Goal: Feedback & Contribution: Contribute content

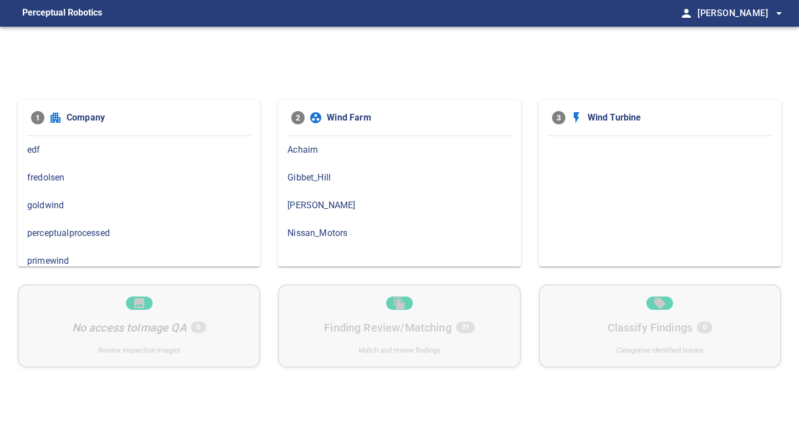
scroll to position [53, 0]
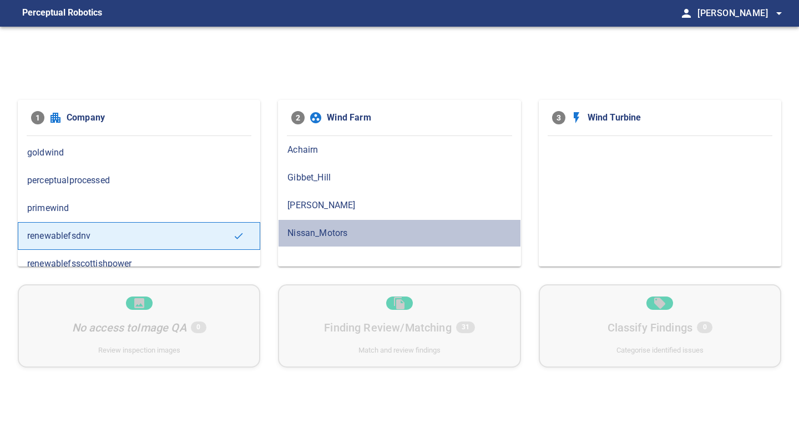
click at [329, 228] on span "Nissan_Motors" at bounding box center [399, 232] width 224 height 13
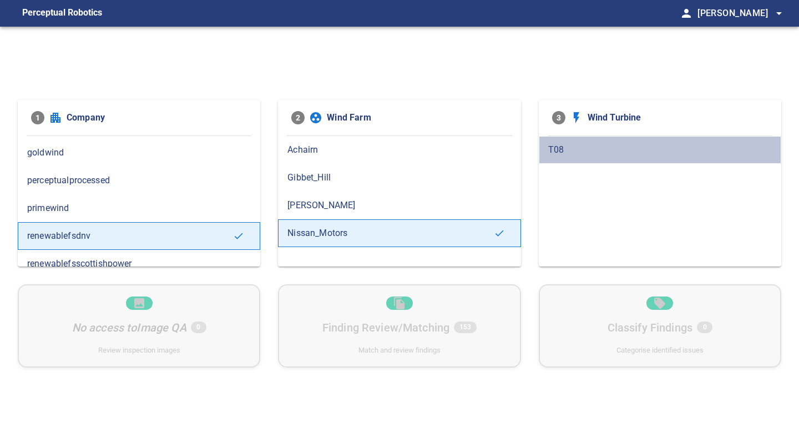
click at [556, 150] on span "T08" at bounding box center [660, 149] width 224 height 13
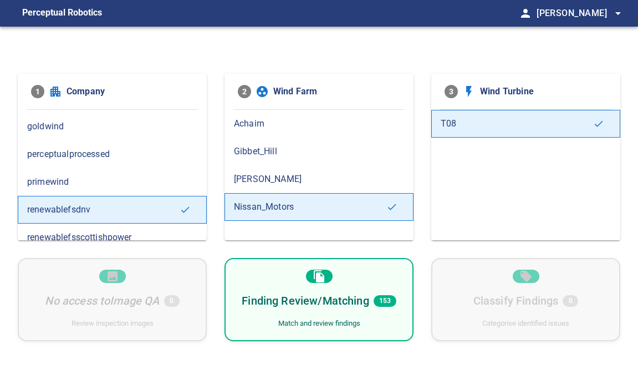
click at [321, 296] on h6 "Finding Review/Matching" at bounding box center [305, 301] width 127 height 18
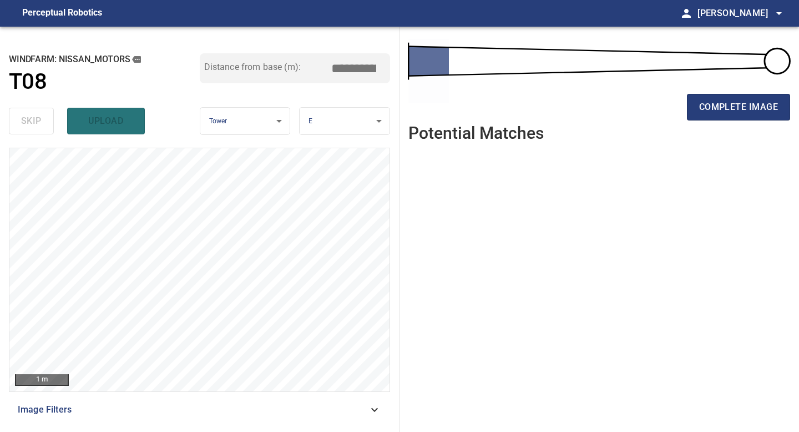
click at [542, 208] on ul at bounding box center [599, 282] width 382 height 263
click at [752, 104] on span "complete image" at bounding box center [738, 107] width 79 height 16
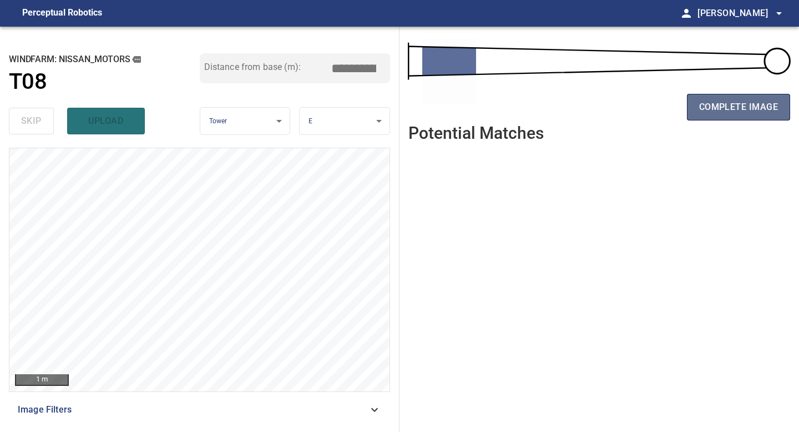
click at [745, 105] on span "complete image" at bounding box center [738, 107] width 79 height 16
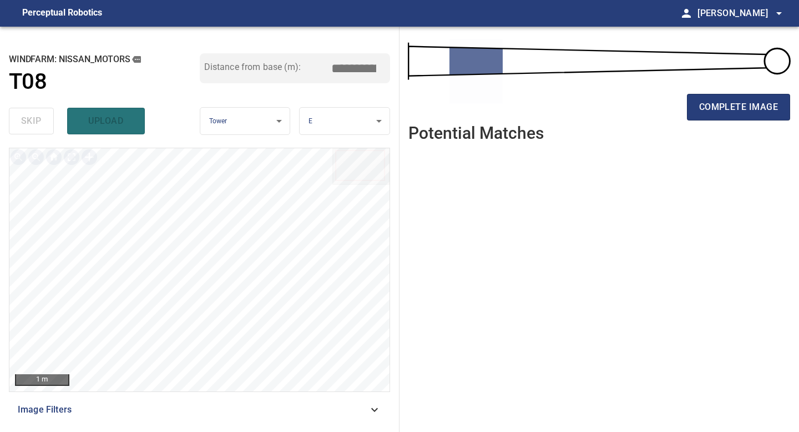
click at [745, 105] on span "complete image" at bounding box center [738, 107] width 79 height 16
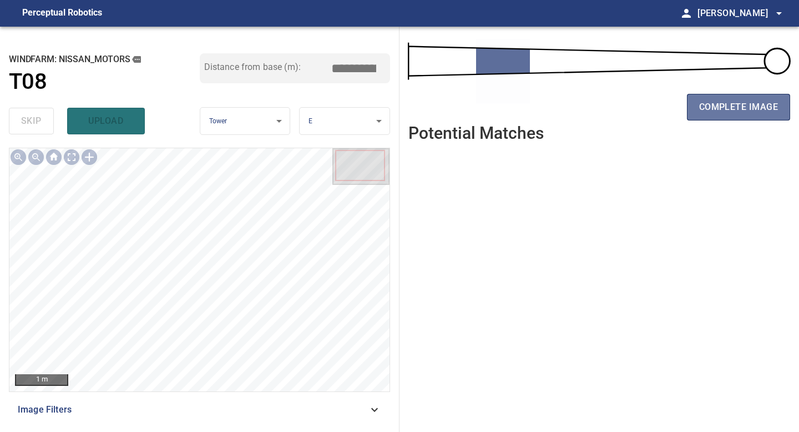
click at [745, 105] on span "complete image" at bounding box center [738, 107] width 79 height 16
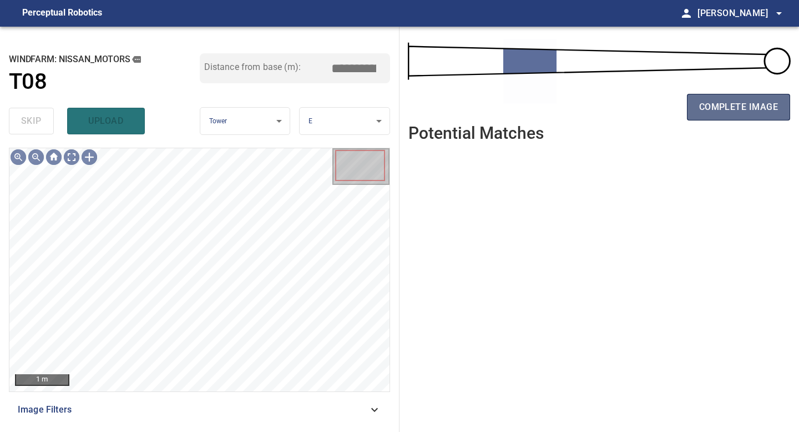
click at [745, 107] on span "complete image" at bounding box center [738, 107] width 79 height 16
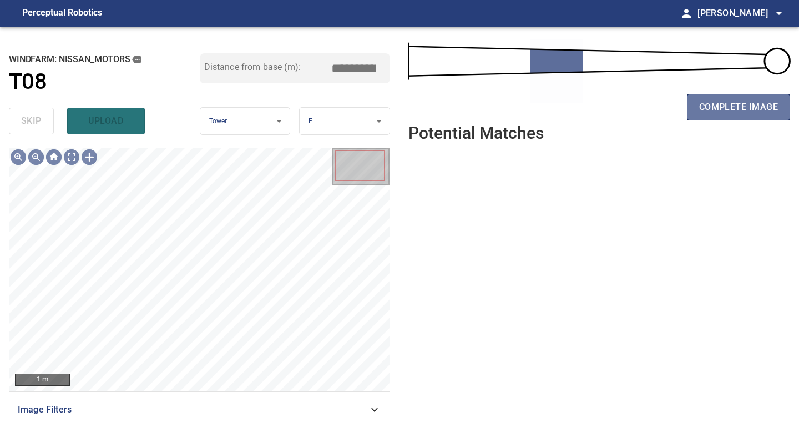
click at [745, 107] on span "complete image" at bounding box center [738, 107] width 79 height 16
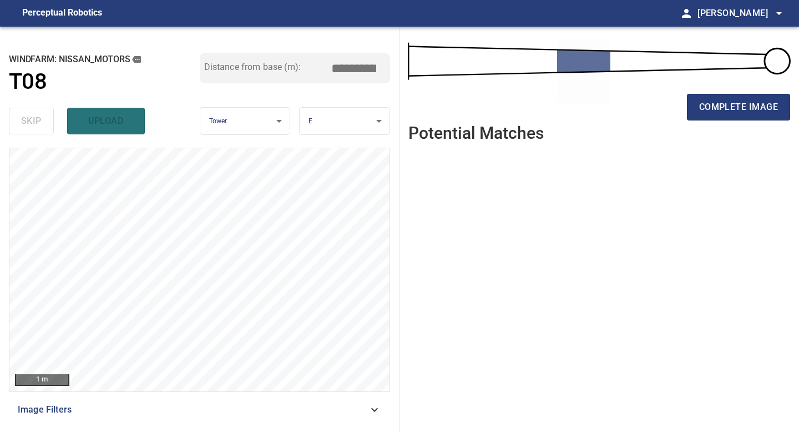
click at [745, 107] on span "complete image" at bounding box center [738, 107] width 79 height 16
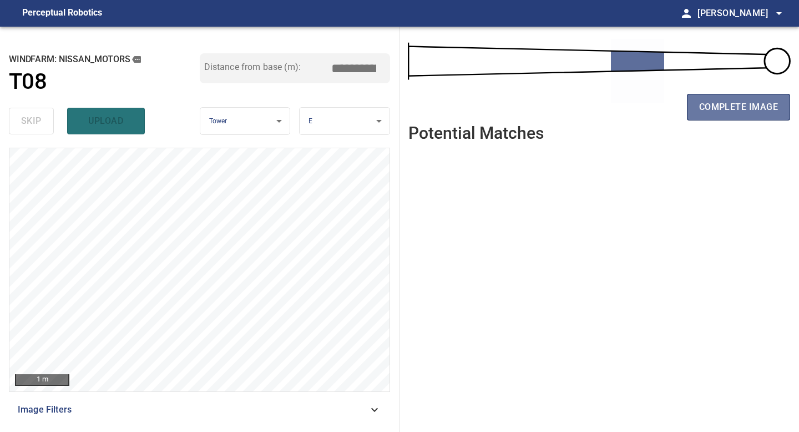
click at [745, 107] on span "complete image" at bounding box center [738, 107] width 79 height 16
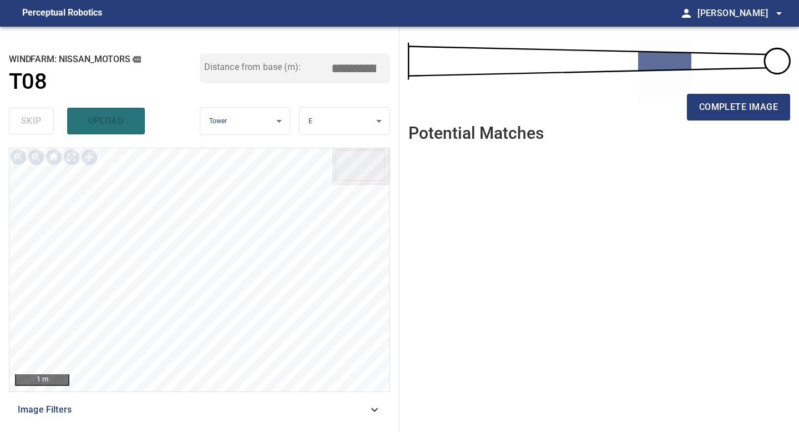
click at [745, 107] on span "complete image" at bounding box center [738, 107] width 79 height 16
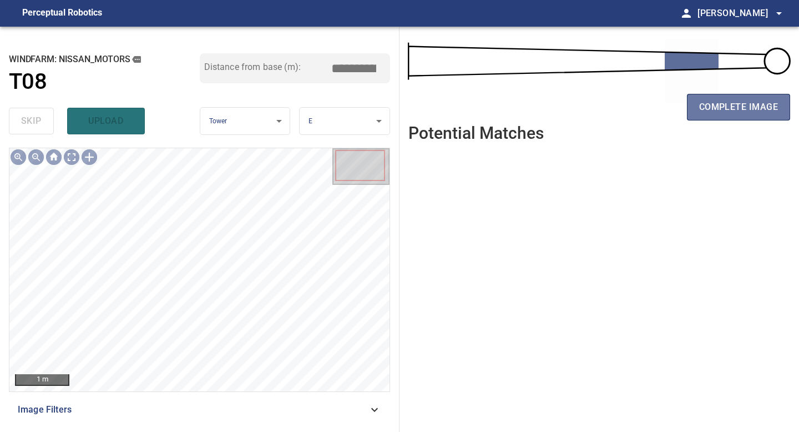
click at [745, 107] on span "complete image" at bounding box center [738, 107] width 79 height 16
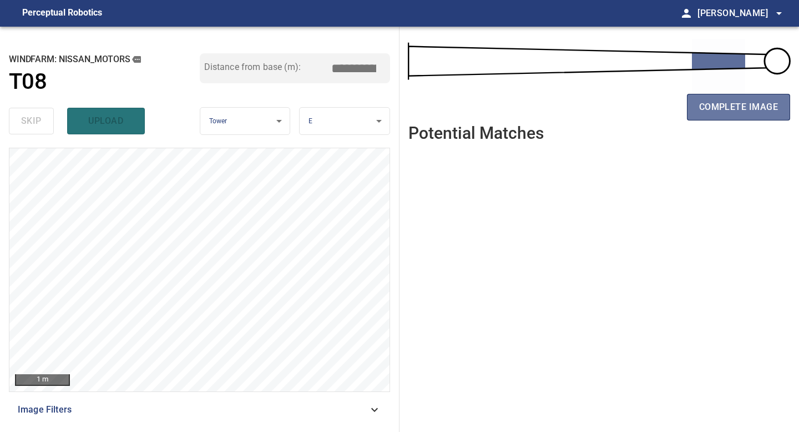
click at [745, 107] on span "complete image" at bounding box center [738, 107] width 79 height 16
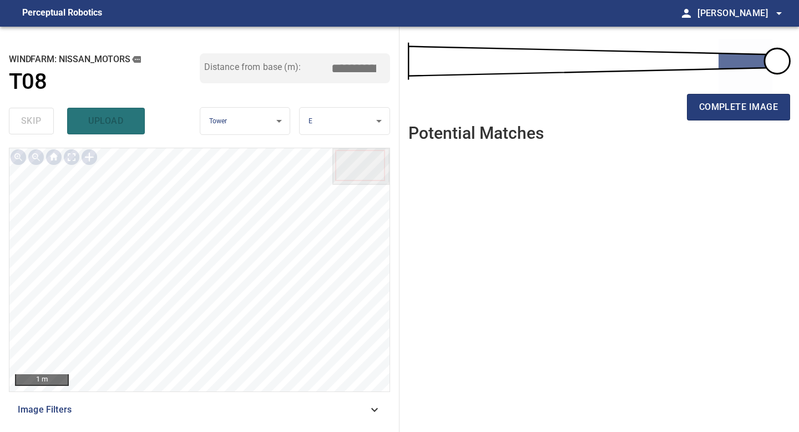
click at [745, 107] on span "complete image" at bounding box center [738, 107] width 79 height 16
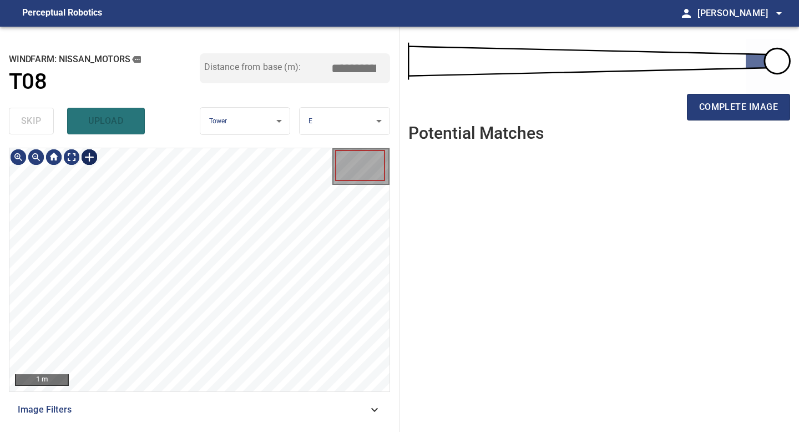
click at [87, 159] on div at bounding box center [89, 157] width 18 height 18
click at [243, 354] on div "**********" at bounding box center [199, 229] width 399 height 405
click at [89, 156] on img at bounding box center [89, 157] width 18 height 18
click at [88, 163] on div at bounding box center [89, 157] width 18 height 18
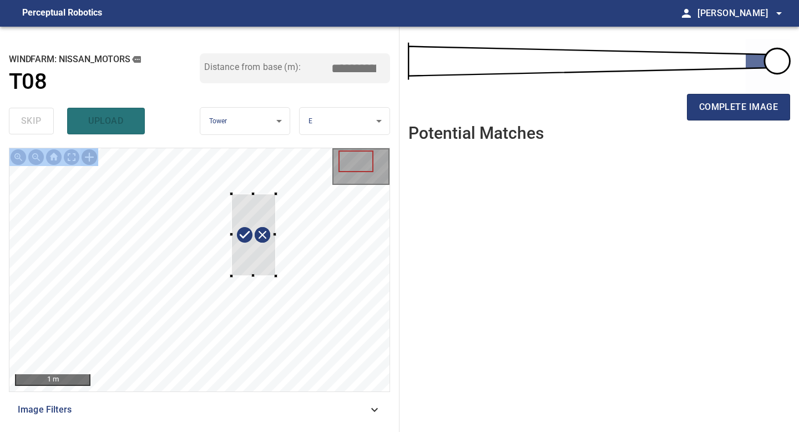
click at [275, 276] on div at bounding box center [199, 269] width 380 height 243
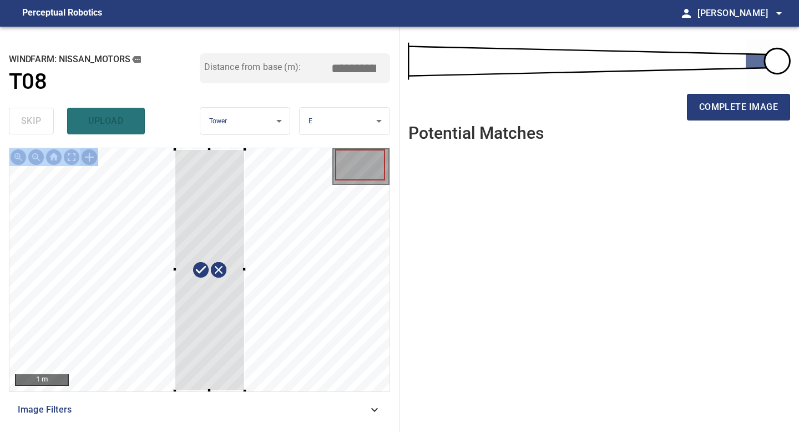
click at [243, 392] on div "1 m Image Filters" at bounding box center [199, 285] width 381 height 275
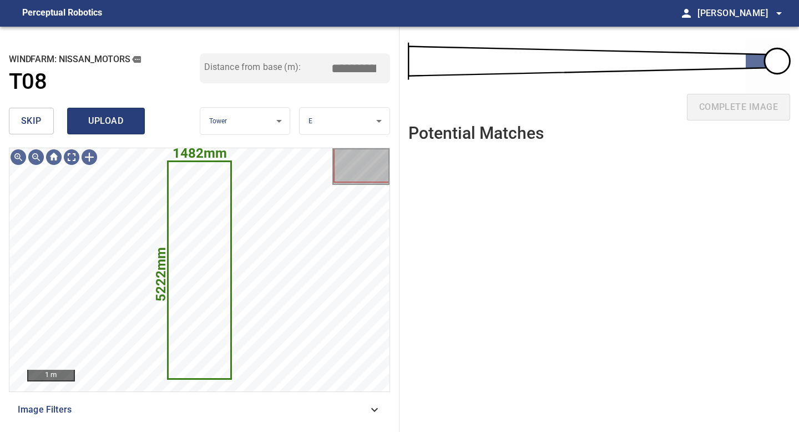
click at [89, 120] on span "upload" at bounding box center [105, 121] width 53 height 16
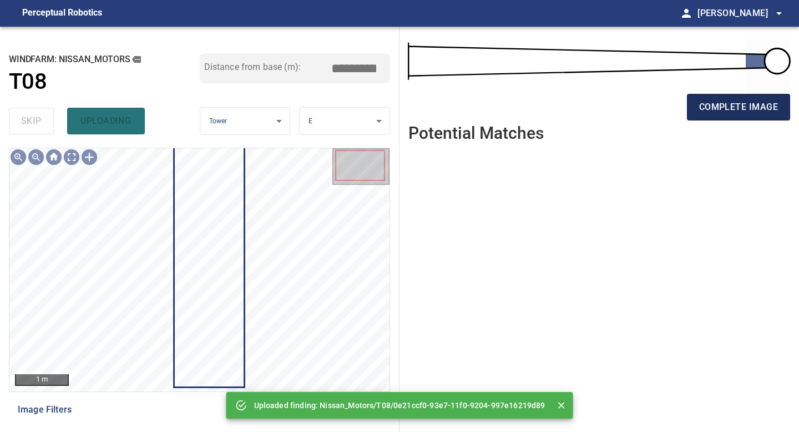
click at [717, 105] on span "complete image" at bounding box center [738, 107] width 79 height 16
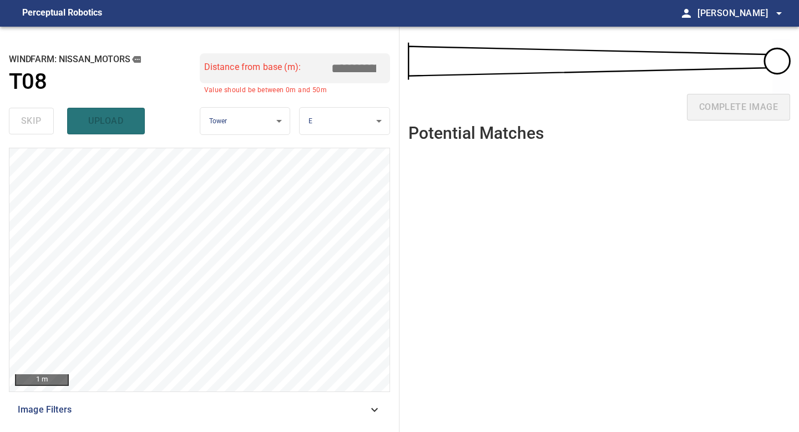
click at [92, 151] on div at bounding box center [89, 157] width 18 height 18
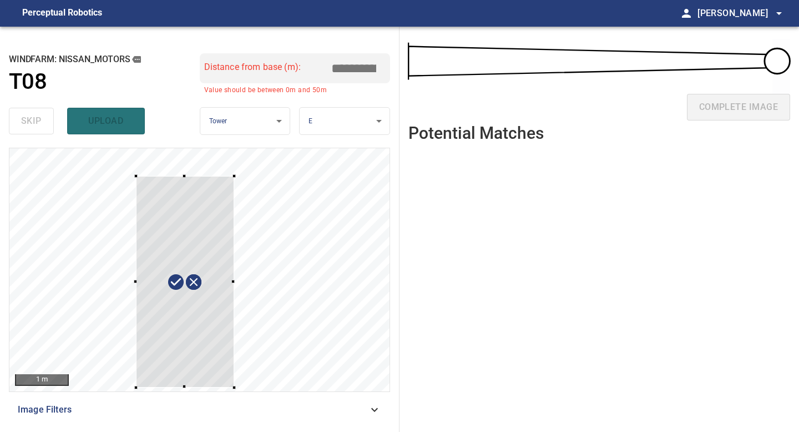
click at [235, 395] on div "1 m Image Filters" at bounding box center [199, 285] width 381 height 275
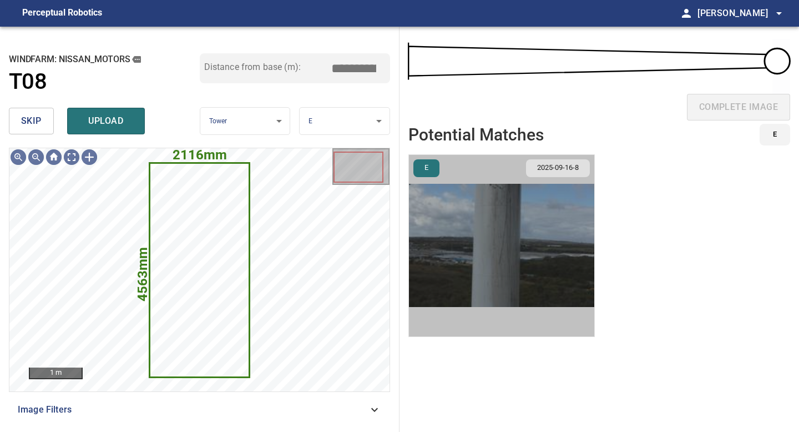
click at [518, 220] on img "button" at bounding box center [501, 245] width 185 height 181
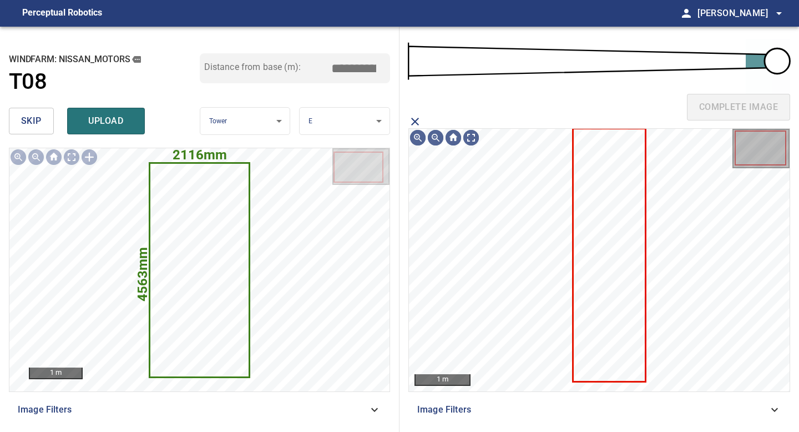
click at [633, 206] on icon at bounding box center [609, 254] width 71 height 251
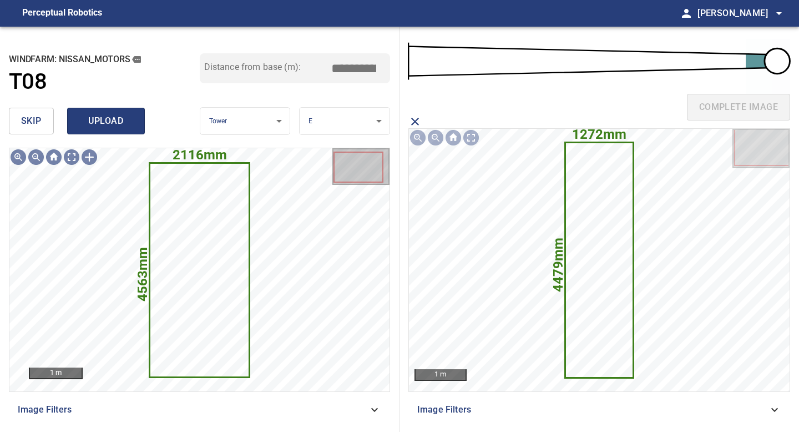
click at [104, 120] on span "upload" at bounding box center [105, 121] width 53 height 16
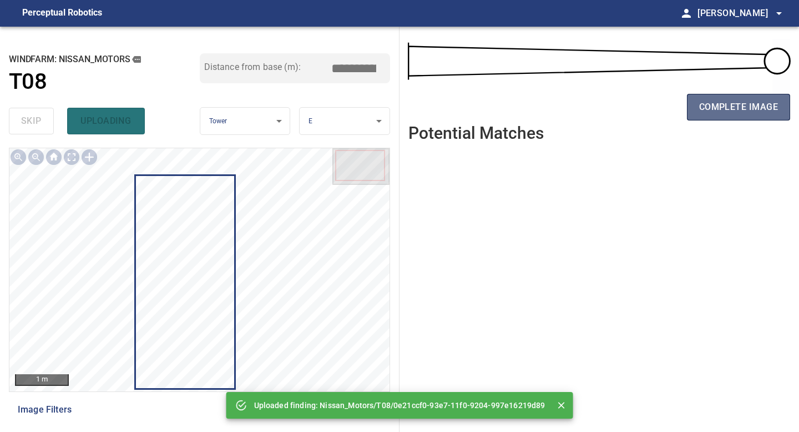
click at [748, 106] on span "complete image" at bounding box center [738, 107] width 79 height 16
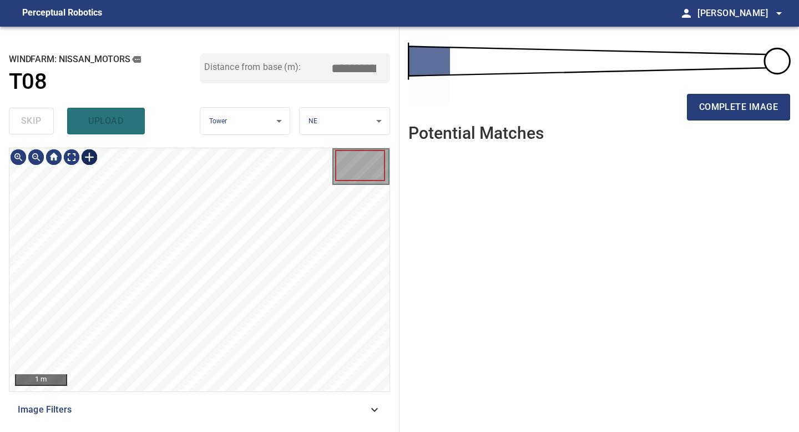
click at [89, 156] on div at bounding box center [89, 157] width 18 height 18
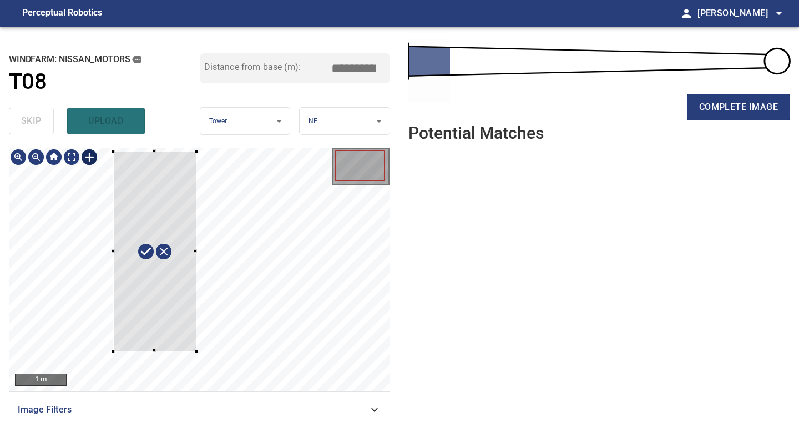
click at [197, 351] on div at bounding box center [199, 269] width 380 height 243
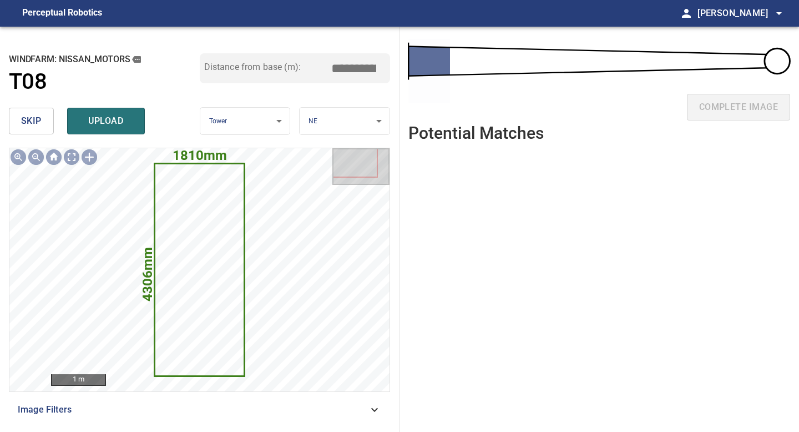
click at [360, 68] on input "****" at bounding box center [357, 68] width 55 height 21
drag, startPoint x: 357, startPoint y: 68, endPoint x: 304, endPoint y: 68, distance: 52.7
click at [307, 68] on div "Distance from base (m): ****" at bounding box center [295, 68] width 191 height 30
type input "*****"
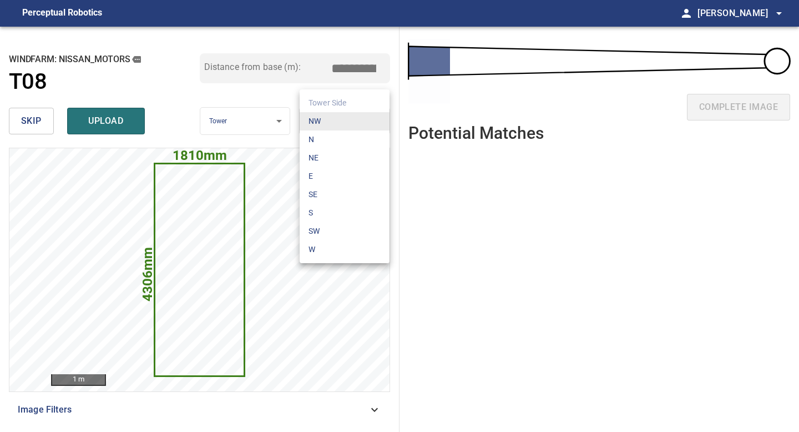
click at [321, 125] on body "**********" at bounding box center [399, 216] width 799 height 432
click at [315, 175] on li "E" at bounding box center [345, 176] width 90 height 18
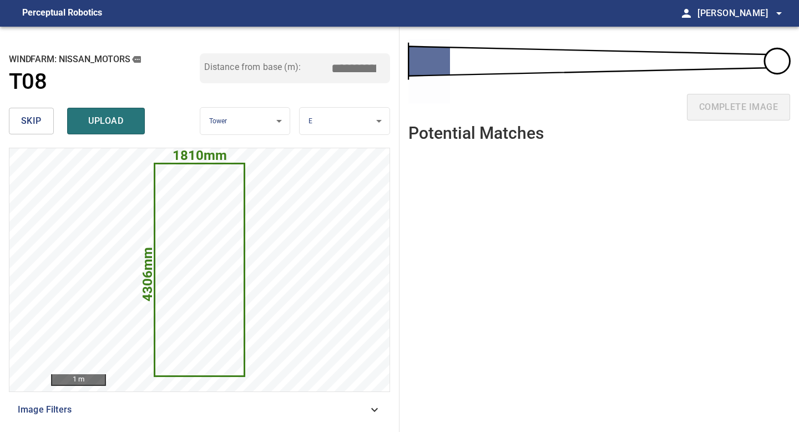
drag, startPoint x: 358, startPoint y: 65, endPoint x: 329, endPoint y: 64, distance: 28.9
click at [332, 65] on input "****" at bounding box center [357, 68] width 55 height 21
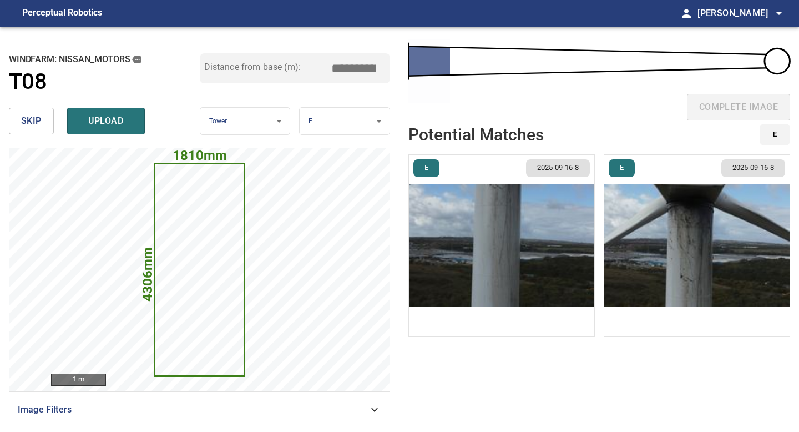
type input "*****"
click at [508, 226] on img "button" at bounding box center [501, 245] width 185 height 181
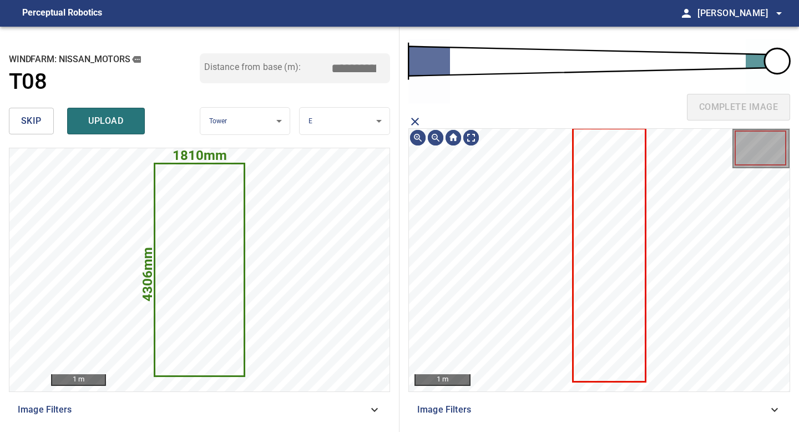
click at [600, 224] on icon at bounding box center [609, 254] width 71 height 251
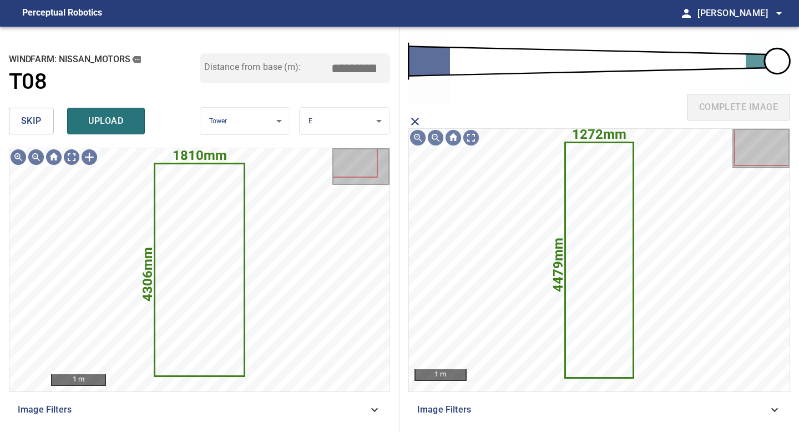
click at [123, 122] on span "upload" at bounding box center [105, 121] width 53 height 16
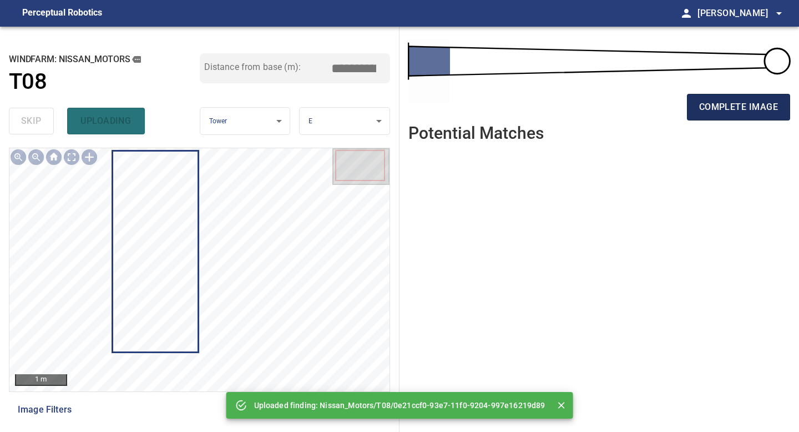
click at [757, 98] on button "complete image" at bounding box center [738, 107] width 103 height 27
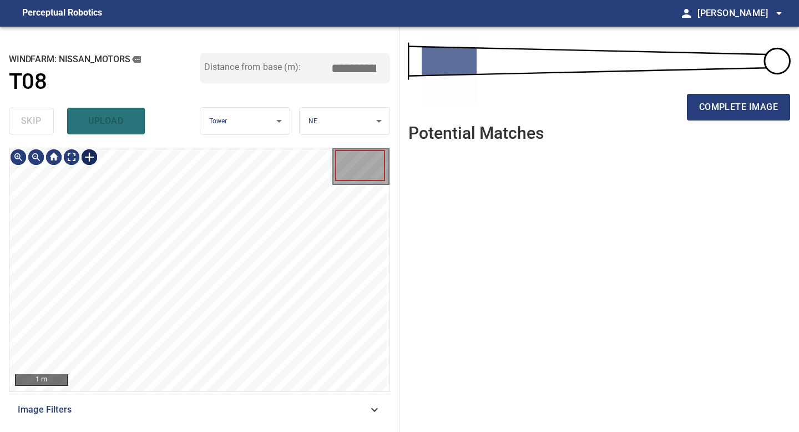
click at [90, 155] on div at bounding box center [89, 157] width 18 height 18
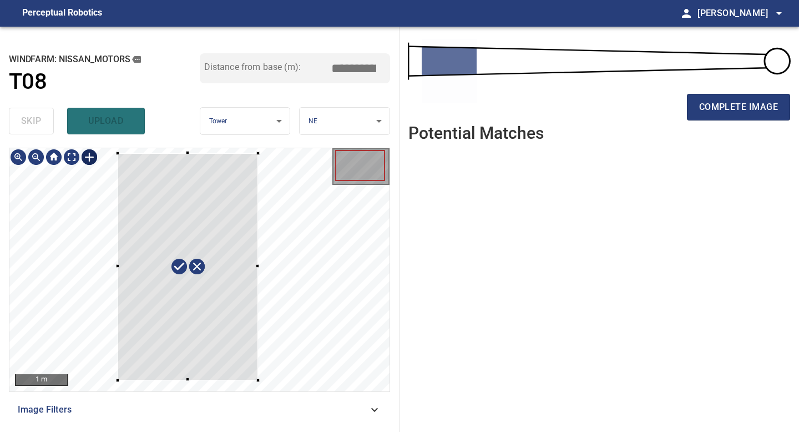
click at [290, 397] on div "1 m Image Filters" at bounding box center [199, 285] width 381 height 275
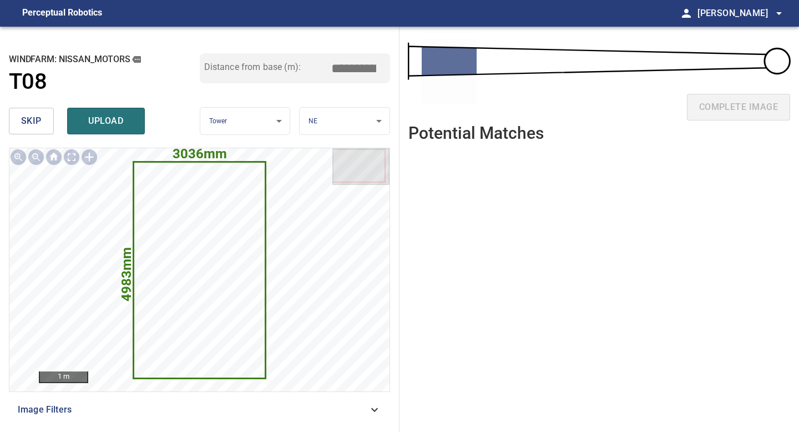
drag, startPoint x: 358, startPoint y: 65, endPoint x: 317, endPoint y: 58, distance: 41.6
click at [332, 64] on input "****" at bounding box center [357, 68] width 55 height 21
type input "*****"
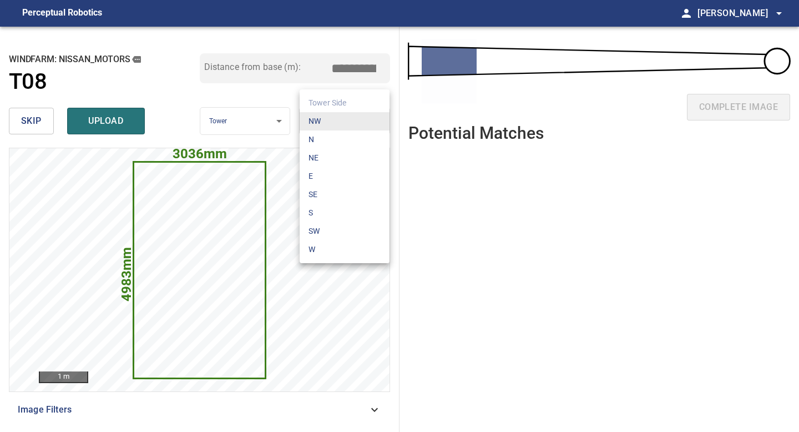
click at [364, 126] on body "**********" at bounding box center [399, 216] width 799 height 432
click at [349, 172] on li "E" at bounding box center [345, 176] width 90 height 18
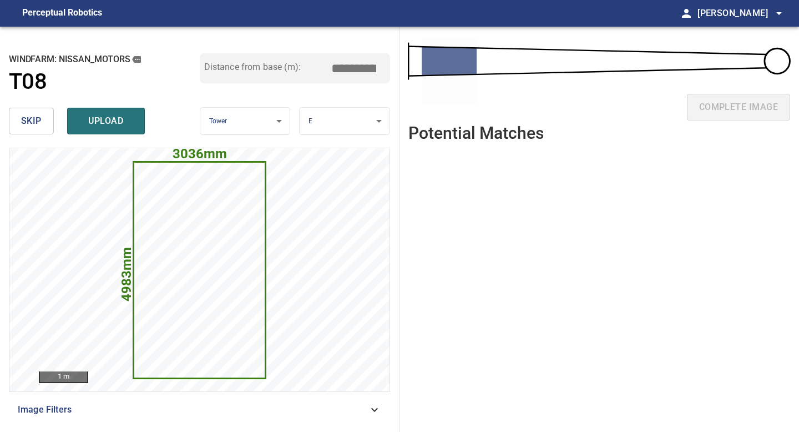
drag, startPoint x: 359, startPoint y: 67, endPoint x: 343, endPoint y: 67, distance: 16.1
click at [344, 67] on input "****" at bounding box center [357, 68] width 55 height 21
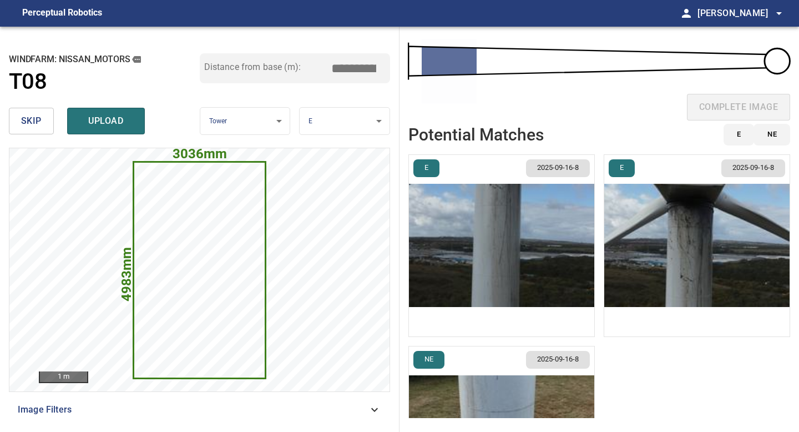
type input "*****"
click at [575, 247] on img "button" at bounding box center [501, 245] width 185 height 181
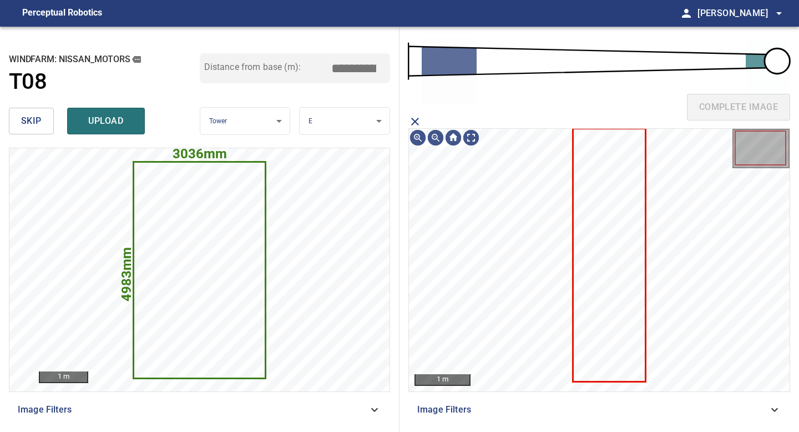
click at [597, 242] on icon at bounding box center [609, 254] width 71 height 251
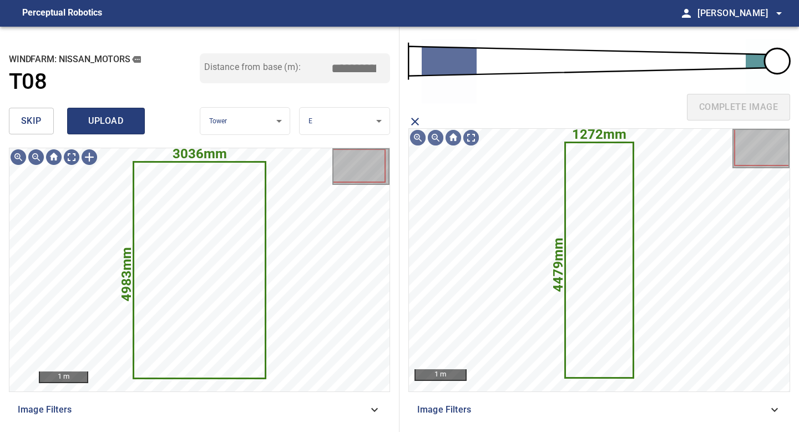
click at [116, 128] on span "upload" at bounding box center [105, 121] width 53 height 16
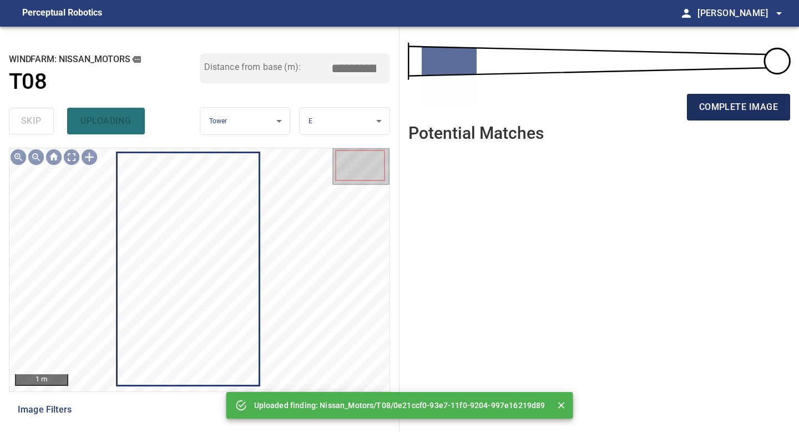
click at [730, 105] on span "complete image" at bounding box center [738, 107] width 79 height 16
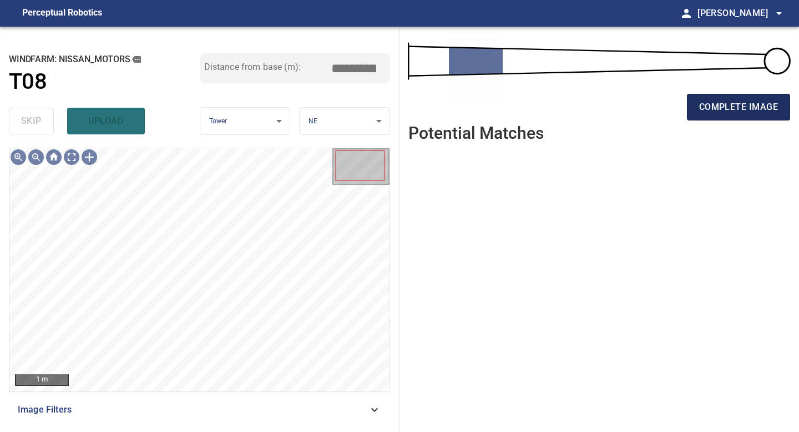
click at [742, 112] on span "complete image" at bounding box center [738, 107] width 79 height 16
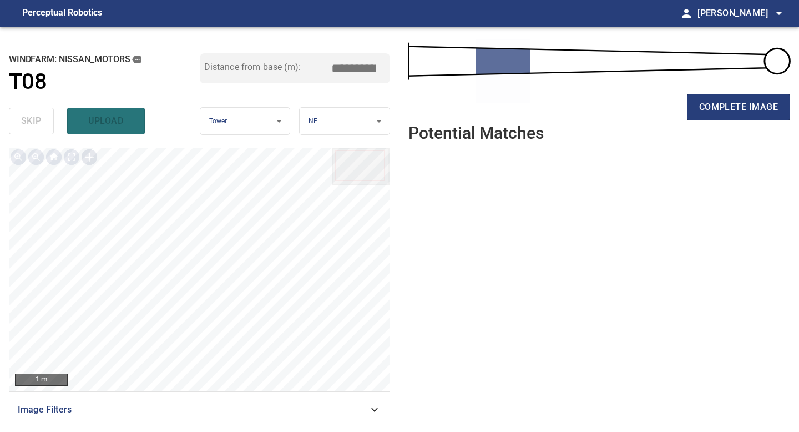
click at [85, 158] on div at bounding box center [89, 157] width 18 height 18
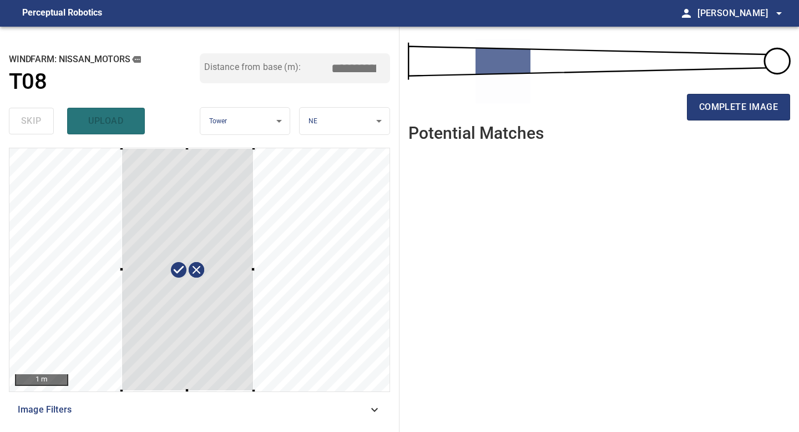
click at [254, 390] on div at bounding box center [199, 269] width 380 height 243
click at [169, 272] on div at bounding box center [187, 269] width 133 height 242
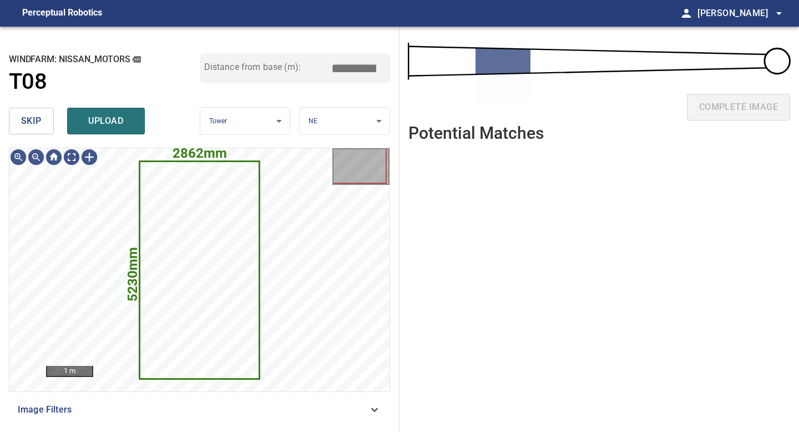
click at [321, 113] on body "**********" at bounding box center [399, 216] width 799 height 432
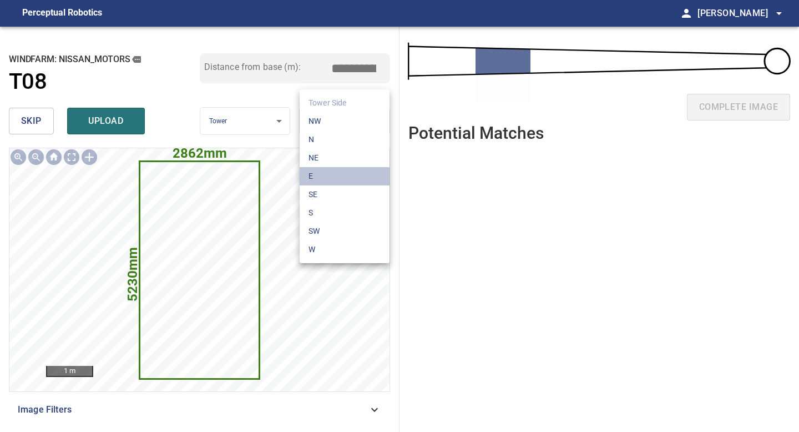
click at [322, 171] on li "E" at bounding box center [345, 176] width 90 height 18
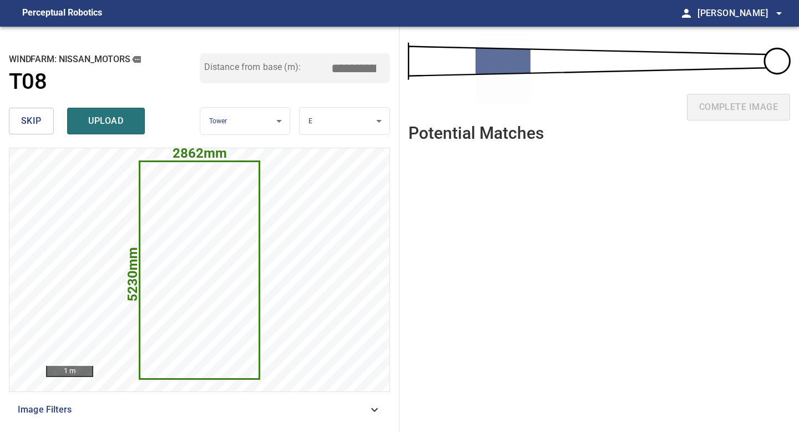
click at [354, 67] on input "*****" at bounding box center [357, 68] width 55 height 21
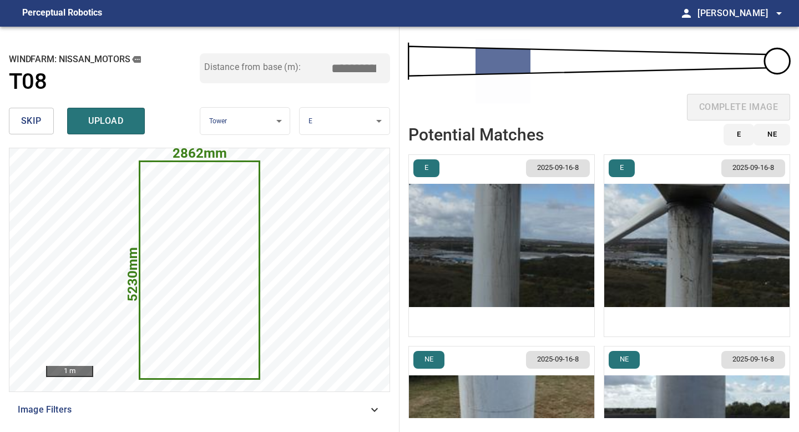
type input "*****"
click at [527, 219] on img "button" at bounding box center [501, 245] width 185 height 181
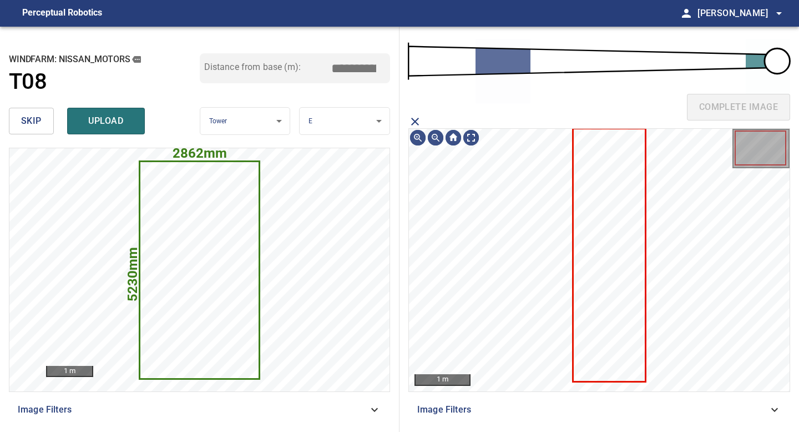
click at [589, 214] on icon at bounding box center [609, 254] width 71 height 251
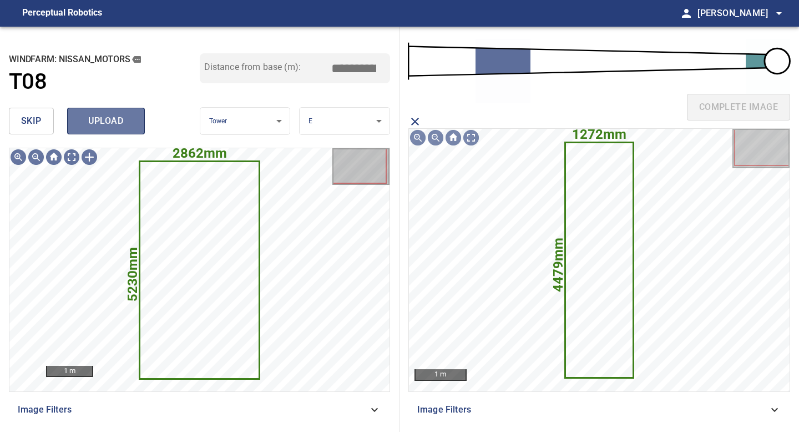
click at [133, 118] on button "upload" at bounding box center [106, 121] width 78 height 27
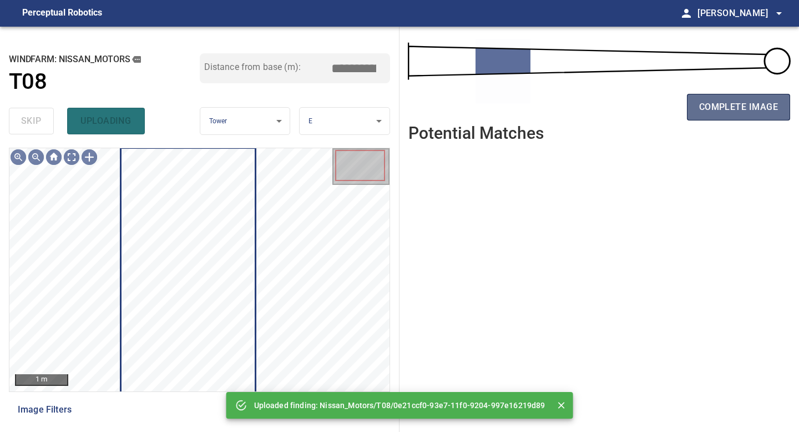
click at [716, 108] on span "complete image" at bounding box center [738, 107] width 79 height 16
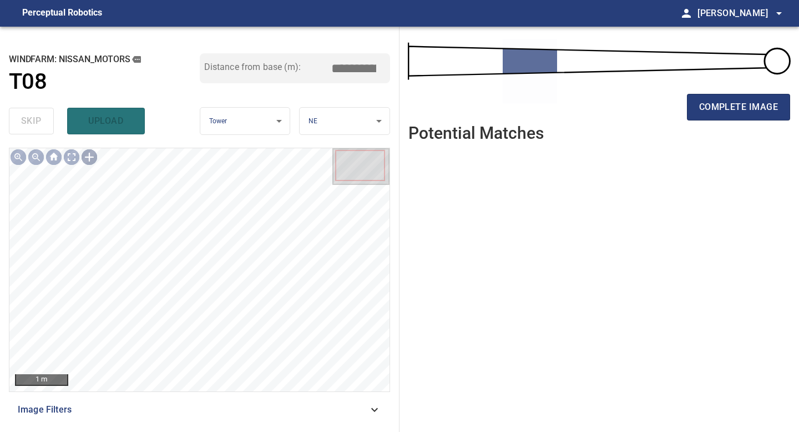
click at [89, 153] on div at bounding box center [89, 157] width 18 height 18
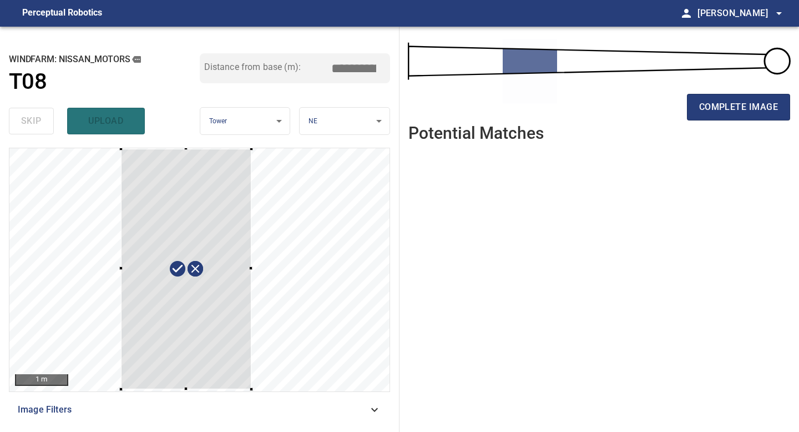
click at [251, 392] on div "1 m Image Filters" at bounding box center [199, 285] width 381 height 275
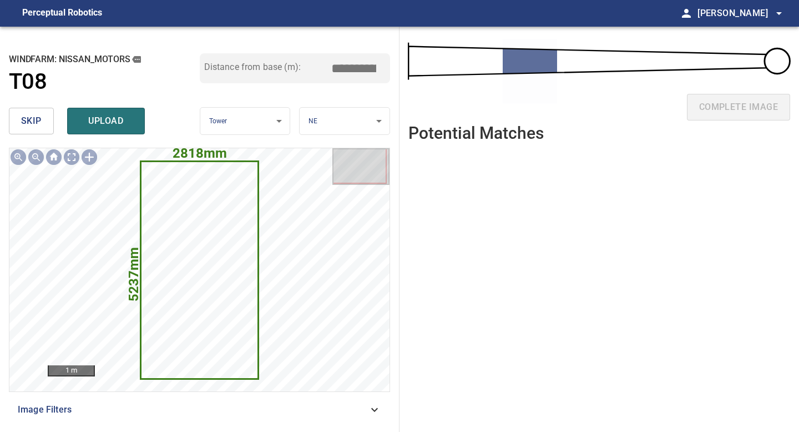
click at [329, 132] on body "**********" at bounding box center [399, 216] width 799 height 432
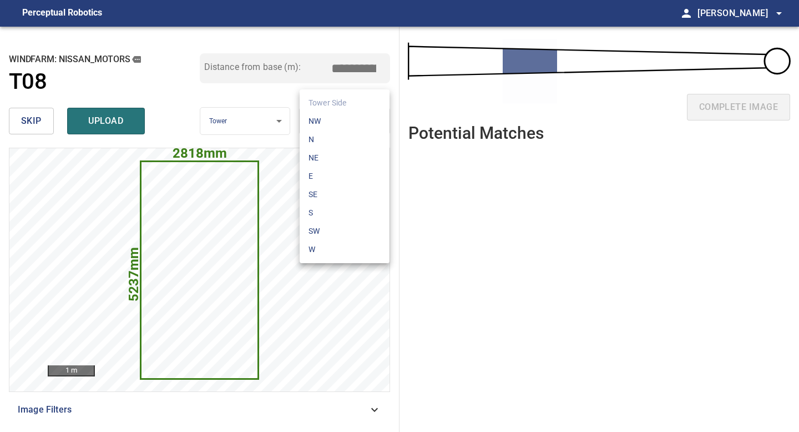
click at [321, 180] on li "E" at bounding box center [345, 176] width 90 height 18
click at [356, 67] on input "*****" at bounding box center [357, 68] width 55 height 21
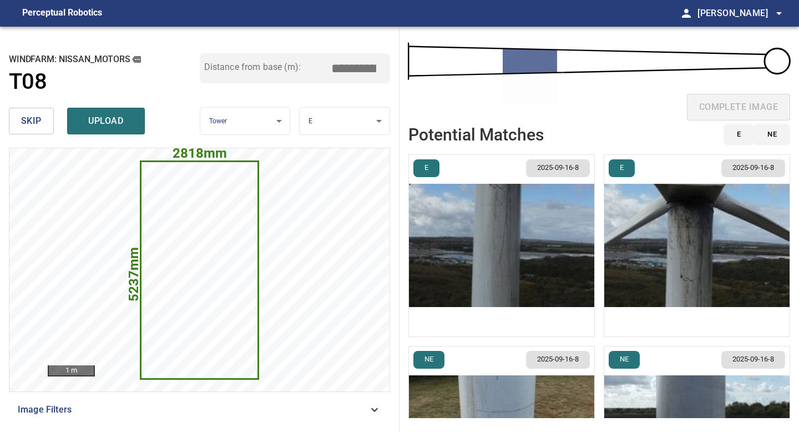
type input "*****"
click at [544, 241] on li "E 2025-09-16-8" at bounding box center [501, 245] width 186 height 182
click at [544, 241] on img "button" at bounding box center [501, 245] width 185 height 181
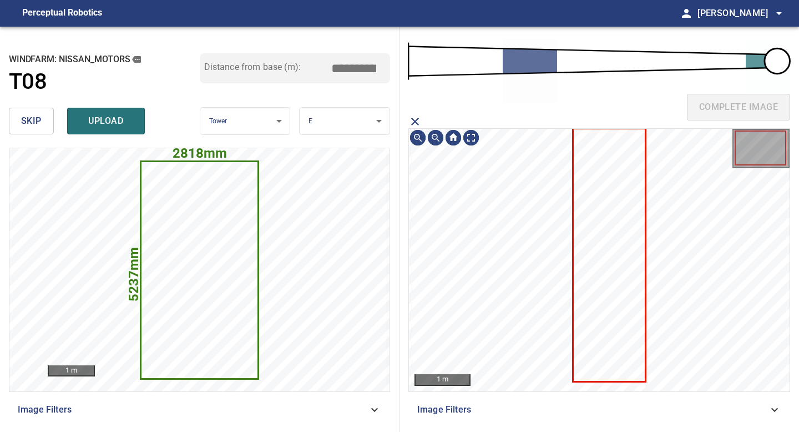
click at [612, 237] on icon at bounding box center [609, 254] width 71 height 251
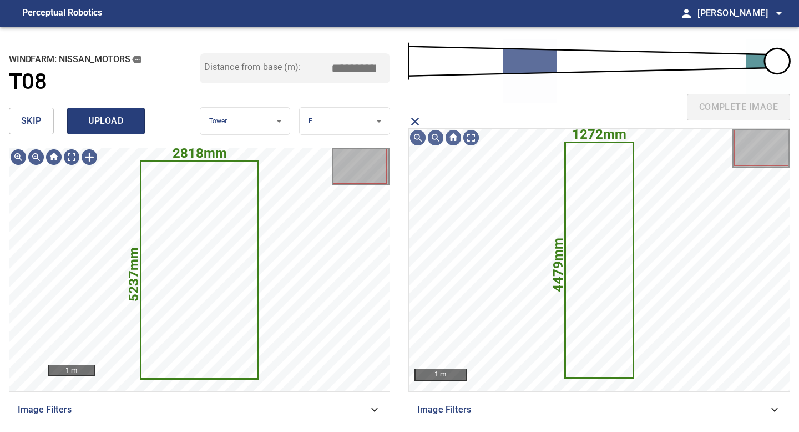
click at [85, 123] on span "upload" at bounding box center [105, 121] width 53 height 16
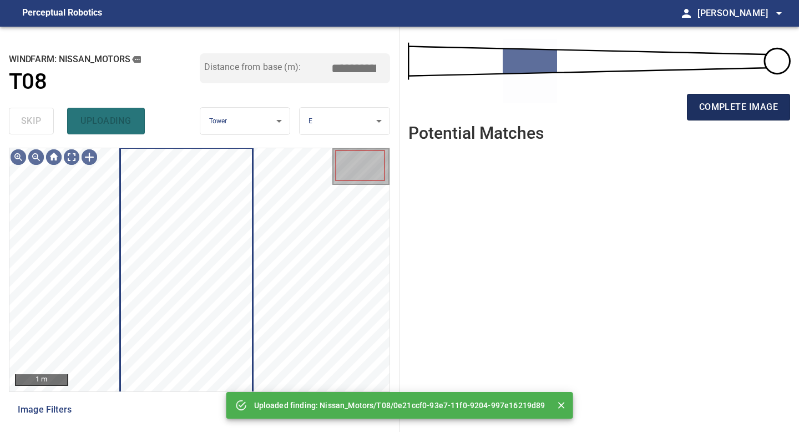
click at [718, 115] on button "complete image" at bounding box center [738, 107] width 103 height 27
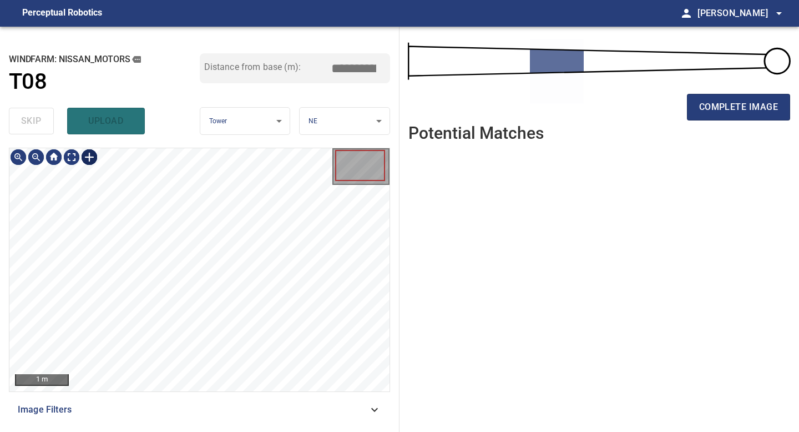
click at [93, 154] on div at bounding box center [89, 157] width 18 height 18
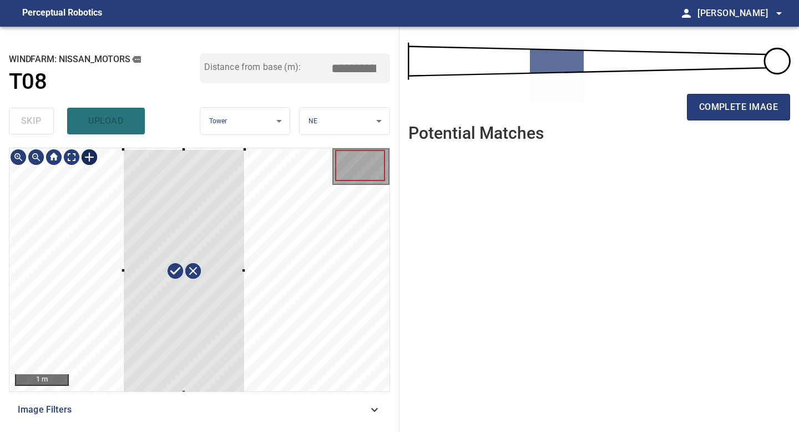
click at [245, 396] on div "1 m Image Filters" at bounding box center [199, 285] width 381 height 275
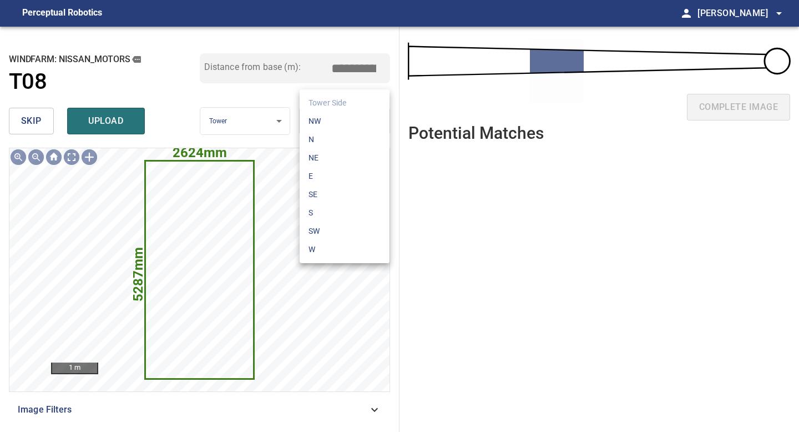
click at [332, 124] on body "**********" at bounding box center [399, 216] width 799 height 432
click at [332, 176] on li "E" at bounding box center [345, 176] width 90 height 18
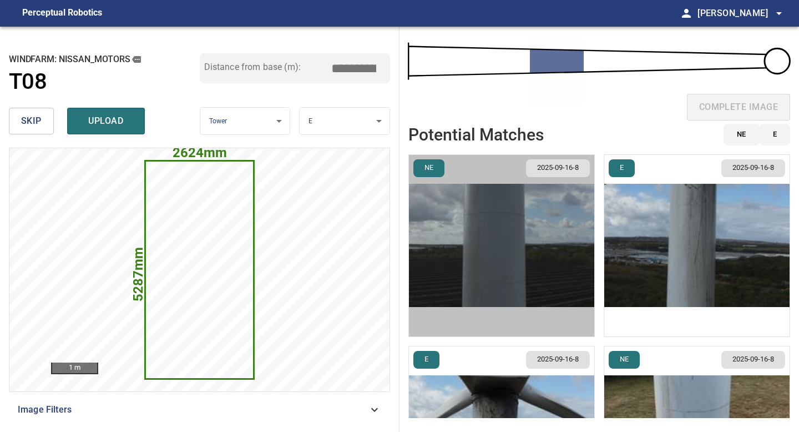
click at [506, 222] on img "button" at bounding box center [501, 245] width 185 height 181
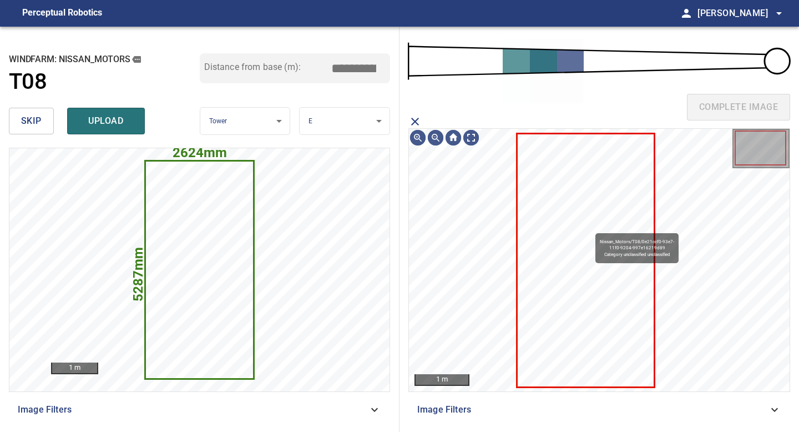
click at [590, 227] on icon at bounding box center [585, 260] width 135 height 252
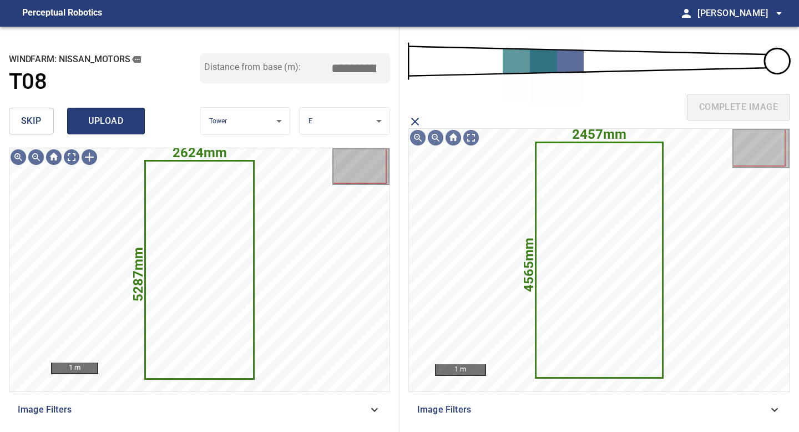
click at [98, 114] on span "upload" at bounding box center [105, 121] width 53 height 16
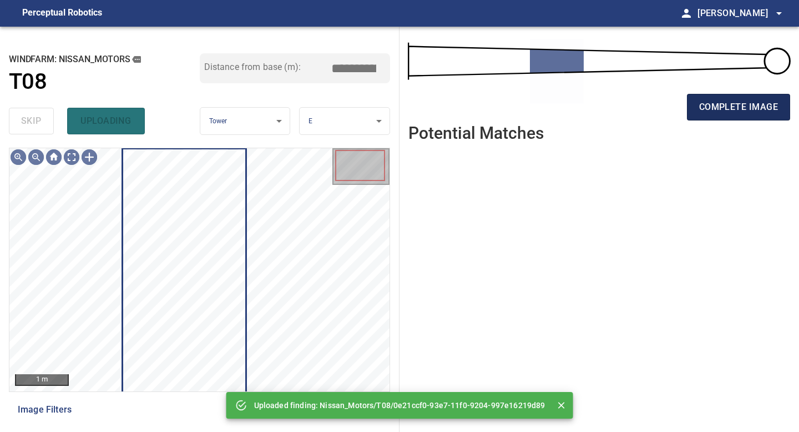
click at [723, 106] on span "complete image" at bounding box center [738, 107] width 79 height 16
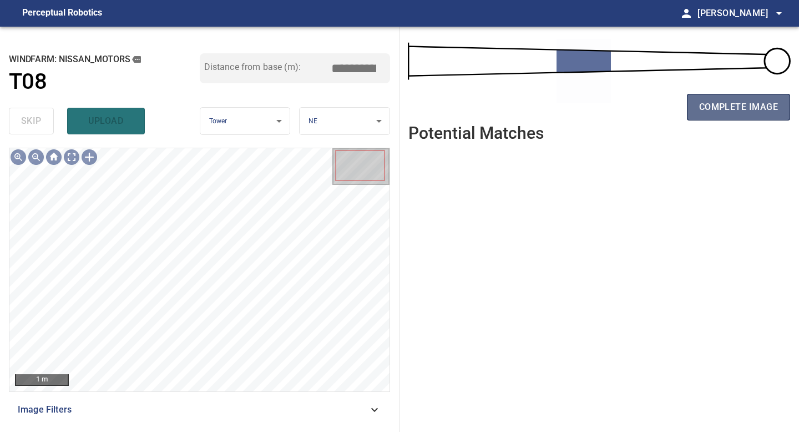
click at [732, 112] on span "complete image" at bounding box center [738, 107] width 79 height 16
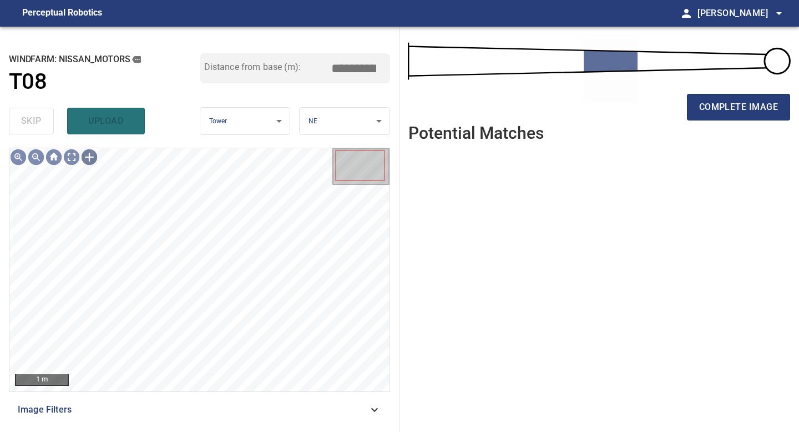
click at [94, 157] on div at bounding box center [89, 157] width 18 height 18
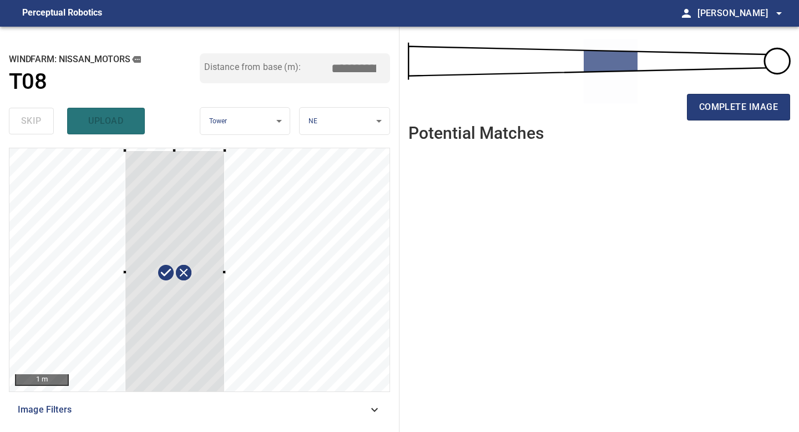
click at [232, 395] on div "1 m Image Filters" at bounding box center [199, 285] width 381 height 275
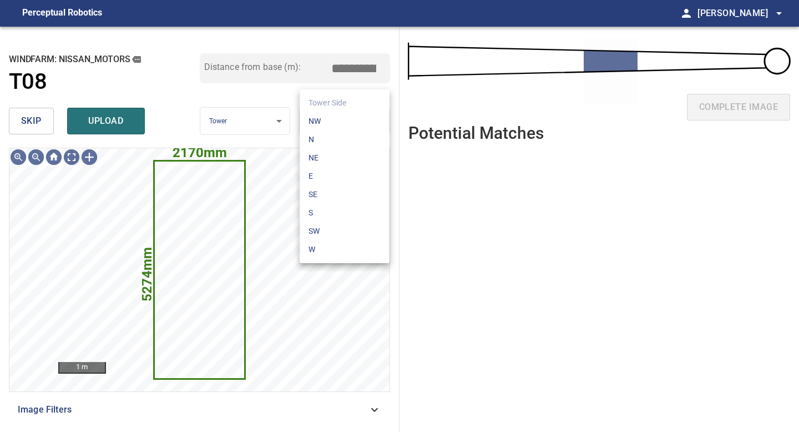
click at [321, 121] on body "**********" at bounding box center [399, 216] width 799 height 432
click at [320, 170] on li "E" at bounding box center [345, 176] width 90 height 18
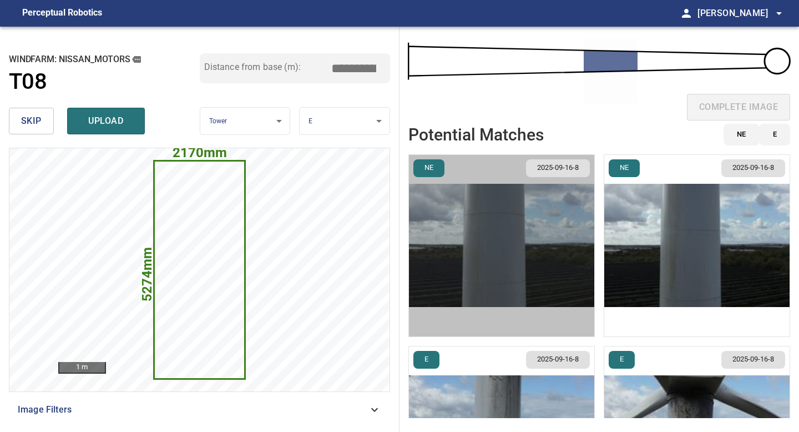
click at [494, 202] on img "button" at bounding box center [501, 245] width 185 height 181
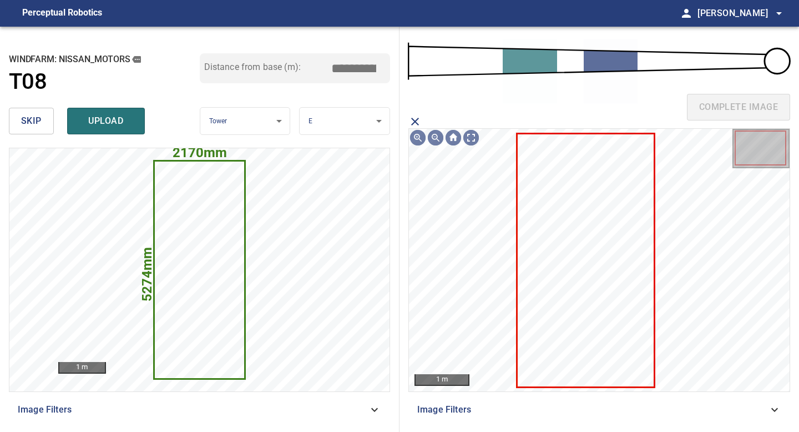
click at [583, 208] on icon at bounding box center [585, 260] width 135 height 252
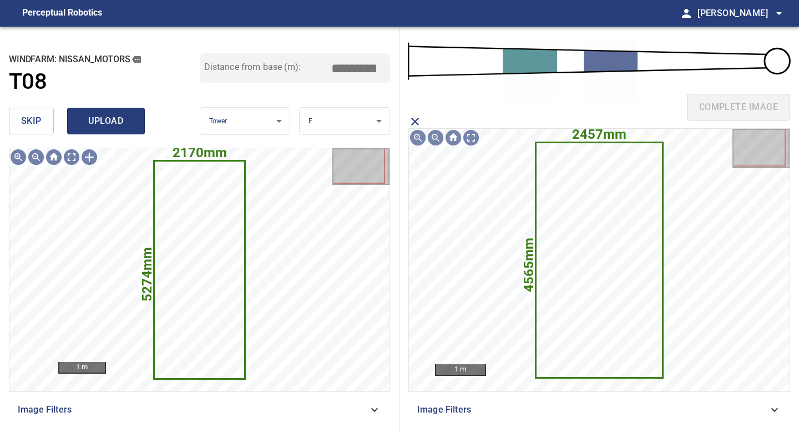
click at [120, 115] on span "upload" at bounding box center [105, 121] width 53 height 16
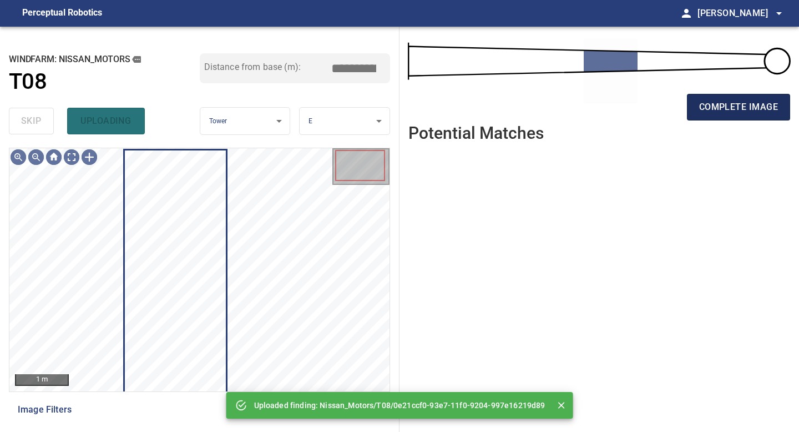
click at [741, 110] on span "complete image" at bounding box center [738, 107] width 79 height 16
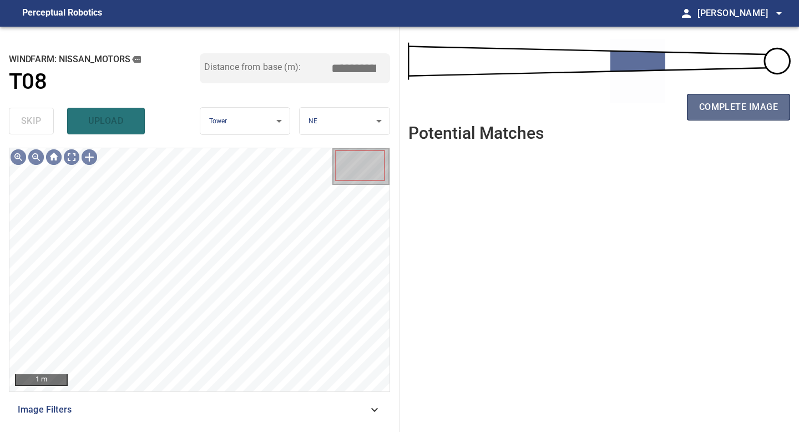
click at [765, 106] on span "complete image" at bounding box center [738, 107] width 79 height 16
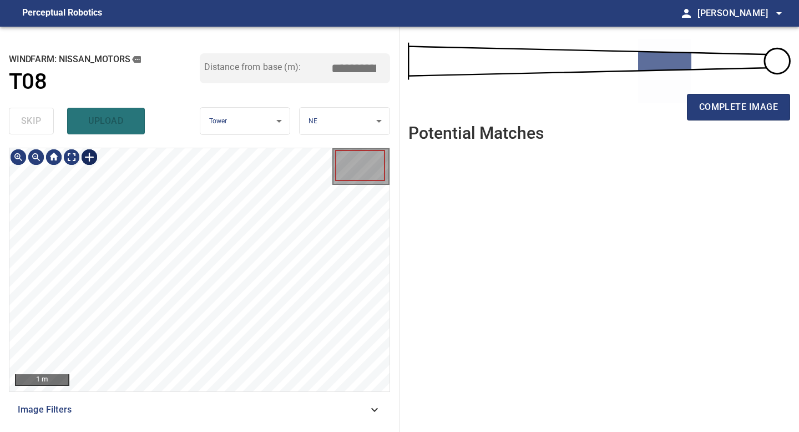
click at [92, 154] on div at bounding box center [89, 157] width 18 height 18
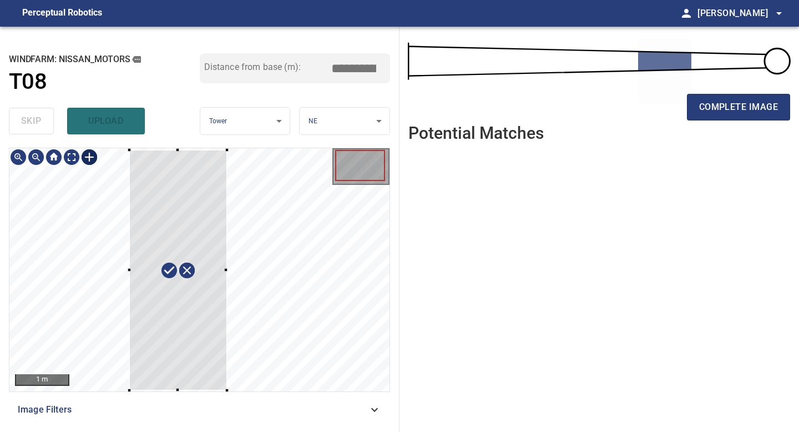
click at [227, 390] on div at bounding box center [199, 269] width 380 height 243
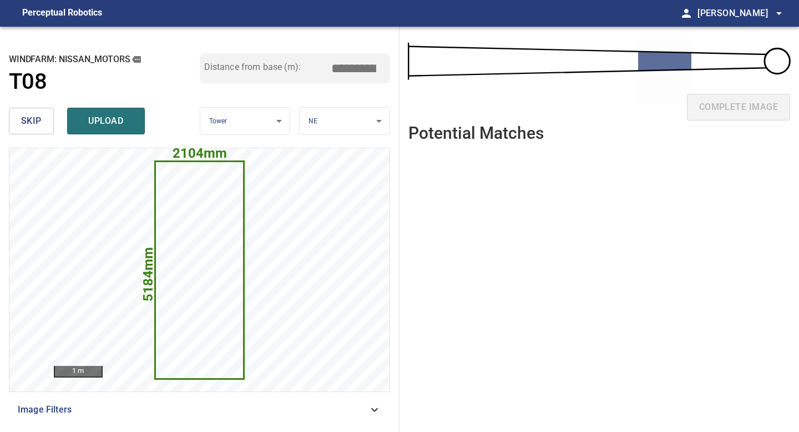
click at [336, 123] on body "**********" at bounding box center [399, 216] width 799 height 432
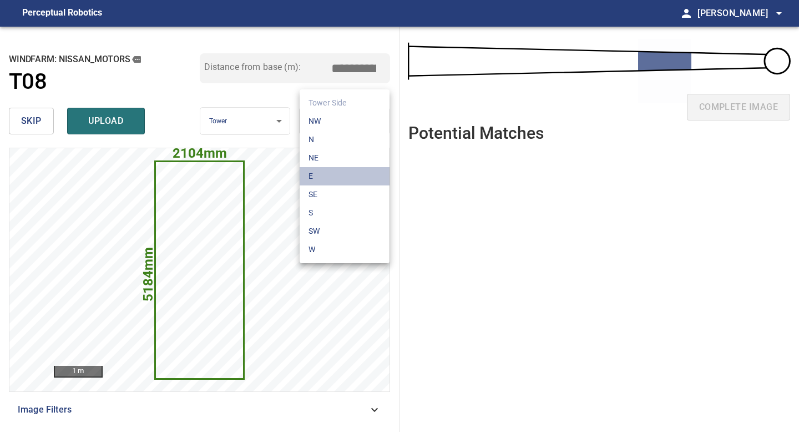
click at [335, 177] on li "E" at bounding box center [345, 176] width 90 height 18
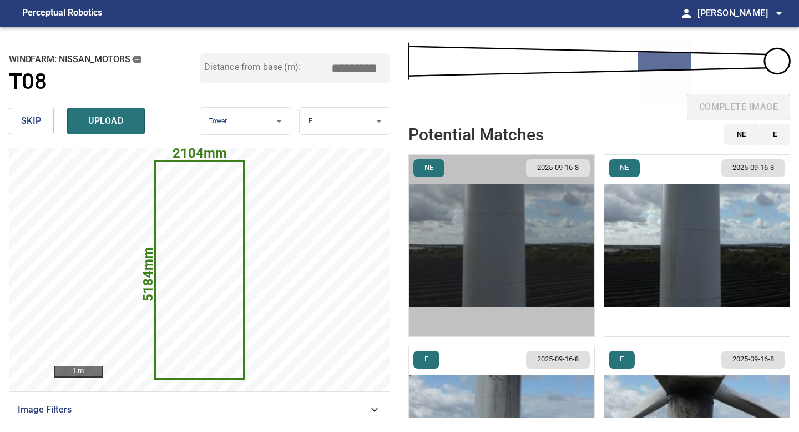
click at [493, 203] on img "button" at bounding box center [501, 245] width 185 height 181
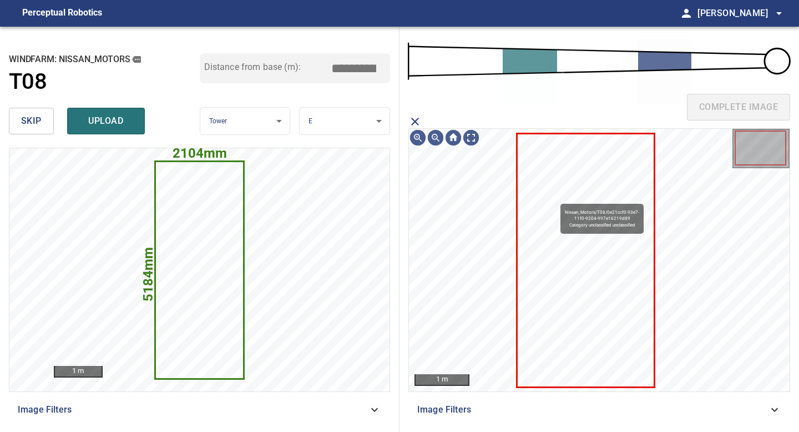
click at [555, 198] on icon at bounding box center [585, 260] width 135 height 252
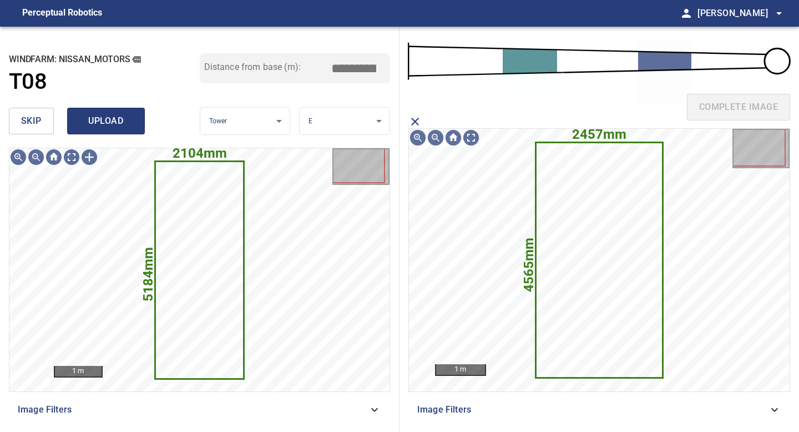
click at [117, 121] on span "upload" at bounding box center [105, 121] width 53 height 16
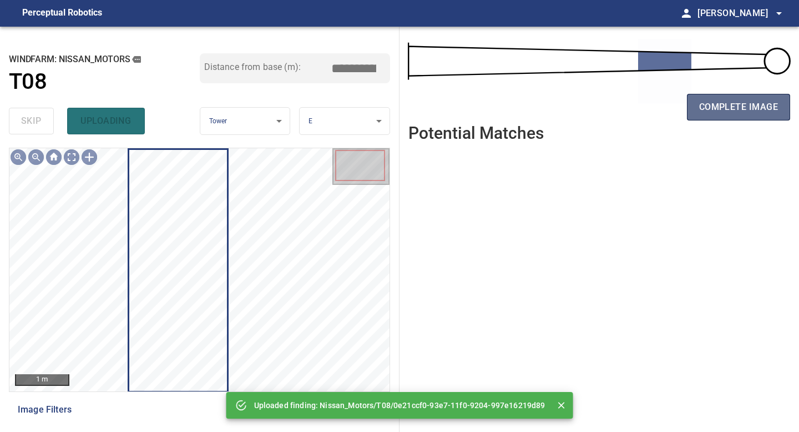
click at [713, 107] on span "complete image" at bounding box center [738, 107] width 79 height 16
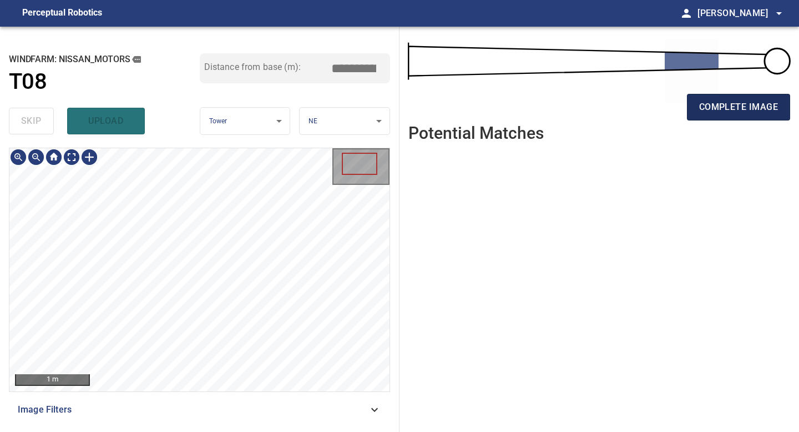
click at [716, 100] on span "complete image" at bounding box center [738, 107] width 79 height 16
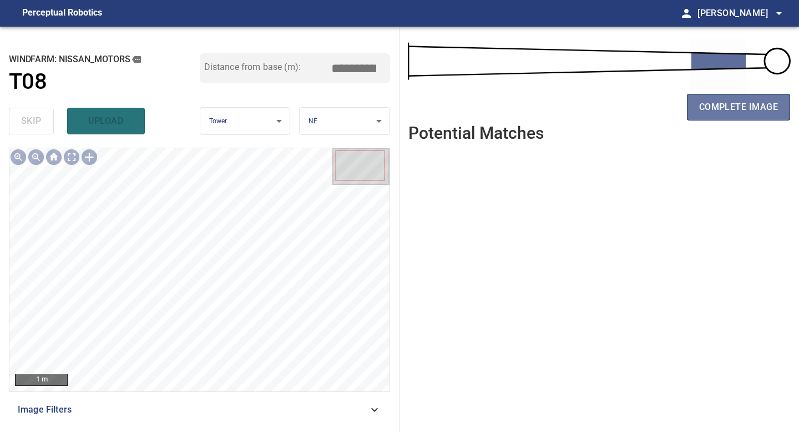
click at [724, 113] on span "complete image" at bounding box center [738, 107] width 79 height 16
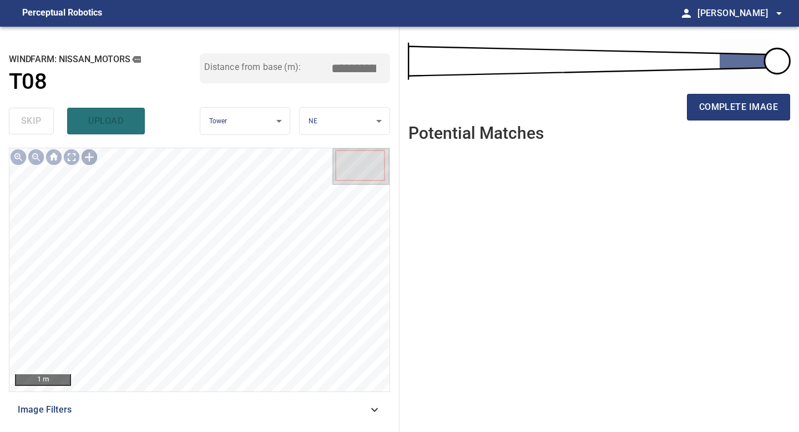
click at [91, 155] on div at bounding box center [89, 157] width 18 height 18
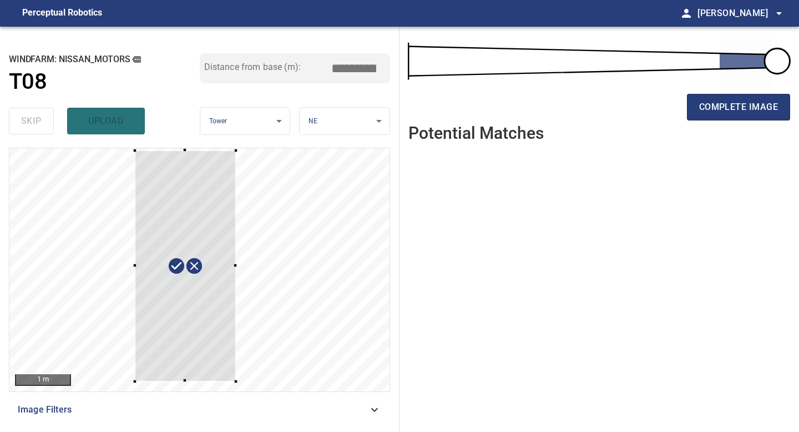
click at [236, 387] on div at bounding box center [199, 269] width 380 height 243
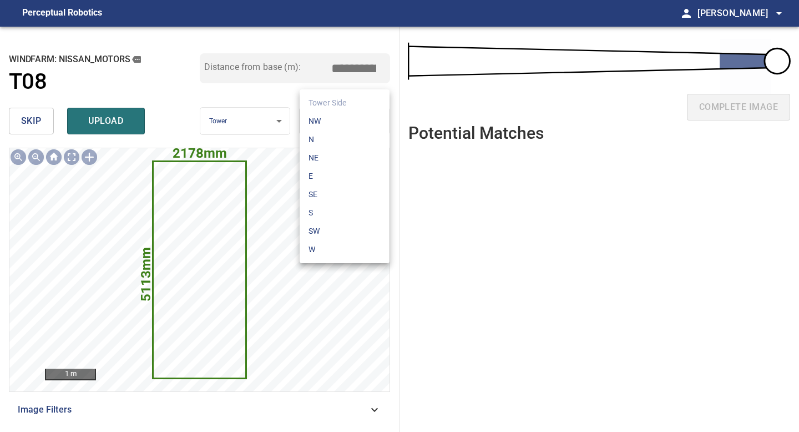
click at [332, 125] on body "**********" at bounding box center [399, 216] width 799 height 432
click at [333, 170] on li "E" at bounding box center [345, 176] width 90 height 18
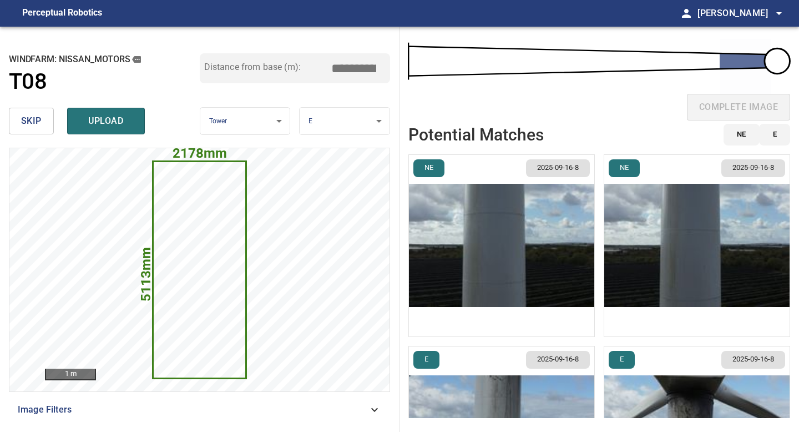
click at [499, 229] on img "button" at bounding box center [501, 245] width 185 height 181
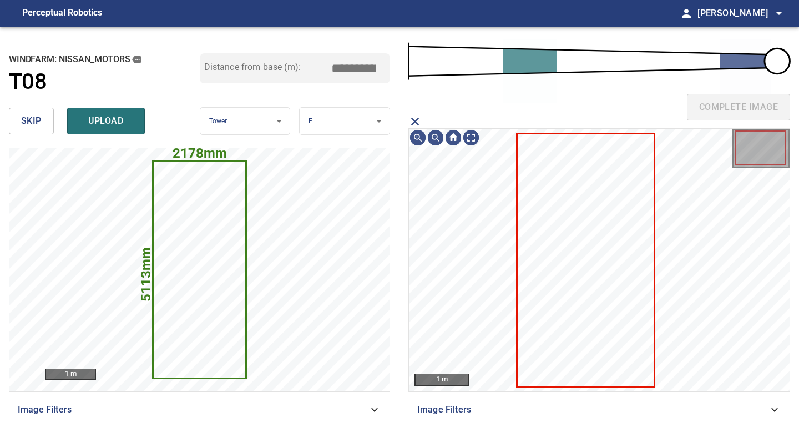
click at [553, 216] on icon at bounding box center [585, 260] width 135 height 252
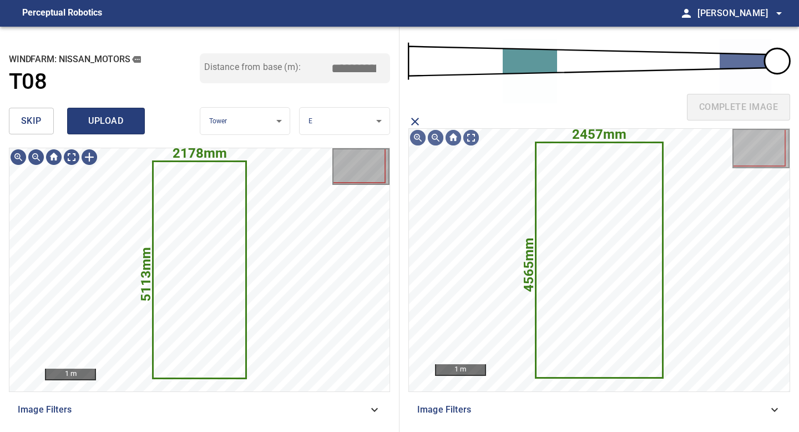
click at [118, 120] on span "upload" at bounding box center [105, 121] width 53 height 16
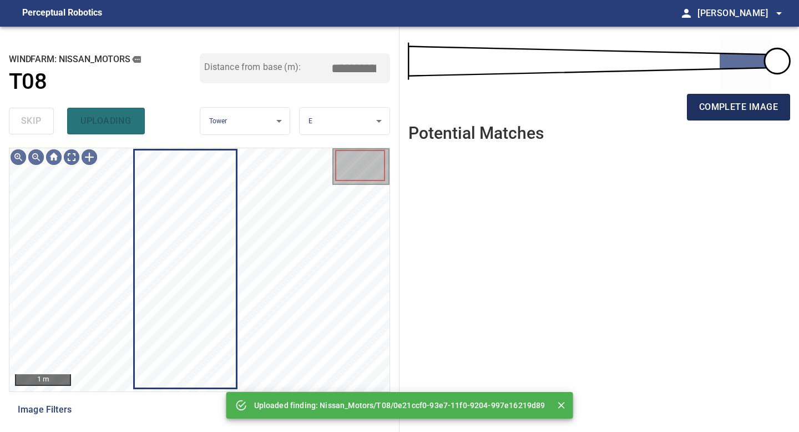
click at [744, 102] on span "complete image" at bounding box center [738, 107] width 79 height 16
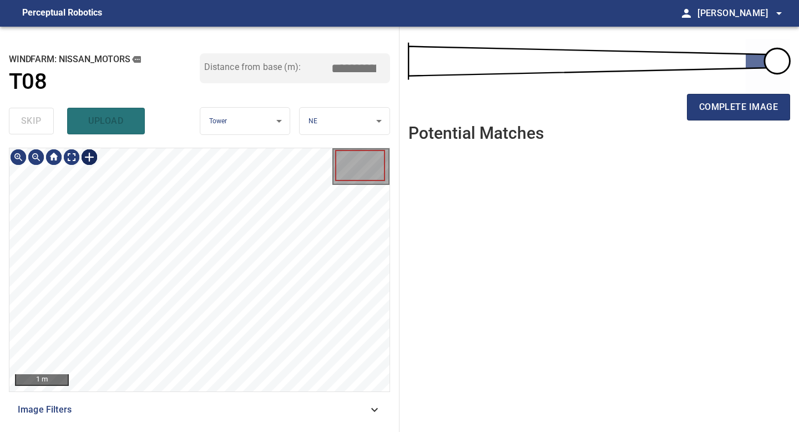
click at [92, 160] on div at bounding box center [89, 157] width 18 height 18
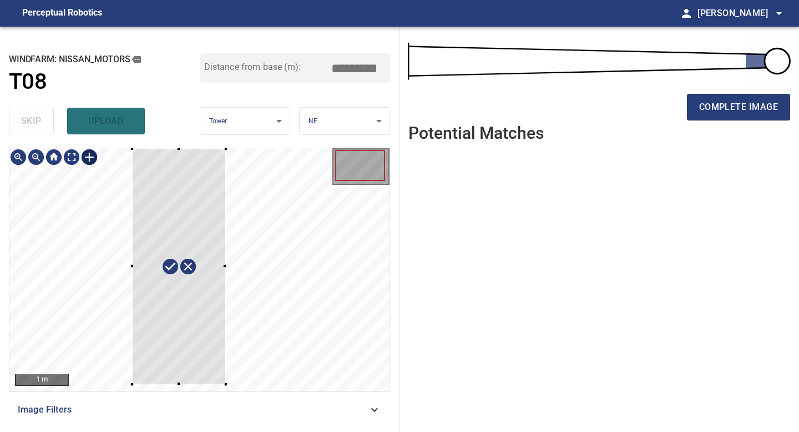
click at [225, 395] on div "1 m Image Filters" at bounding box center [199, 285] width 381 height 275
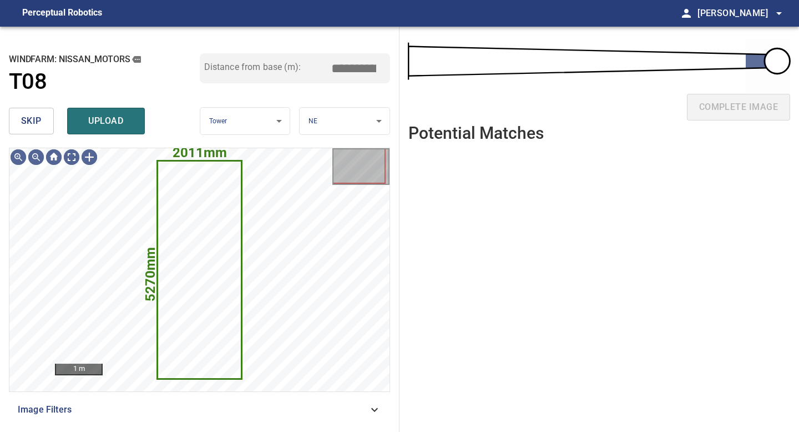
click at [346, 130] on body "**********" at bounding box center [399, 216] width 799 height 432
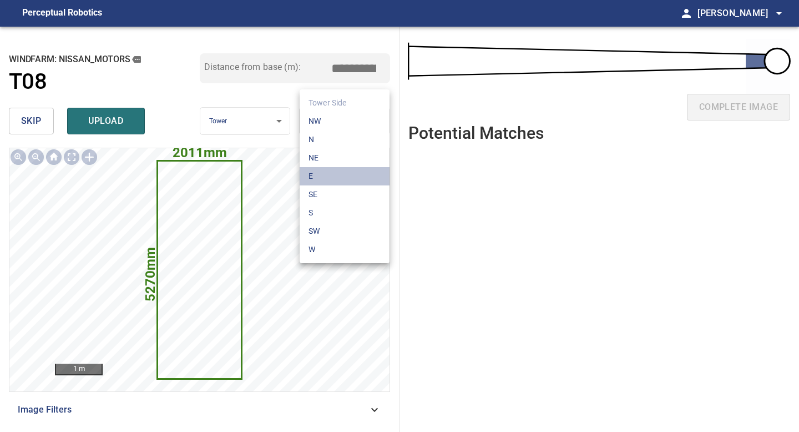
click at [341, 169] on li "E" at bounding box center [345, 176] width 90 height 18
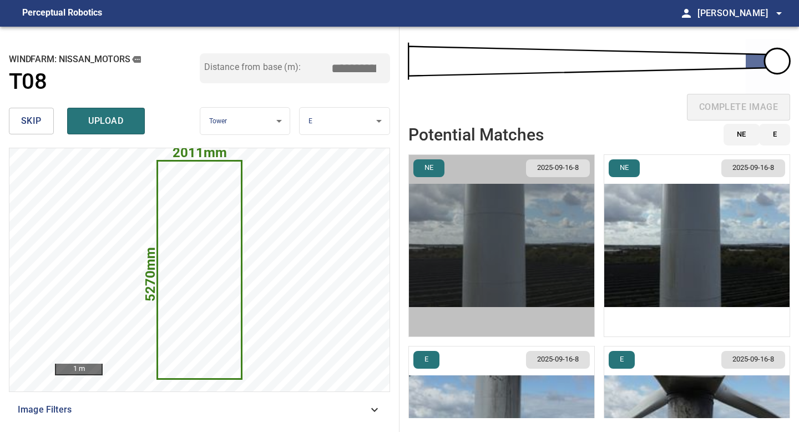
click at [559, 243] on img "button" at bounding box center [501, 245] width 185 height 181
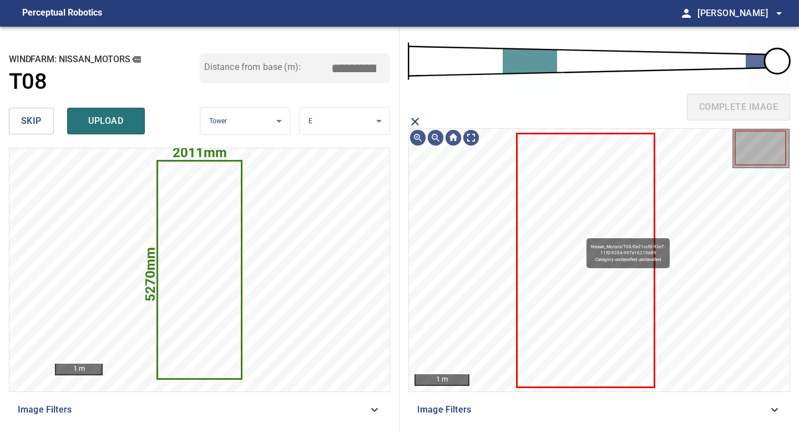
click at [581, 232] on icon at bounding box center [585, 260] width 135 height 252
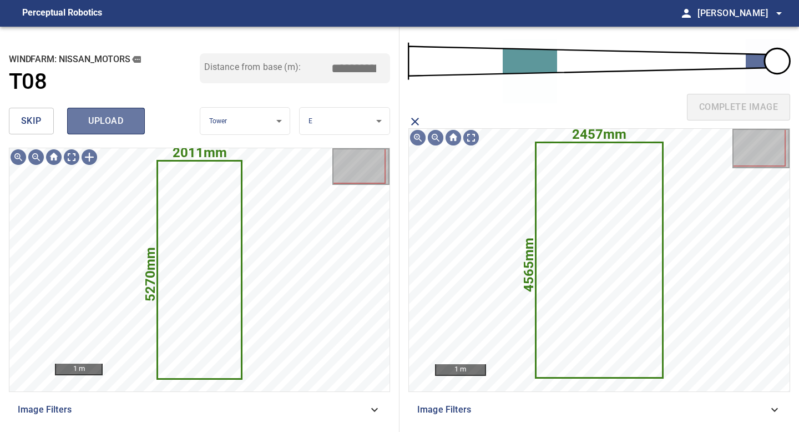
click at [124, 117] on span "upload" at bounding box center [105, 121] width 53 height 16
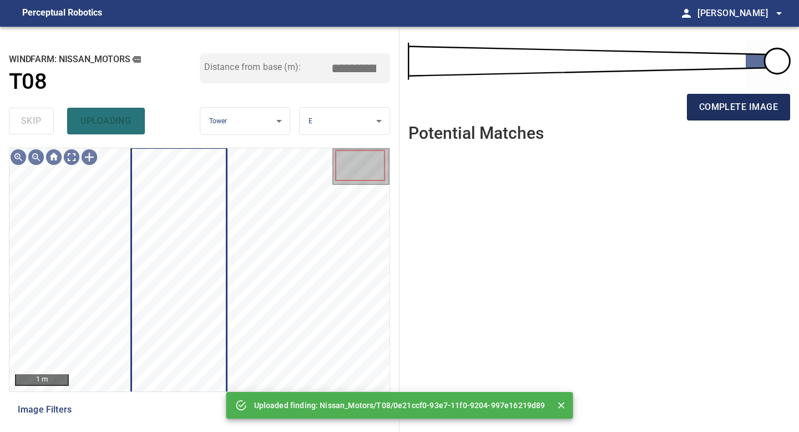
click at [693, 109] on button "complete image" at bounding box center [738, 107] width 103 height 27
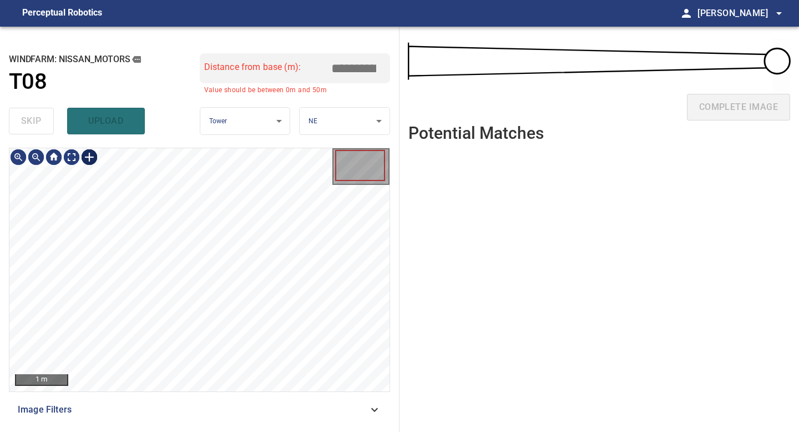
click at [93, 159] on div at bounding box center [89, 157] width 18 height 18
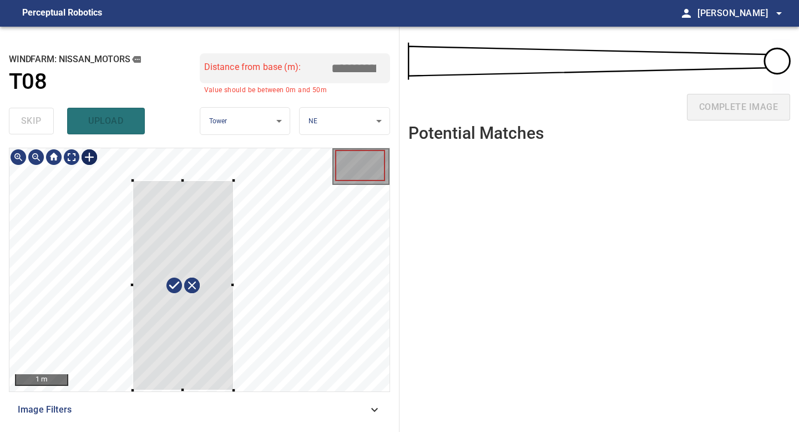
click at [234, 392] on div "1 m Image Filters" at bounding box center [199, 285] width 381 height 275
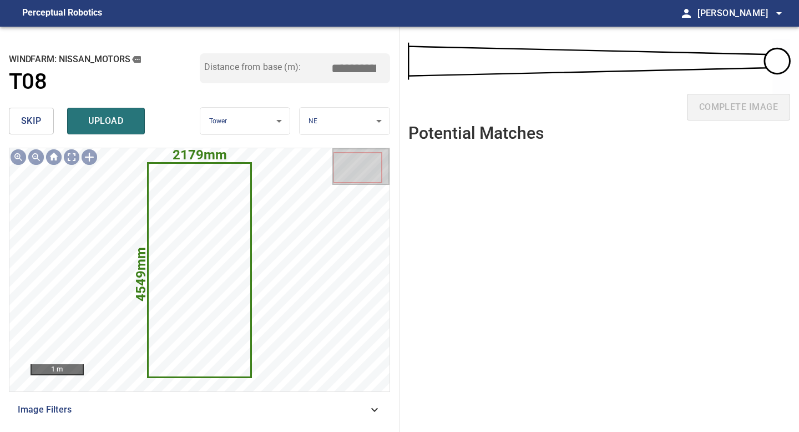
drag, startPoint x: 357, startPoint y: 68, endPoint x: 256, endPoint y: 65, distance: 101.0
click at [260, 68] on div "Distance from base (m): *****" at bounding box center [295, 68] width 191 height 30
click at [340, 125] on body "**********" at bounding box center [399, 216] width 799 height 432
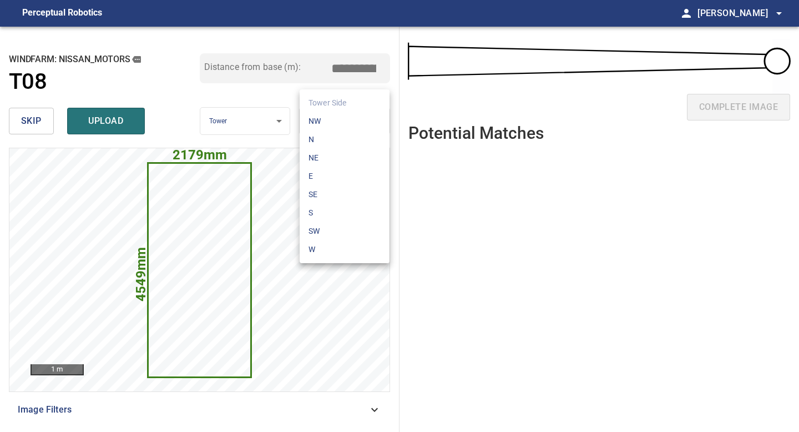
click at [326, 170] on li "E" at bounding box center [345, 176] width 90 height 18
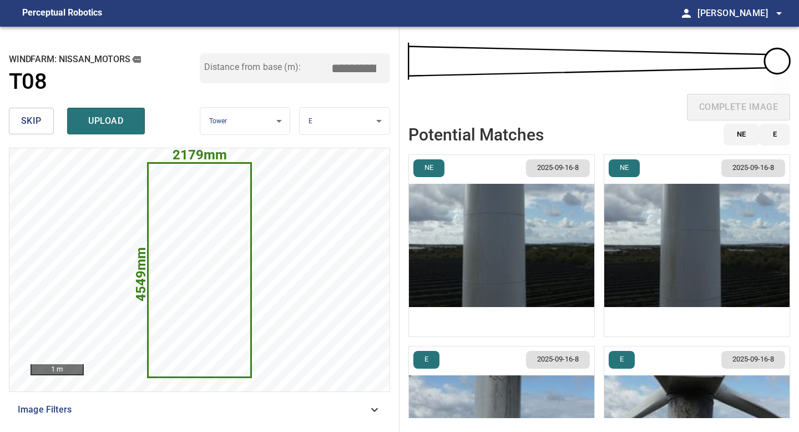
click at [537, 232] on img "button" at bounding box center [501, 245] width 185 height 181
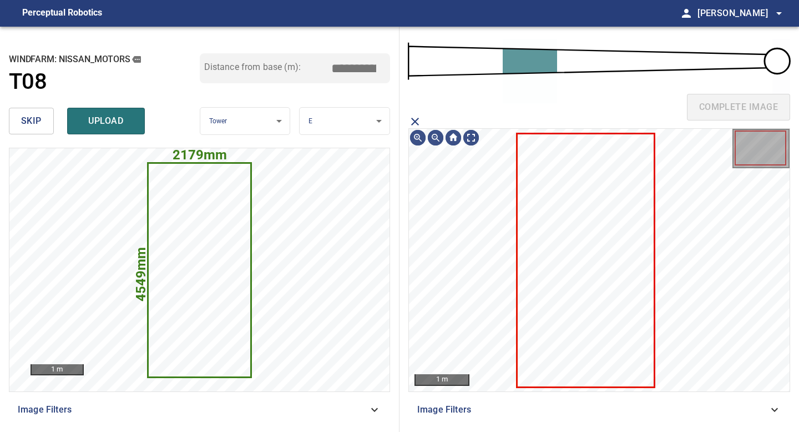
click at [620, 233] on icon at bounding box center [585, 260] width 135 height 252
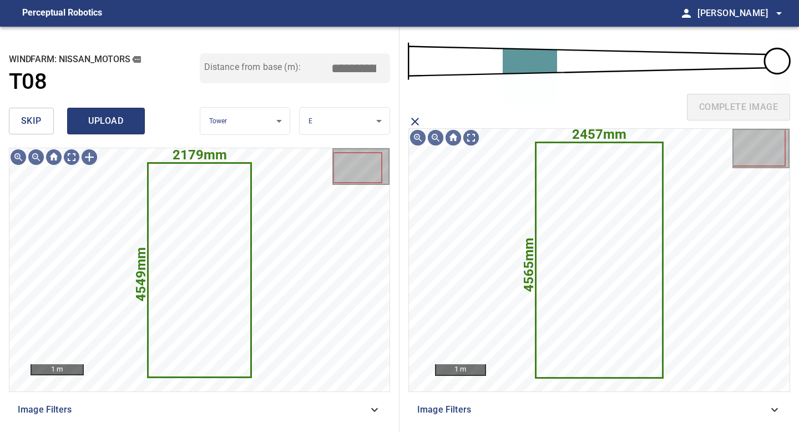
click at [120, 123] on span "upload" at bounding box center [105, 121] width 53 height 16
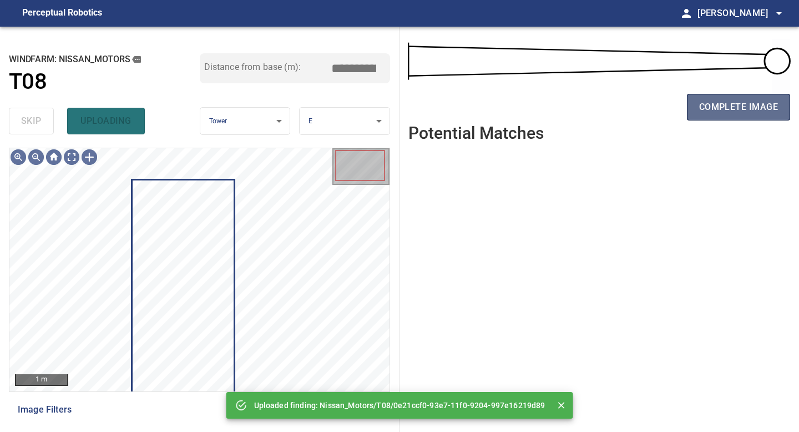
click at [748, 100] on span "complete image" at bounding box center [738, 107] width 79 height 16
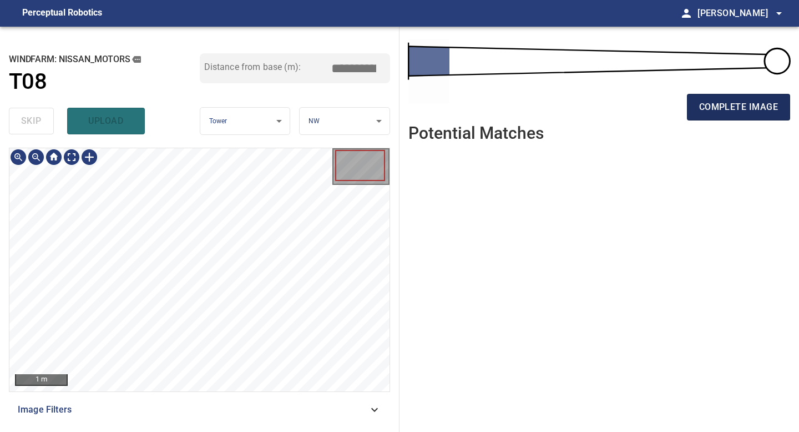
click at [733, 110] on span "complete image" at bounding box center [738, 107] width 79 height 16
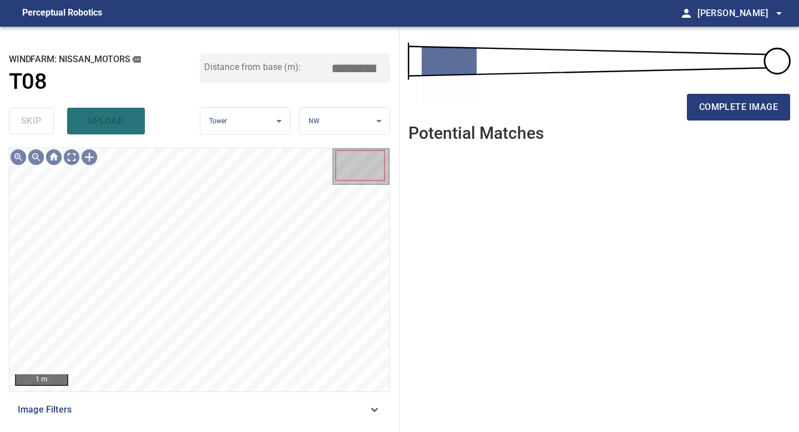
click at [733, 110] on span "complete image" at bounding box center [738, 107] width 79 height 16
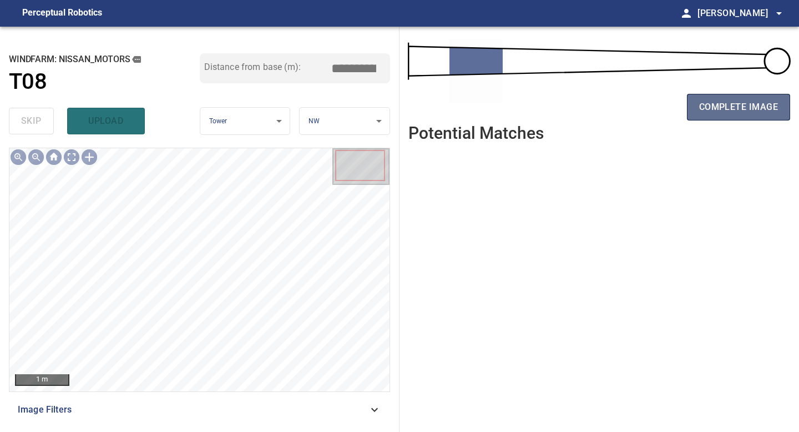
click at [733, 110] on span "complete image" at bounding box center [738, 107] width 79 height 16
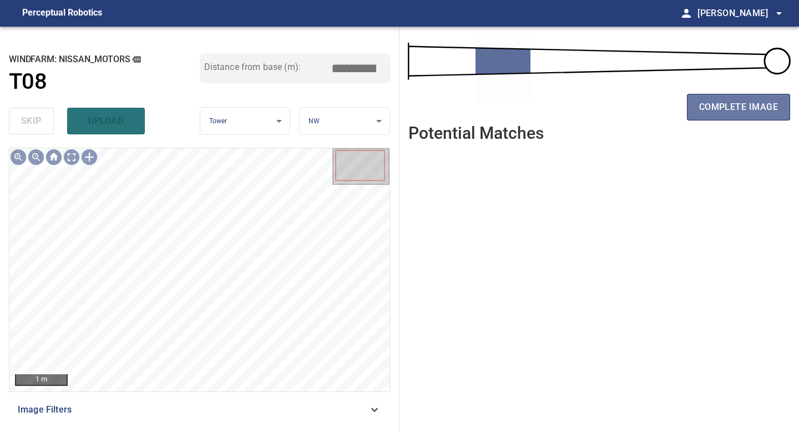
click at [733, 110] on span "complete image" at bounding box center [738, 107] width 79 height 16
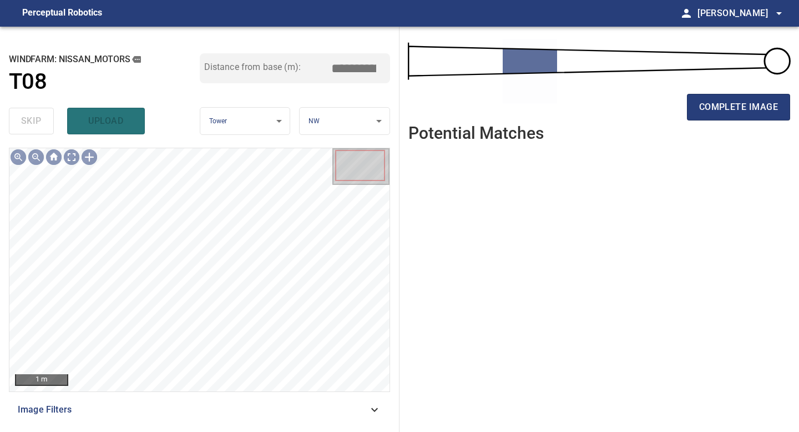
click at [733, 110] on span "complete image" at bounding box center [738, 107] width 79 height 16
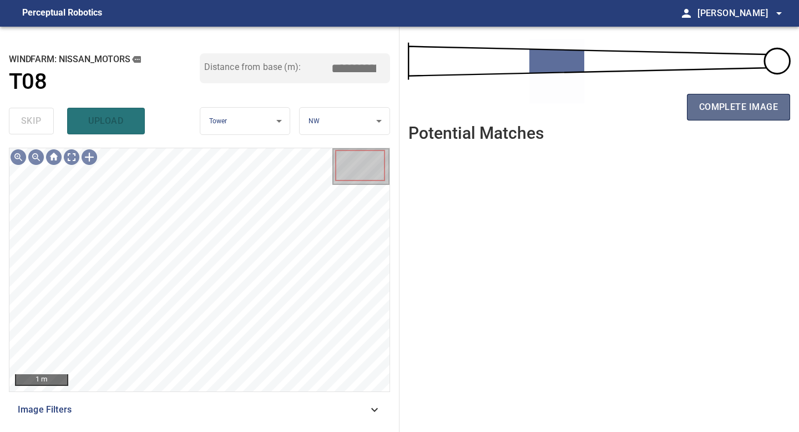
click at [739, 113] on span "complete image" at bounding box center [738, 107] width 79 height 16
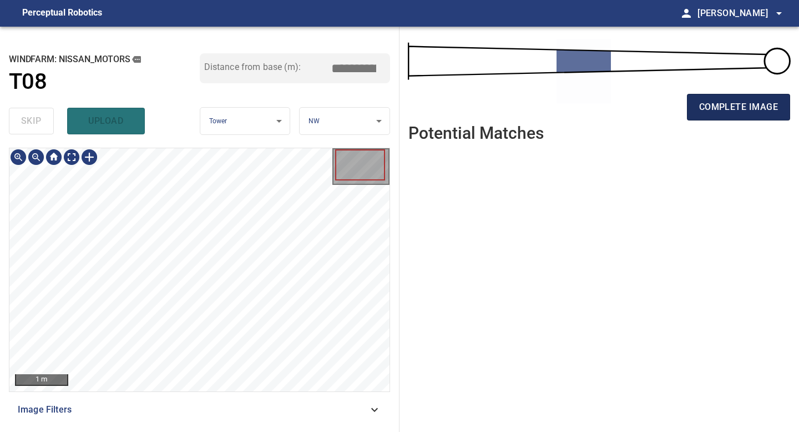
click at [738, 113] on span "complete image" at bounding box center [738, 107] width 79 height 16
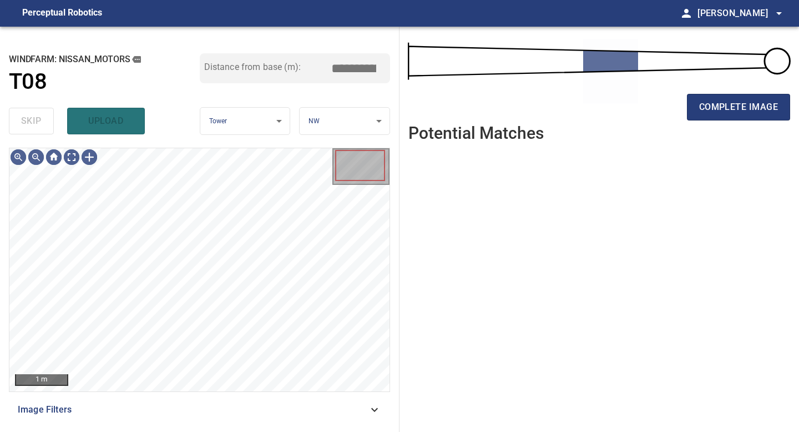
click at [738, 113] on span "complete image" at bounding box center [738, 107] width 79 height 16
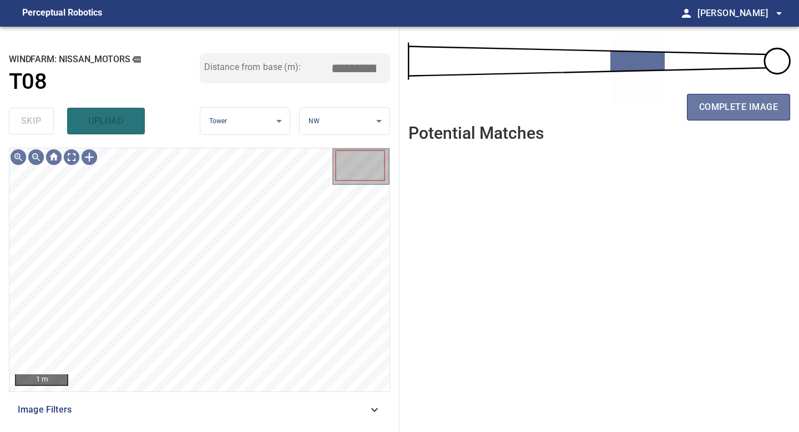
click at [738, 113] on span "complete image" at bounding box center [738, 107] width 79 height 16
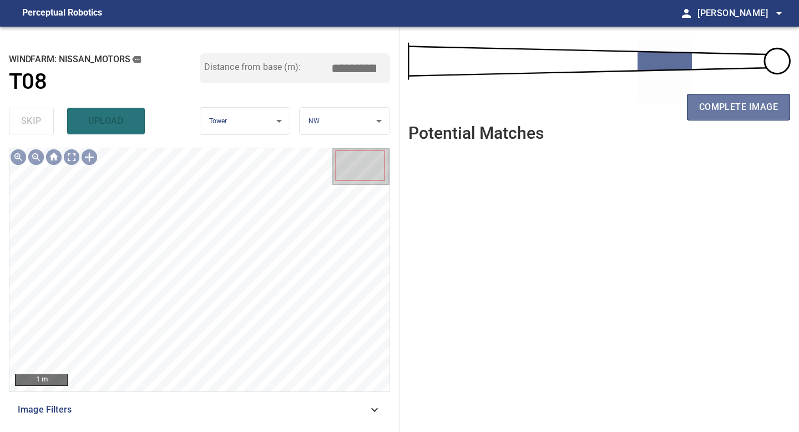
click at [738, 113] on span "complete image" at bounding box center [738, 107] width 79 height 16
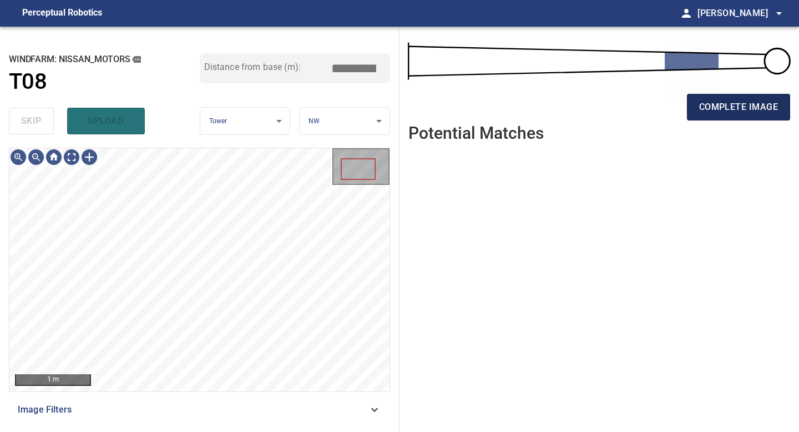
click at [758, 115] on button "complete image" at bounding box center [738, 107] width 103 height 27
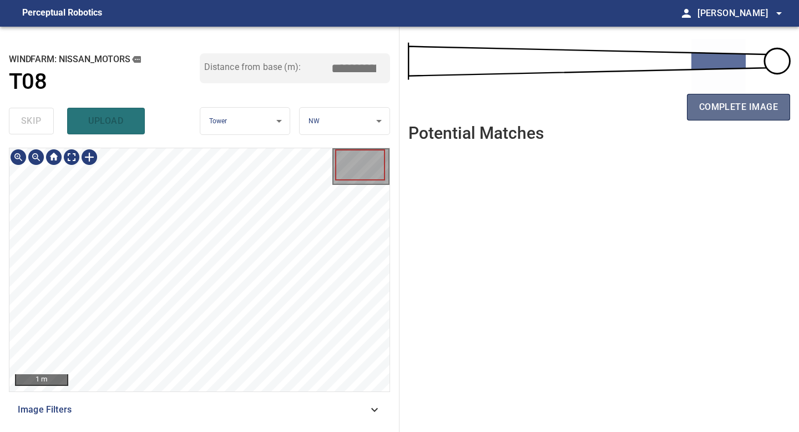
click at [743, 96] on button "complete image" at bounding box center [738, 107] width 103 height 27
click at [726, 109] on span "complete image" at bounding box center [738, 107] width 79 height 16
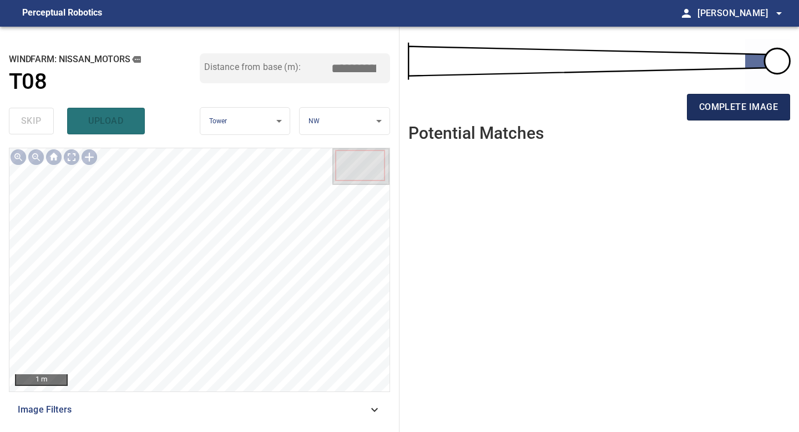
click at [712, 108] on span "complete image" at bounding box center [738, 107] width 79 height 16
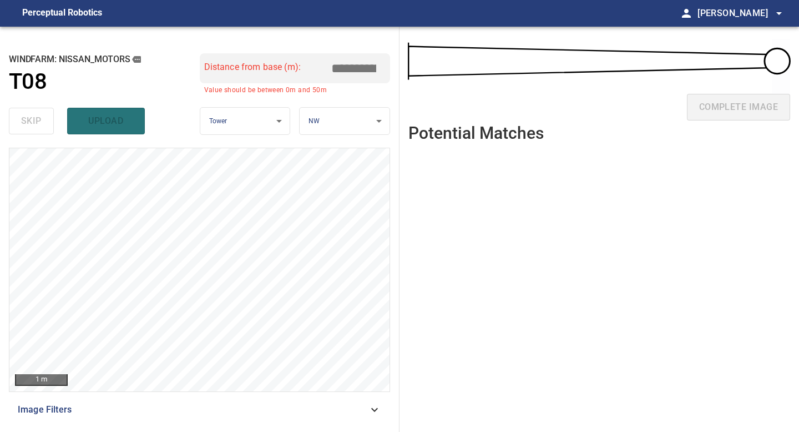
click at [83, 150] on div at bounding box center [89, 157] width 18 height 18
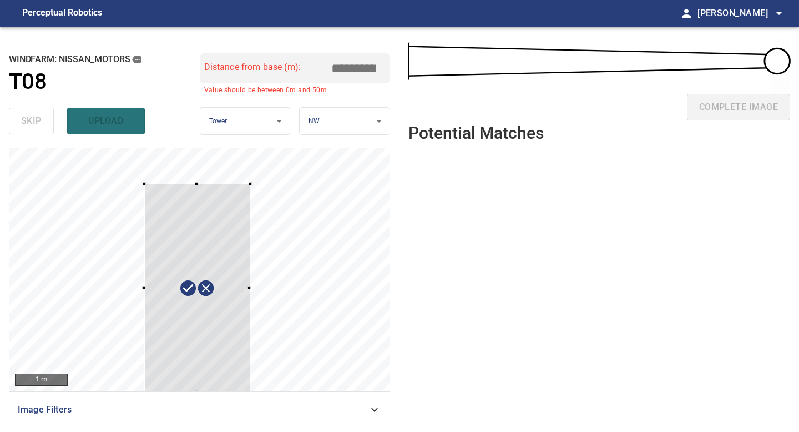
click at [250, 395] on div "1 m Image Filters" at bounding box center [199, 285] width 381 height 275
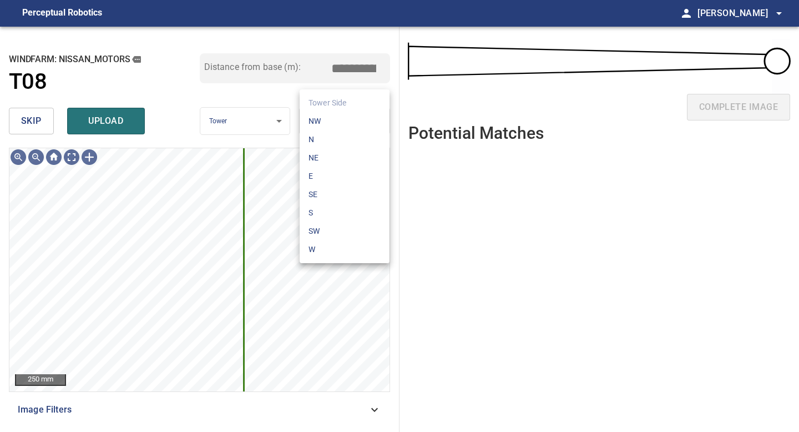
click at [349, 115] on body "**********" at bounding box center [399, 216] width 799 height 432
click at [322, 174] on li "E" at bounding box center [345, 176] width 90 height 18
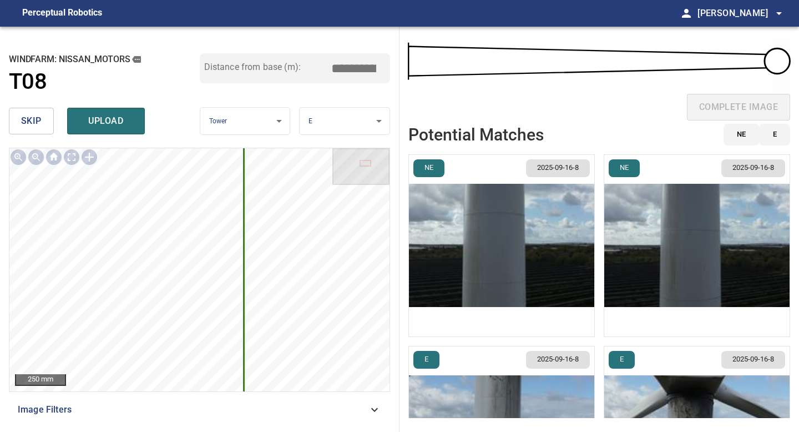
click at [505, 229] on img "button" at bounding box center [501, 245] width 185 height 181
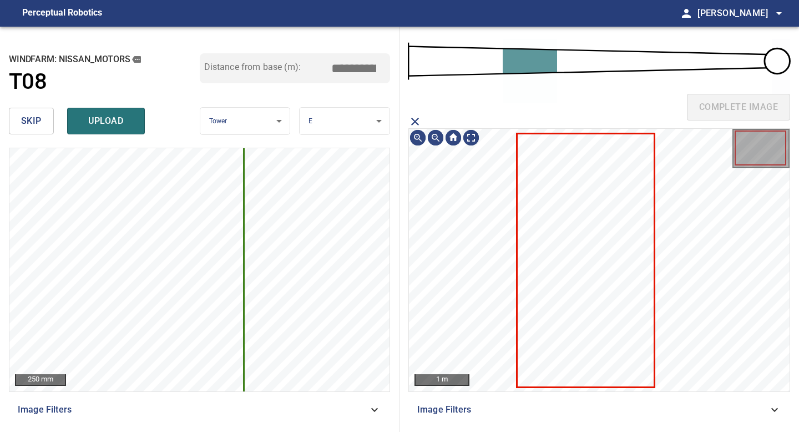
click at [580, 227] on icon at bounding box center [585, 260] width 135 height 252
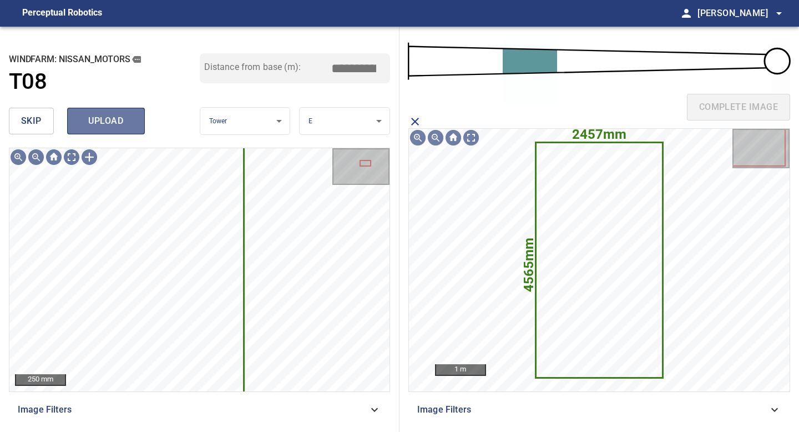
click at [105, 114] on span "upload" at bounding box center [105, 121] width 53 height 16
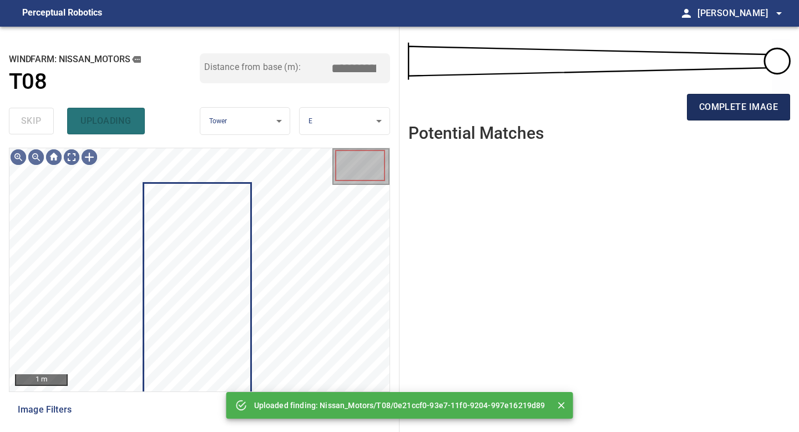
click at [714, 120] on button "complete image" at bounding box center [738, 107] width 103 height 27
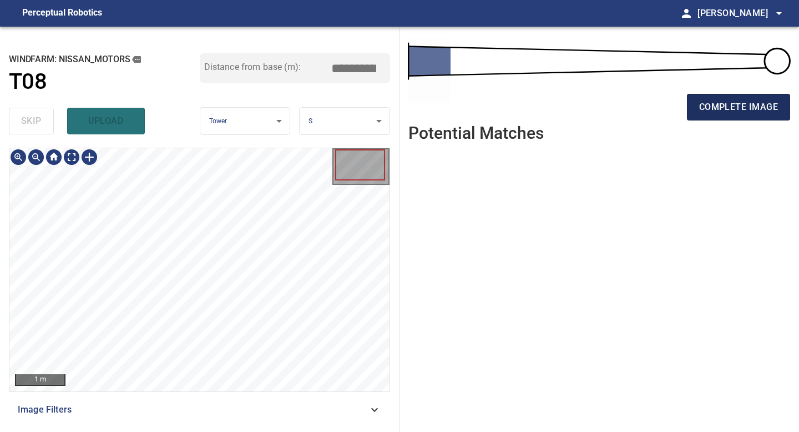
click at [715, 112] on span "complete image" at bounding box center [738, 107] width 79 height 16
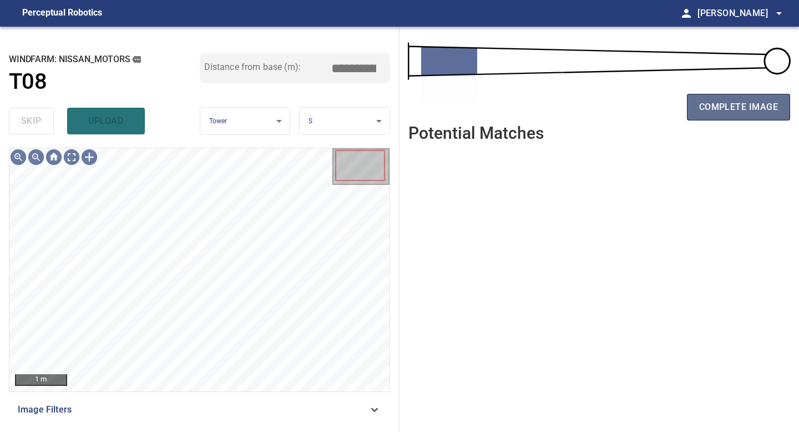
click at [724, 112] on span "complete image" at bounding box center [738, 107] width 79 height 16
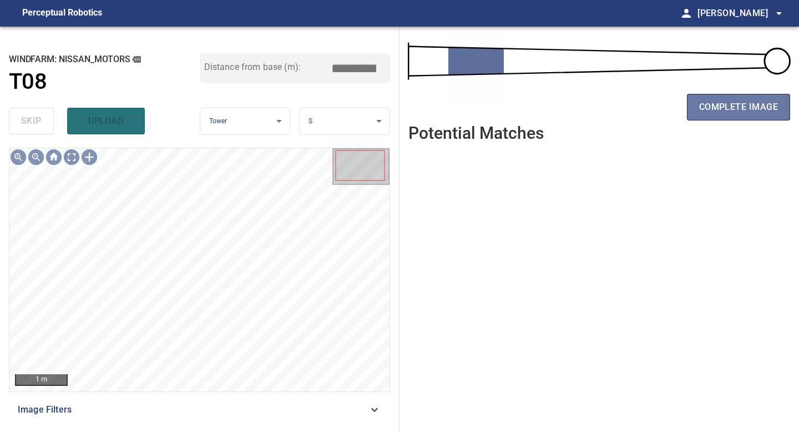
click at [724, 112] on span "complete image" at bounding box center [738, 107] width 79 height 16
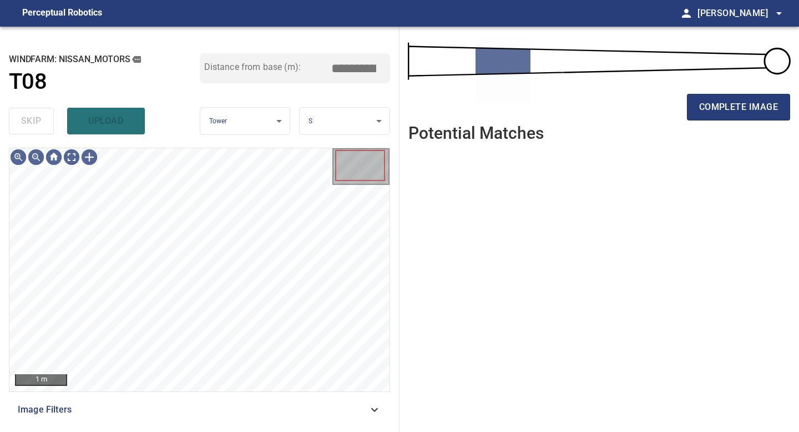
click at [724, 112] on span "complete image" at bounding box center [738, 107] width 79 height 16
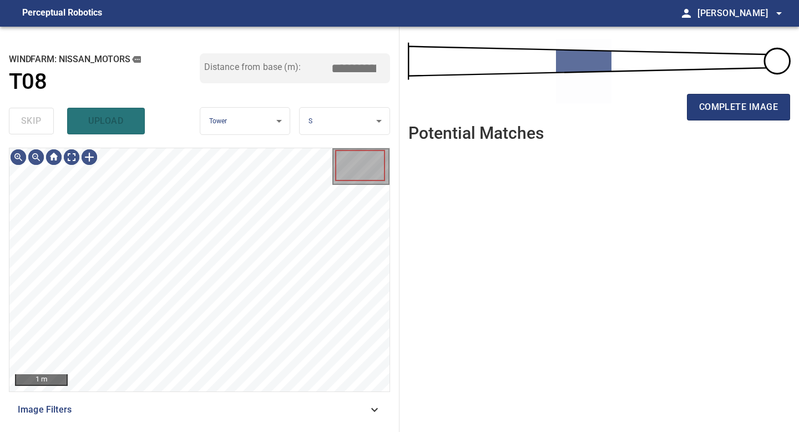
click at [724, 112] on span "complete image" at bounding box center [738, 107] width 79 height 16
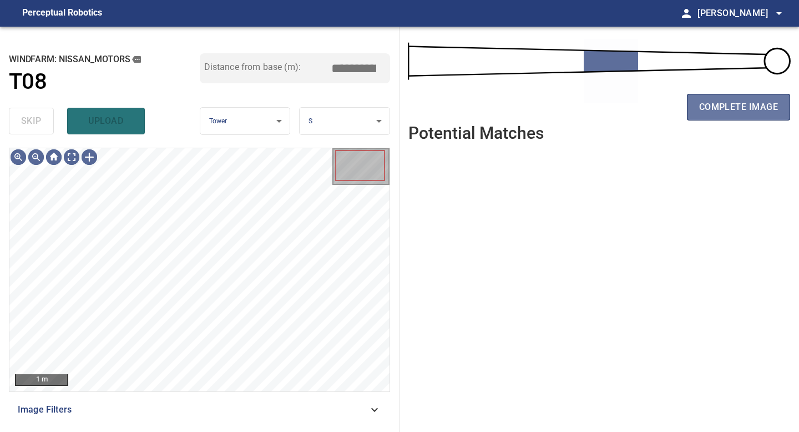
click at [724, 112] on span "complete image" at bounding box center [738, 107] width 79 height 16
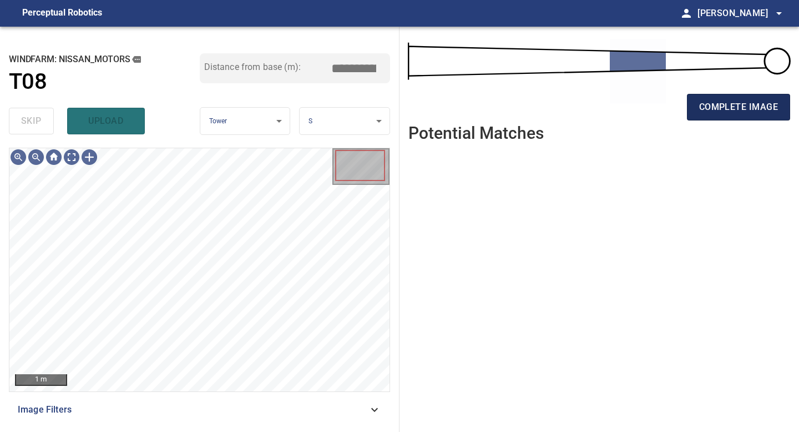
click at [737, 112] on span "complete image" at bounding box center [738, 107] width 79 height 16
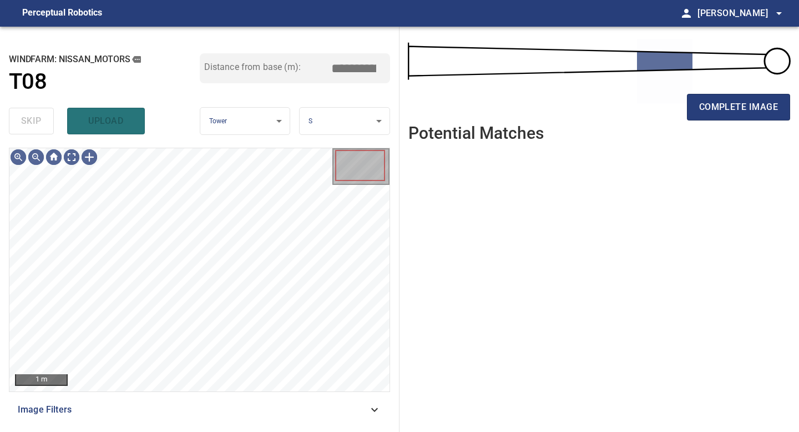
click at [708, 112] on span "complete image" at bounding box center [738, 107] width 79 height 16
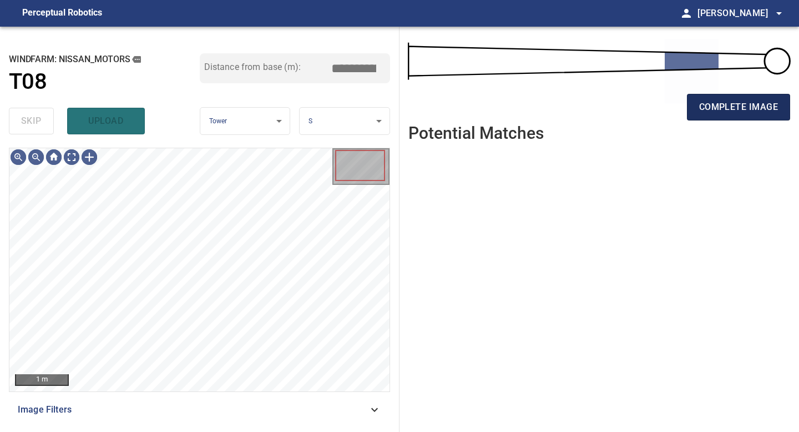
click at [730, 115] on button "complete image" at bounding box center [738, 107] width 103 height 27
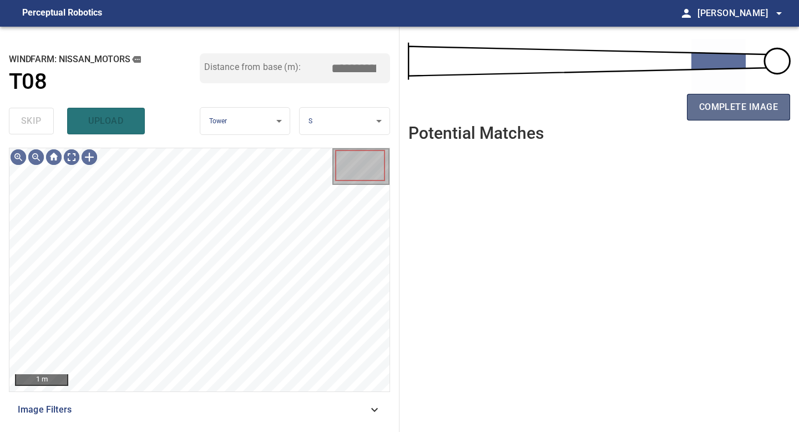
click at [728, 114] on span "complete image" at bounding box center [738, 107] width 79 height 16
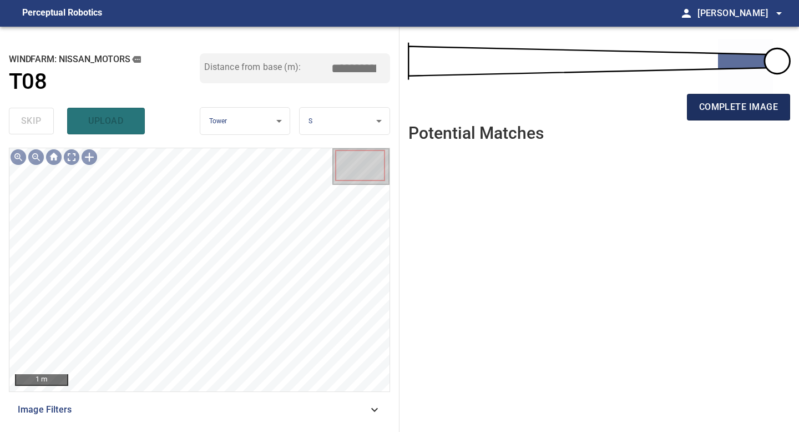
click at [721, 107] on span "complete image" at bounding box center [738, 107] width 79 height 16
click at [720, 109] on span "complete image" at bounding box center [738, 107] width 79 height 16
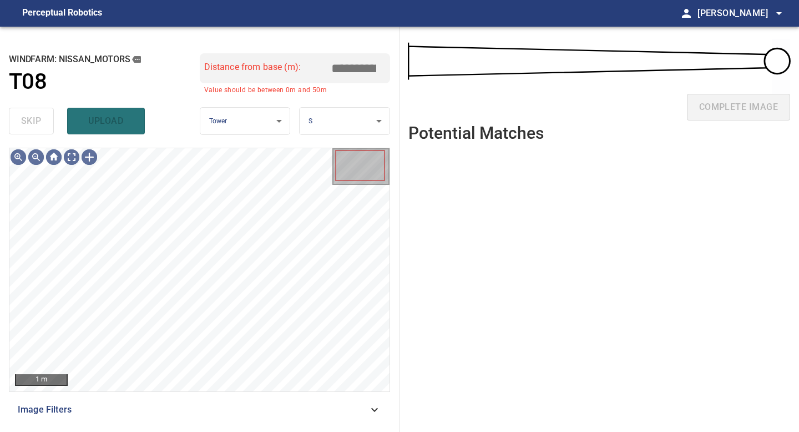
click at [721, 108] on div "complete image" at bounding box center [599, 111] width 382 height 44
click at [91, 161] on div at bounding box center [89, 157] width 18 height 18
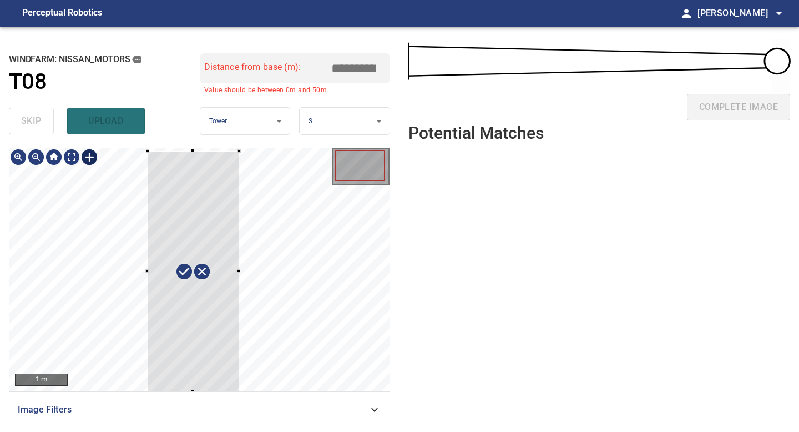
click at [239, 393] on div "1 m Image Filters" at bounding box center [199, 285] width 381 height 275
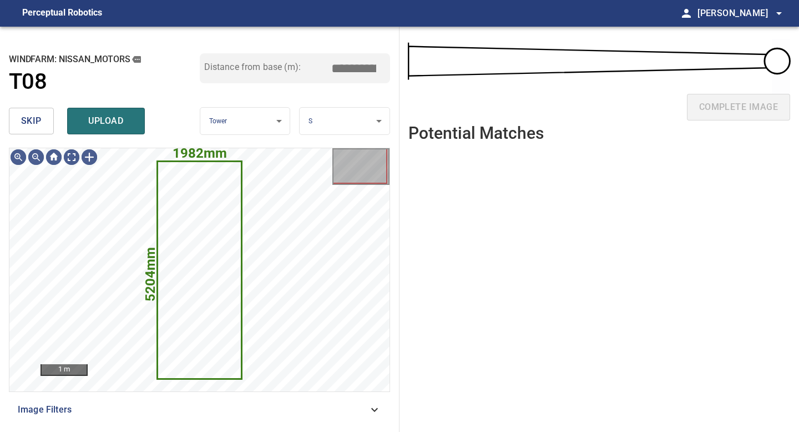
click at [330, 116] on body "**********" at bounding box center [399, 216] width 799 height 432
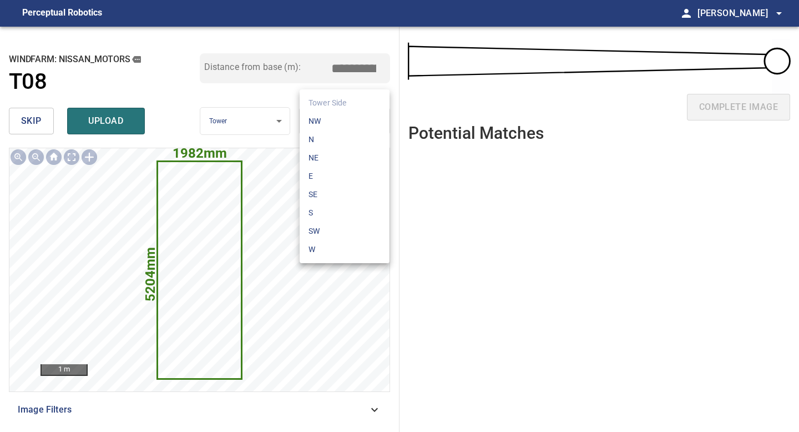
click at [327, 174] on li "E" at bounding box center [345, 176] width 90 height 18
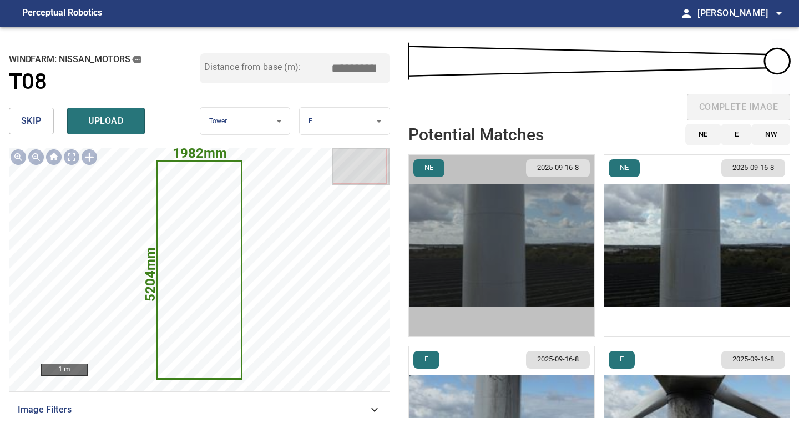
click at [527, 260] on img "button" at bounding box center [501, 245] width 185 height 181
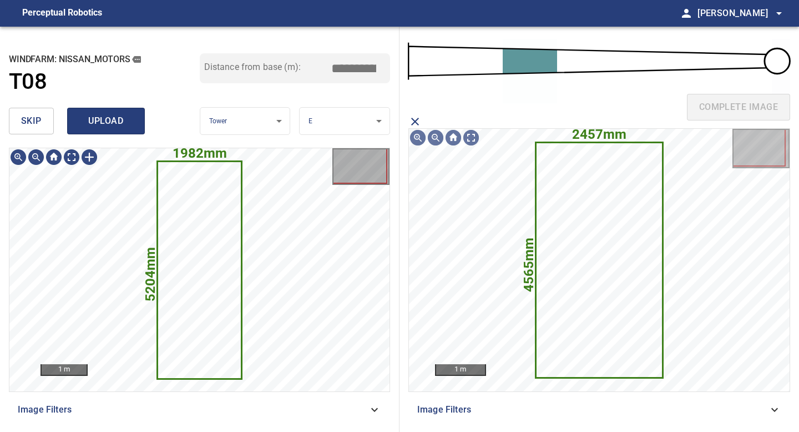
click at [101, 122] on span "upload" at bounding box center [105, 121] width 53 height 16
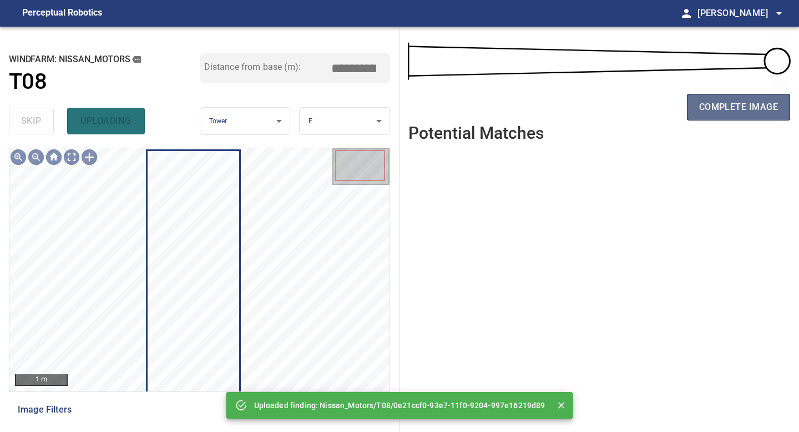
click at [701, 99] on span "complete image" at bounding box center [738, 107] width 79 height 16
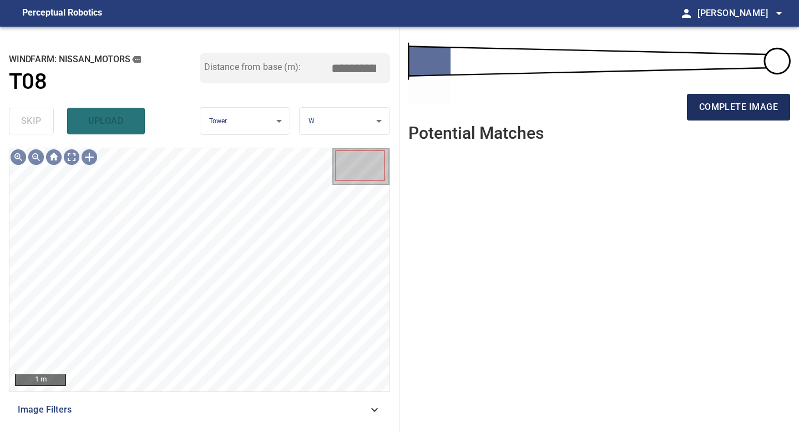
click at [742, 108] on span "complete image" at bounding box center [738, 107] width 79 height 16
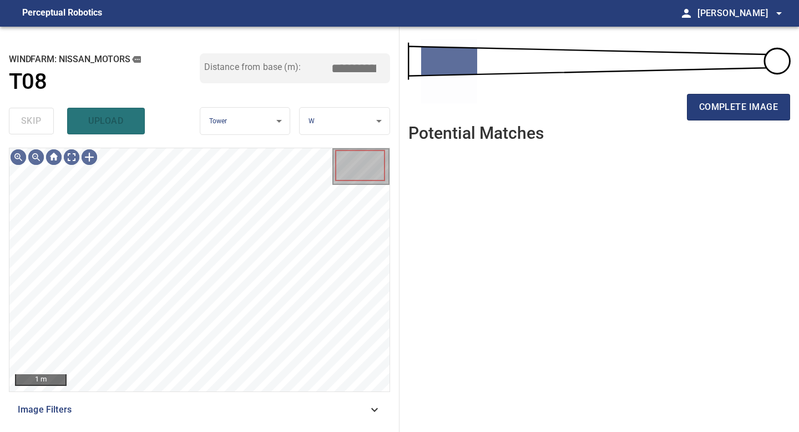
click at [742, 108] on span "complete image" at bounding box center [738, 107] width 79 height 16
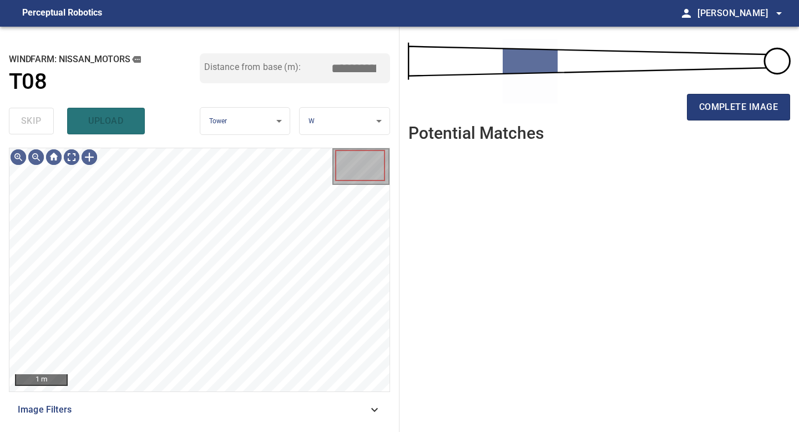
click at [742, 108] on span "complete image" at bounding box center [738, 107] width 79 height 16
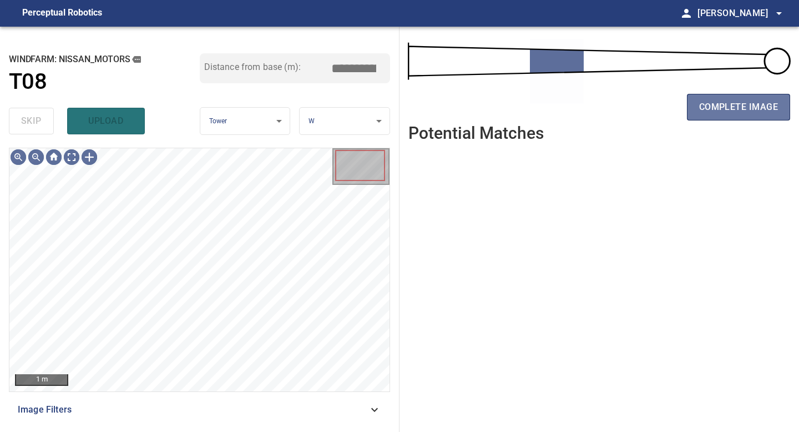
click at [742, 108] on span "complete image" at bounding box center [738, 107] width 79 height 16
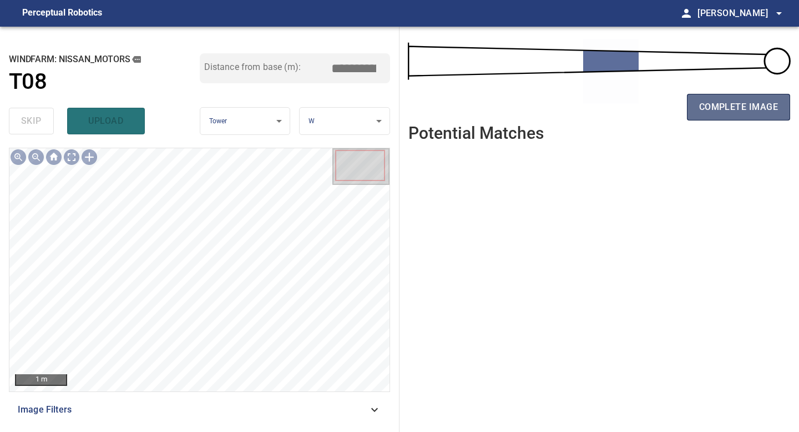
click at [741, 114] on span "complete image" at bounding box center [738, 107] width 79 height 16
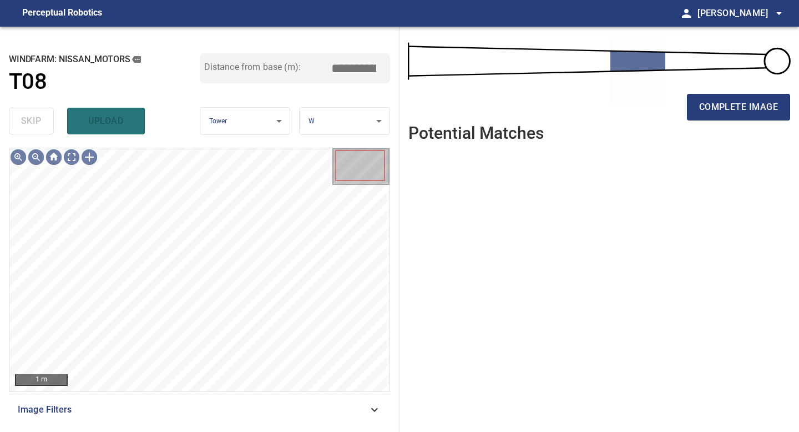
click at [741, 114] on span "complete image" at bounding box center [738, 107] width 79 height 16
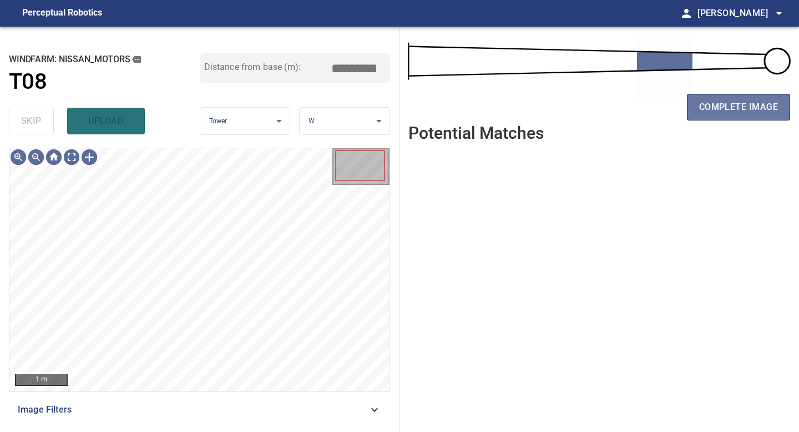
click at [741, 114] on span "complete image" at bounding box center [738, 107] width 79 height 16
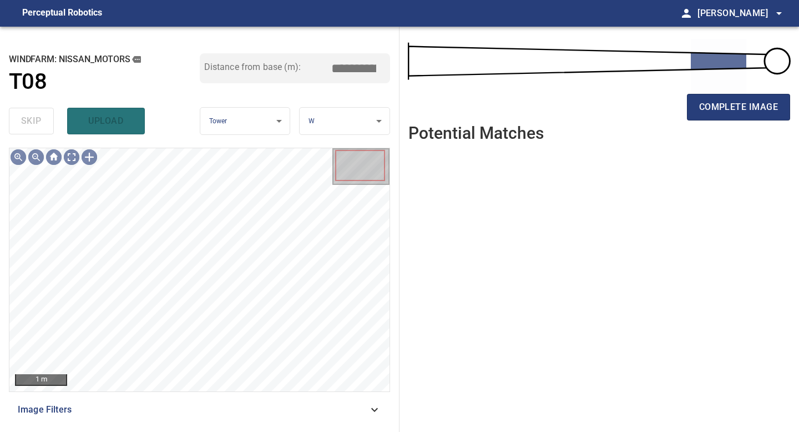
click at [741, 114] on span "complete image" at bounding box center [738, 107] width 79 height 16
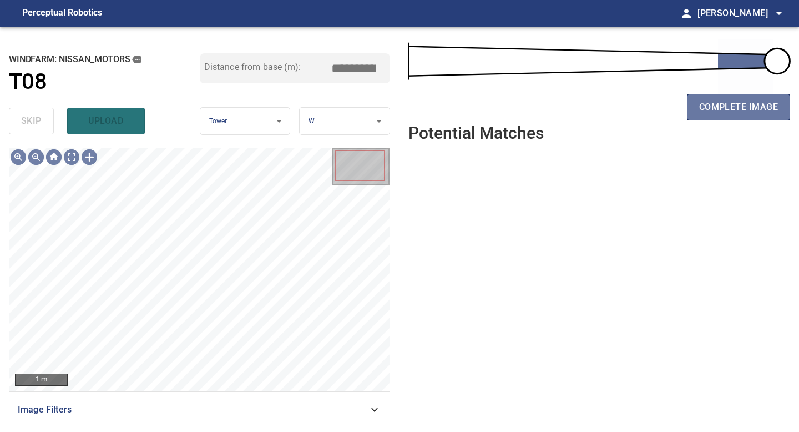
click at [741, 114] on span "complete image" at bounding box center [738, 107] width 79 height 16
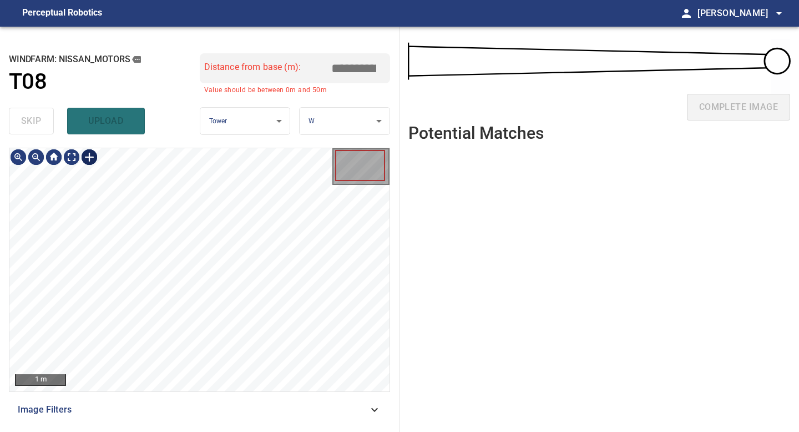
click at [88, 155] on div at bounding box center [89, 157] width 18 height 18
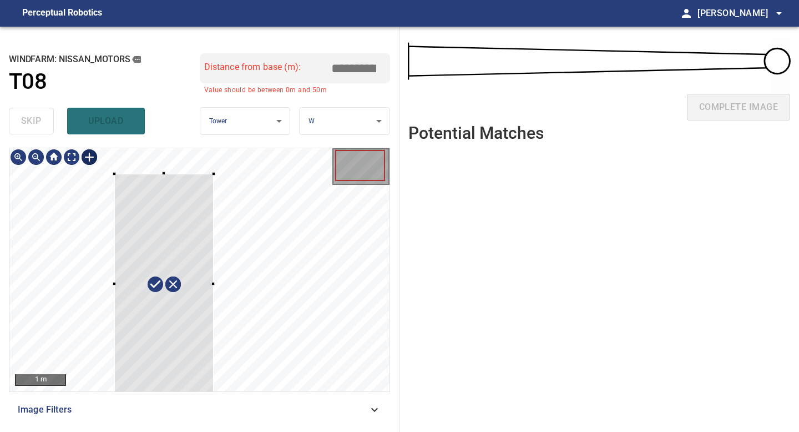
click at [214, 397] on div "1 m Image Filters" at bounding box center [199, 285] width 381 height 275
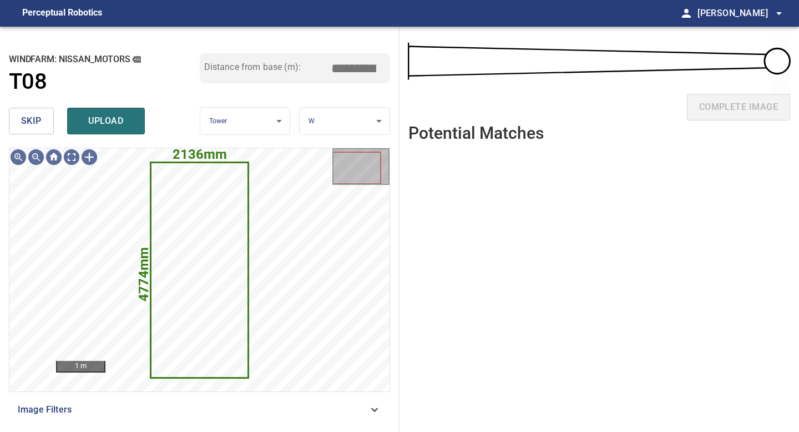
click at [341, 120] on body "**********" at bounding box center [399, 216] width 799 height 432
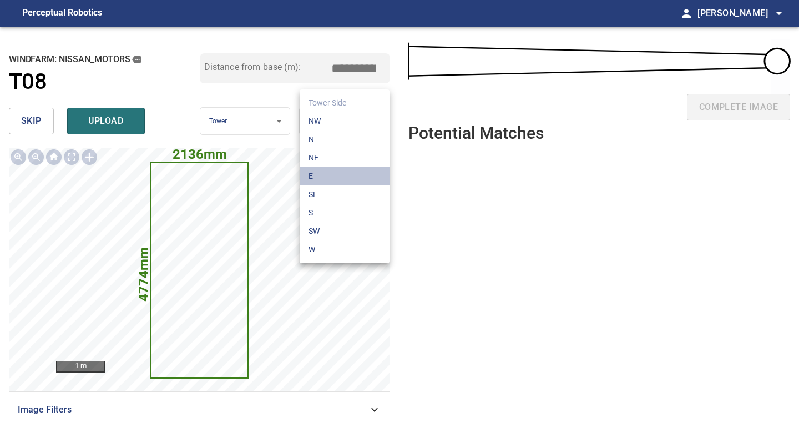
click at [338, 173] on li "E" at bounding box center [345, 176] width 90 height 18
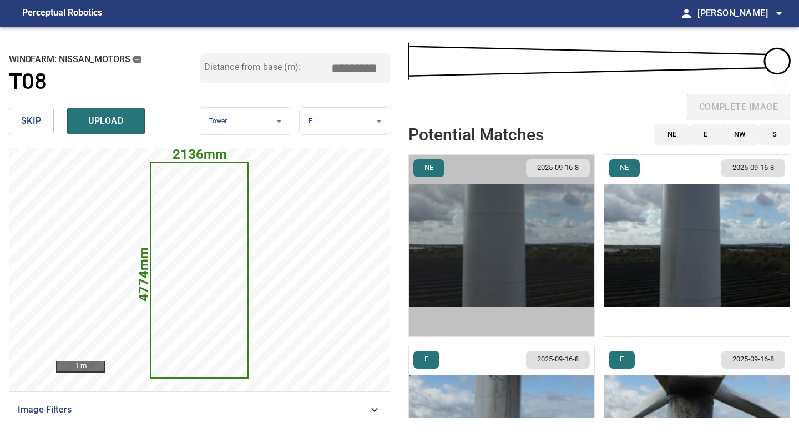
click at [561, 197] on img "button" at bounding box center [501, 245] width 185 height 181
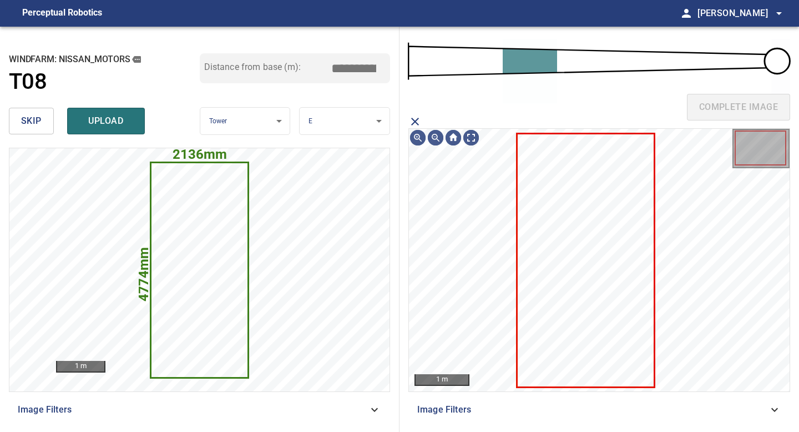
click at [591, 223] on icon at bounding box center [585, 260] width 135 height 252
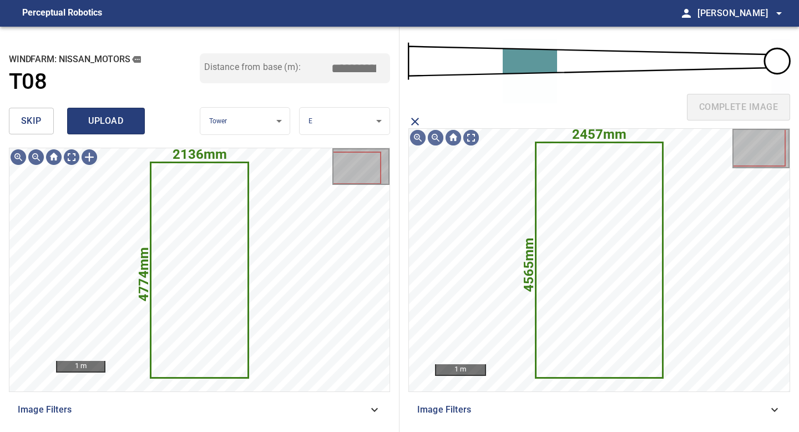
click at [108, 125] on span "upload" at bounding box center [105, 121] width 53 height 16
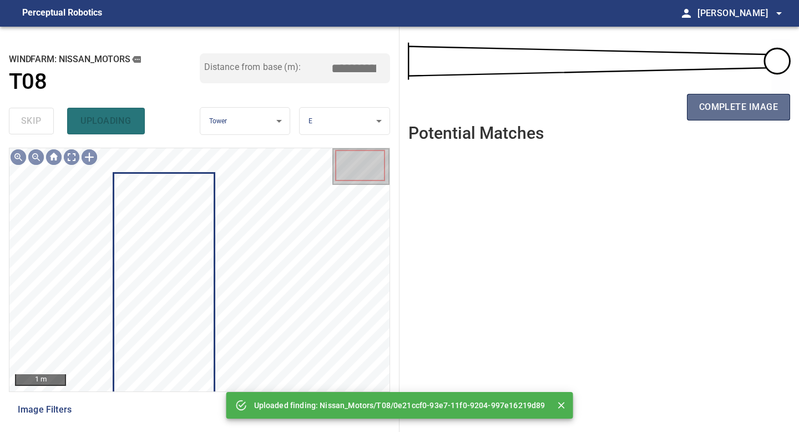
click at [735, 112] on span "complete image" at bounding box center [738, 107] width 79 height 16
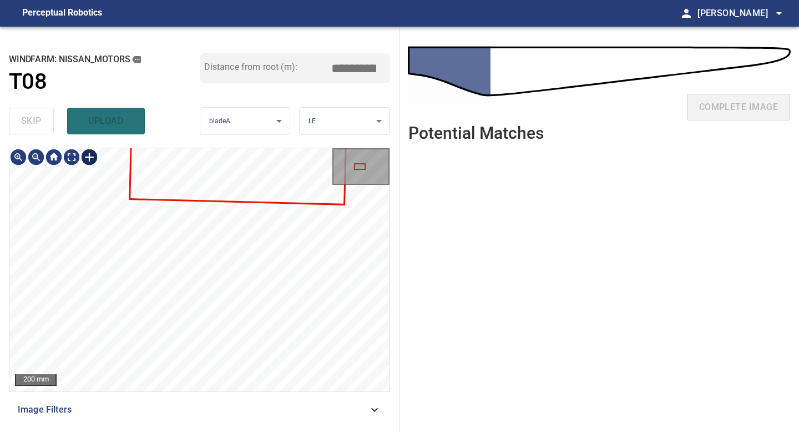
click at [89, 153] on div at bounding box center [89, 157] width 18 height 18
click at [287, 325] on div at bounding box center [199, 269] width 380 height 243
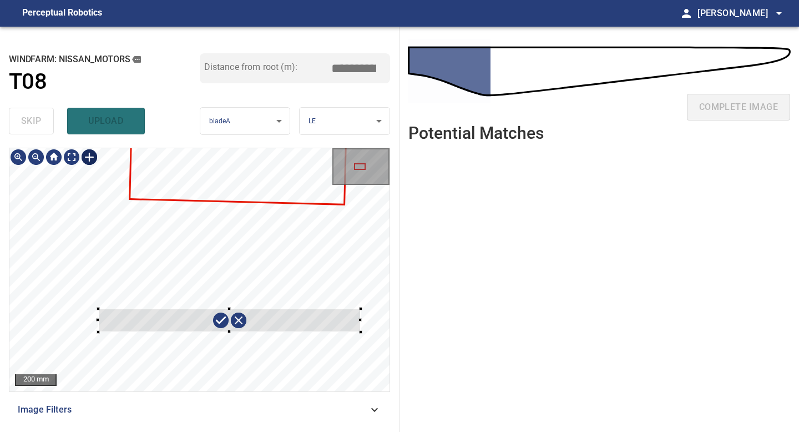
click at [372, 331] on div at bounding box center [199, 269] width 380 height 243
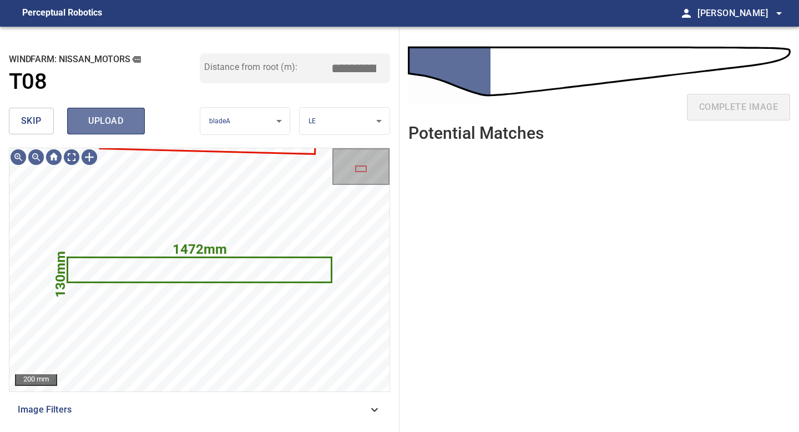
click at [96, 120] on span "upload" at bounding box center [105, 121] width 53 height 16
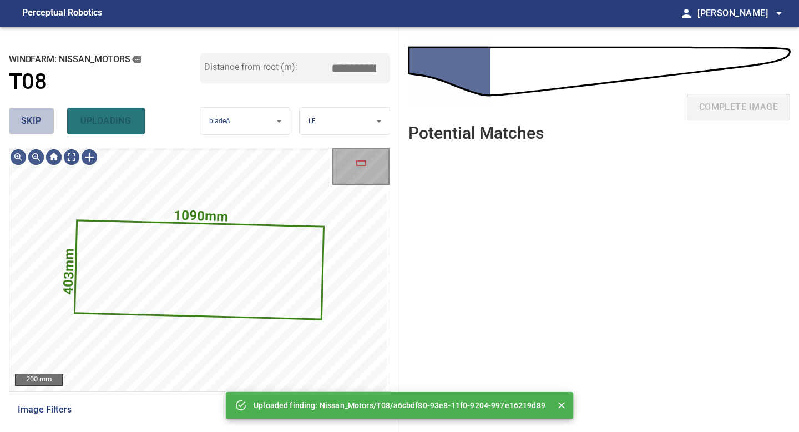
click at [38, 126] on span "skip" at bounding box center [31, 121] width 21 height 16
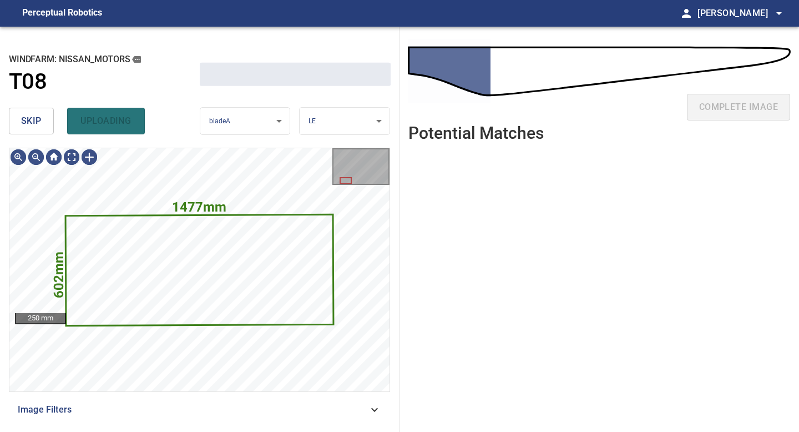
click at [38, 126] on span "skip" at bounding box center [31, 121] width 21 height 16
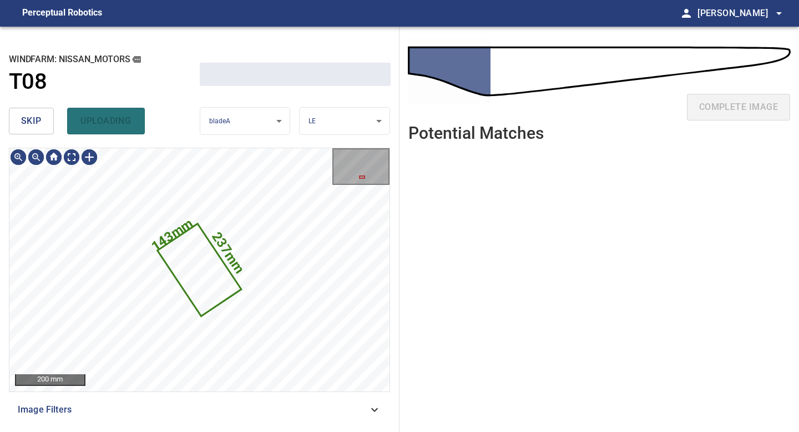
click at [38, 126] on span "skip" at bounding box center [31, 121] width 21 height 16
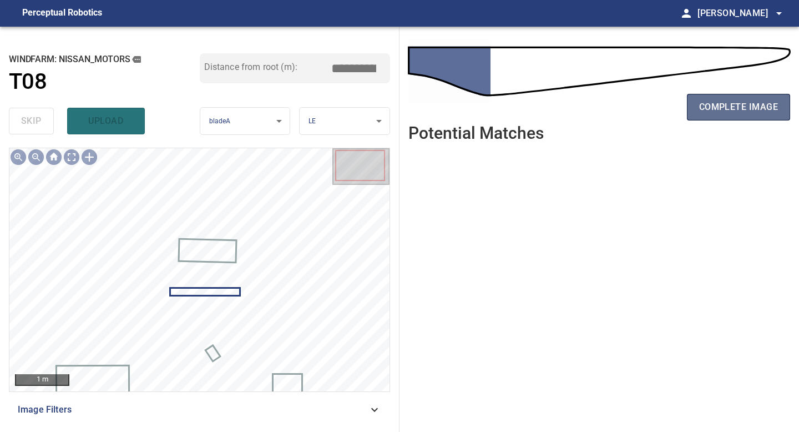
click at [749, 110] on span "complete image" at bounding box center [738, 107] width 79 height 16
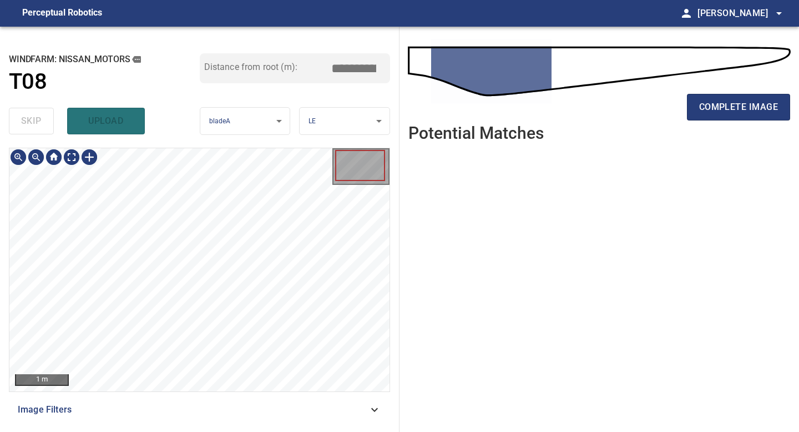
click at [179, 423] on div "**********" at bounding box center [199, 229] width 399 height 405
click at [717, 115] on button "complete image" at bounding box center [738, 107] width 103 height 27
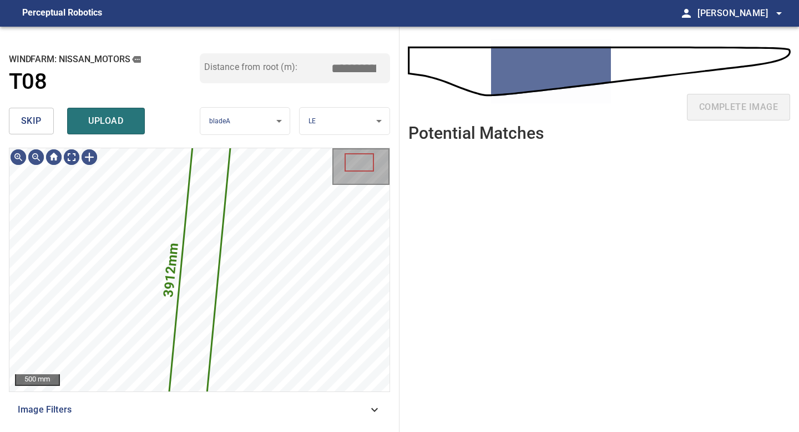
click at [43, 116] on button "skip" at bounding box center [31, 121] width 45 height 27
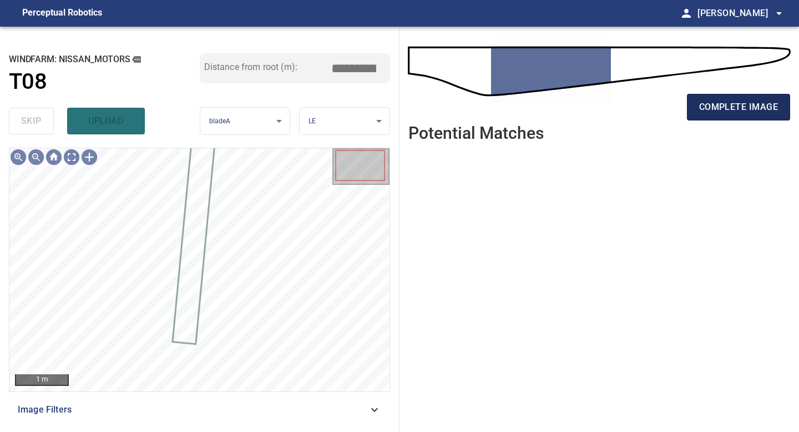
click at [752, 101] on span "complete image" at bounding box center [738, 107] width 79 height 16
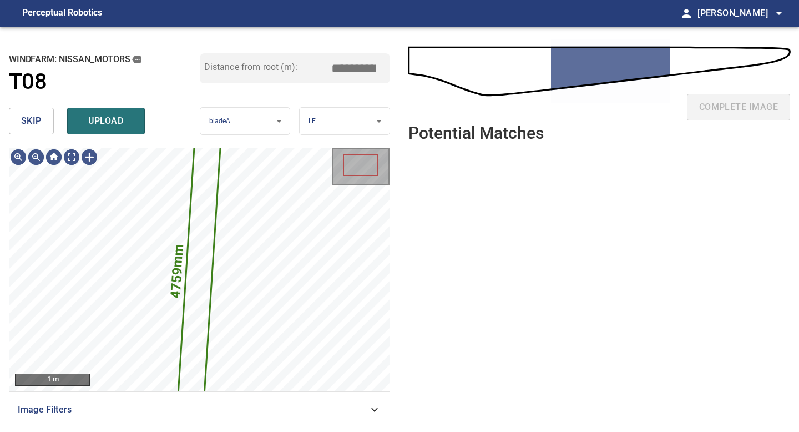
click at [40, 118] on span "skip" at bounding box center [31, 121] width 21 height 16
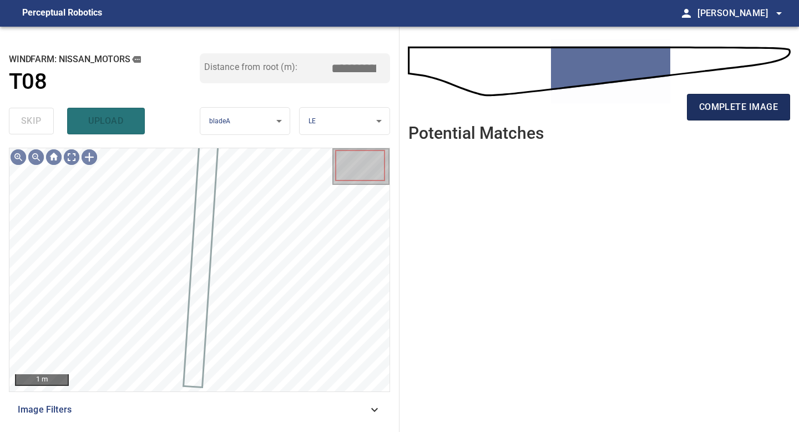
click at [742, 108] on span "complete image" at bounding box center [738, 107] width 79 height 16
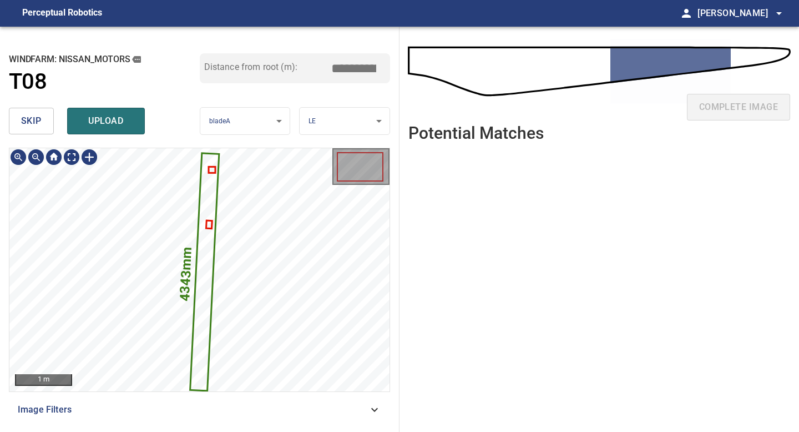
click at [226, 396] on div "4343mm 289mm 1 m Image Filters" at bounding box center [199, 285] width 381 height 275
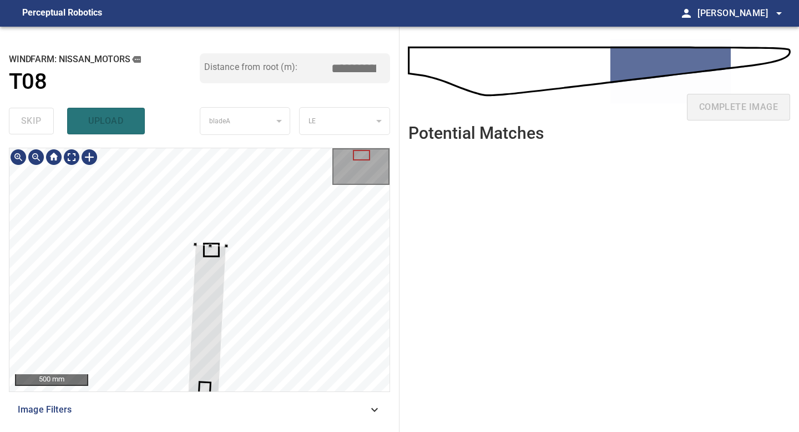
click at [35, 158] on div at bounding box center [36, 157] width 18 height 18
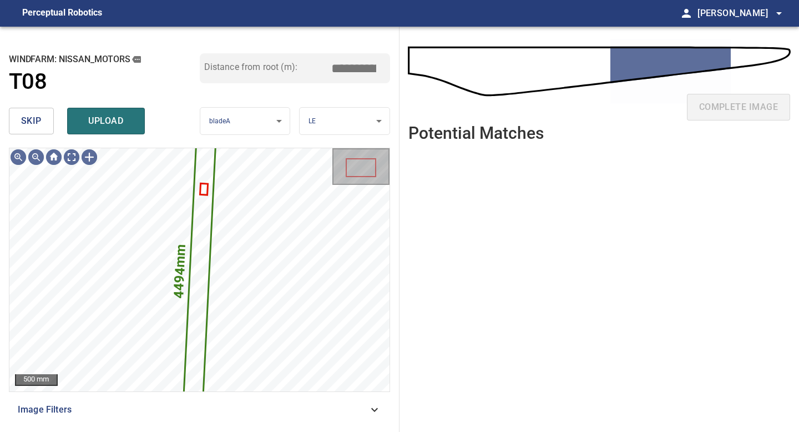
click at [95, 106] on div "skip upload" at bounding box center [104, 120] width 191 height 35
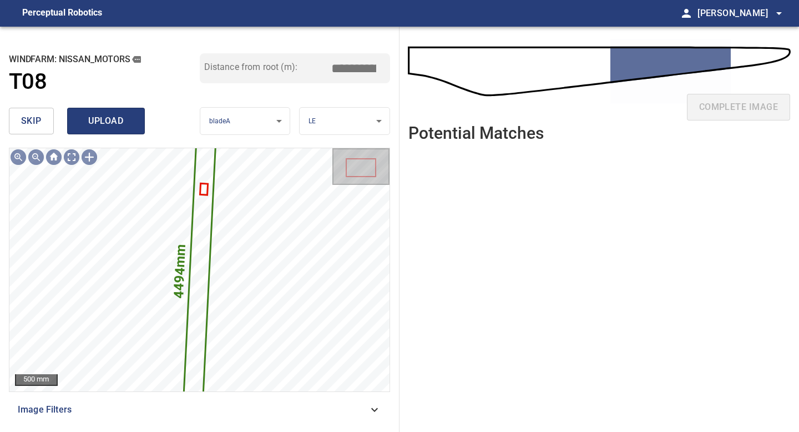
click at [95, 114] on span "upload" at bounding box center [105, 121] width 53 height 16
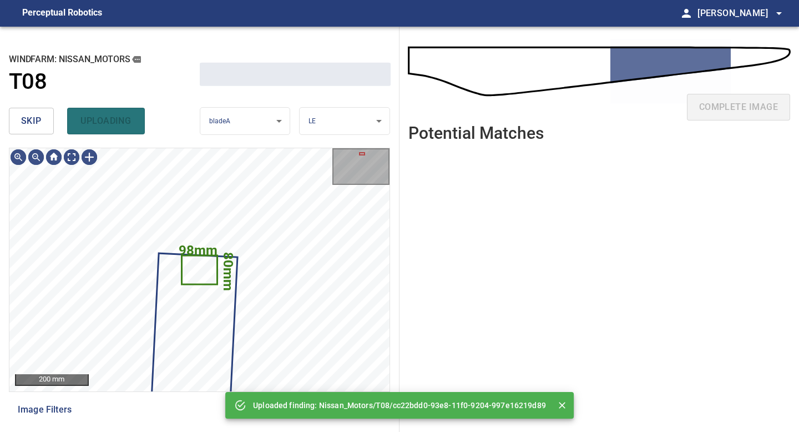
click at [28, 120] on span "skip" at bounding box center [31, 121] width 21 height 16
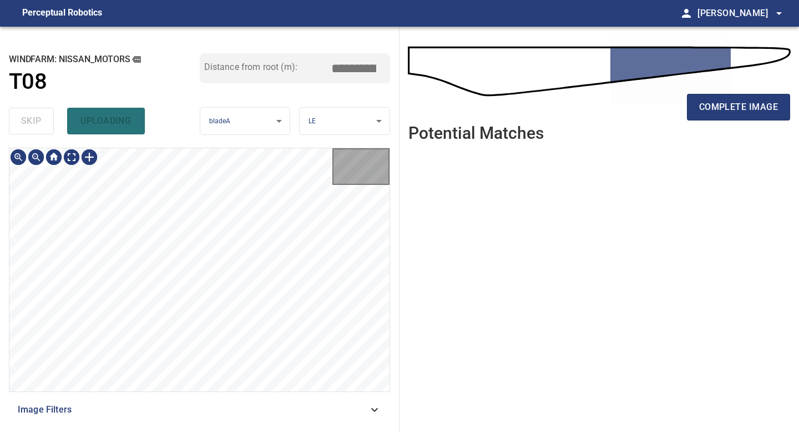
type input "*****"
click at [28, 120] on div "skip uploading" at bounding box center [104, 120] width 191 height 35
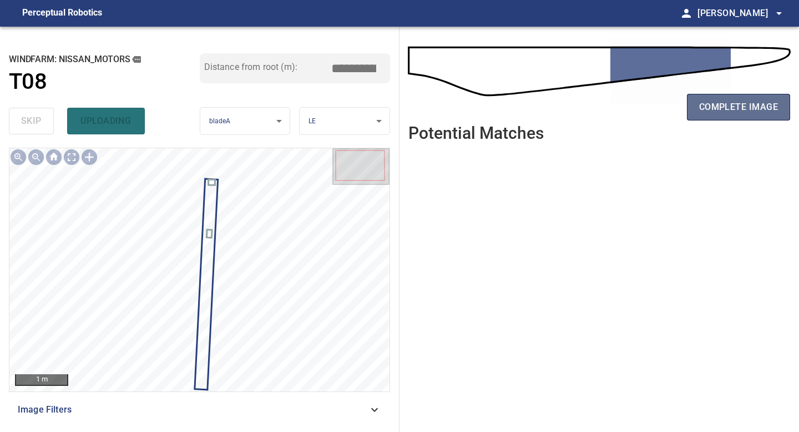
click at [724, 115] on button "complete image" at bounding box center [738, 107] width 103 height 27
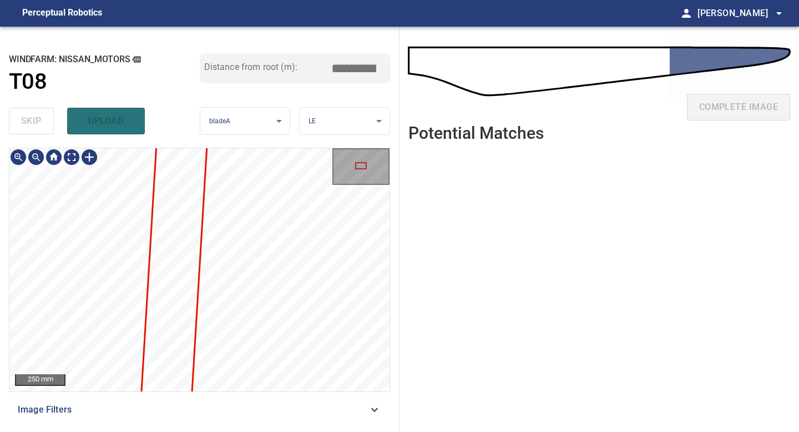
click at [243, 403] on div "250 mm Image Filters" at bounding box center [199, 285] width 381 height 275
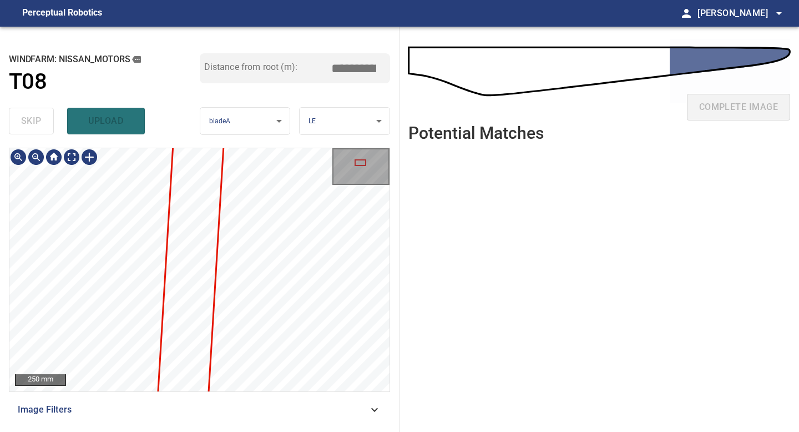
click at [255, 407] on div "250 mm Image Filters" at bounding box center [199, 285] width 381 height 275
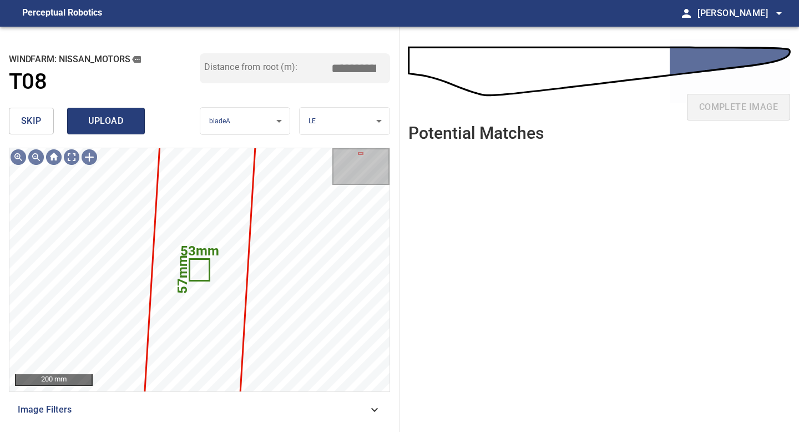
click at [101, 124] on span "upload" at bounding box center [105, 121] width 53 height 16
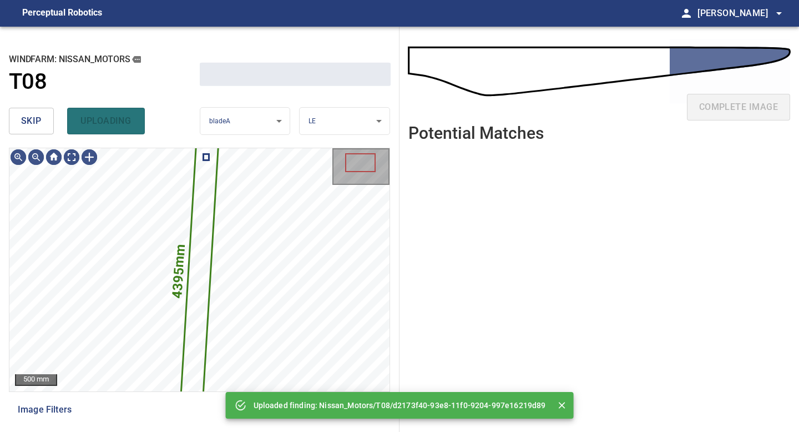
click at [17, 126] on button "skip" at bounding box center [31, 121] width 45 height 27
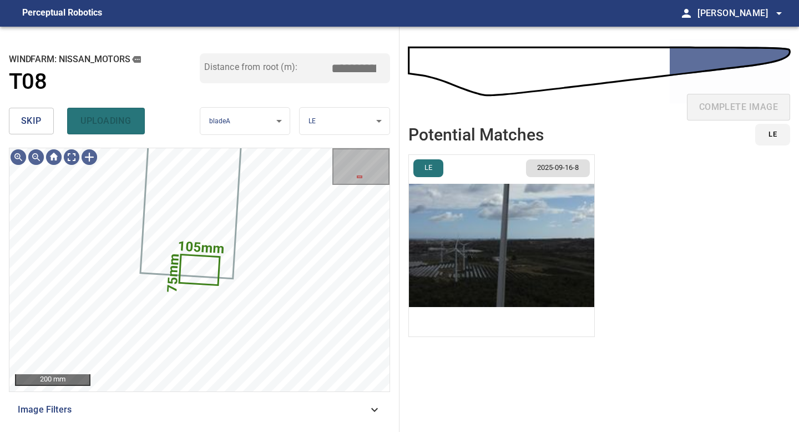
click at [47, 118] on button "skip" at bounding box center [31, 121] width 45 height 27
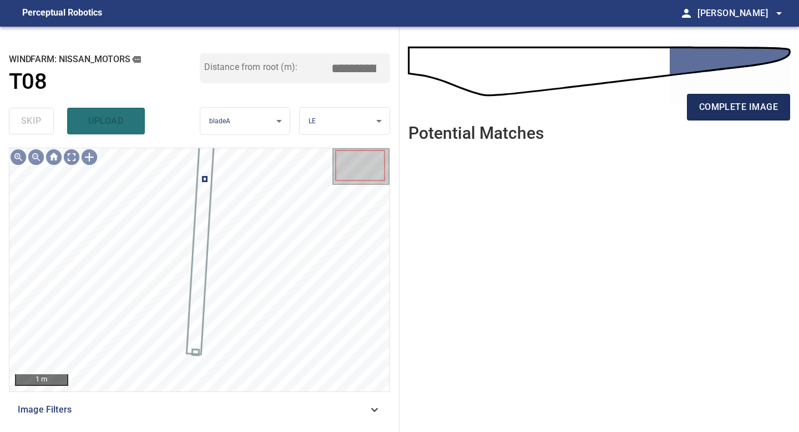
click at [753, 104] on span "complete image" at bounding box center [738, 107] width 79 height 16
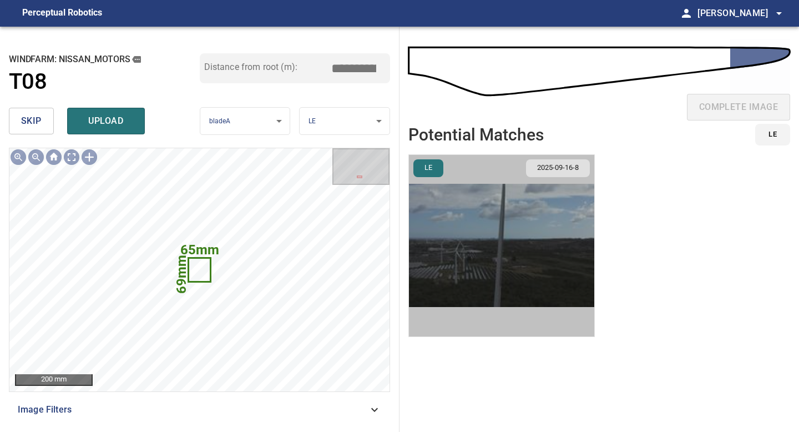
click at [488, 251] on img "button" at bounding box center [501, 245] width 185 height 181
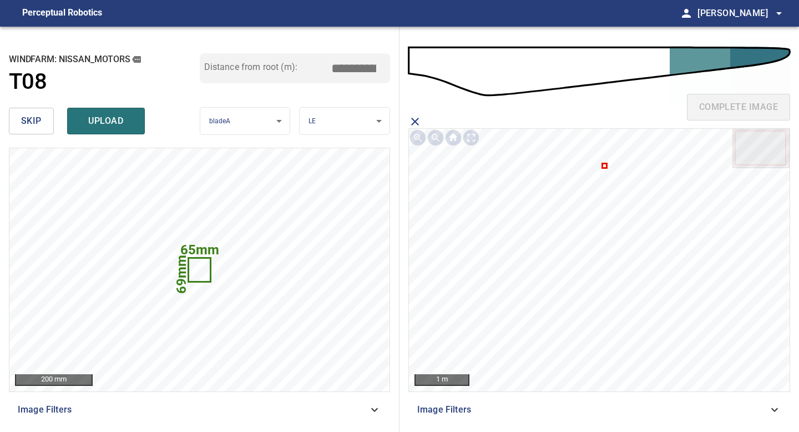
click at [604, 166] on icon at bounding box center [604, 165] width 3 height 3
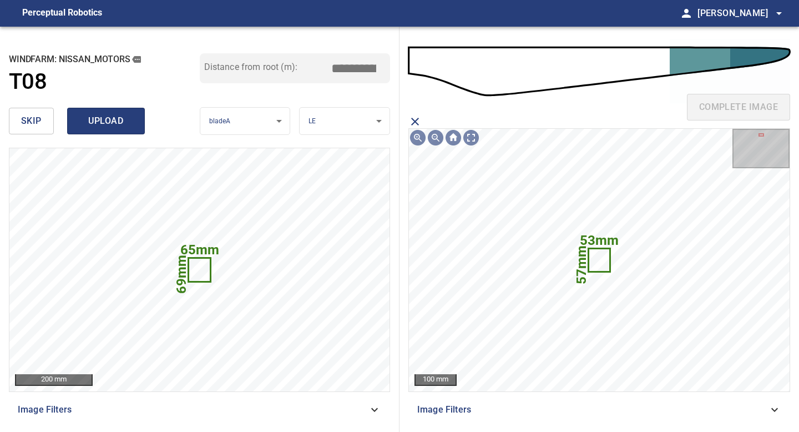
click at [125, 114] on span "upload" at bounding box center [105, 121] width 53 height 16
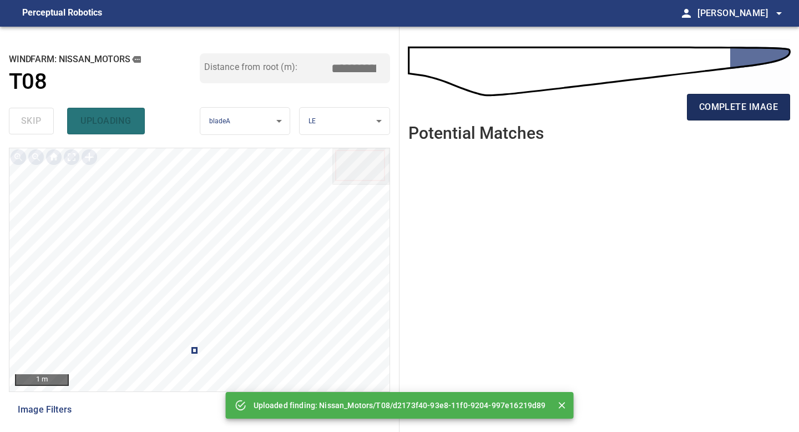
click at [742, 107] on span "complete image" at bounding box center [738, 107] width 79 height 16
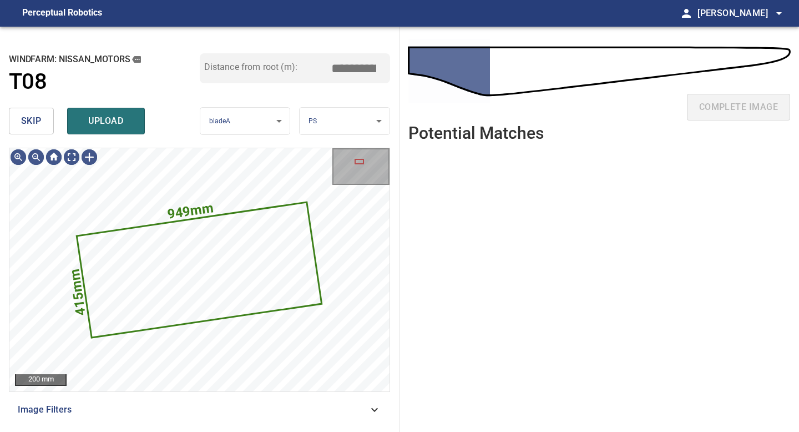
click at [27, 115] on span "skip" at bounding box center [31, 121] width 21 height 16
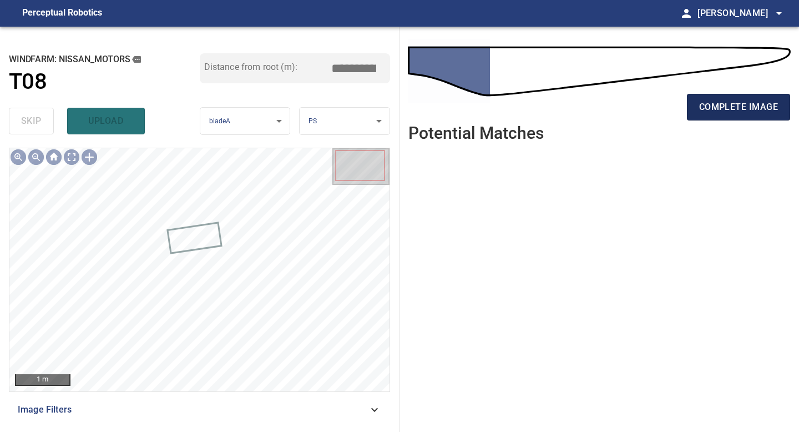
click at [746, 103] on span "complete image" at bounding box center [738, 107] width 79 height 16
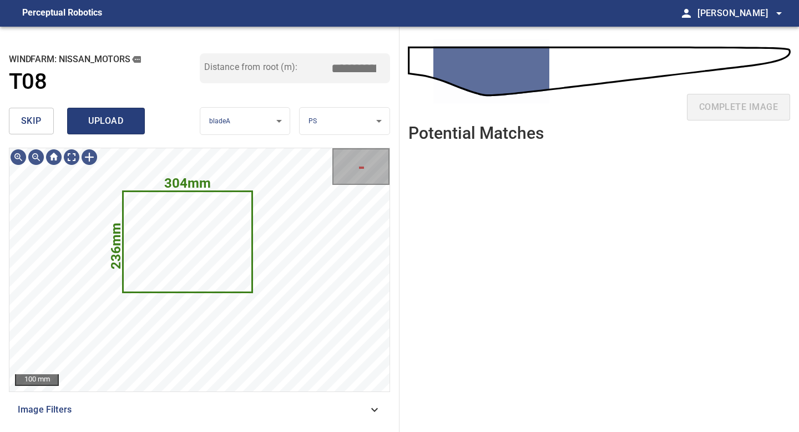
click at [108, 124] on span "upload" at bounding box center [105, 121] width 53 height 16
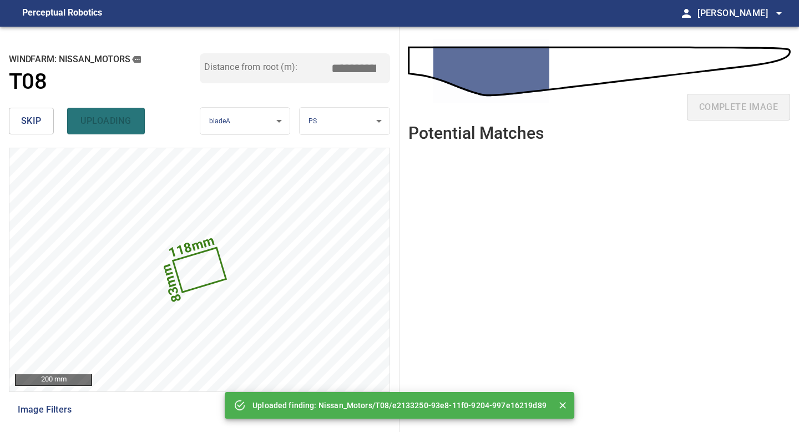
click at [41, 125] on span "skip" at bounding box center [31, 121] width 21 height 16
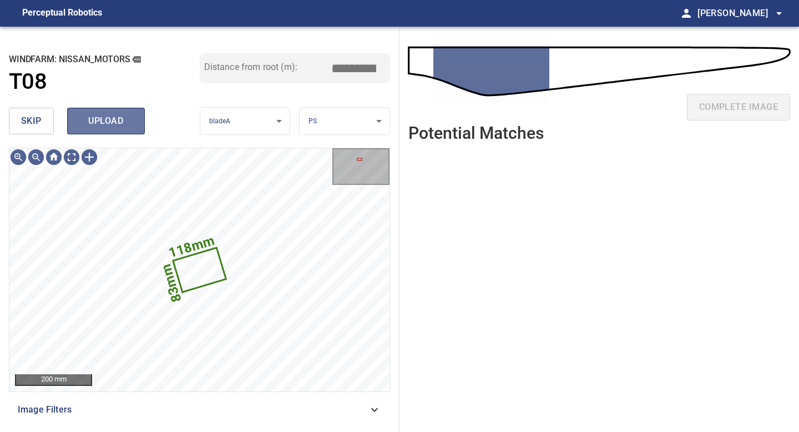
click at [115, 118] on span "upload" at bounding box center [105, 121] width 53 height 16
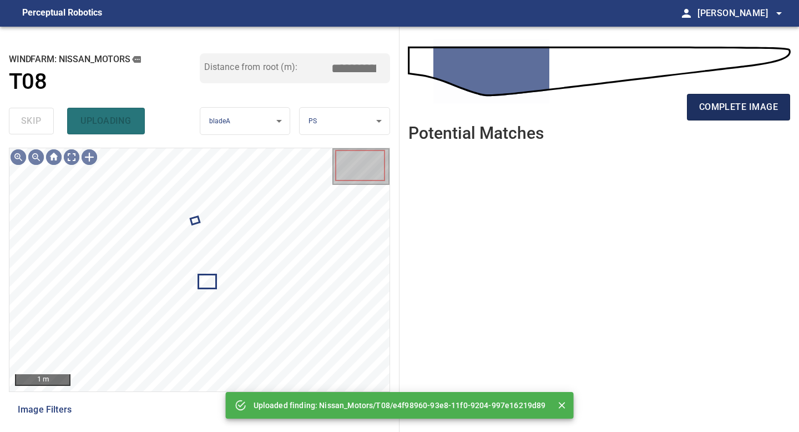
click at [755, 104] on span "complete image" at bounding box center [738, 107] width 79 height 16
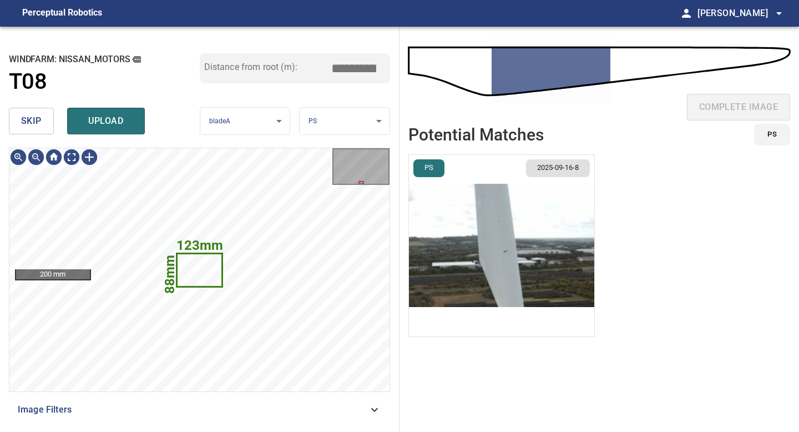
click at [42, 126] on button "skip" at bounding box center [31, 121] width 45 height 27
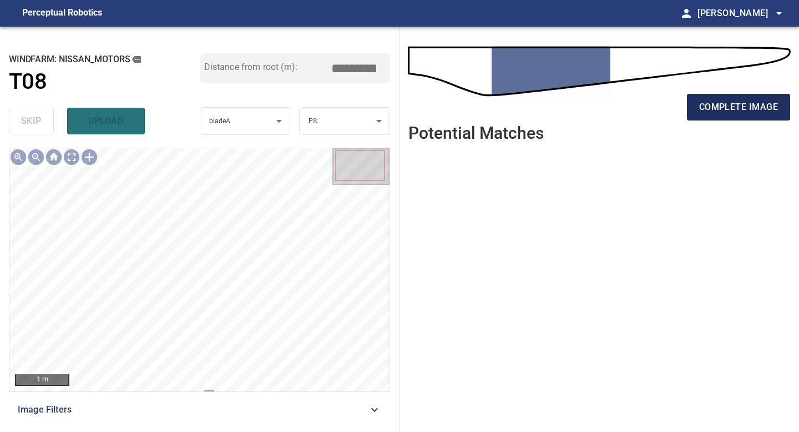
click at [732, 104] on span "complete image" at bounding box center [738, 107] width 79 height 16
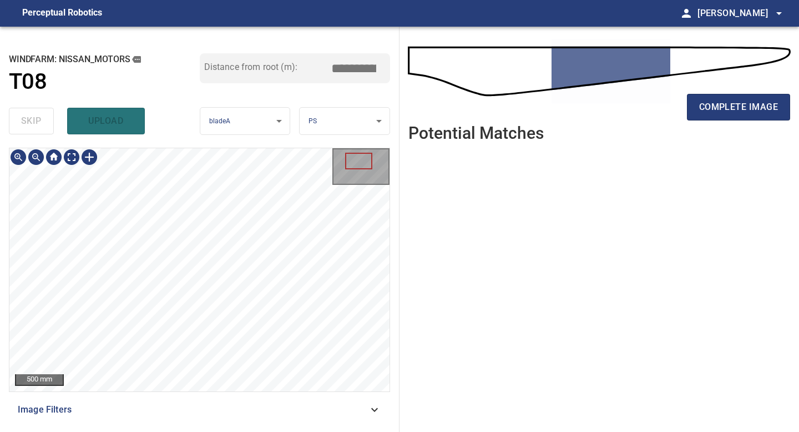
click at [215, 431] on div "**********" at bounding box center [199, 229] width 399 height 405
click at [729, 104] on span "complete image" at bounding box center [738, 107] width 79 height 16
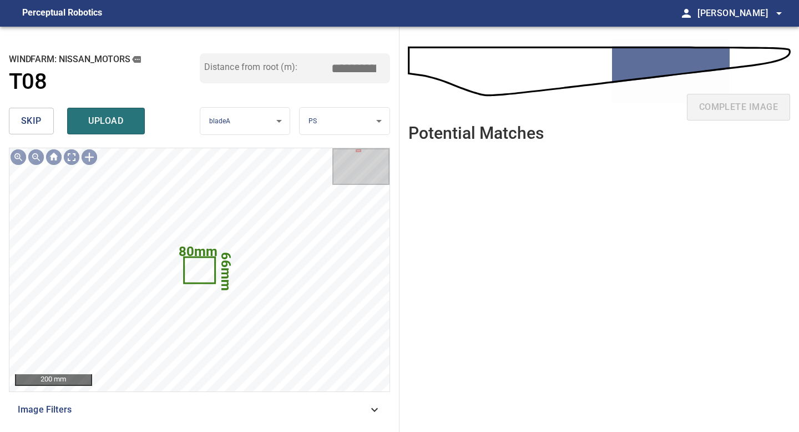
click at [30, 120] on span "skip" at bounding box center [31, 121] width 21 height 16
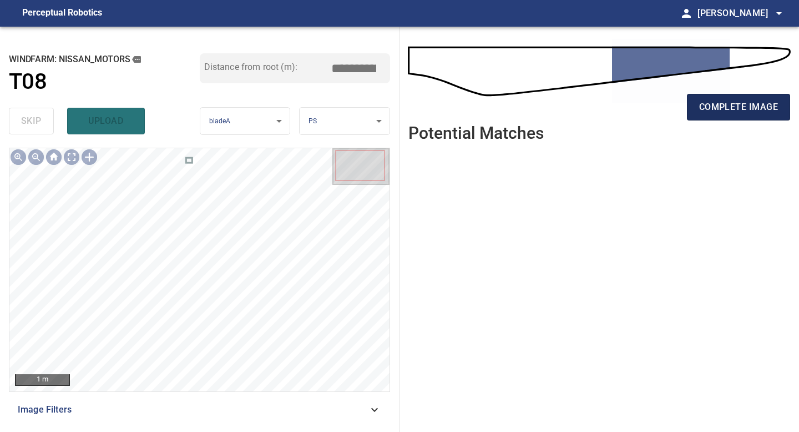
click at [704, 103] on span "complete image" at bounding box center [738, 107] width 79 height 16
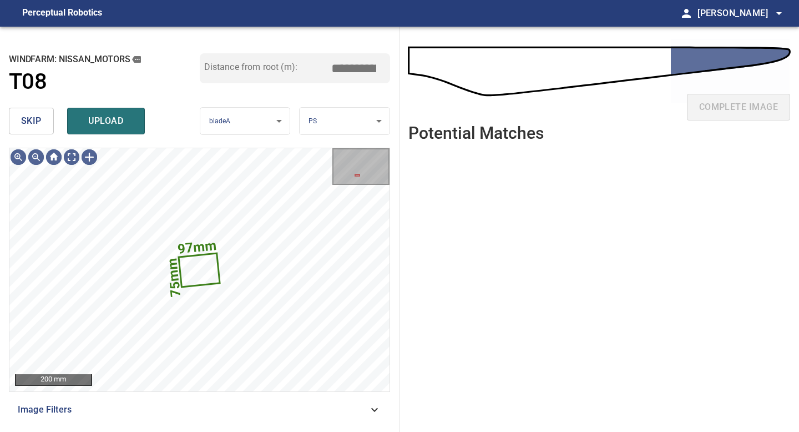
click at [33, 123] on span "skip" at bounding box center [31, 121] width 21 height 16
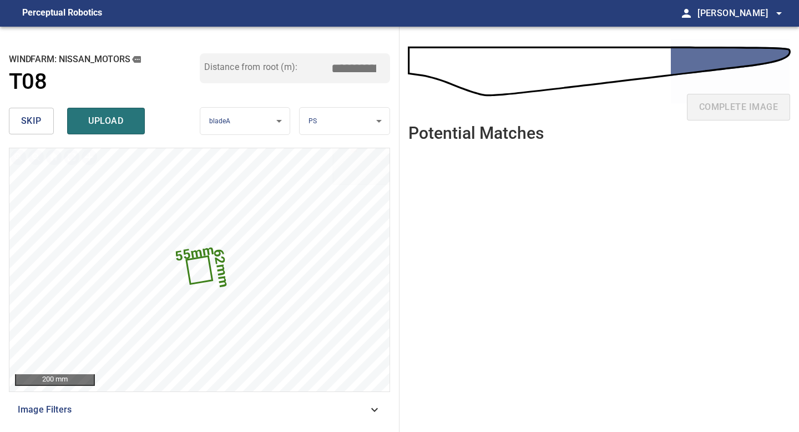
click at [327, 122] on body "**********" at bounding box center [399, 216] width 799 height 432
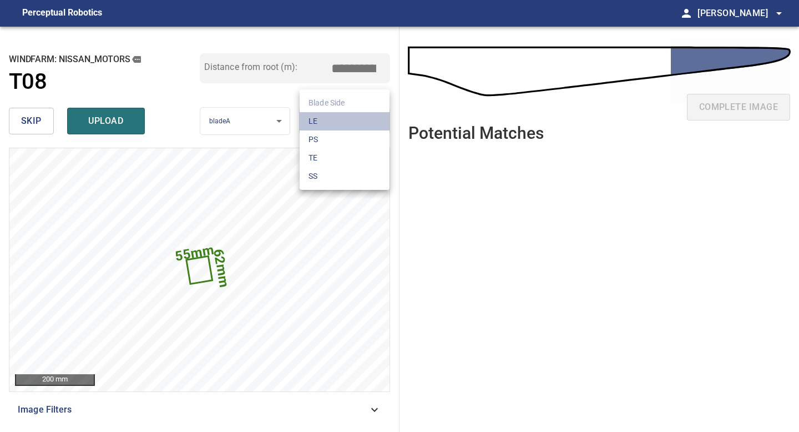
click at [327, 122] on li "LE" at bounding box center [345, 121] width 90 height 18
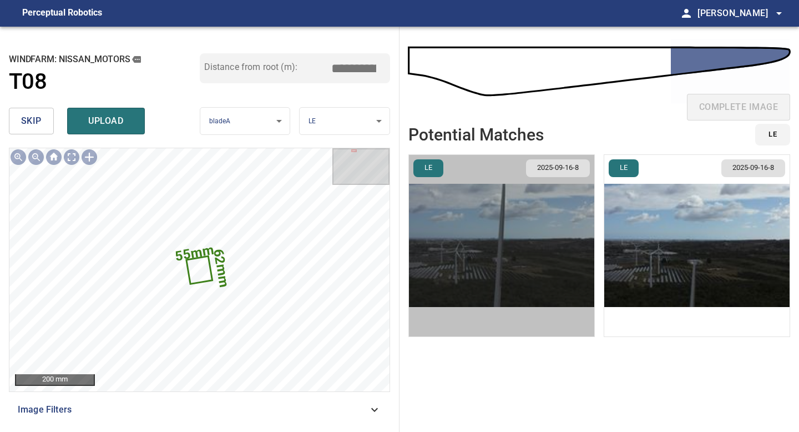
click at [532, 232] on img "button" at bounding box center [501, 245] width 185 height 181
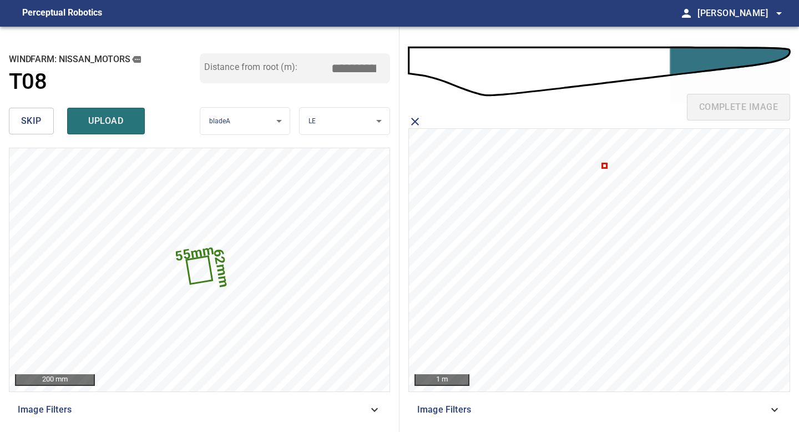
click at [604, 165] on icon at bounding box center [604, 165] width 3 height 3
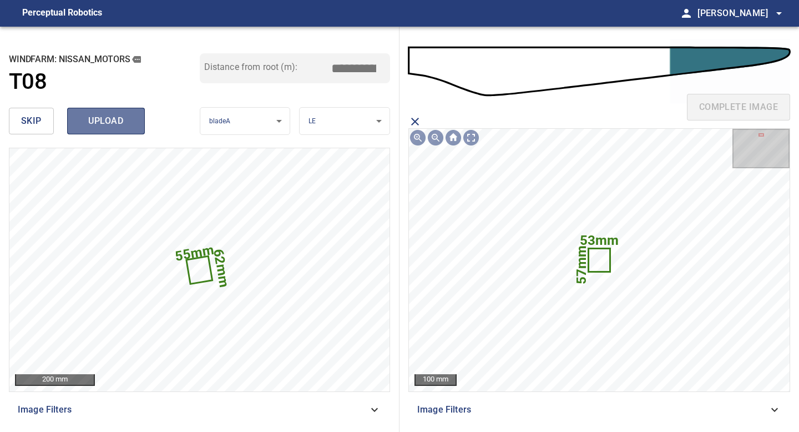
click at [124, 116] on span "upload" at bounding box center [105, 121] width 53 height 16
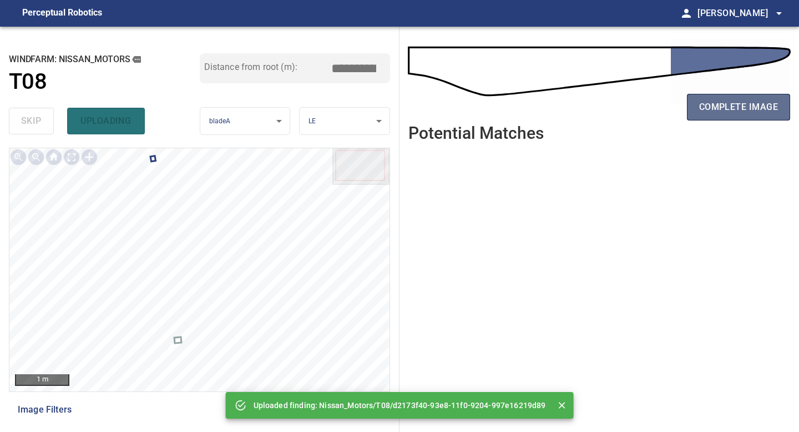
click at [709, 115] on button "complete image" at bounding box center [738, 107] width 103 height 27
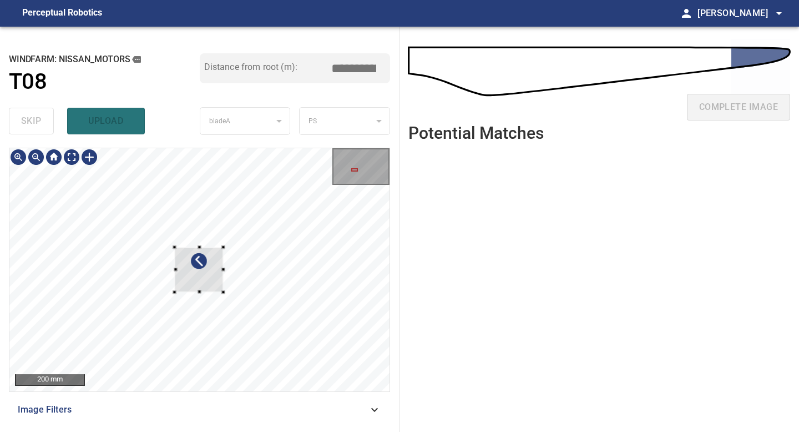
click at [137, 247] on div at bounding box center [199, 269] width 380 height 243
click at [118, 245] on div at bounding box center [199, 269] width 380 height 243
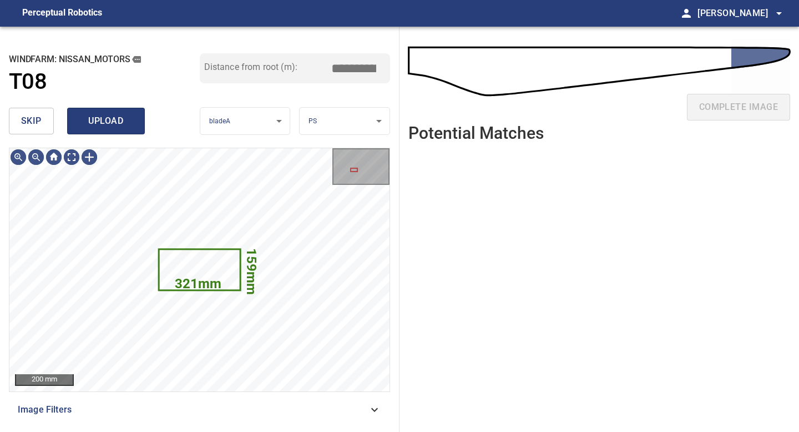
click at [115, 114] on span "upload" at bounding box center [105, 121] width 53 height 16
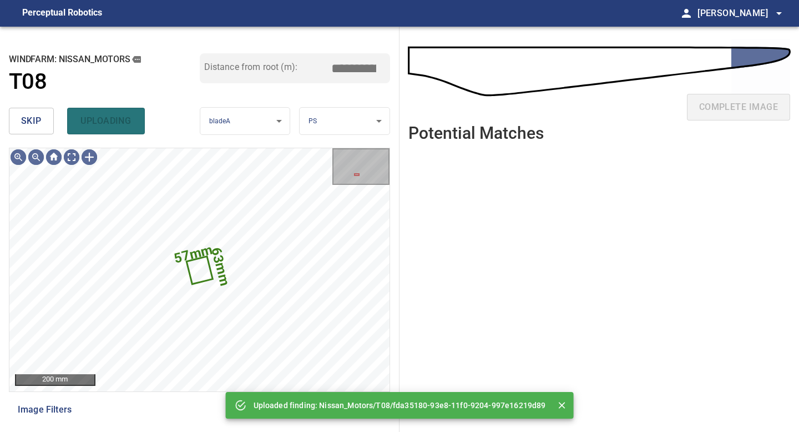
click at [42, 120] on button "skip" at bounding box center [31, 121] width 45 height 27
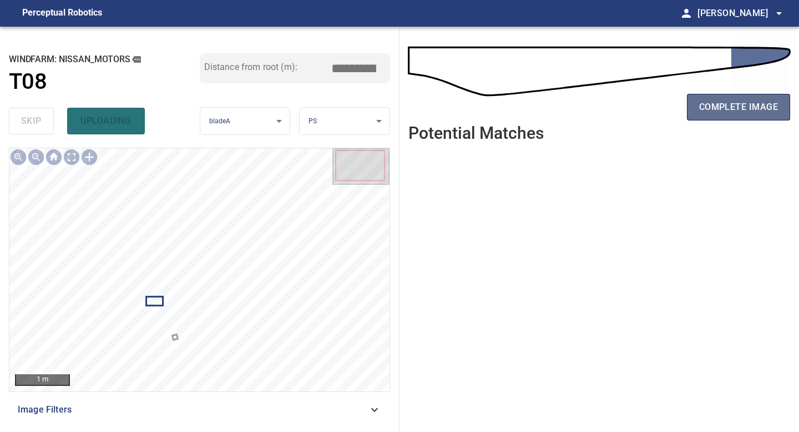
click at [722, 115] on button "complete image" at bounding box center [738, 107] width 103 height 27
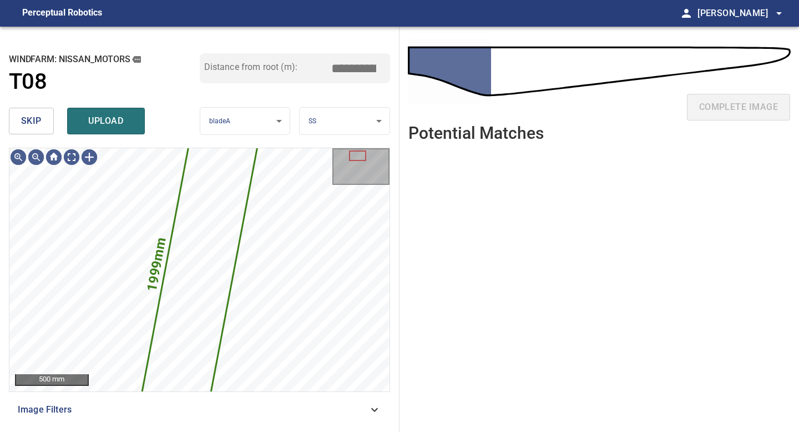
click at [40, 116] on span "skip" at bounding box center [31, 121] width 21 height 16
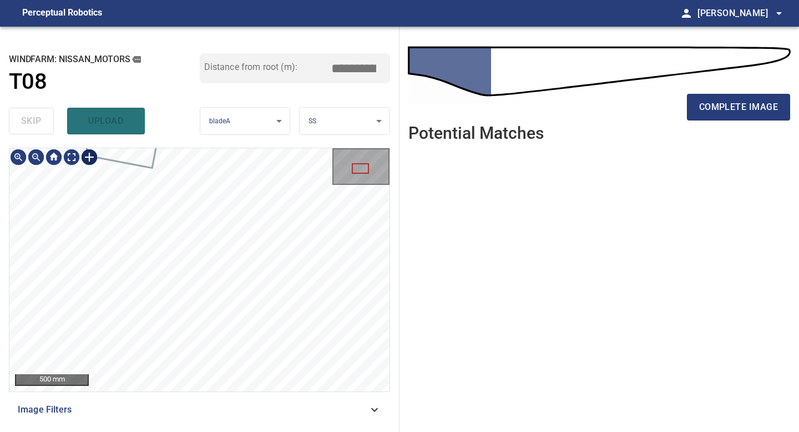
click at [90, 155] on div at bounding box center [89, 157] width 18 height 18
click at [248, 276] on div at bounding box center [199, 269] width 380 height 243
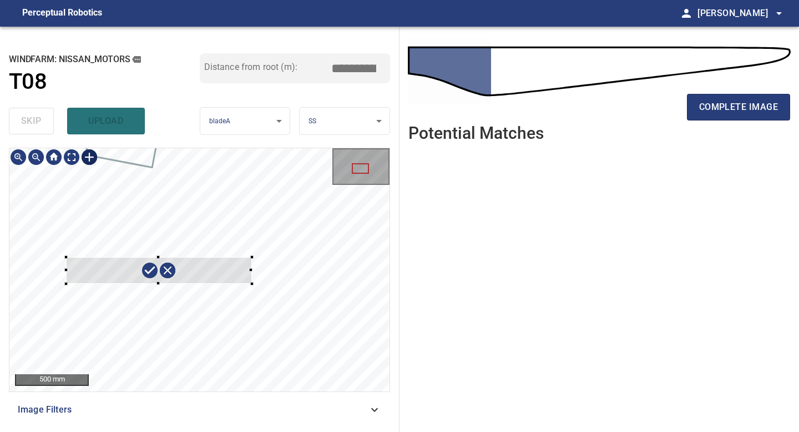
click at [231, 272] on div at bounding box center [158, 270] width 185 height 27
click at [78, 276] on div at bounding box center [199, 269] width 380 height 243
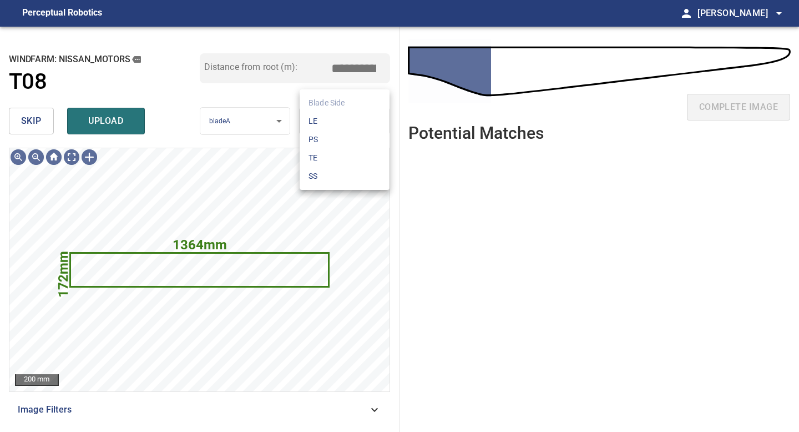
click at [328, 121] on body "**********" at bounding box center [399, 216] width 799 height 432
click at [328, 121] on li "LE" at bounding box center [345, 121] width 90 height 18
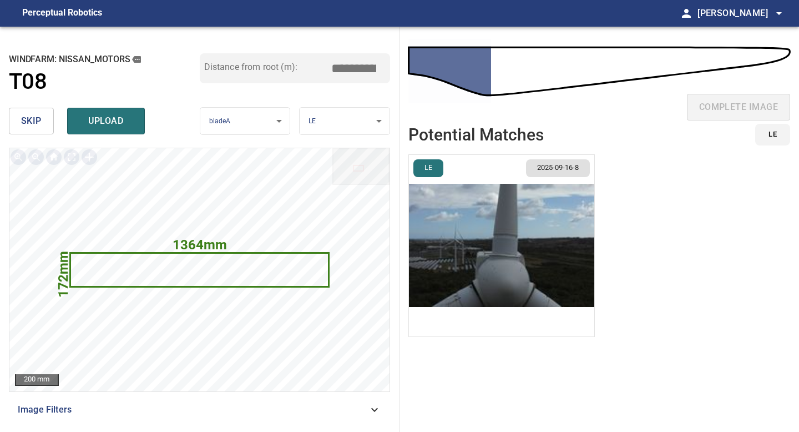
click at [513, 258] on li "LE 2025-09-16-8" at bounding box center [501, 245] width 186 height 182
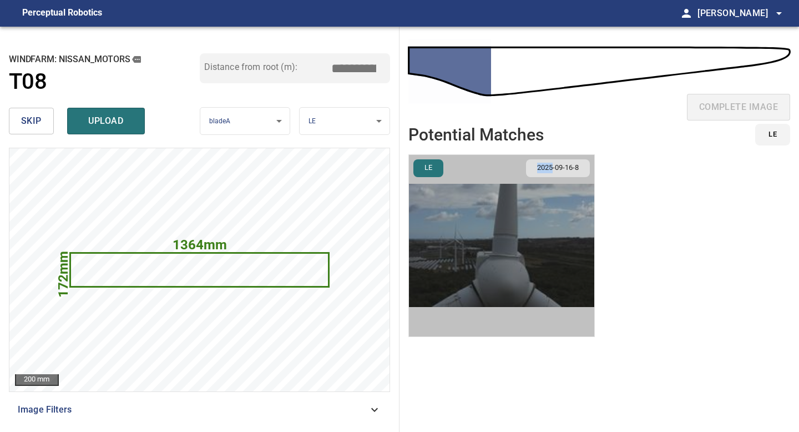
click at [584, 302] on img "button" at bounding box center [501, 245] width 185 height 181
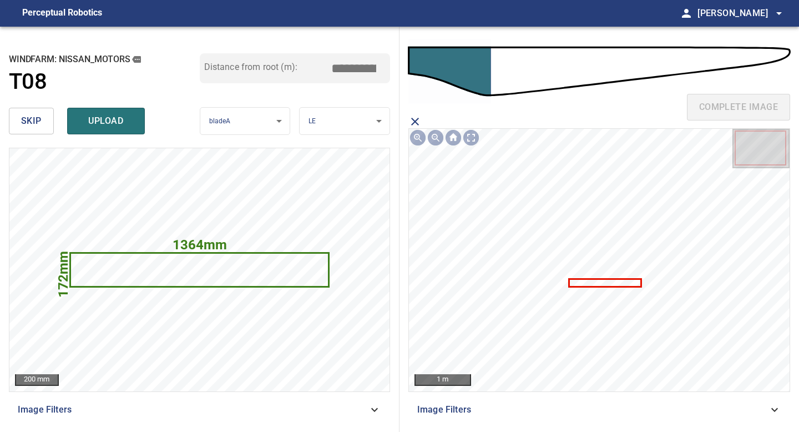
click at [599, 281] on icon at bounding box center [605, 283] width 71 height 6
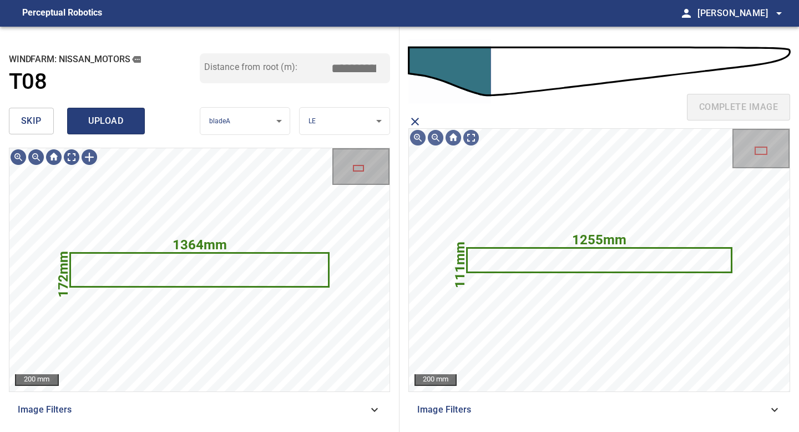
click at [100, 121] on span "upload" at bounding box center [105, 121] width 53 height 16
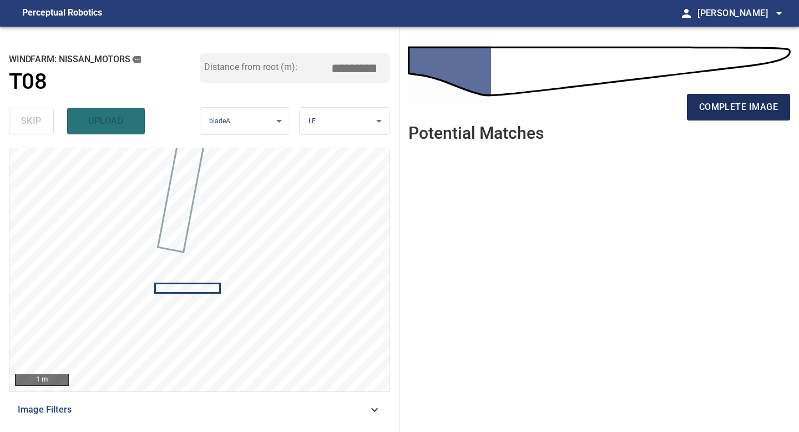
click at [721, 105] on span "complete image" at bounding box center [738, 107] width 79 height 16
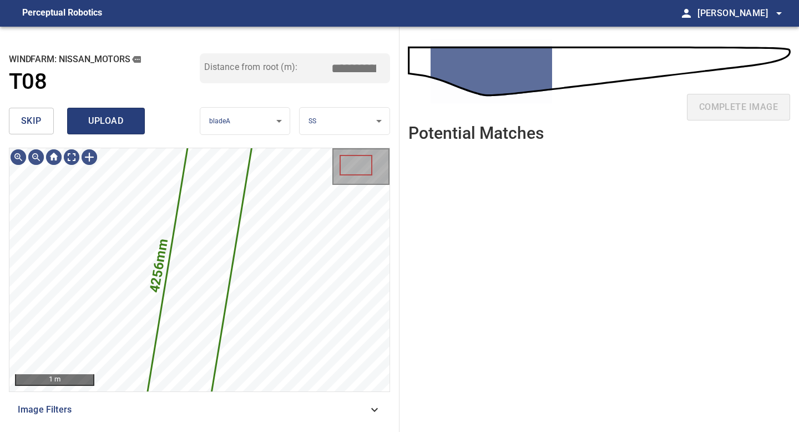
click at [105, 113] on span "upload" at bounding box center [105, 121] width 53 height 16
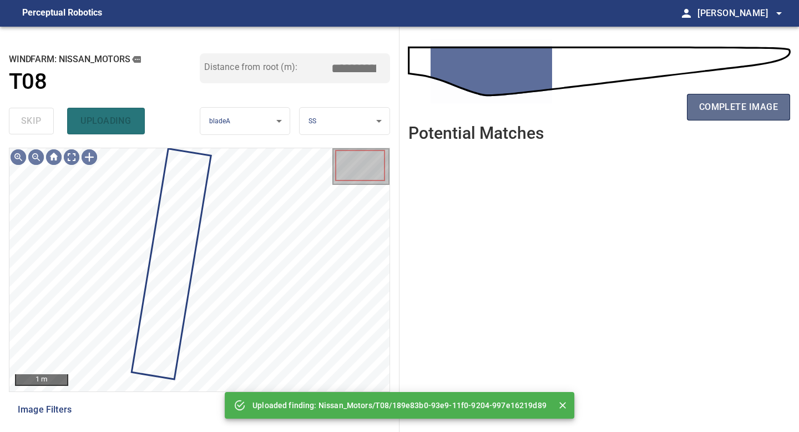
click at [713, 108] on span "complete image" at bounding box center [738, 107] width 79 height 16
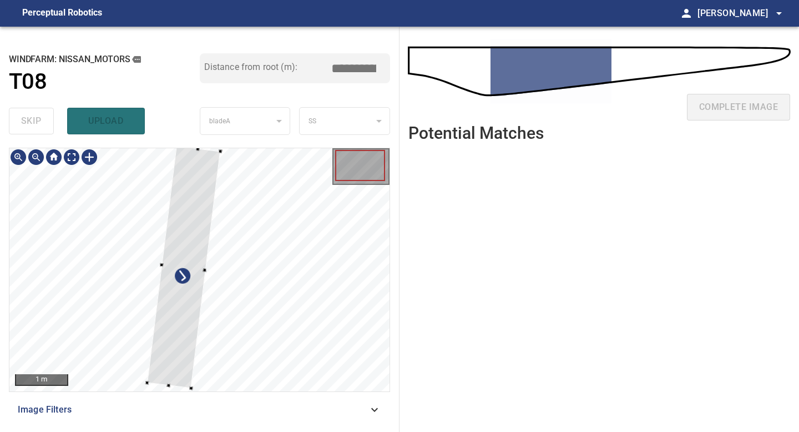
click at [173, 397] on div "1 m Image Filters" at bounding box center [199, 285] width 381 height 275
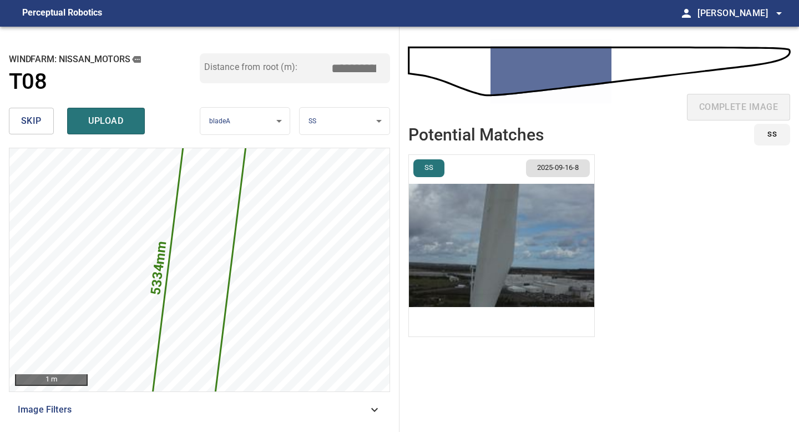
click at [525, 248] on img "button" at bounding box center [501, 245] width 185 height 181
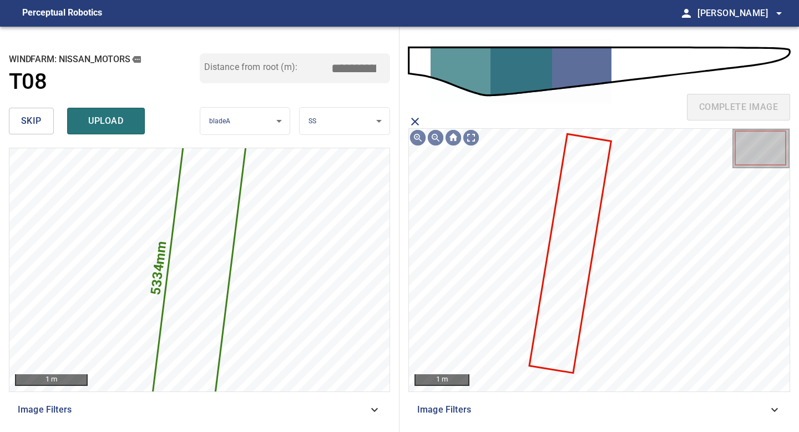
click at [575, 235] on icon at bounding box center [570, 253] width 80 height 237
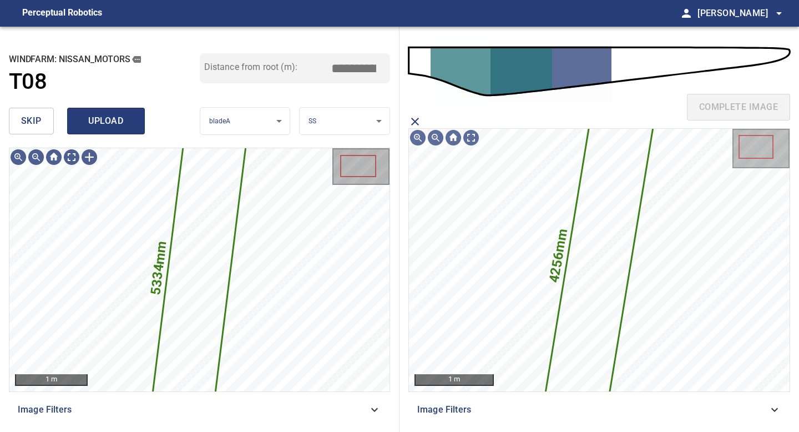
click at [118, 128] on span "upload" at bounding box center [105, 121] width 53 height 16
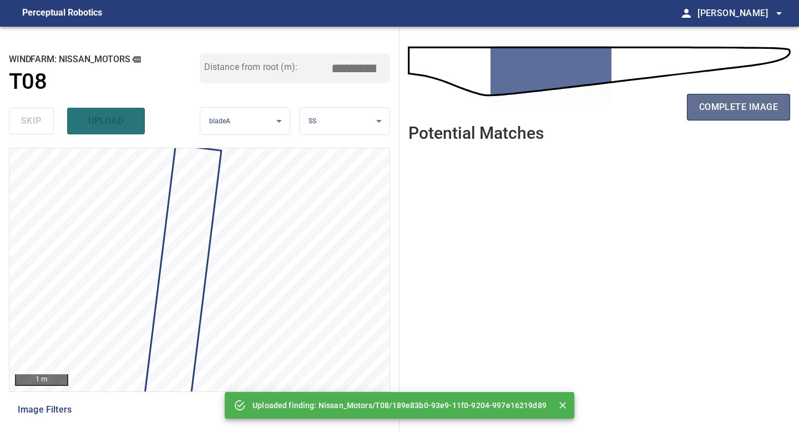
click at [737, 113] on span "complete image" at bounding box center [738, 107] width 79 height 16
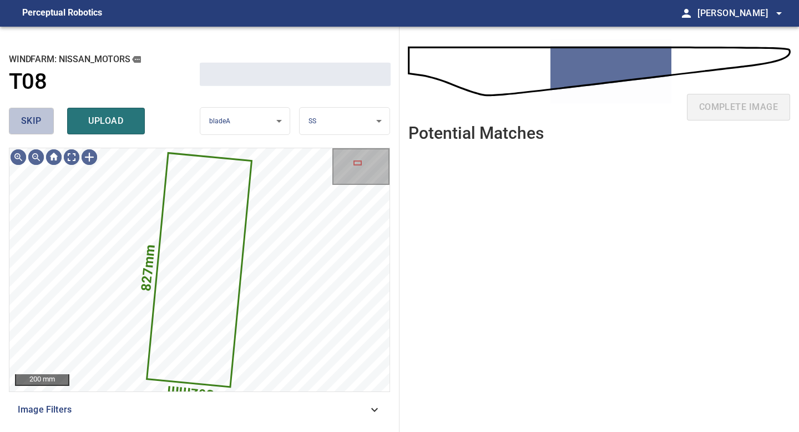
click at [34, 114] on span "skip" at bounding box center [31, 121] width 21 height 16
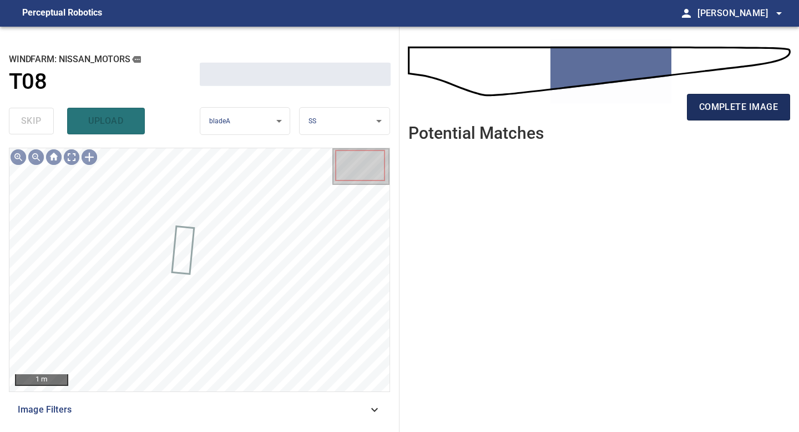
click at [750, 99] on span "complete image" at bounding box center [738, 107] width 79 height 16
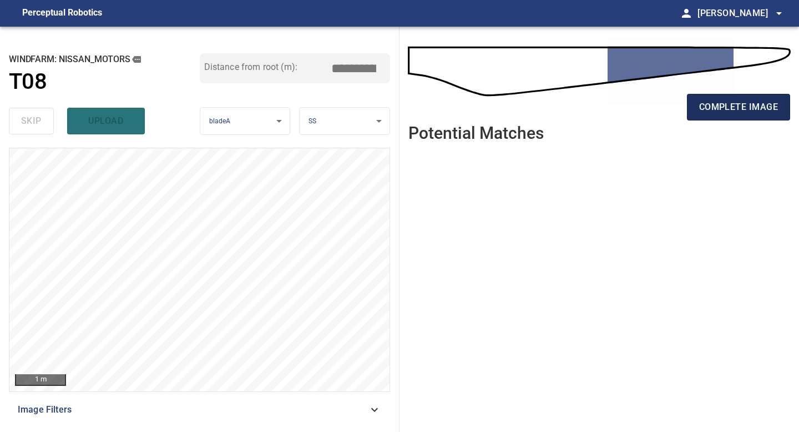
click at [732, 105] on span "complete image" at bounding box center [738, 107] width 79 height 16
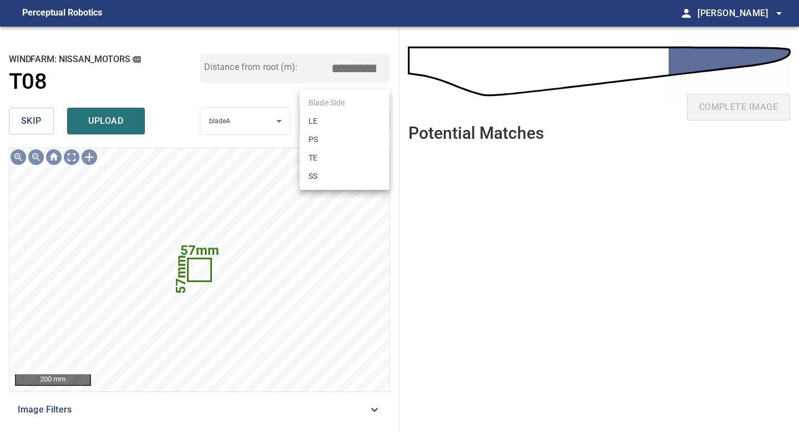
click at [354, 120] on body "**********" at bounding box center [399, 216] width 799 height 432
click at [354, 120] on li "LE" at bounding box center [345, 121] width 90 height 18
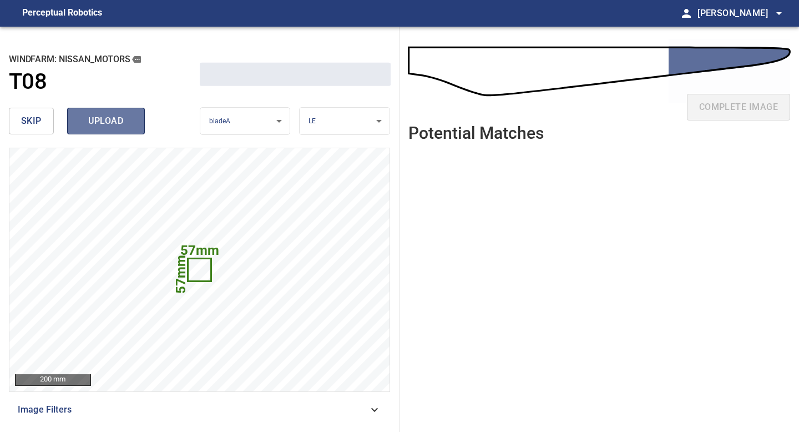
click at [108, 116] on span "upload" at bounding box center [105, 121] width 53 height 16
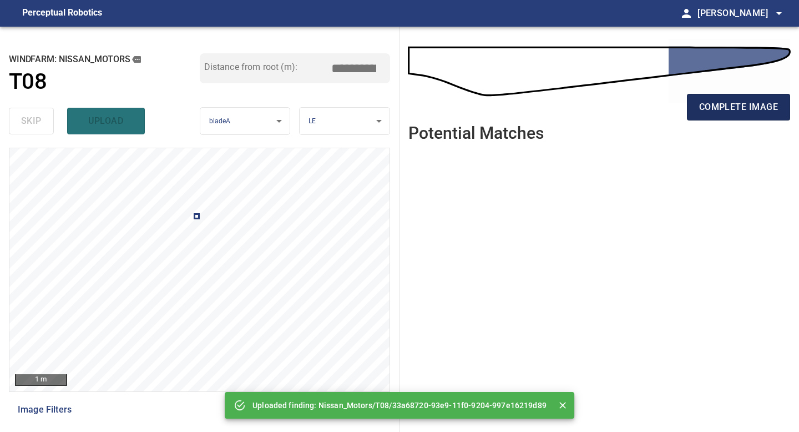
click at [731, 114] on span "complete image" at bounding box center [738, 107] width 79 height 16
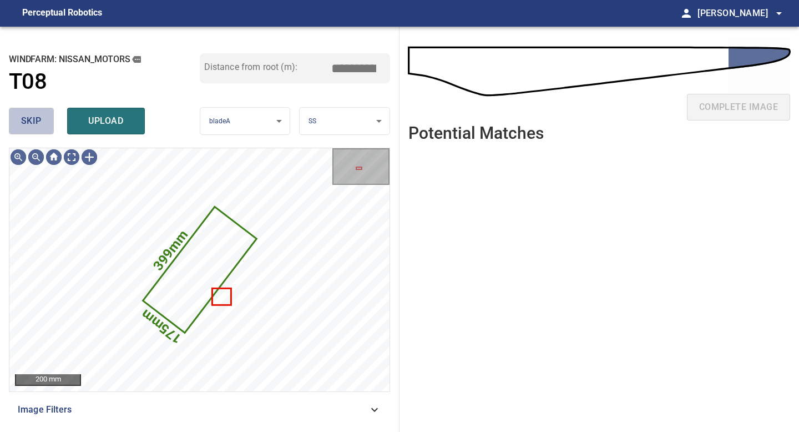
click at [33, 117] on span "skip" at bounding box center [31, 121] width 21 height 16
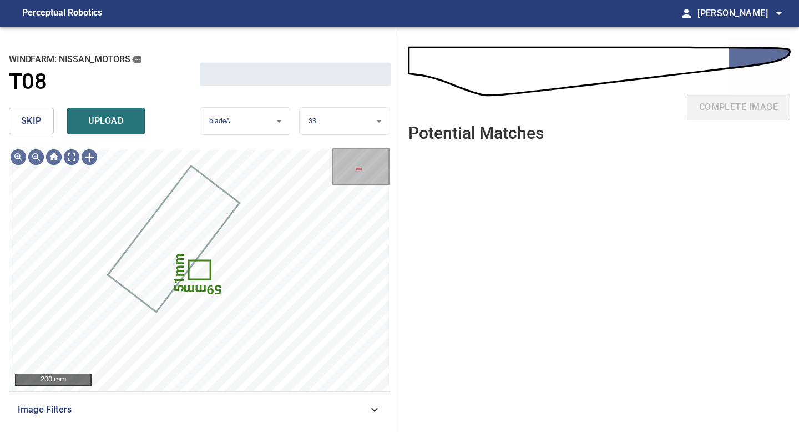
click at [33, 117] on span "skip" at bounding box center [31, 121] width 21 height 16
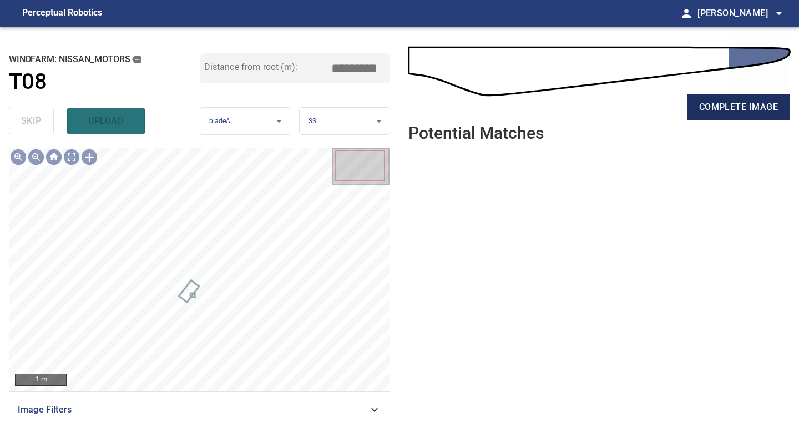
click at [733, 108] on span "complete image" at bounding box center [738, 107] width 79 height 16
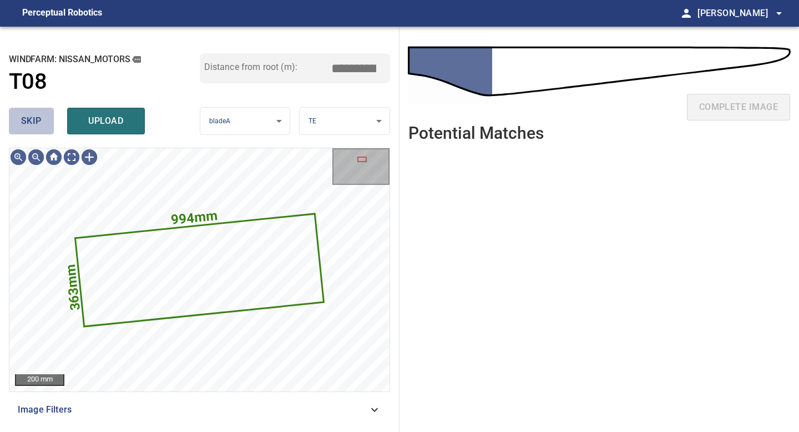
click at [28, 120] on span "skip" at bounding box center [31, 121] width 21 height 16
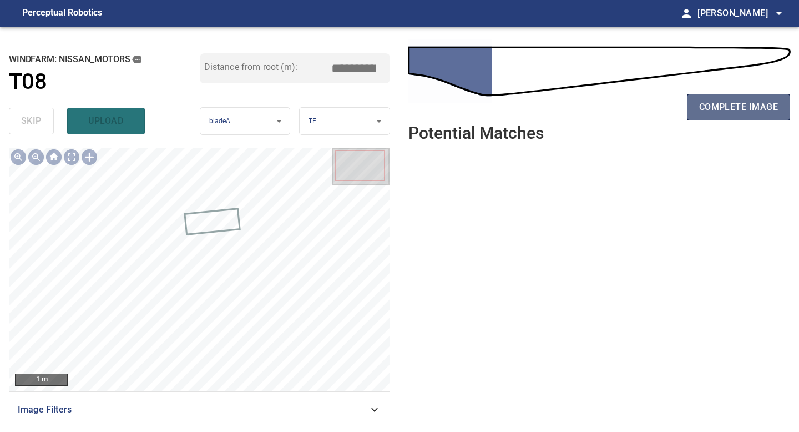
click at [709, 104] on span "complete image" at bounding box center [738, 107] width 79 height 16
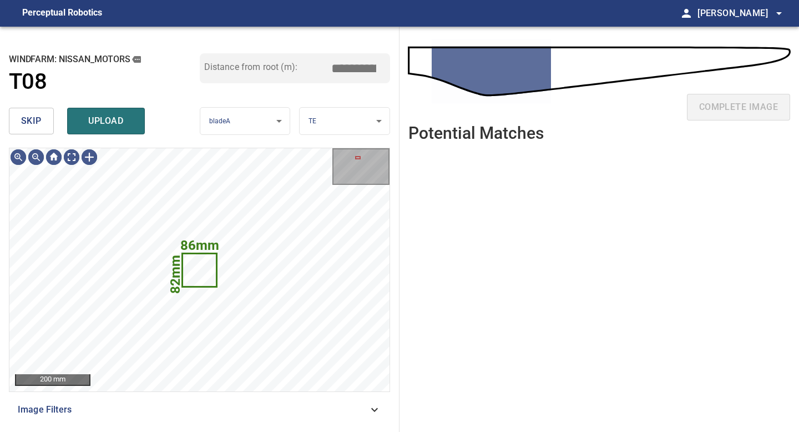
click at [49, 123] on button "skip" at bounding box center [31, 121] width 45 height 27
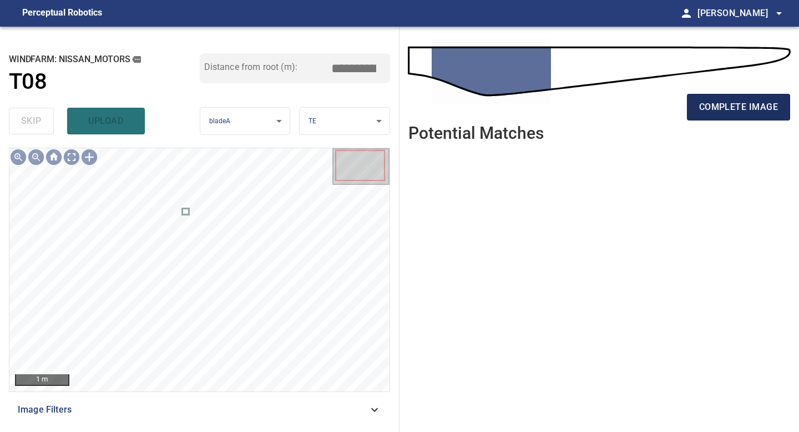
click at [698, 108] on button "complete image" at bounding box center [738, 107] width 103 height 27
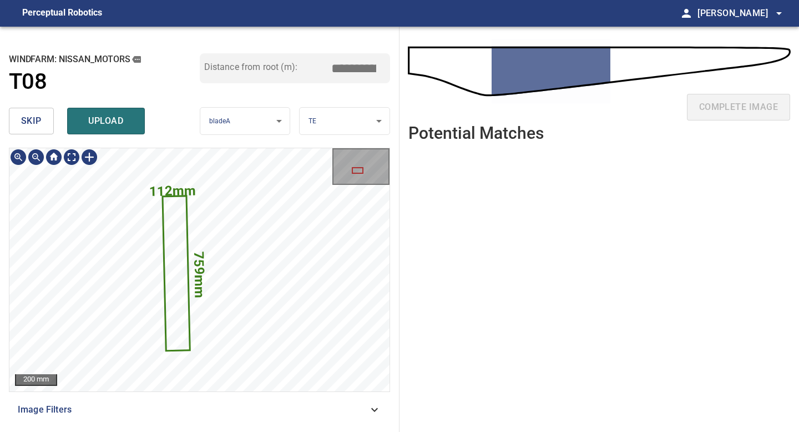
click at [137, 431] on div "**********" at bounding box center [199, 229] width 399 height 405
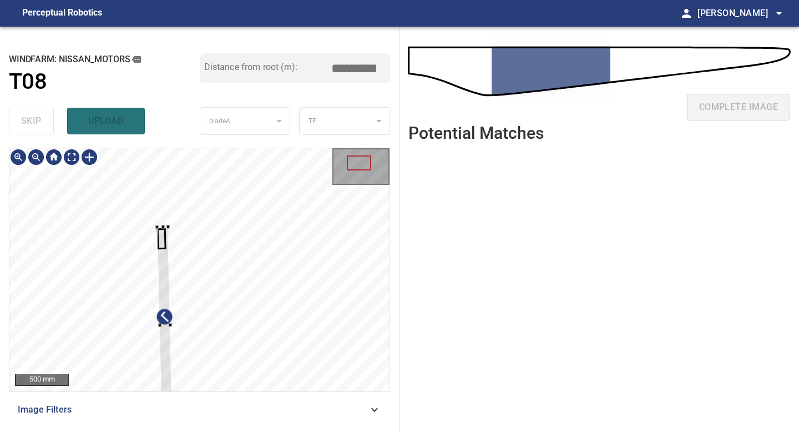
click at [158, 224] on div at bounding box center [199, 269] width 380 height 243
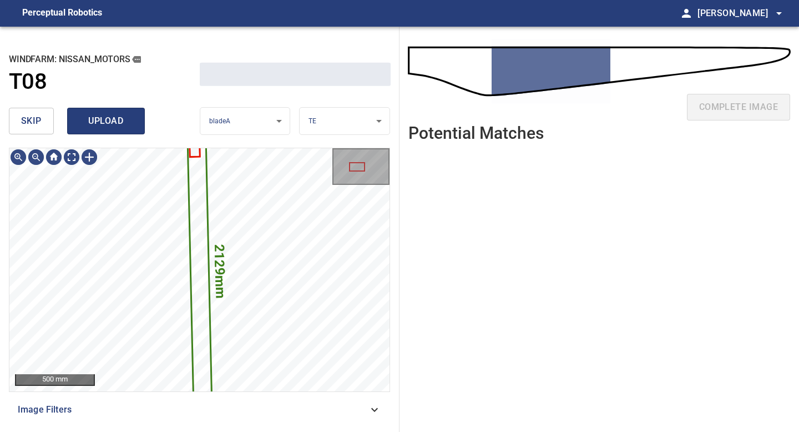
click at [113, 129] on button "upload" at bounding box center [106, 121] width 78 height 27
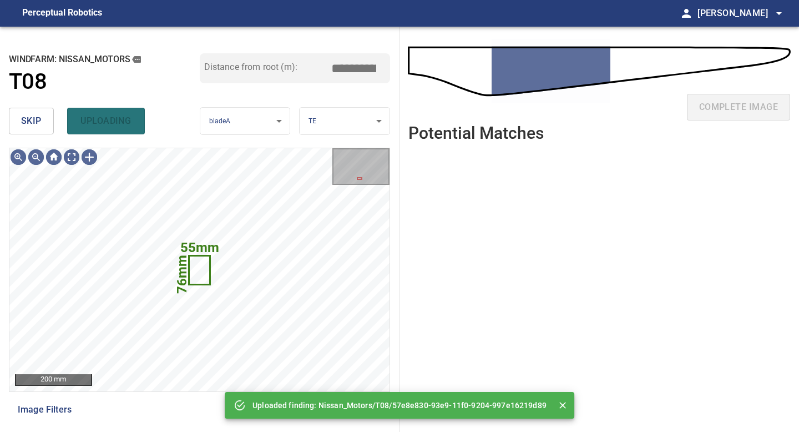
click at [49, 126] on button "skip" at bounding box center [31, 121] width 45 height 27
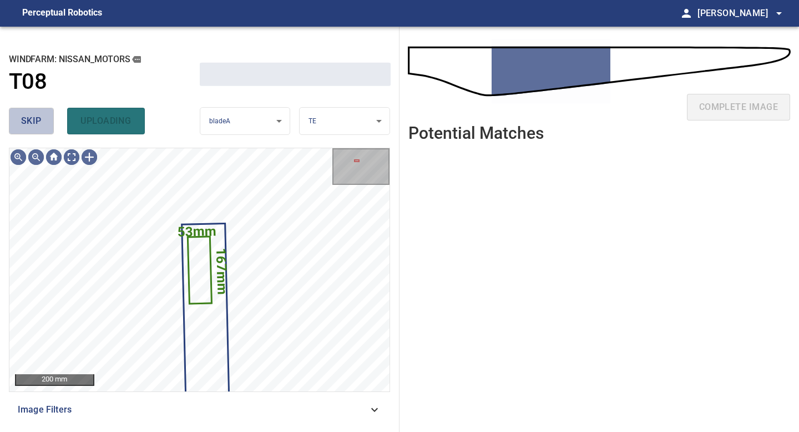
click at [49, 126] on button "skip" at bounding box center [31, 121] width 45 height 27
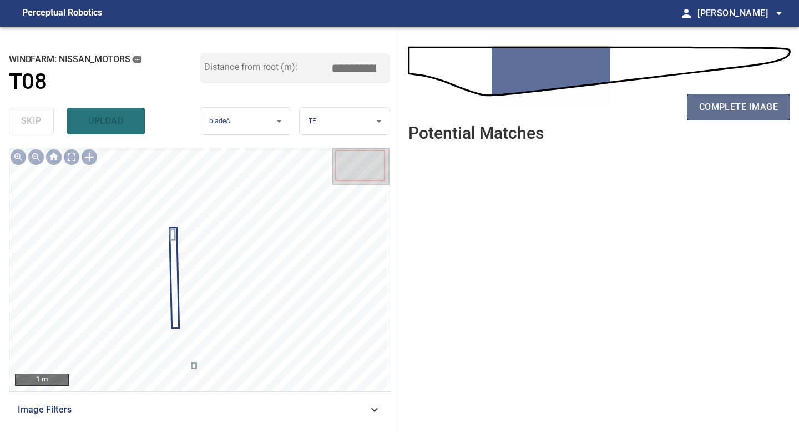
click at [717, 111] on span "complete image" at bounding box center [738, 107] width 79 height 16
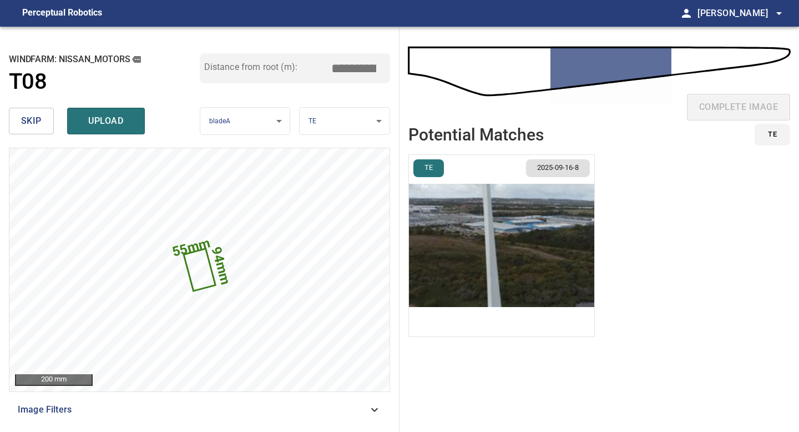
click at [39, 115] on span "skip" at bounding box center [31, 121] width 21 height 16
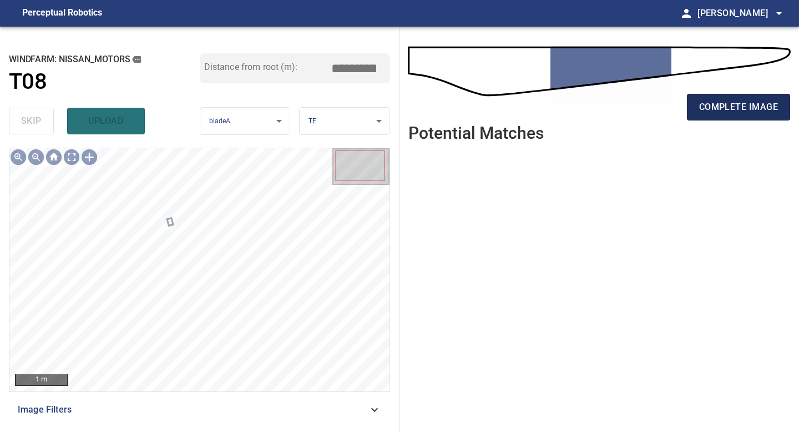
click at [749, 112] on span "complete image" at bounding box center [738, 107] width 79 height 16
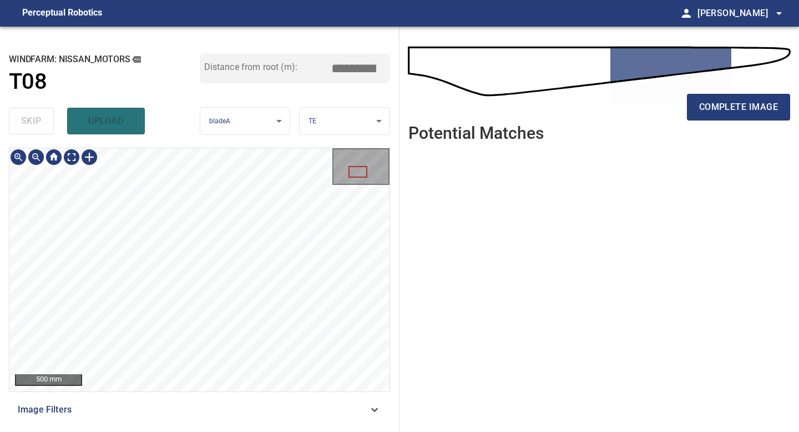
click at [187, 416] on div "500 mm Image Filters" at bounding box center [199, 285] width 381 height 275
click at [192, 399] on div "500 mm Image Filters" at bounding box center [199, 285] width 381 height 275
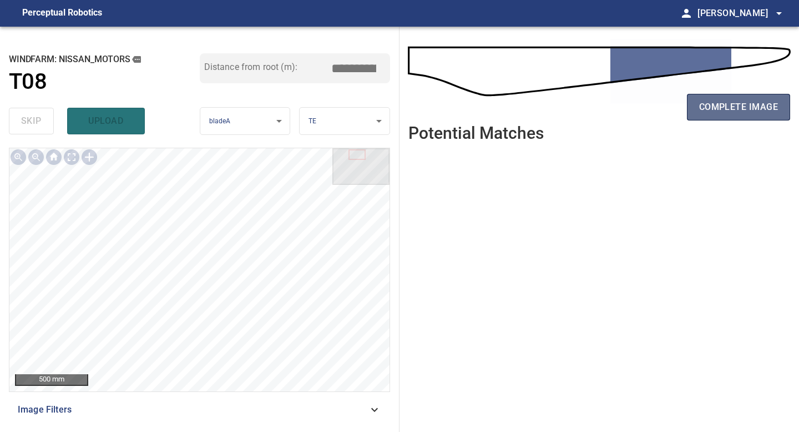
click at [748, 100] on span "complete image" at bounding box center [738, 107] width 79 height 16
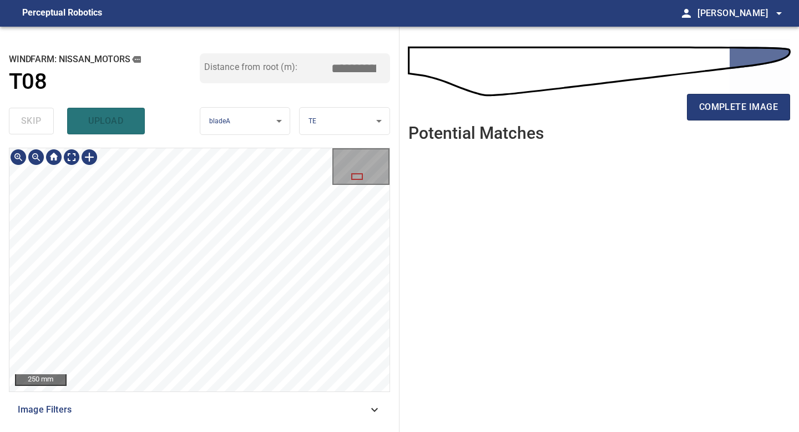
click at [189, 107] on div "**********" at bounding box center [199, 229] width 399 height 405
click at [704, 111] on span "complete image" at bounding box center [738, 107] width 79 height 16
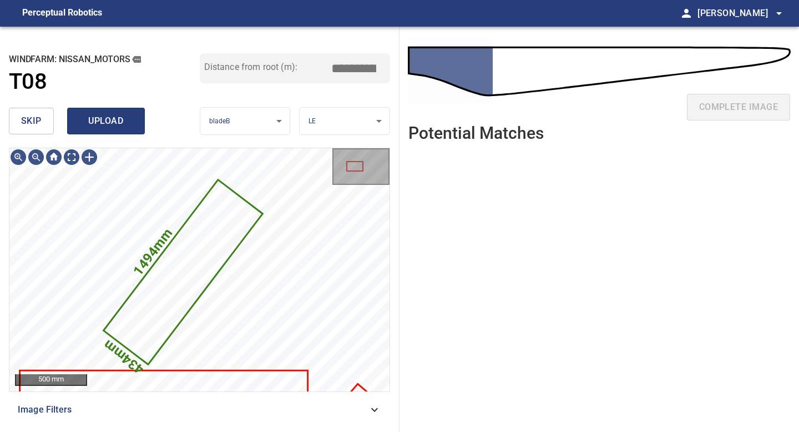
click at [113, 119] on span "upload" at bounding box center [105, 121] width 53 height 16
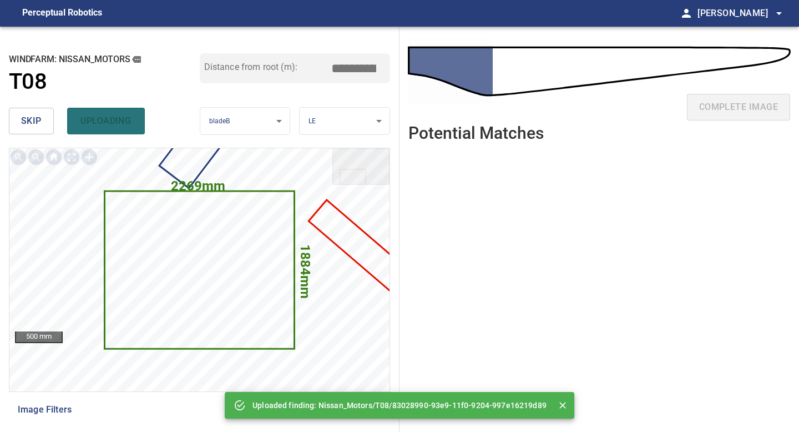
click at [24, 118] on span "skip" at bounding box center [31, 121] width 21 height 16
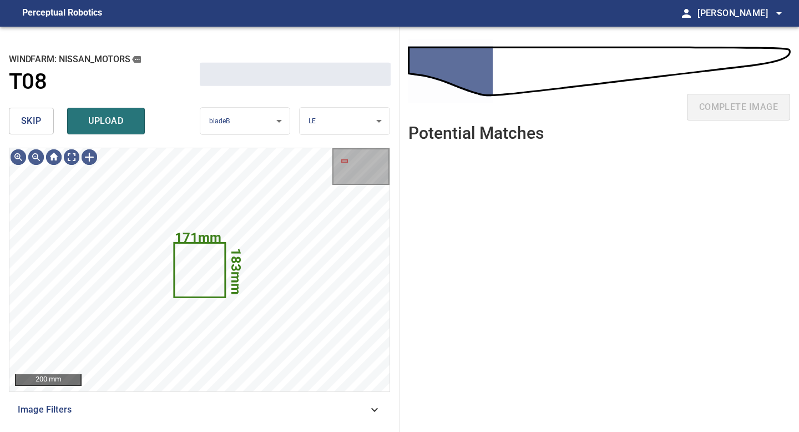
click at [24, 118] on span "skip" at bounding box center [31, 121] width 21 height 16
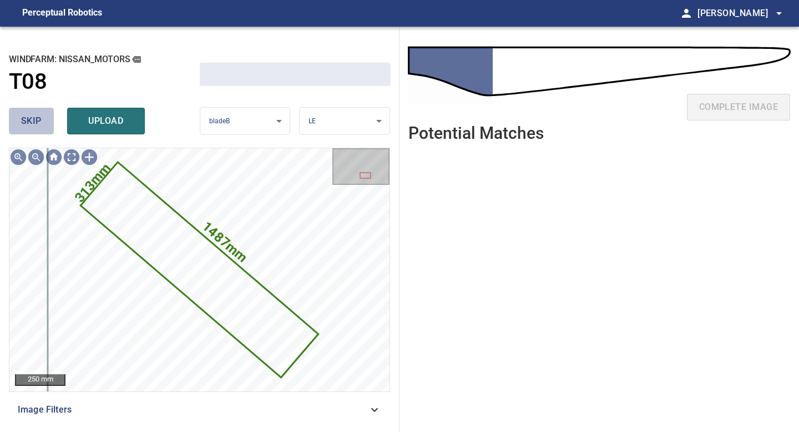
click at [24, 118] on span "skip" at bounding box center [31, 121] width 21 height 16
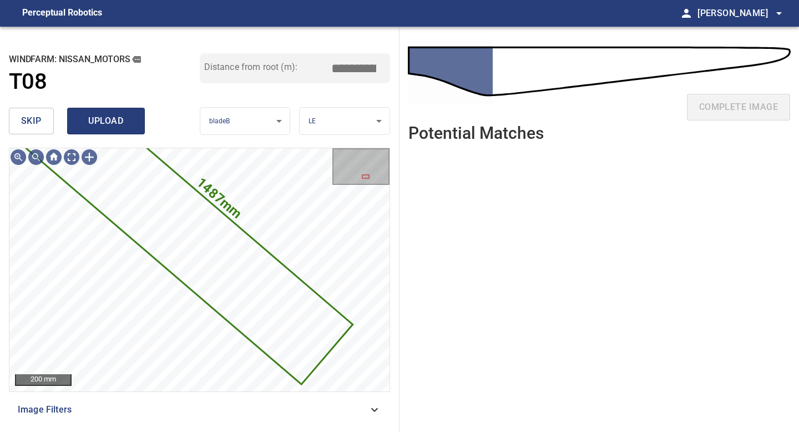
click at [116, 115] on span "upload" at bounding box center [105, 121] width 53 height 16
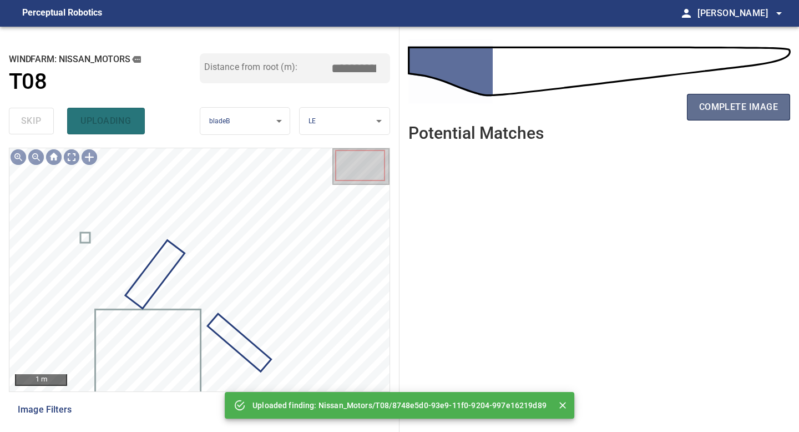
click at [712, 110] on span "complete image" at bounding box center [738, 107] width 79 height 16
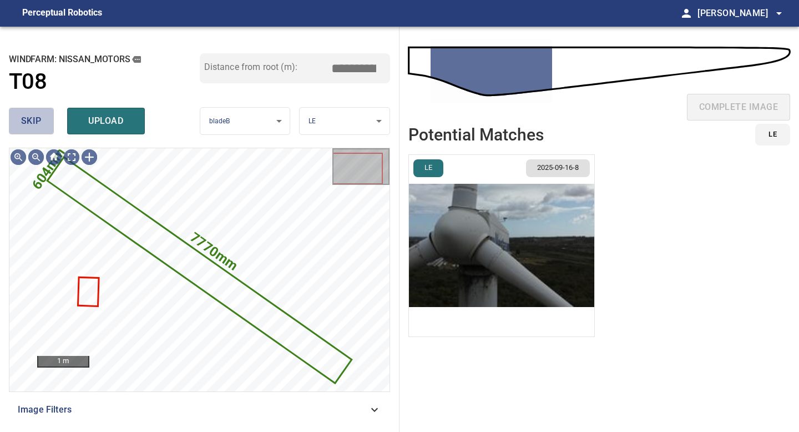
click at [50, 118] on button "skip" at bounding box center [31, 121] width 45 height 27
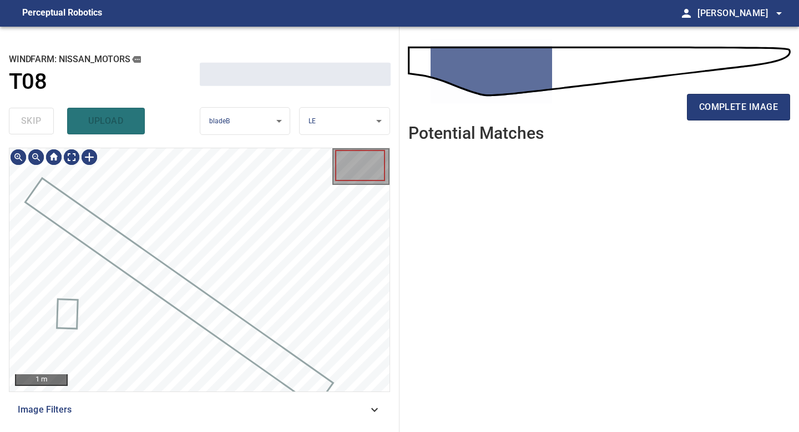
click at [50, 118] on div "skip upload" at bounding box center [104, 120] width 191 height 35
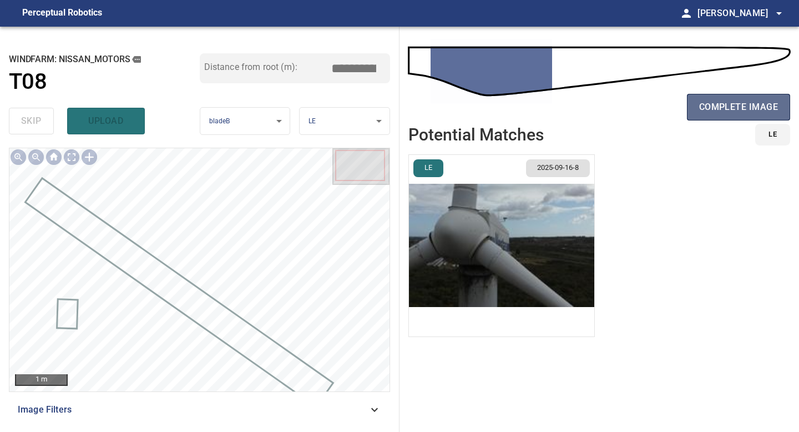
click at [724, 115] on button "complete image" at bounding box center [738, 107] width 103 height 27
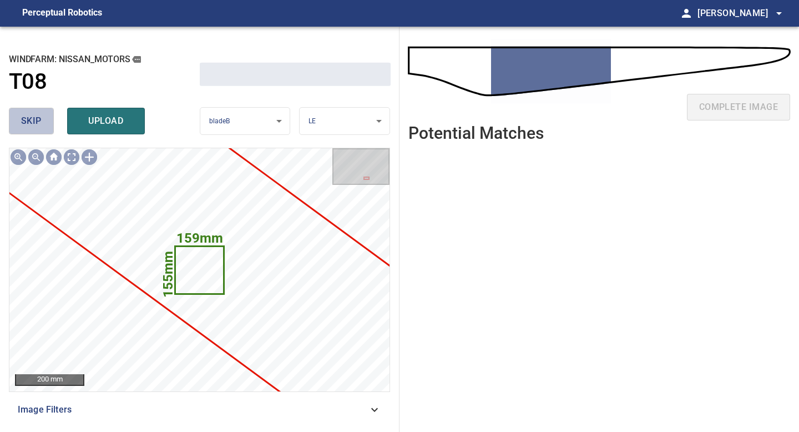
click at [40, 123] on span "skip" at bounding box center [31, 121] width 21 height 16
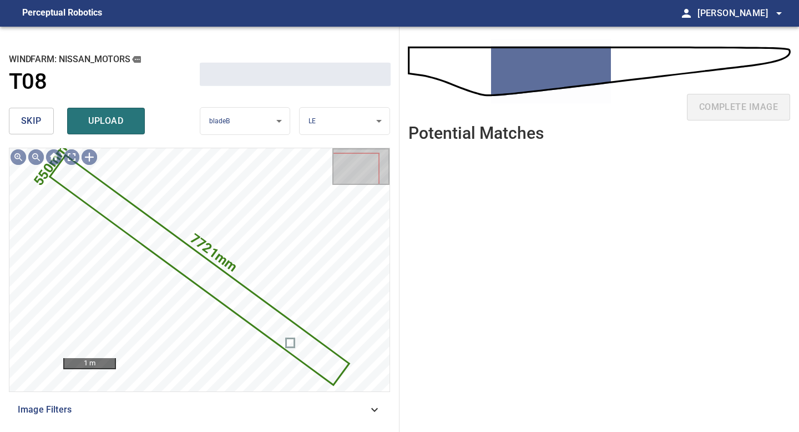
click at [40, 123] on span "skip" at bounding box center [31, 121] width 21 height 16
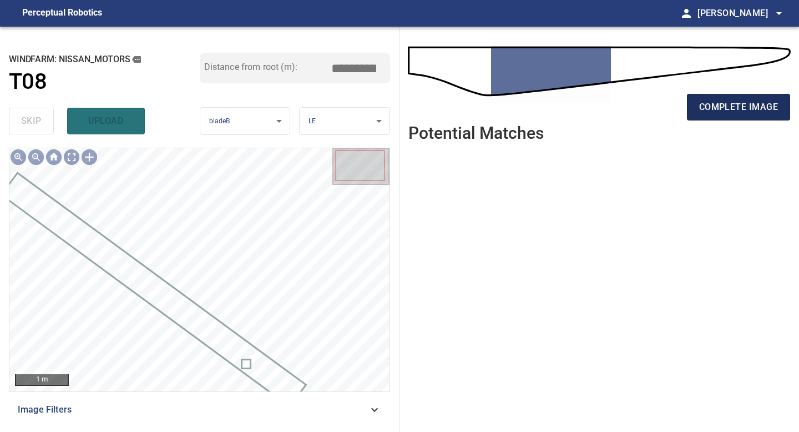
click at [721, 100] on span "complete image" at bounding box center [738, 107] width 79 height 16
type input "****"
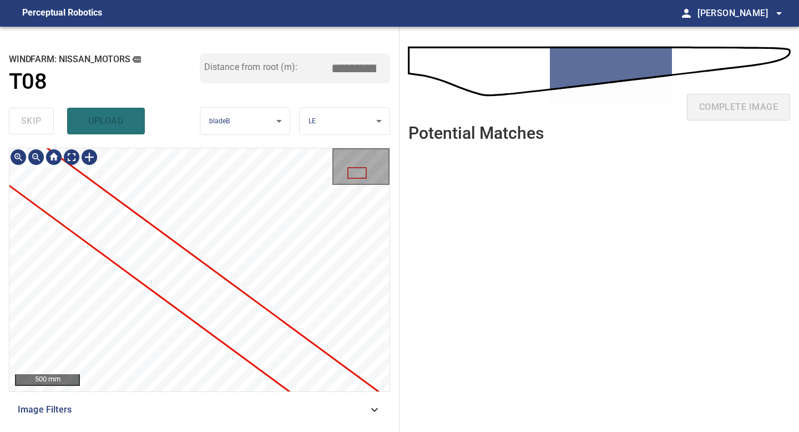
click at [85, 214] on div at bounding box center [199, 269] width 380 height 243
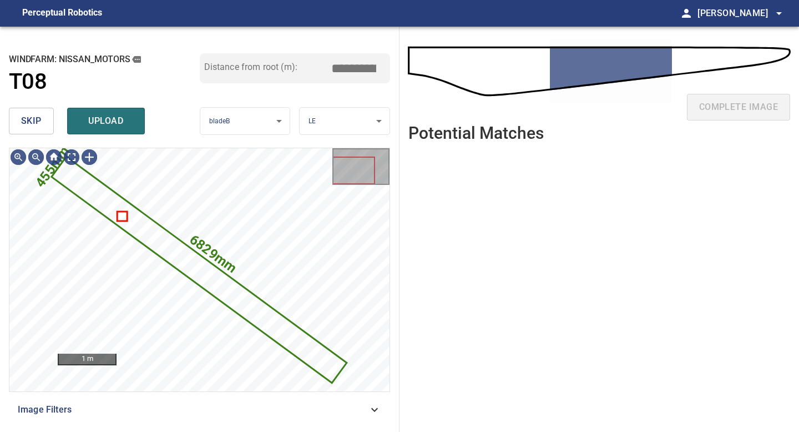
click at [23, 110] on button "skip" at bounding box center [31, 121] width 45 height 27
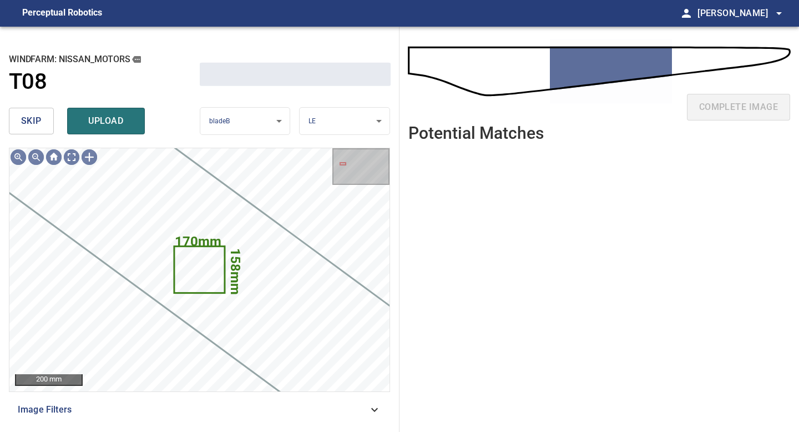
click at [29, 118] on span "skip" at bounding box center [31, 121] width 21 height 16
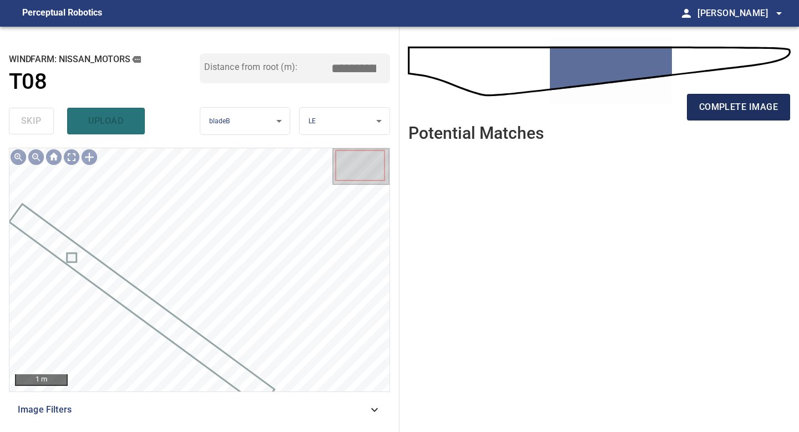
click at [737, 111] on span "complete image" at bounding box center [738, 107] width 79 height 16
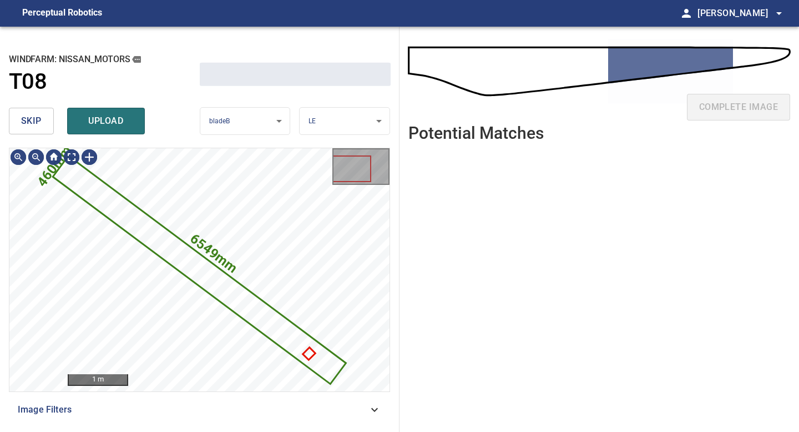
click at [26, 126] on span "skip" at bounding box center [31, 121] width 21 height 16
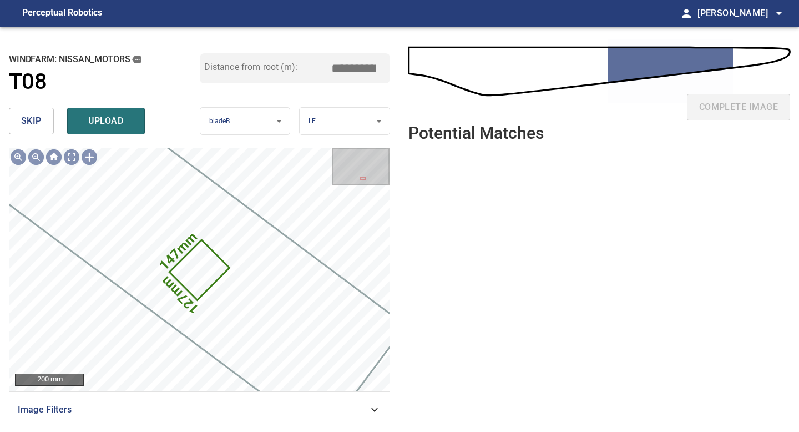
click at [26, 126] on span "skip" at bounding box center [31, 121] width 21 height 16
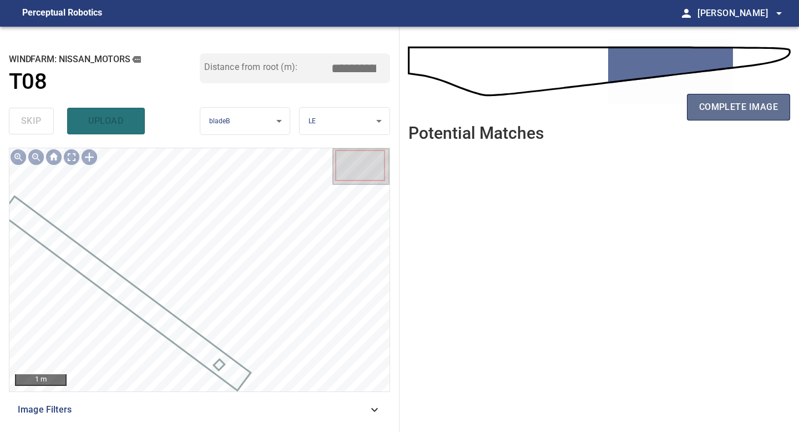
click at [725, 115] on button "complete image" at bounding box center [738, 107] width 103 height 27
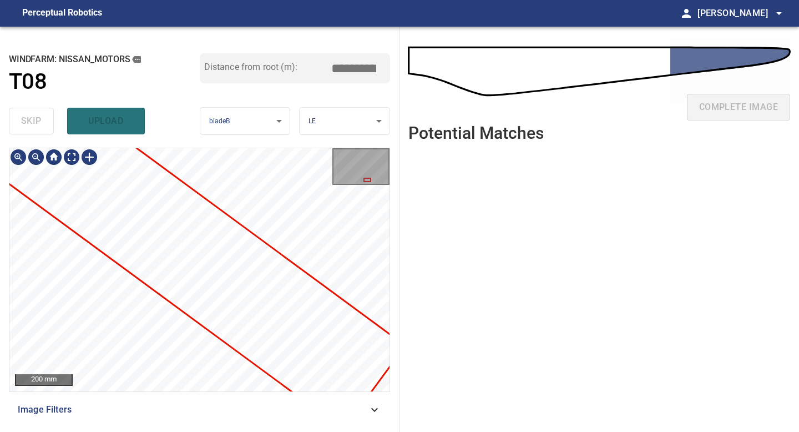
click at [421, 431] on div "**********" at bounding box center [399, 229] width 799 height 405
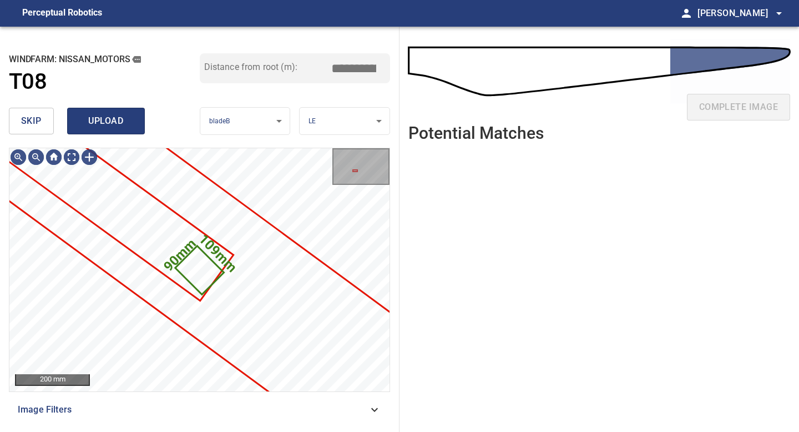
click at [93, 113] on button "upload" at bounding box center [106, 121] width 78 height 27
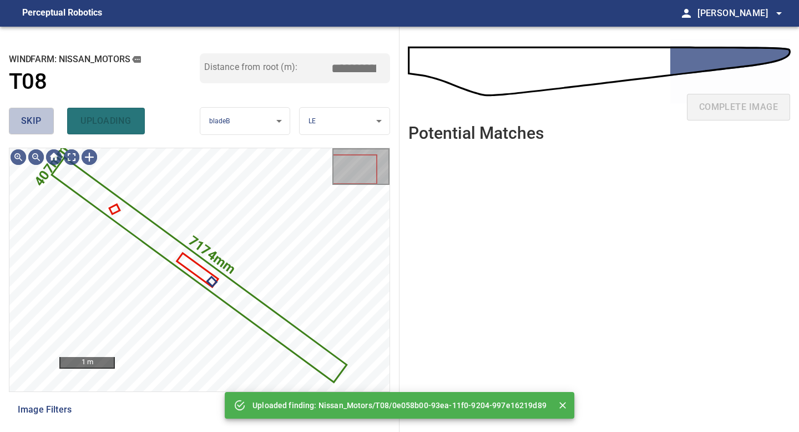
click at [26, 125] on span "skip" at bounding box center [31, 121] width 21 height 16
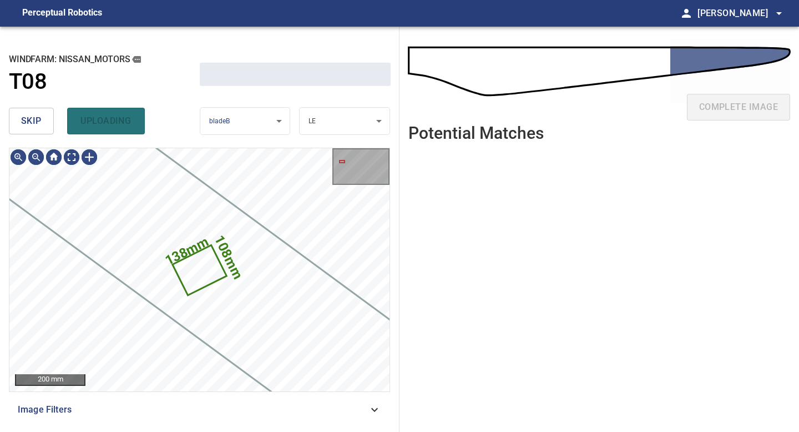
click at [26, 125] on span "skip" at bounding box center [31, 121] width 21 height 16
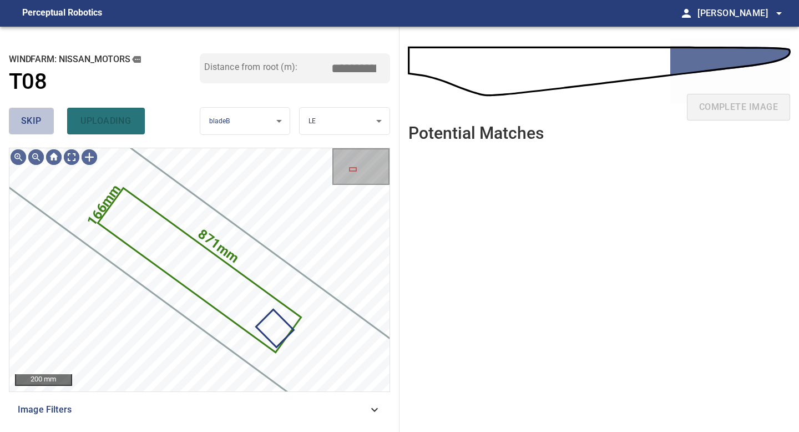
click at [26, 125] on span "skip" at bounding box center [31, 121] width 21 height 16
type input "*****"
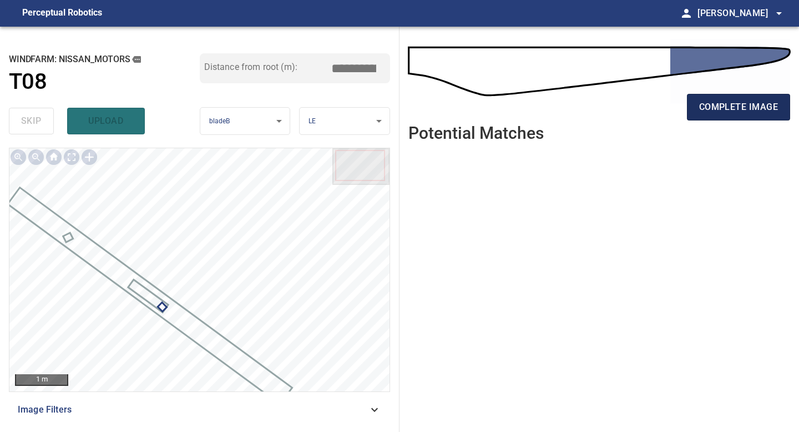
click at [726, 105] on span "complete image" at bounding box center [738, 107] width 79 height 16
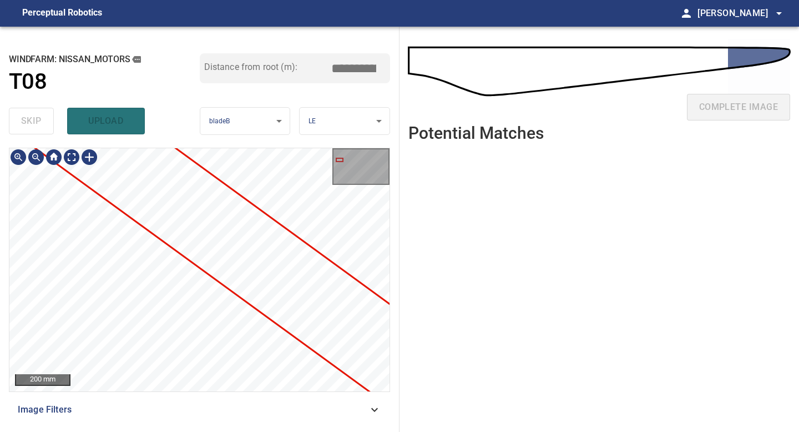
click at [277, 410] on div "200 mm Image Filters" at bounding box center [199, 285] width 381 height 275
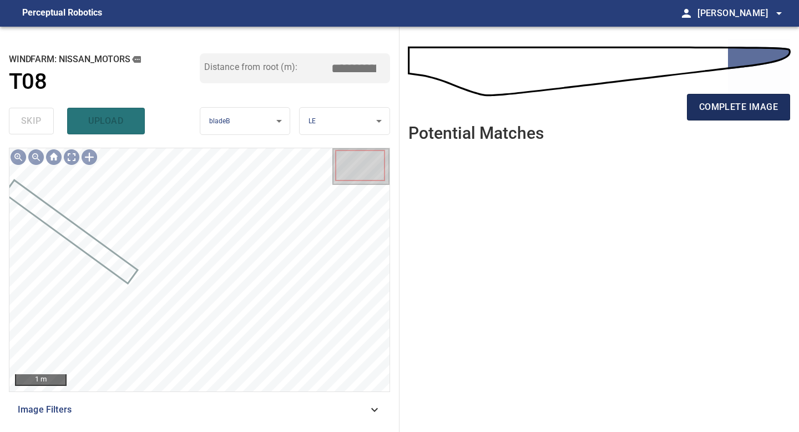
click at [712, 108] on span "complete image" at bounding box center [738, 107] width 79 height 16
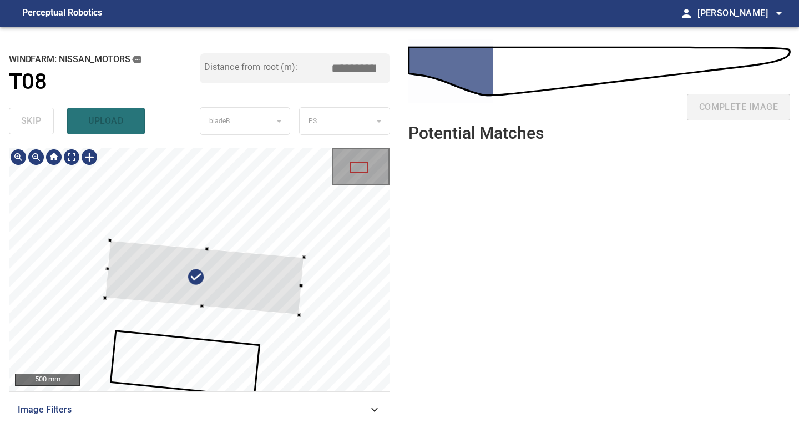
click at [216, 294] on div at bounding box center [204, 277] width 199 height 74
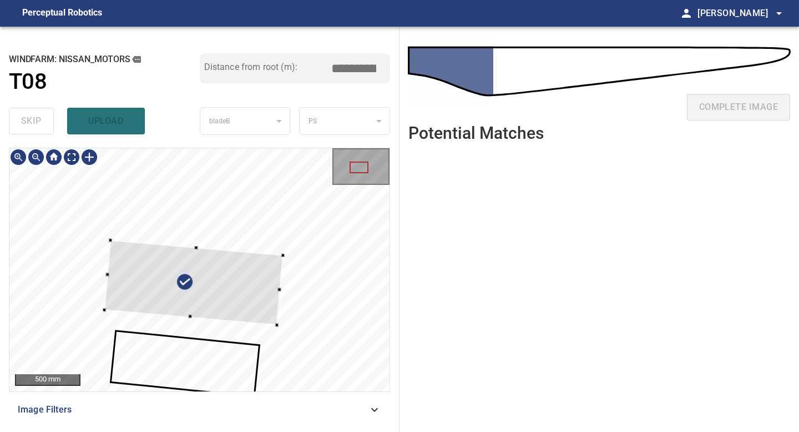
click at [273, 324] on div at bounding box center [199, 269] width 380 height 243
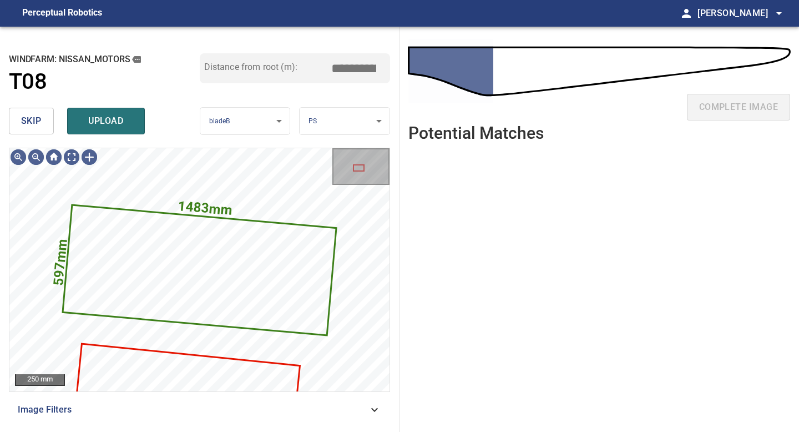
click at [339, 128] on body "**********" at bounding box center [399, 216] width 799 height 432
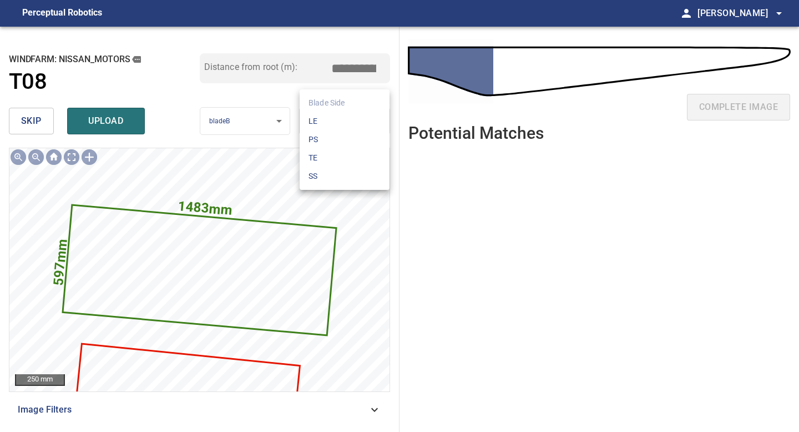
click at [339, 124] on li "LE" at bounding box center [345, 121] width 90 height 18
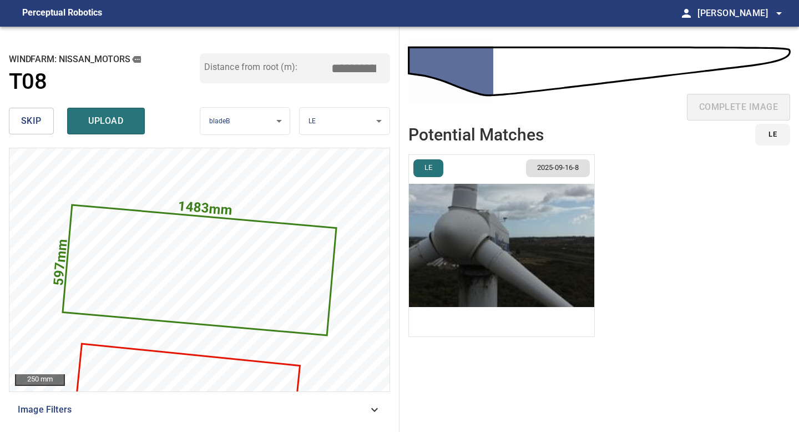
click at [504, 253] on img "button" at bounding box center [501, 245] width 185 height 181
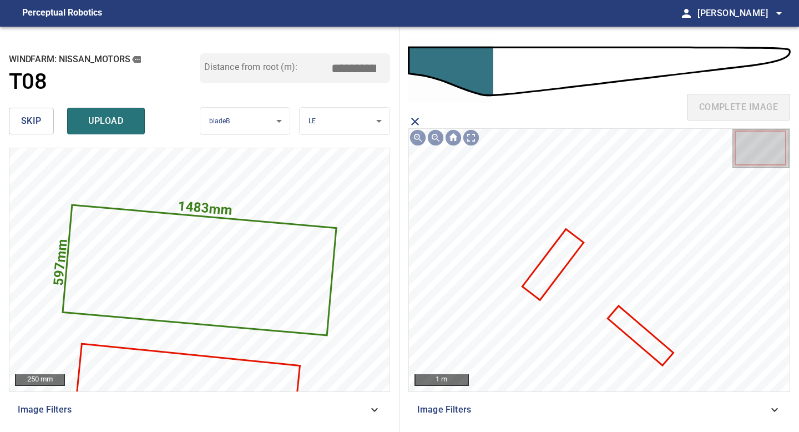
click at [545, 280] on icon at bounding box center [553, 264] width 59 height 68
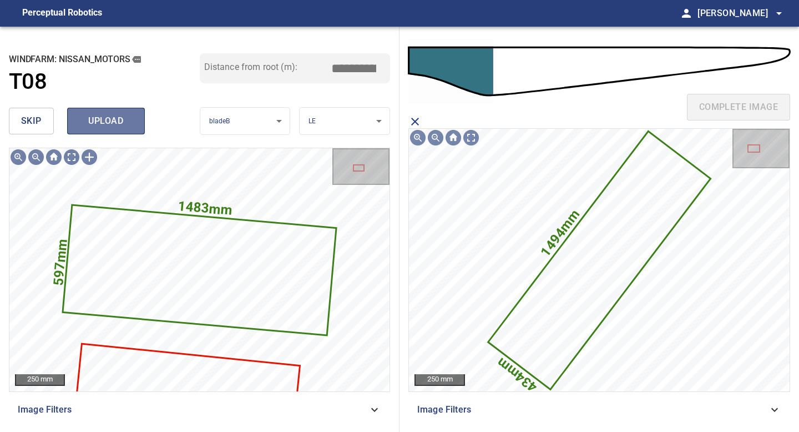
click at [107, 115] on span "upload" at bounding box center [105, 121] width 53 height 16
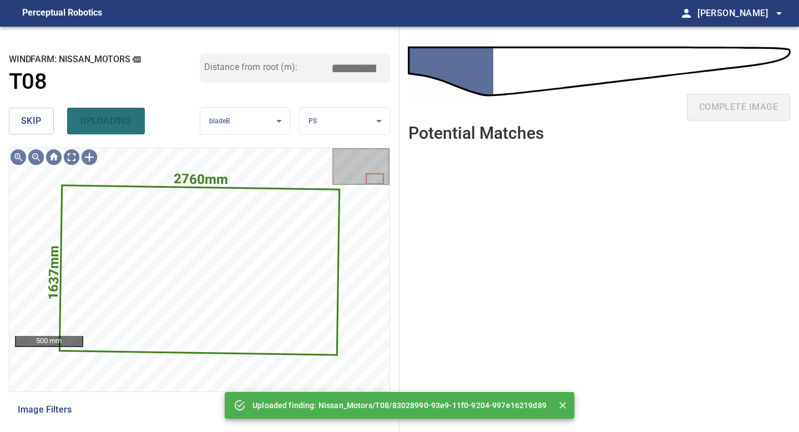
click at [27, 126] on span "skip" at bounding box center [31, 121] width 21 height 16
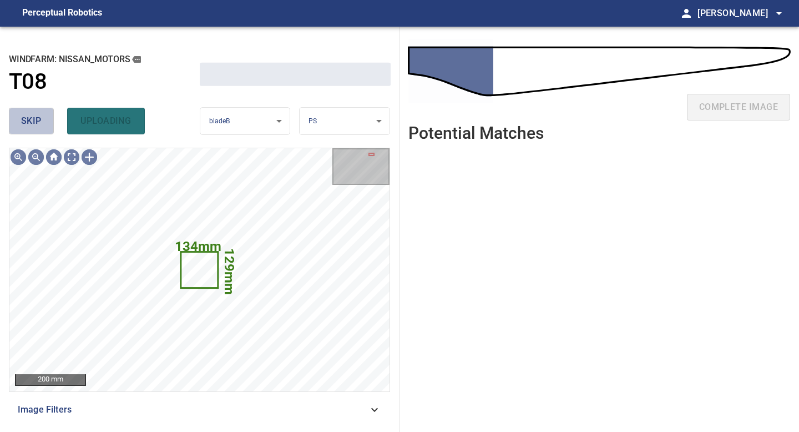
click at [27, 126] on span "skip" at bounding box center [31, 121] width 21 height 16
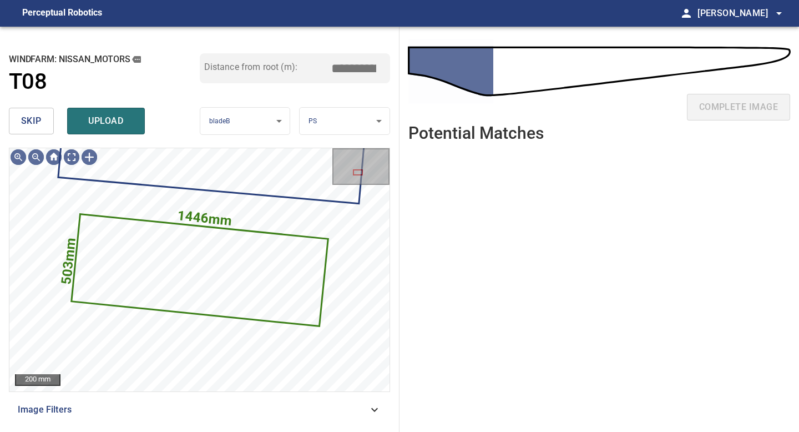
type input "****"
click at [27, 126] on span "skip" at bounding box center [31, 121] width 21 height 16
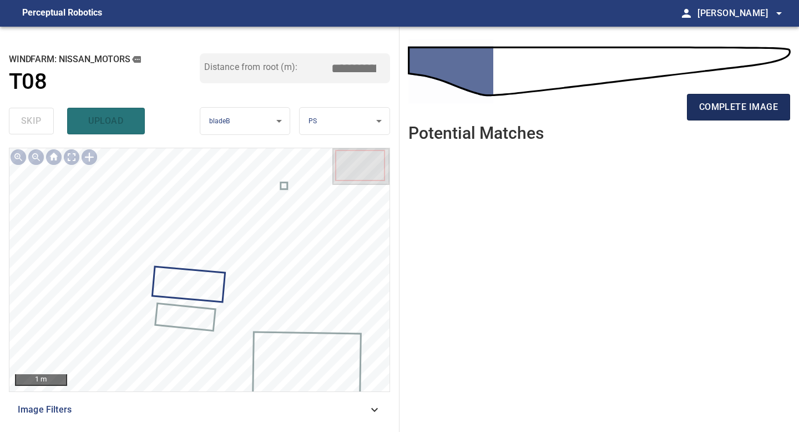
click at [757, 109] on span "complete image" at bounding box center [738, 107] width 79 height 16
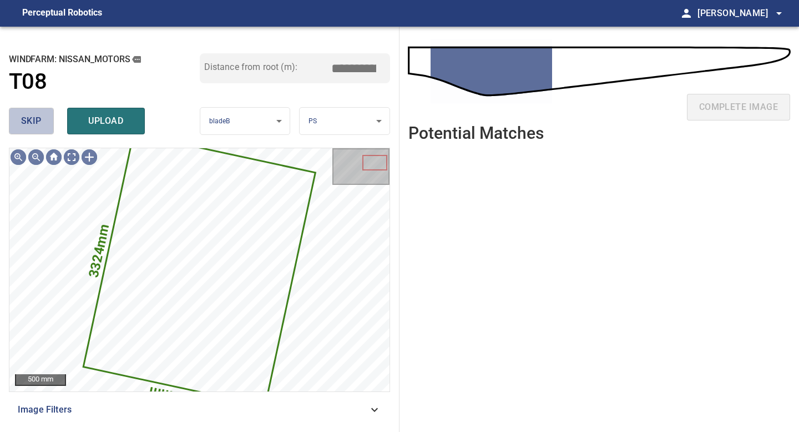
click at [26, 121] on span "skip" at bounding box center [31, 121] width 21 height 16
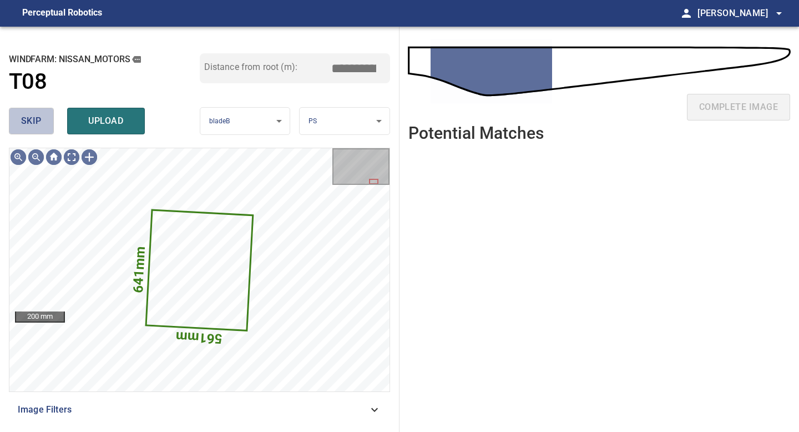
click at [26, 121] on span "skip" at bounding box center [31, 121] width 21 height 16
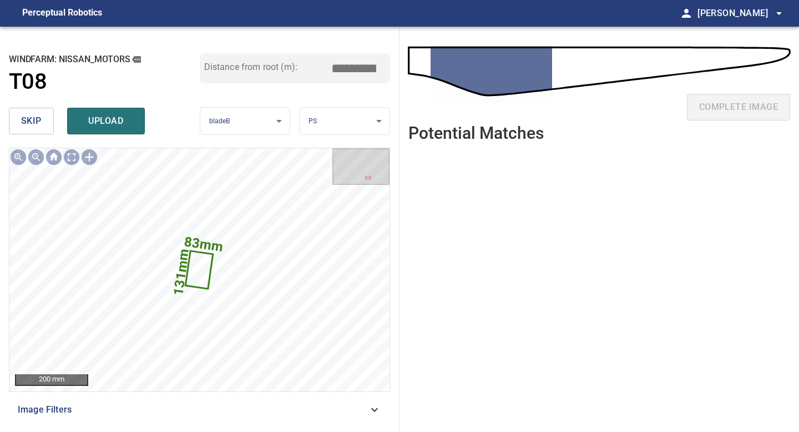
click at [29, 121] on span "skip" at bounding box center [31, 121] width 21 height 16
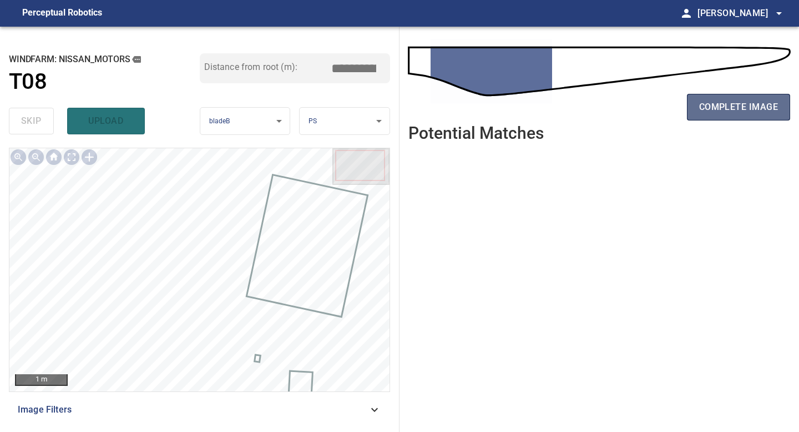
click at [725, 100] on span "complete image" at bounding box center [738, 107] width 79 height 16
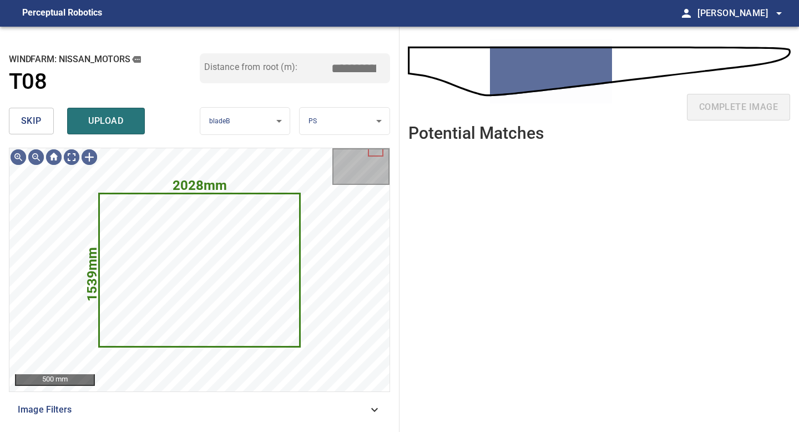
click at [40, 113] on span "skip" at bounding box center [31, 121] width 21 height 16
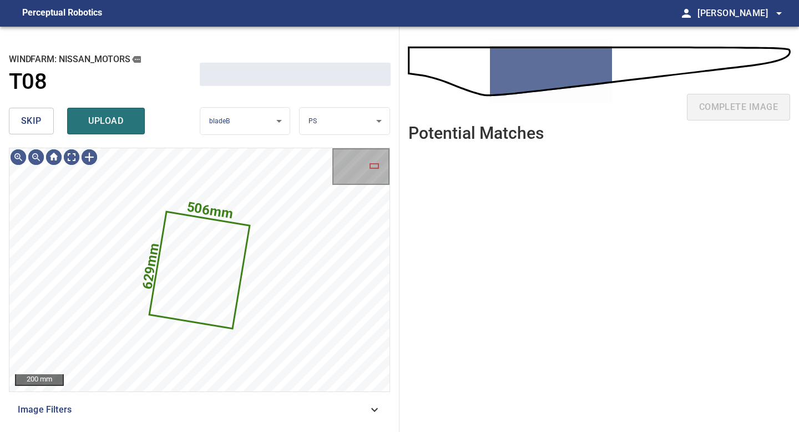
click at [40, 113] on span "skip" at bounding box center [31, 121] width 21 height 16
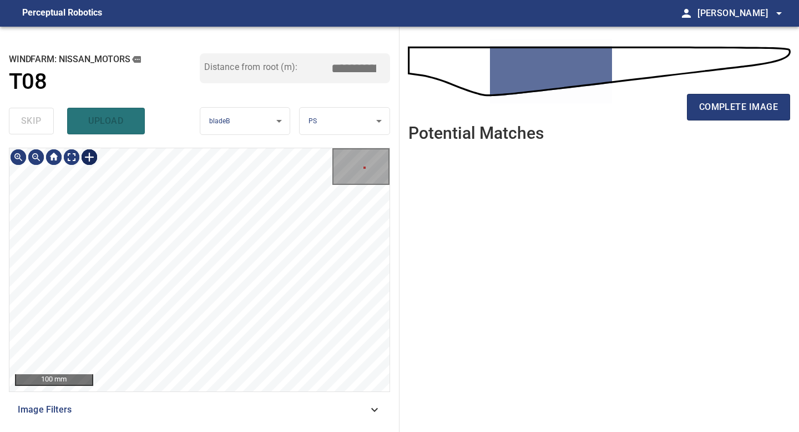
click at [89, 153] on div at bounding box center [89, 157] width 18 height 18
click at [292, 294] on div at bounding box center [199, 269] width 380 height 243
click at [271, 290] on div at bounding box center [269, 278] width 37 height 32
click at [297, 291] on div at bounding box center [199, 269] width 380 height 243
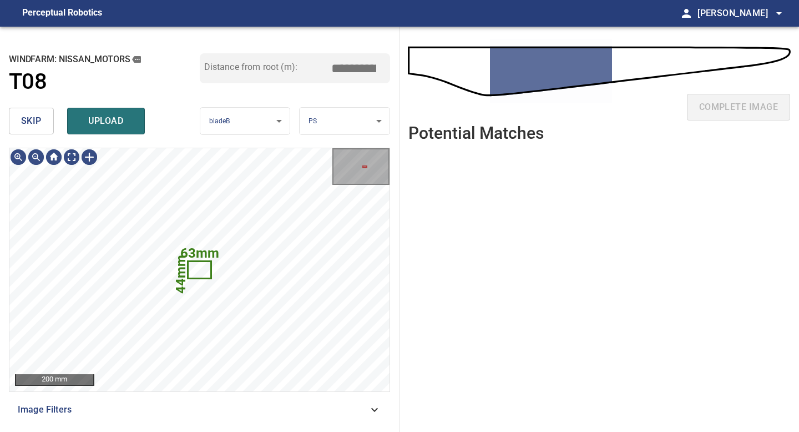
click at [323, 131] on body "**********" at bounding box center [399, 216] width 799 height 432
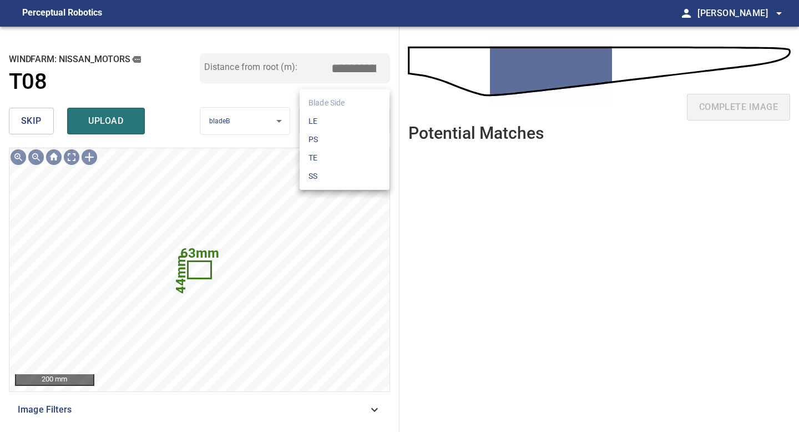
click at [323, 154] on li "TE" at bounding box center [345, 158] width 90 height 18
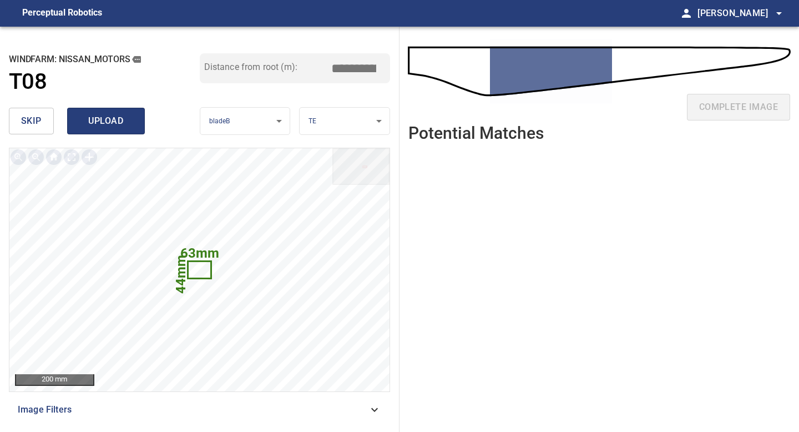
click at [103, 125] on span "upload" at bounding box center [105, 121] width 53 height 16
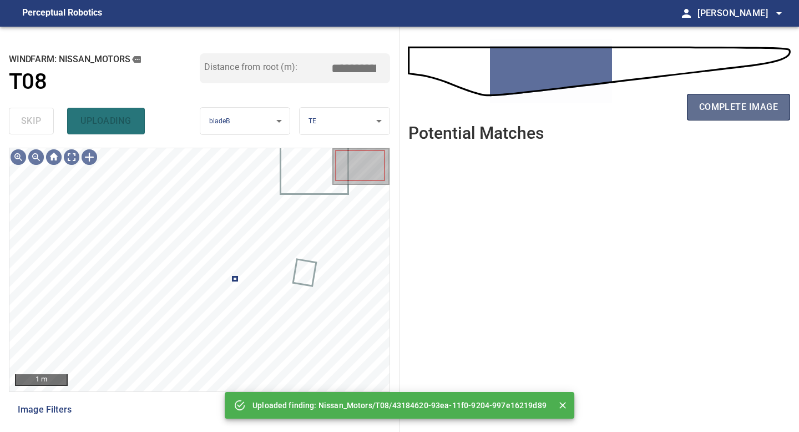
click at [720, 112] on span "complete image" at bounding box center [738, 107] width 79 height 16
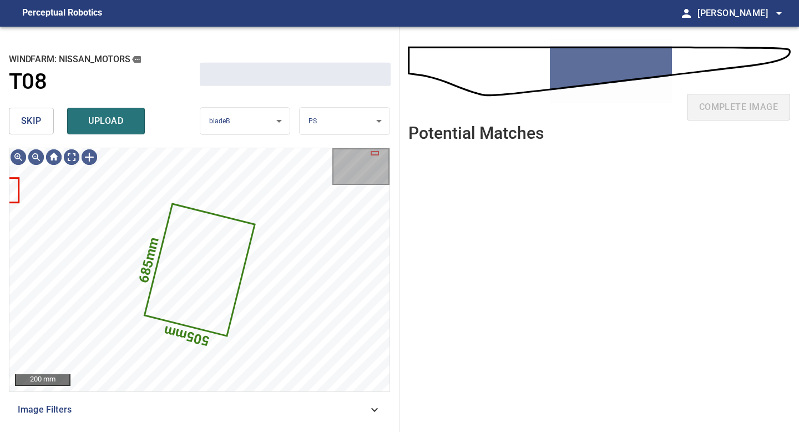
click at [34, 120] on span "skip" at bounding box center [31, 121] width 21 height 16
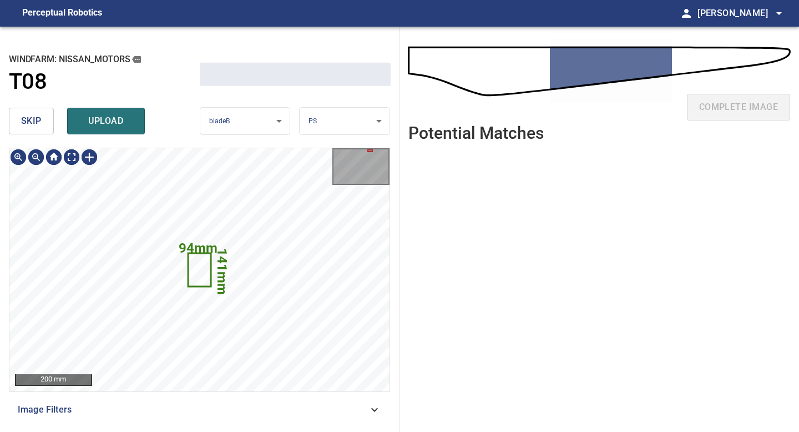
click at [34, 120] on span "skip" at bounding box center [31, 121] width 21 height 16
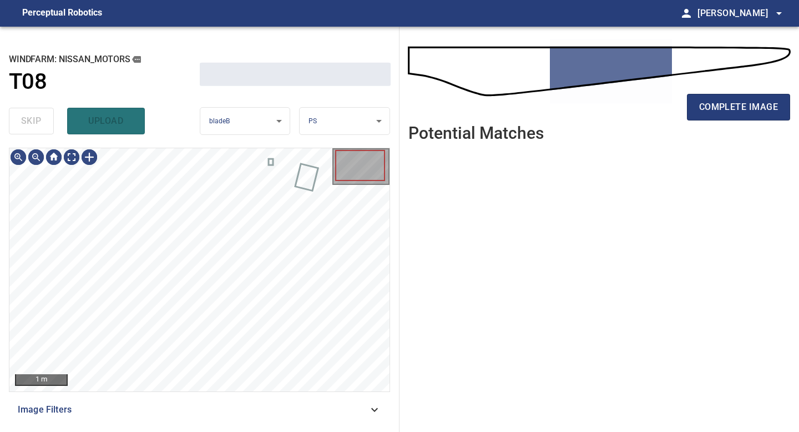
click at [34, 120] on div "skip upload" at bounding box center [104, 120] width 191 height 35
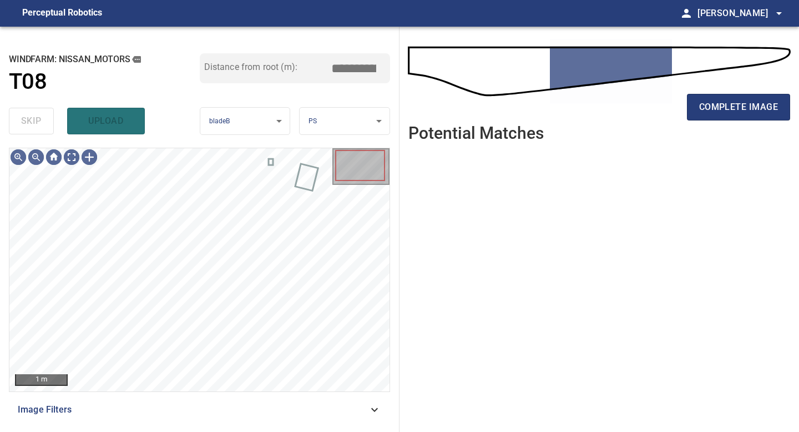
click at [34, 120] on div "skip upload" at bounding box center [104, 120] width 191 height 35
type input "****"
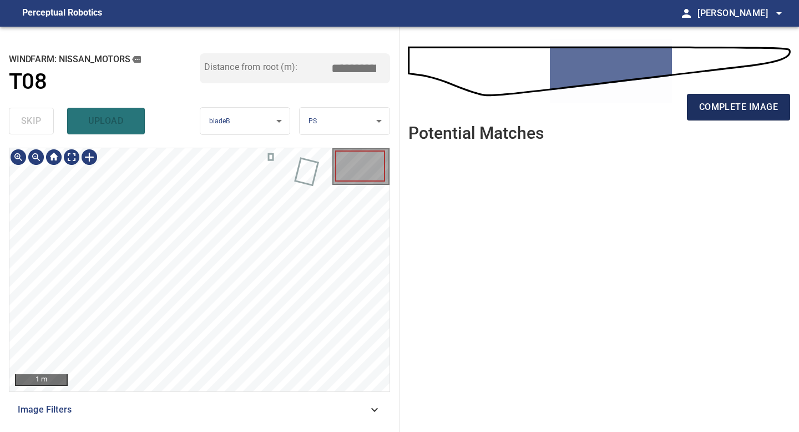
click at [711, 111] on span "complete image" at bounding box center [738, 107] width 79 height 16
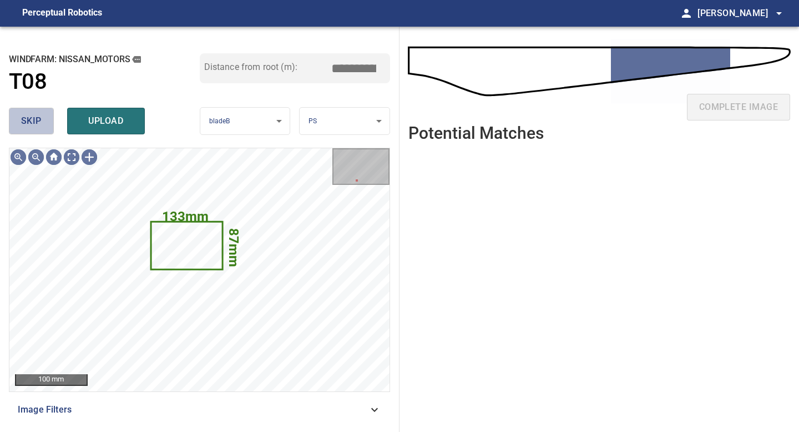
click at [22, 121] on span "skip" at bounding box center [31, 121] width 21 height 16
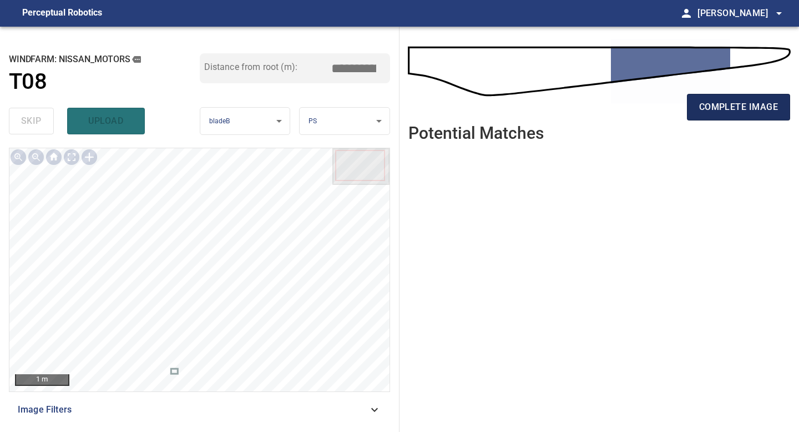
click at [701, 107] on span "complete image" at bounding box center [738, 107] width 79 height 16
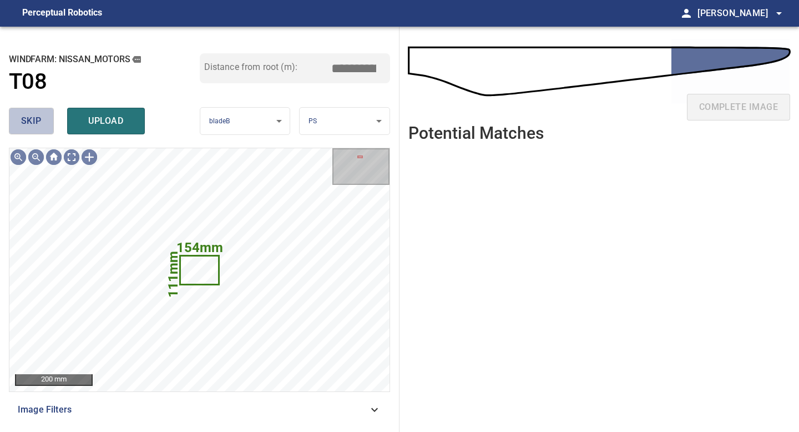
click at [26, 124] on span "skip" at bounding box center [31, 121] width 21 height 16
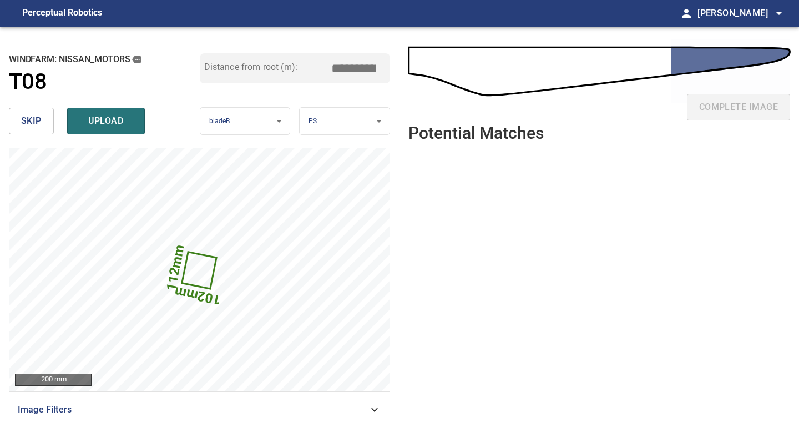
click at [363, 121] on body "**********" at bounding box center [399, 216] width 799 height 432
click at [363, 121] on li "LE" at bounding box center [345, 121] width 90 height 18
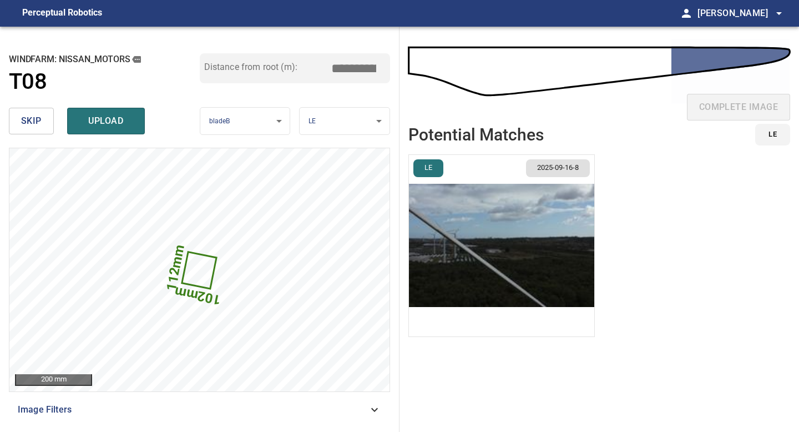
click at [540, 235] on img "button" at bounding box center [501, 245] width 185 height 181
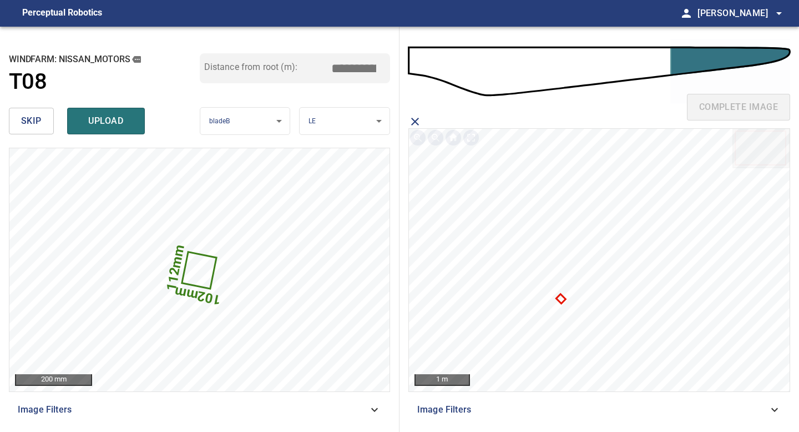
click at [560, 296] on icon at bounding box center [560, 298] width 7 height 7
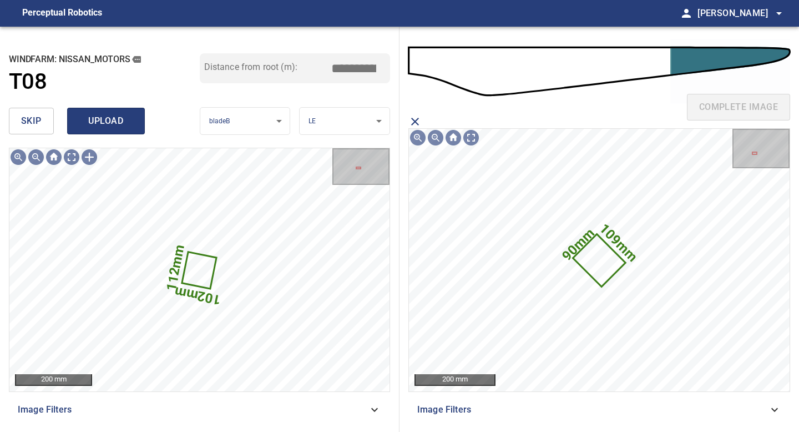
click at [96, 119] on span "upload" at bounding box center [105, 121] width 53 height 16
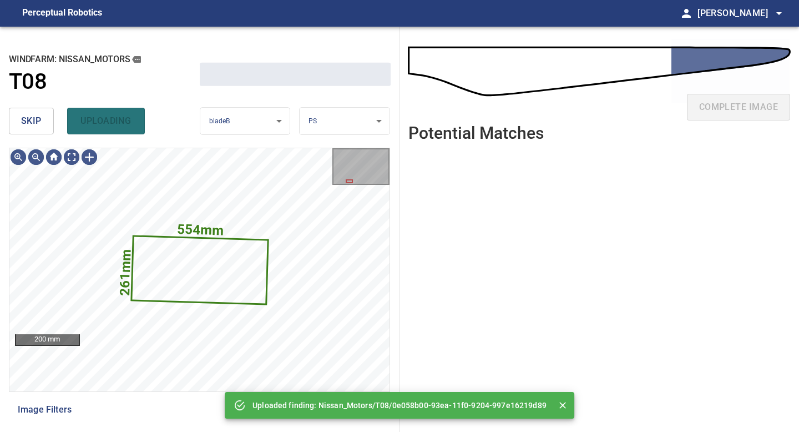
click at [39, 118] on span "skip" at bounding box center [31, 121] width 21 height 16
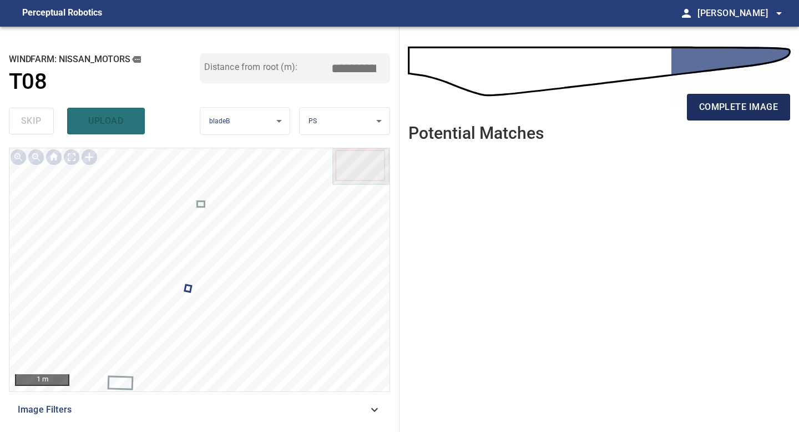
click at [724, 102] on span "complete image" at bounding box center [738, 107] width 79 height 16
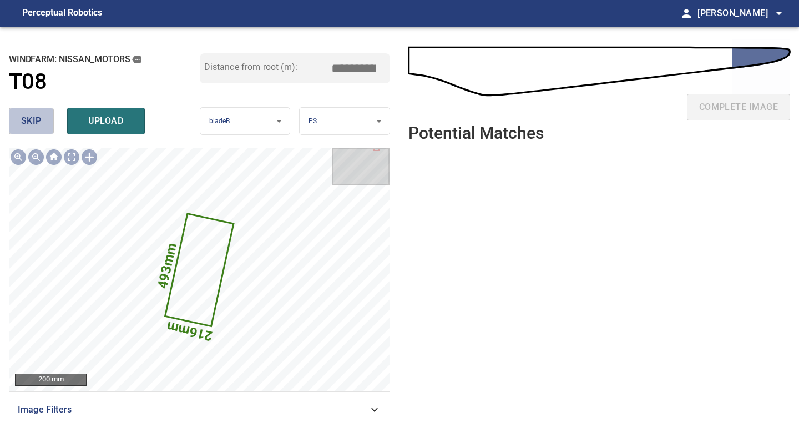
click at [39, 121] on span "skip" at bounding box center [31, 121] width 21 height 16
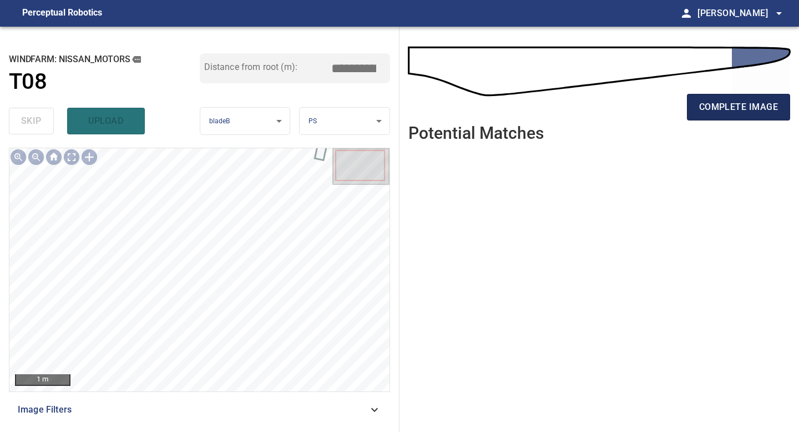
click at [734, 106] on span "complete image" at bounding box center [738, 107] width 79 height 16
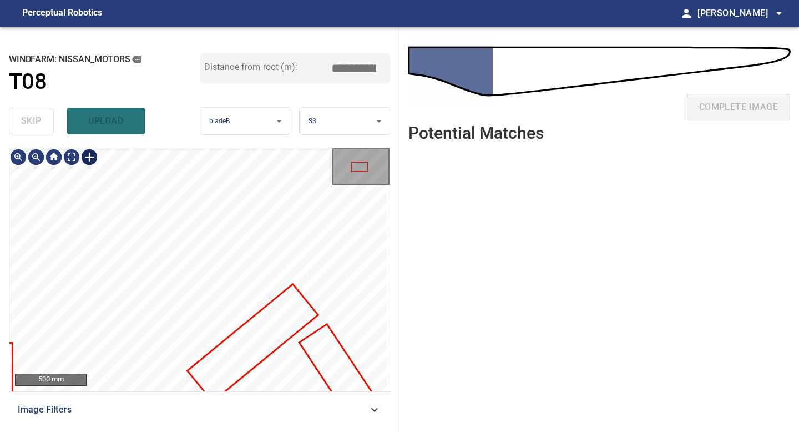
click at [87, 157] on div at bounding box center [89, 157] width 18 height 18
click at [297, 247] on div at bounding box center [199, 269] width 380 height 243
click at [230, 219] on div at bounding box center [205, 247] width 140 height 96
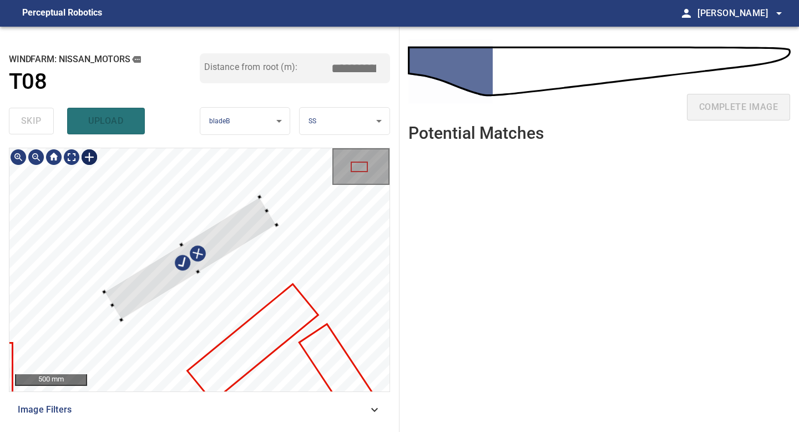
click at [118, 320] on div at bounding box center [199, 269] width 380 height 243
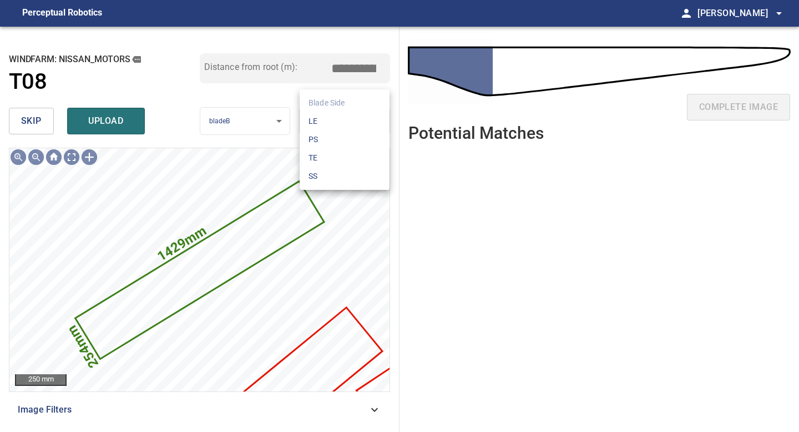
click at [328, 120] on body "**********" at bounding box center [399, 216] width 799 height 432
click at [326, 124] on li "LE" at bounding box center [345, 121] width 90 height 18
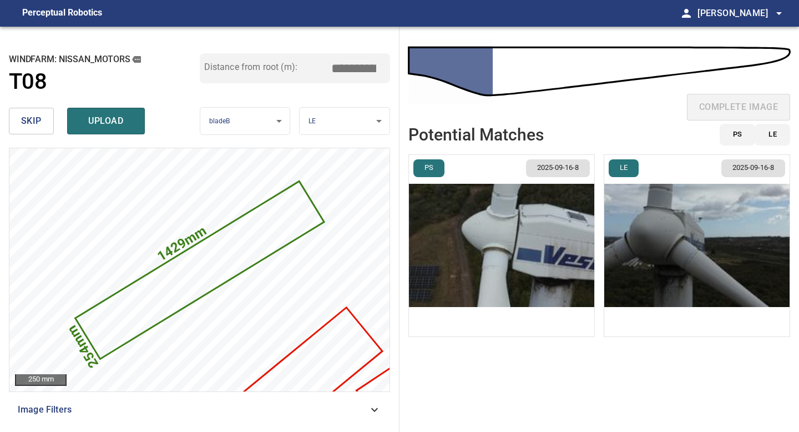
click at [555, 247] on img "button" at bounding box center [501, 245] width 185 height 181
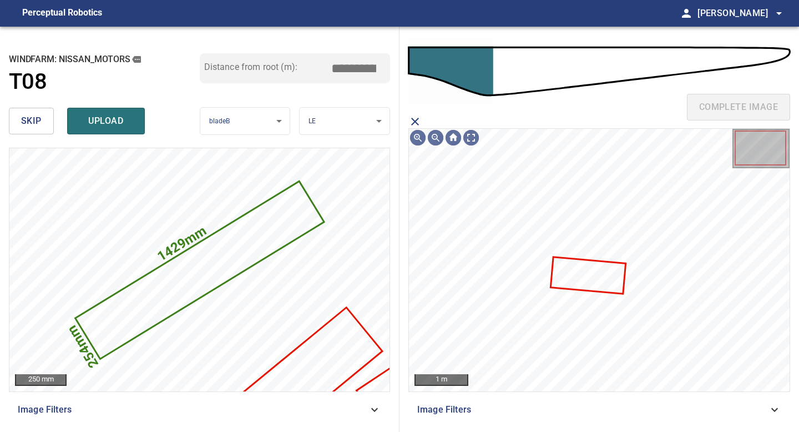
click at [574, 269] on icon at bounding box center [587, 274] width 73 height 35
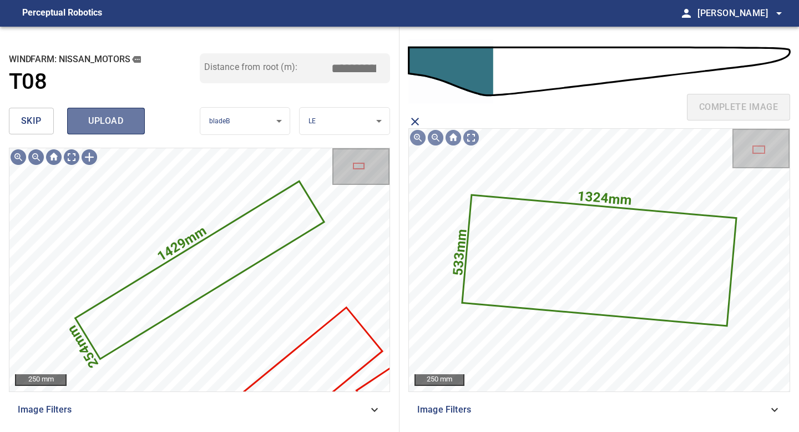
click at [116, 122] on span "upload" at bounding box center [105, 121] width 53 height 16
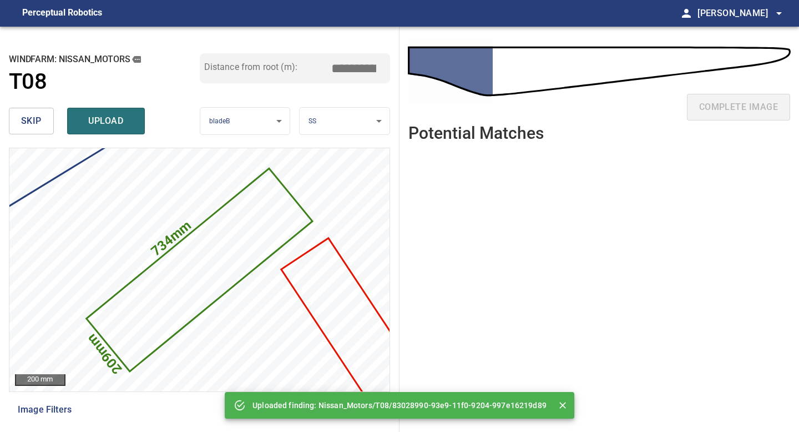
click at [38, 124] on span "skip" at bounding box center [31, 121] width 21 height 16
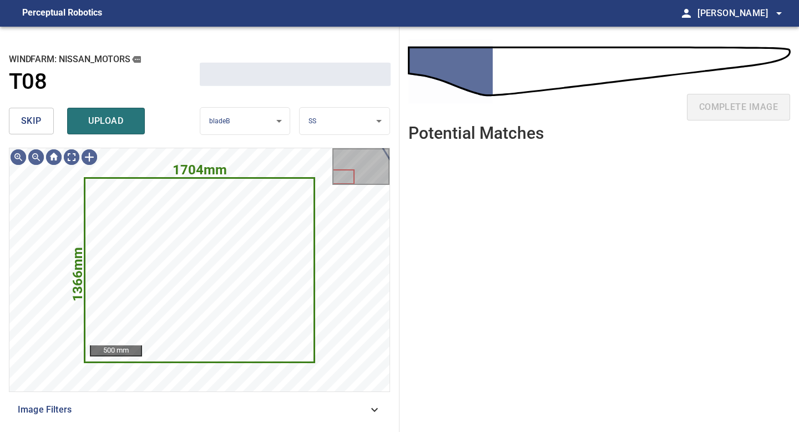
click at [38, 124] on span "skip" at bounding box center [31, 121] width 21 height 16
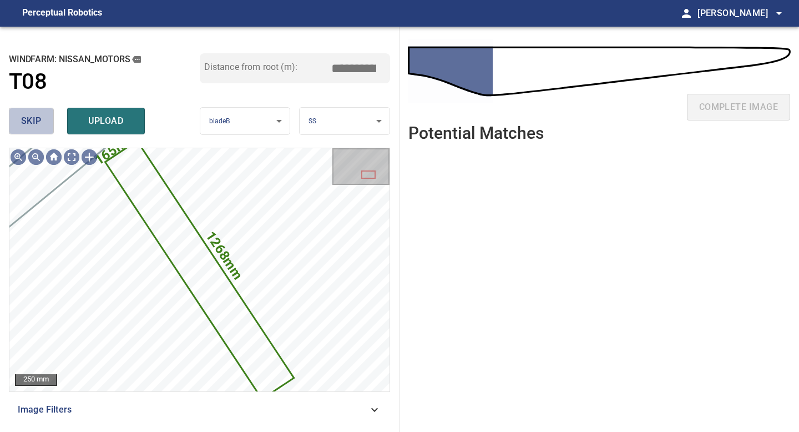
click at [38, 124] on span "skip" at bounding box center [31, 121] width 21 height 16
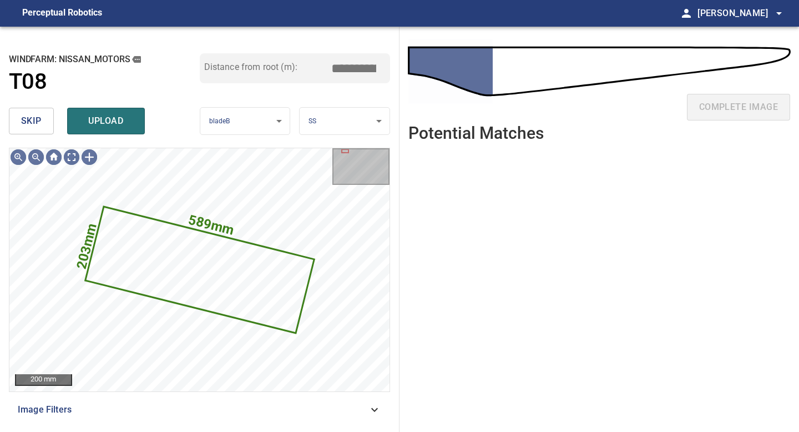
click at [38, 124] on span "skip" at bounding box center [31, 121] width 21 height 16
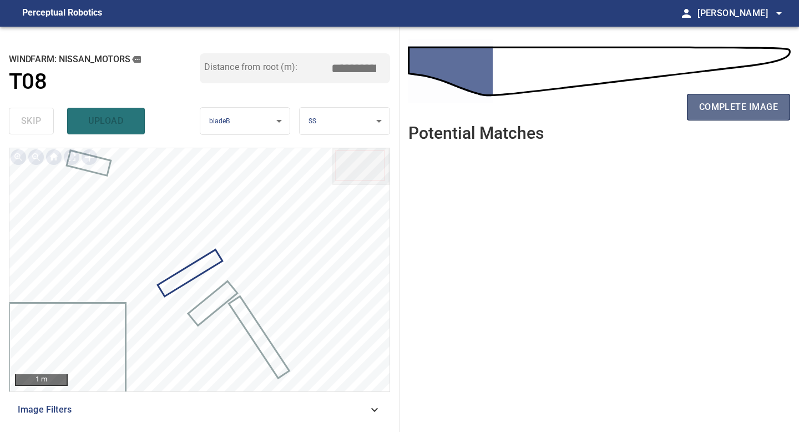
click at [700, 103] on span "complete image" at bounding box center [738, 107] width 79 height 16
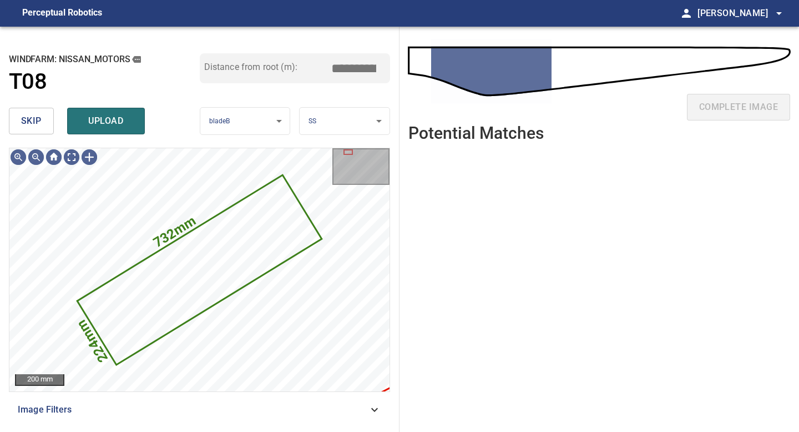
click at [29, 118] on span "skip" at bounding box center [31, 121] width 21 height 16
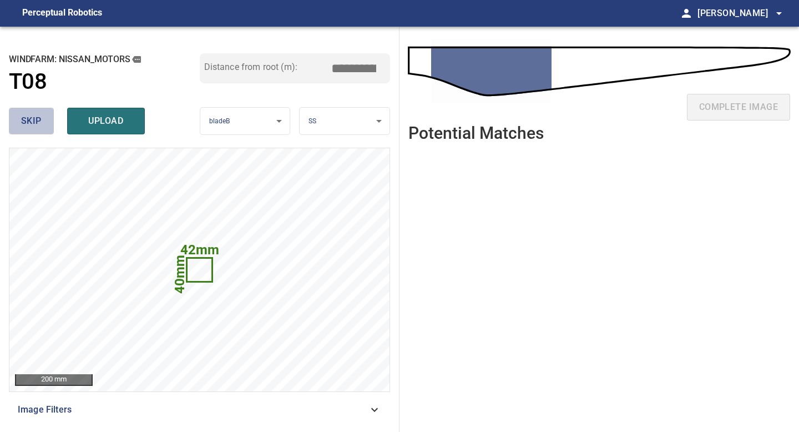
click at [33, 121] on span "skip" at bounding box center [31, 121] width 21 height 16
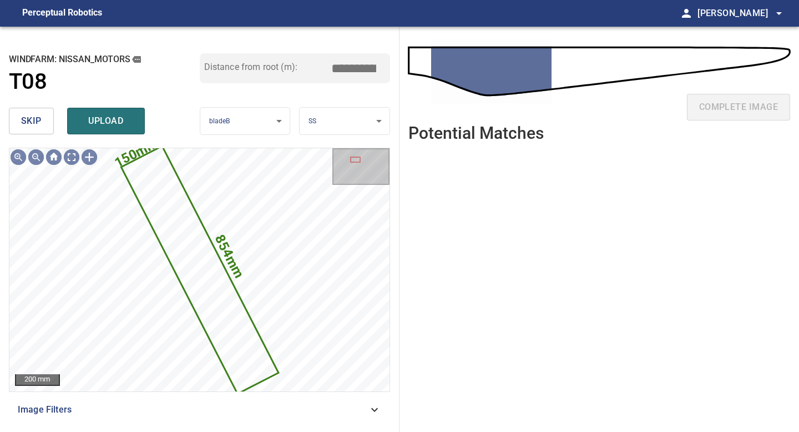
click at [33, 122] on span "skip" at bounding box center [31, 121] width 21 height 16
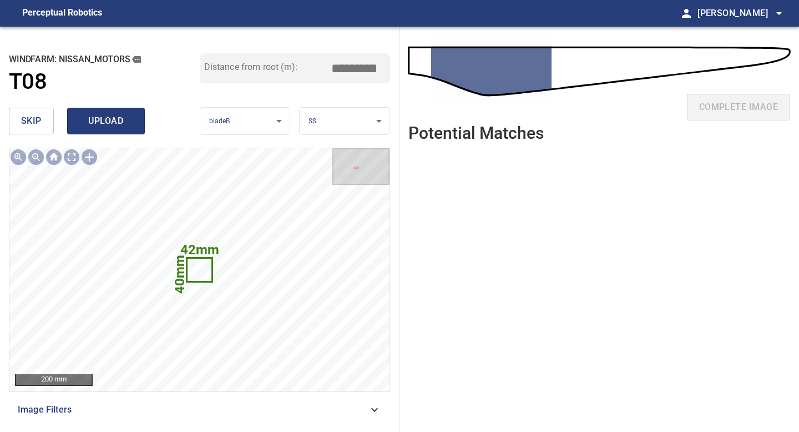
click at [110, 117] on span "upload" at bounding box center [105, 121] width 53 height 16
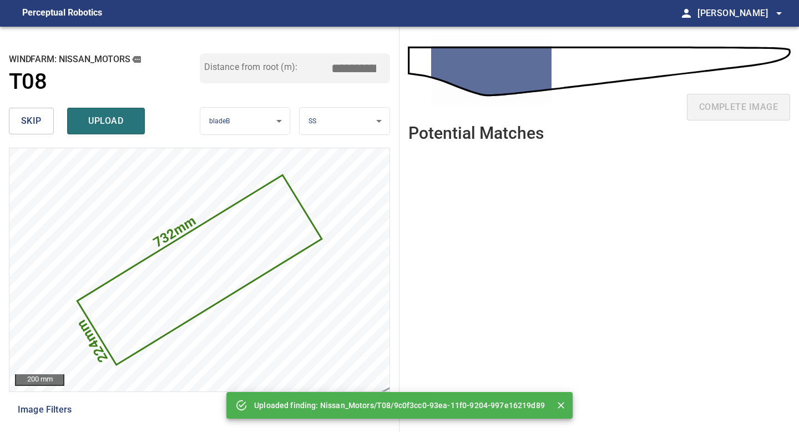
click at [28, 110] on button "skip" at bounding box center [31, 121] width 45 height 27
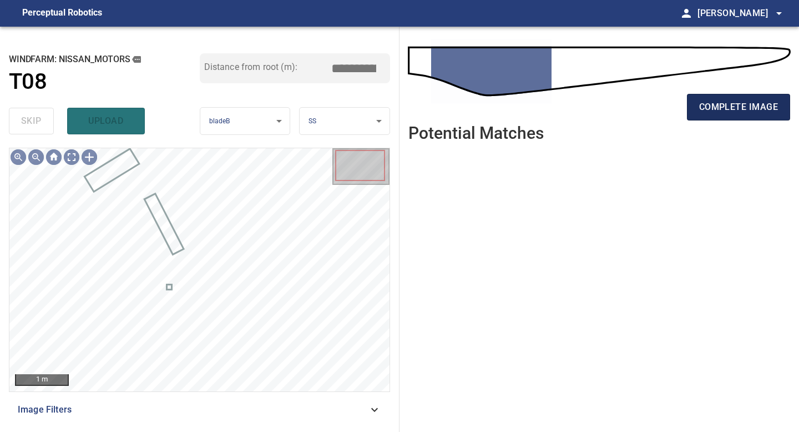
click at [702, 106] on span "complete image" at bounding box center [738, 107] width 79 height 16
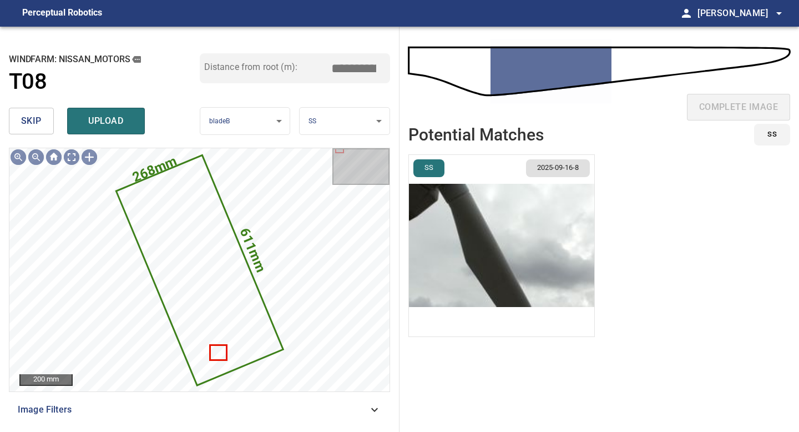
click at [26, 117] on span "skip" at bounding box center [31, 121] width 21 height 16
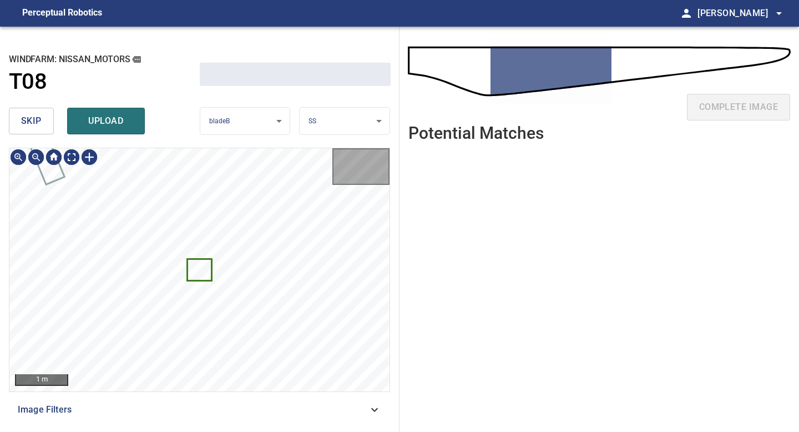
click at [26, 117] on span "skip" at bounding box center [31, 121] width 21 height 16
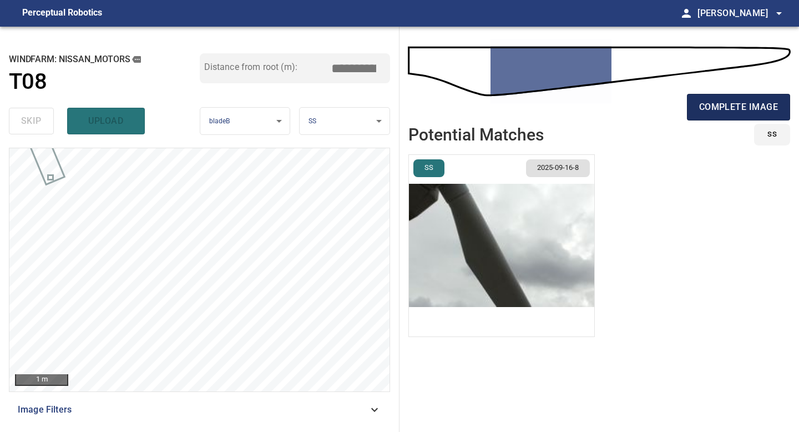
click at [745, 106] on span "complete image" at bounding box center [738, 107] width 79 height 16
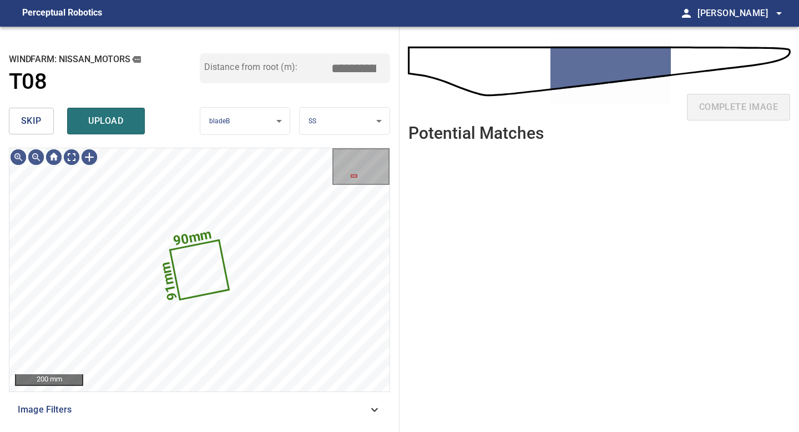
click at [39, 121] on span "skip" at bounding box center [31, 121] width 21 height 16
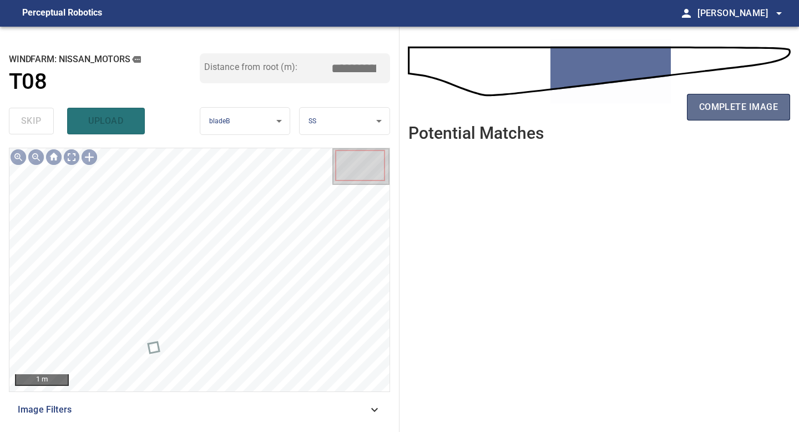
click at [714, 94] on button "complete image" at bounding box center [738, 107] width 103 height 27
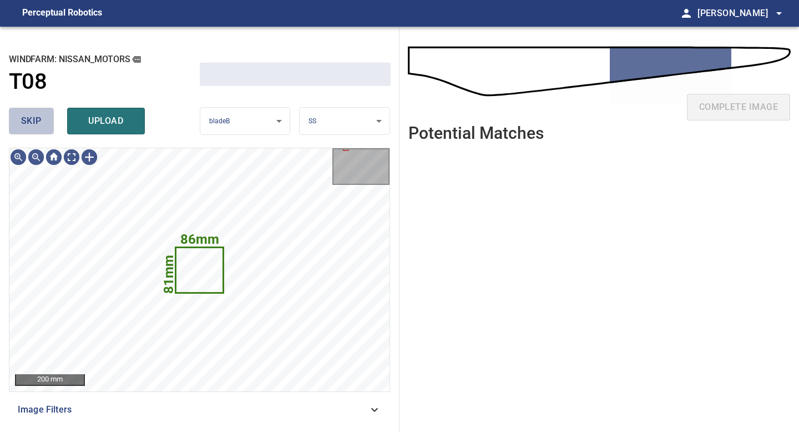
click at [22, 126] on span "skip" at bounding box center [31, 121] width 21 height 16
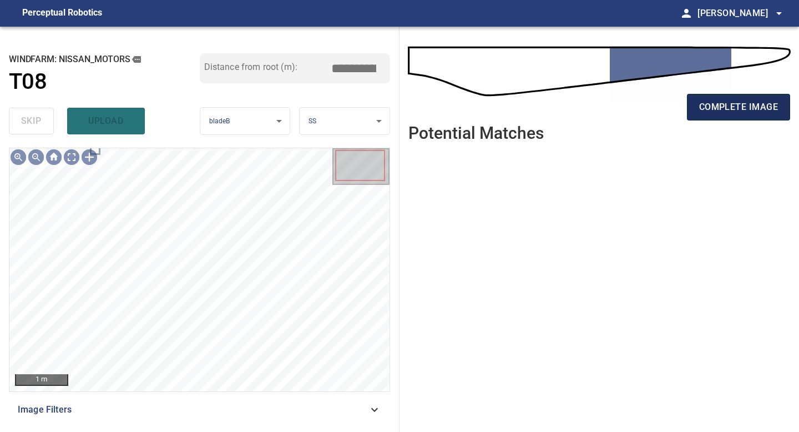
click at [709, 115] on button "complete image" at bounding box center [738, 107] width 103 height 27
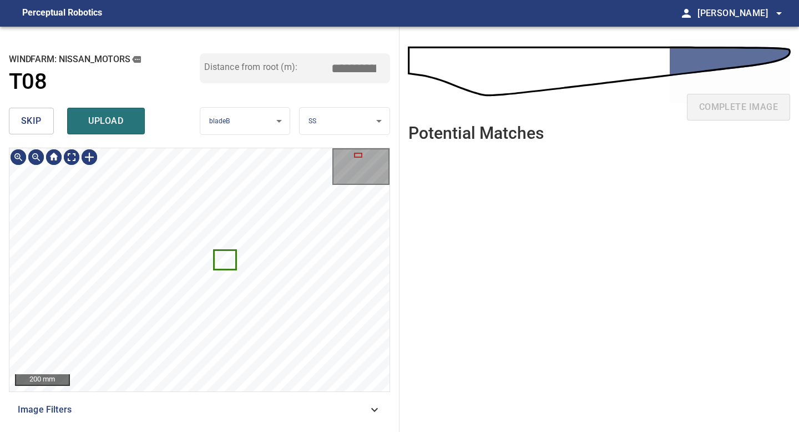
click at [44, 125] on button "skip" at bounding box center [31, 121] width 45 height 27
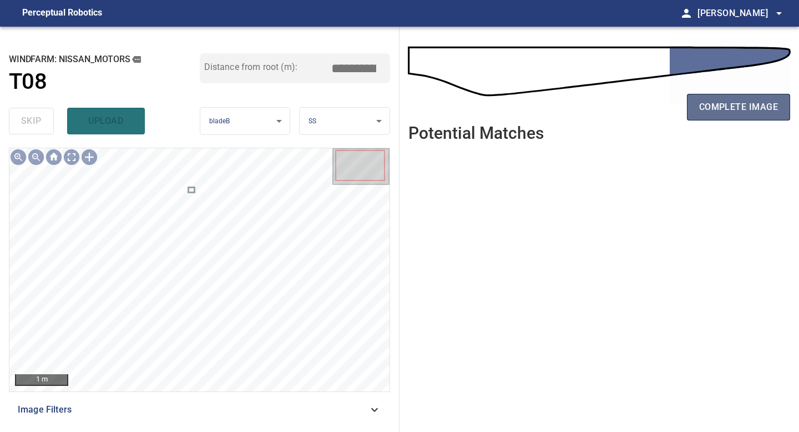
click at [706, 97] on button "complete image" at bounding box center [738, 107] width 103 height 27
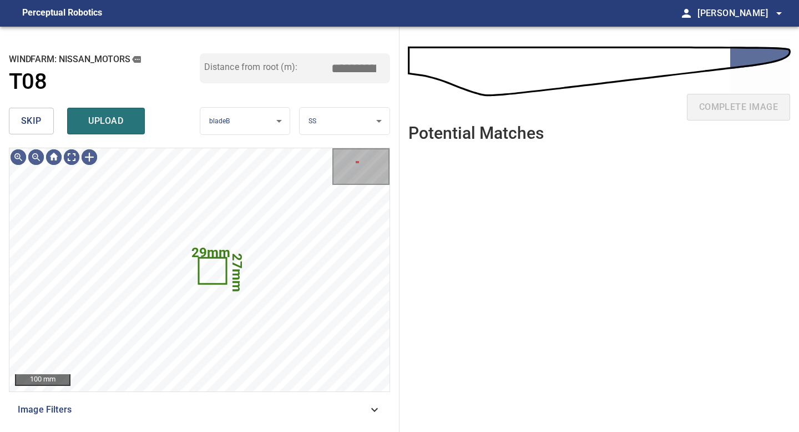
click at [43, 120] on button "skip" at bounding box center [31, 121] width 45 height 27
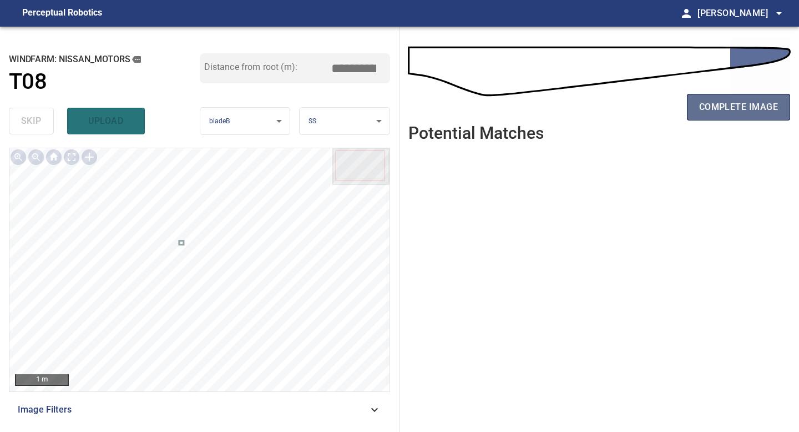
click at [730, 109] on span "complete image" at bounding box center [738, 107] width 79 height 16
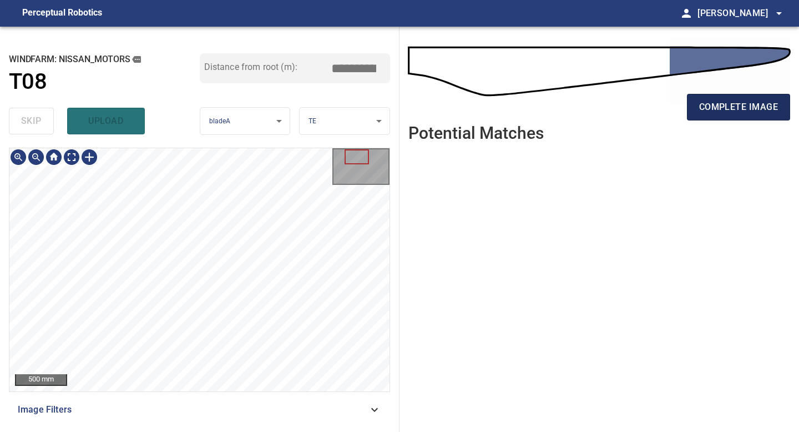
click at [697, 110] on button "complete image" at bounding box center [738, 107] width 103 height 27
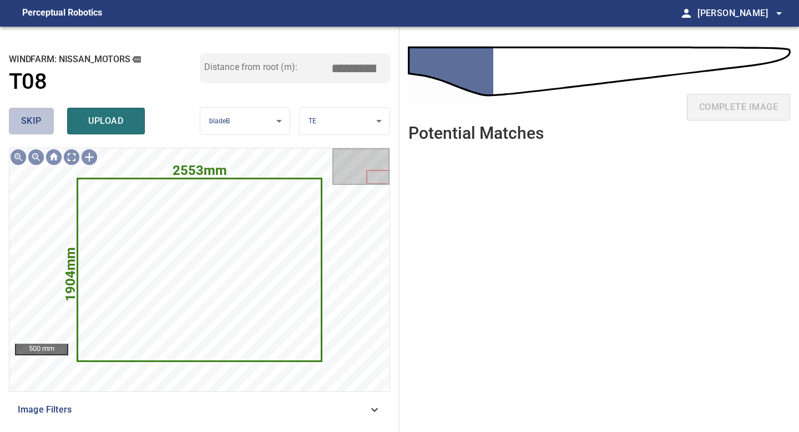
click at [33, 119] on span "skip" at bounding box center [31, 121] width 21 height 16
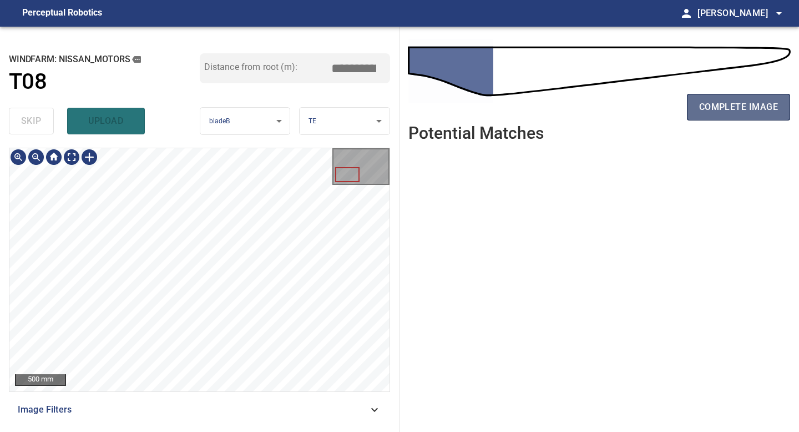
click at [737, 114] on span "complete image" at bounding box center [738, 107] width 79 height 16
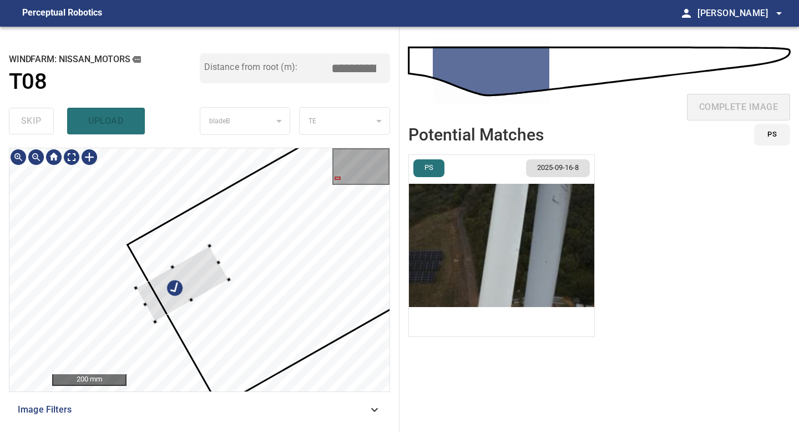
click at [178, 299] on div at bounding box center [182, 283] width 93 height 76
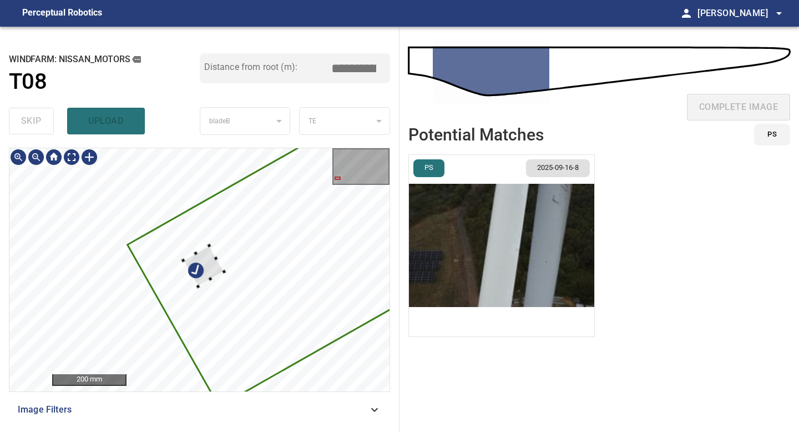
click at [201, 285] on div at bounding box center [199, 269] width 380 height 243
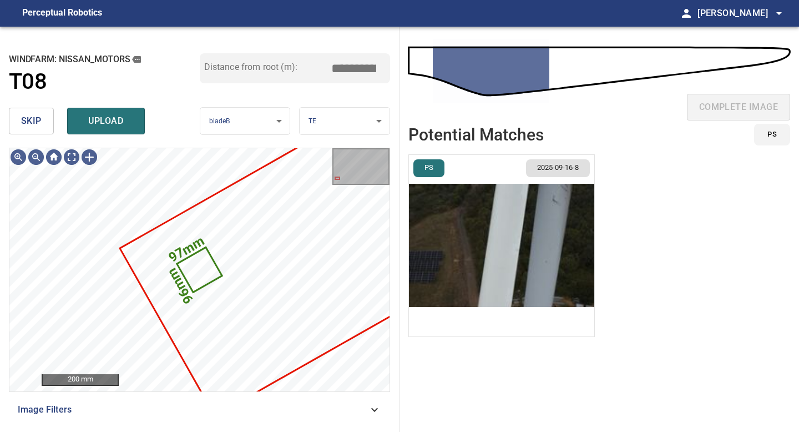
click at [493, 261] on img "button" at bounding box center [501, 245] width 185 height 181
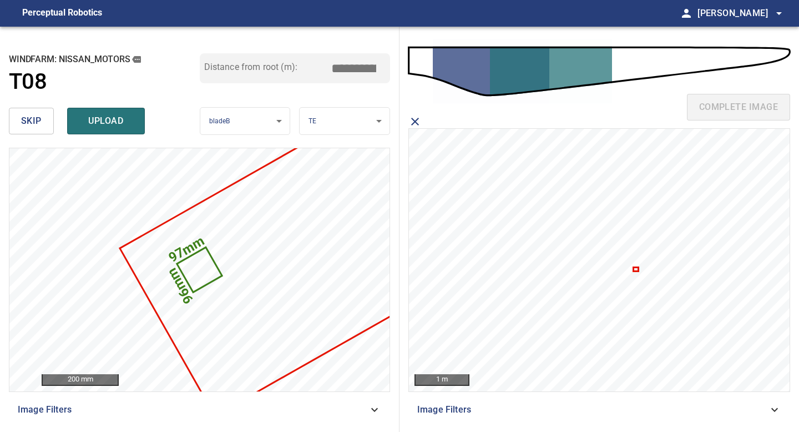
click at [635, 268] on icon at bounding box center [635, 269] width 3 height 2
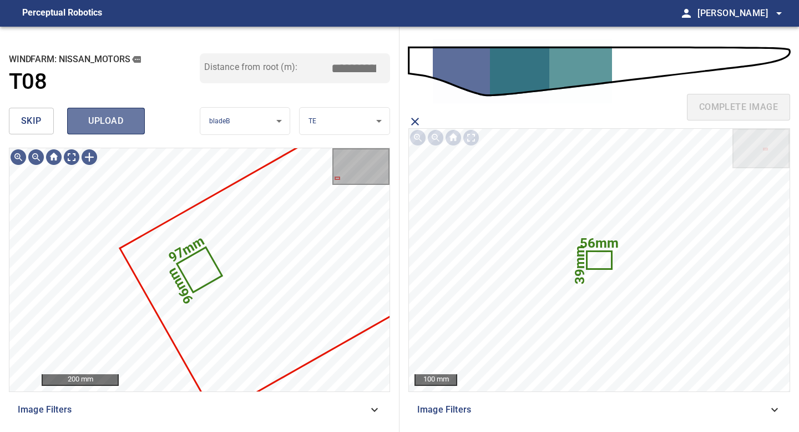
click at [113, 124] on span "upload" at bounding box center [105, 121] width 53 height 16
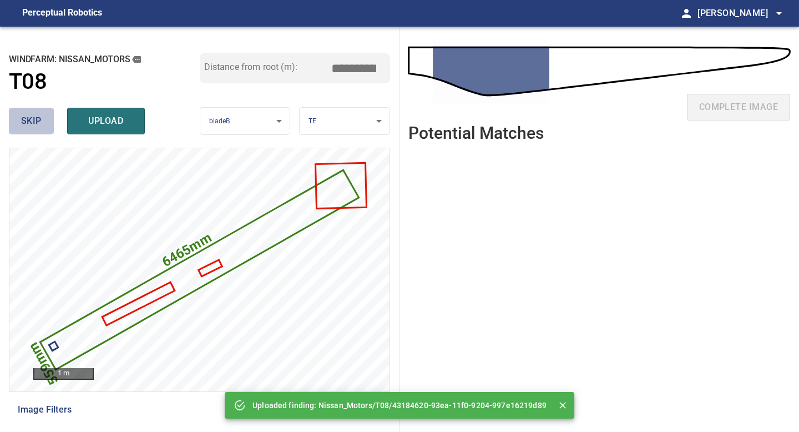
click at [24, 119] on span "skip" at bounding box center [31, 121] width 21 height 16
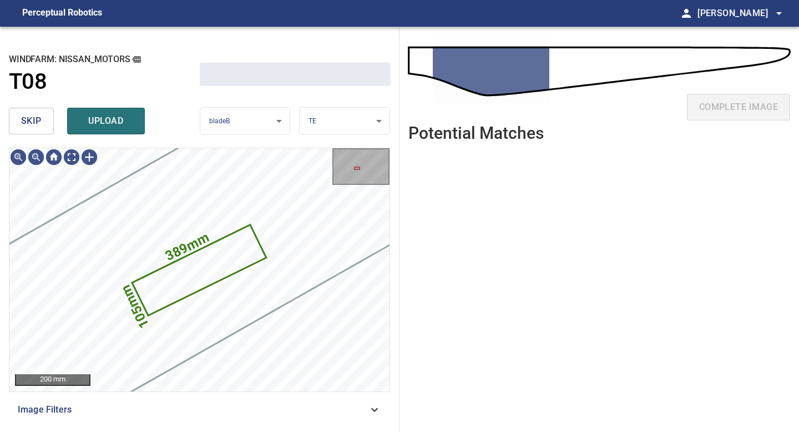
click at [24, 119] on span "skip" at bounding box center [31, 121] width 21 height 16
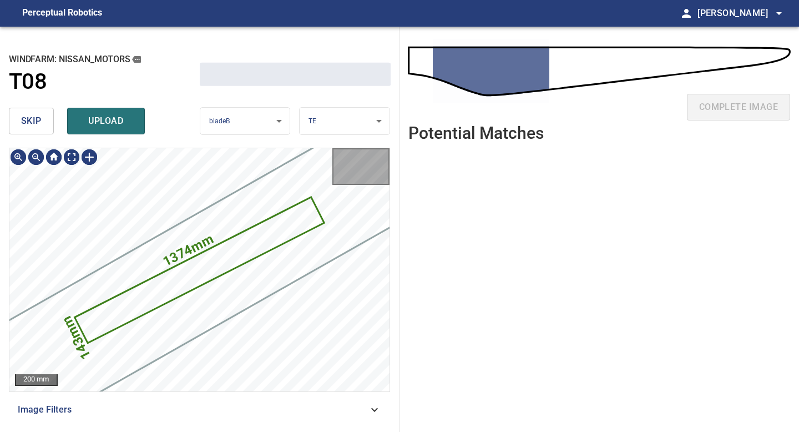
click at [24, 119] on span "skip" at bounding box center [31, 121] width 21 height 16
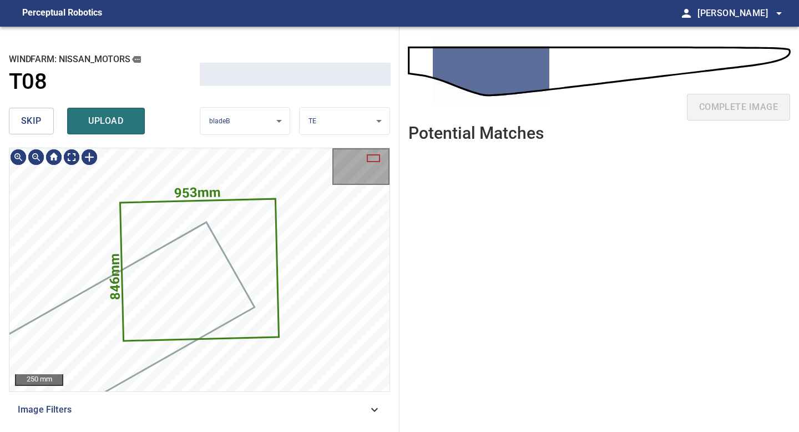
click at [24, 119] on span "skip" at bounding box center [31, 121] width 21 height 16
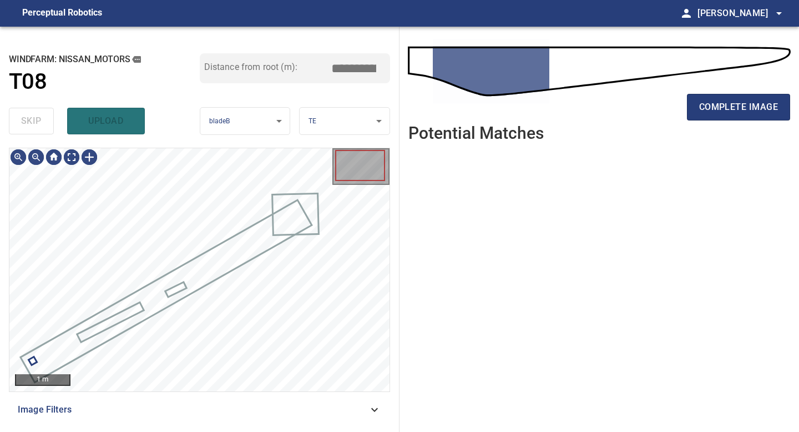
click at [24, 119] on div "skip upload" at bounding box center [104, 120] width 191 height 35
type input "****"
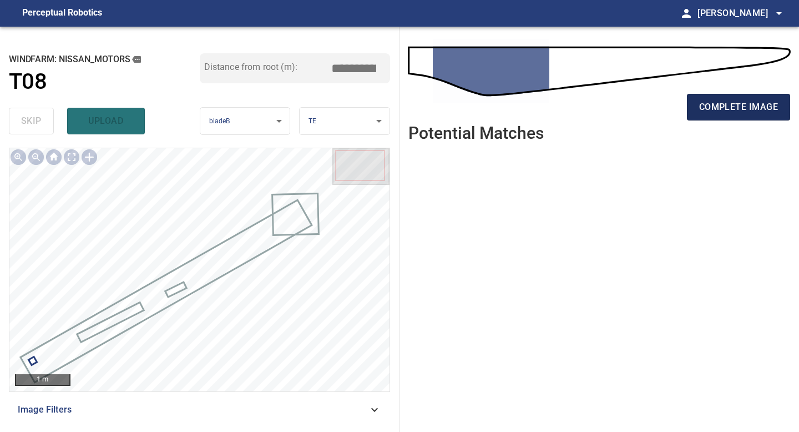
click at [752, 111] on span "complete image" at bounding box center [738, 107] width 79 height 16
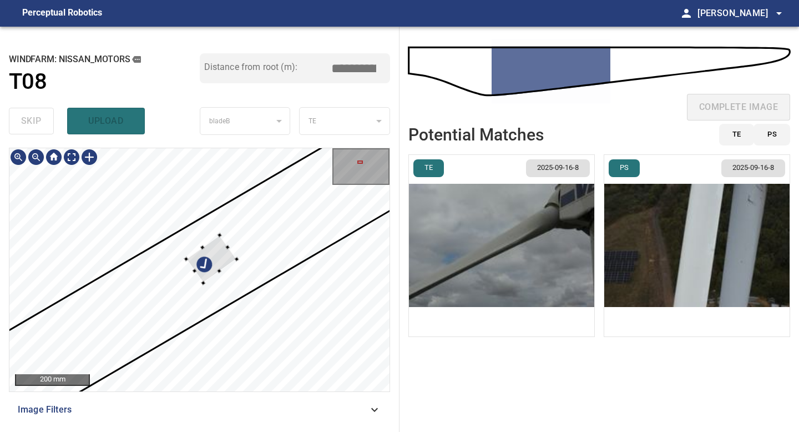
click at [205, 281] on div at bounding box center [199, 269] width 380 height 243
click at [220, 260] on div at bounding box center [206, 261] width 50 height 48
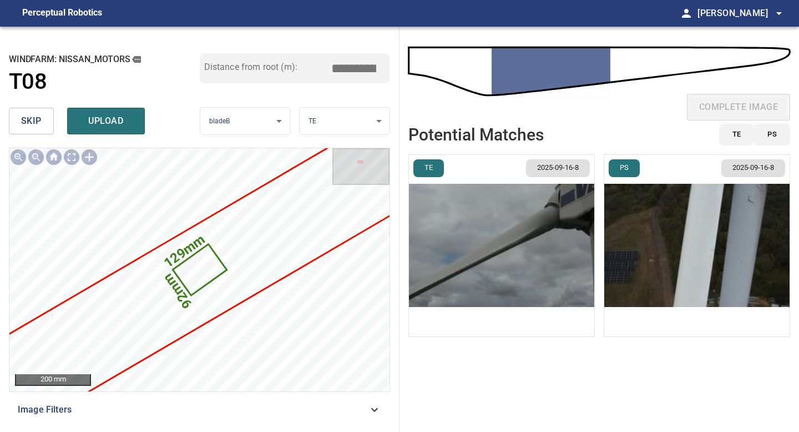
click at [527, 272] on img "button" at bounding box center [501, 245] width 185 height 181
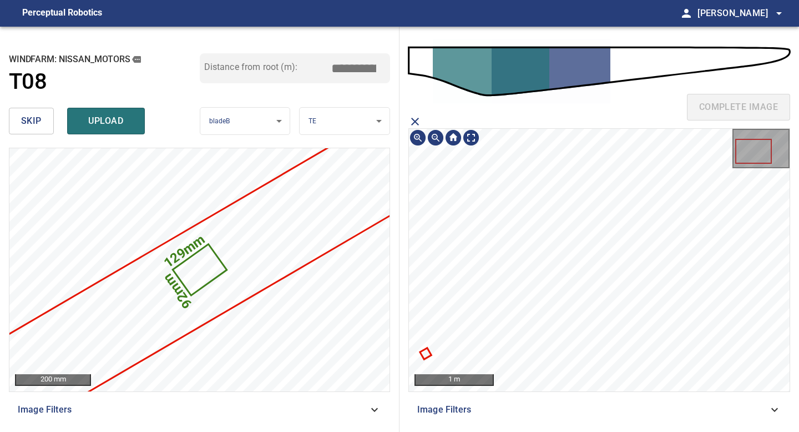
click at [426, 354] on icon at bounding box center [425, 353] width 9 height 9
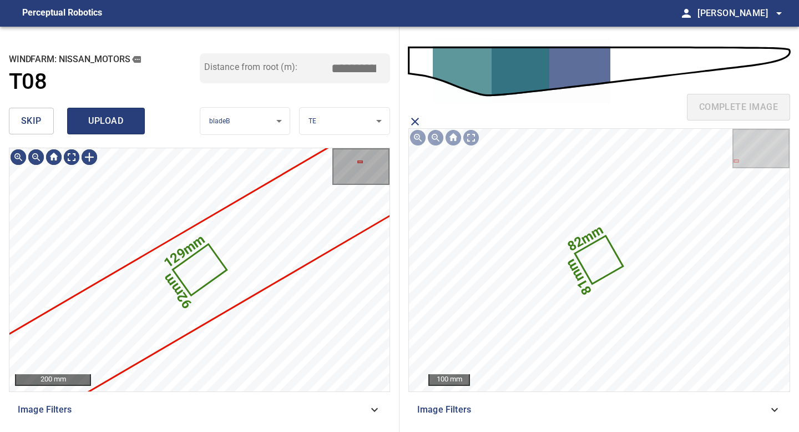
click at [100, 119] on span "upload" at bounding box center [105, 121] width 53 height 16
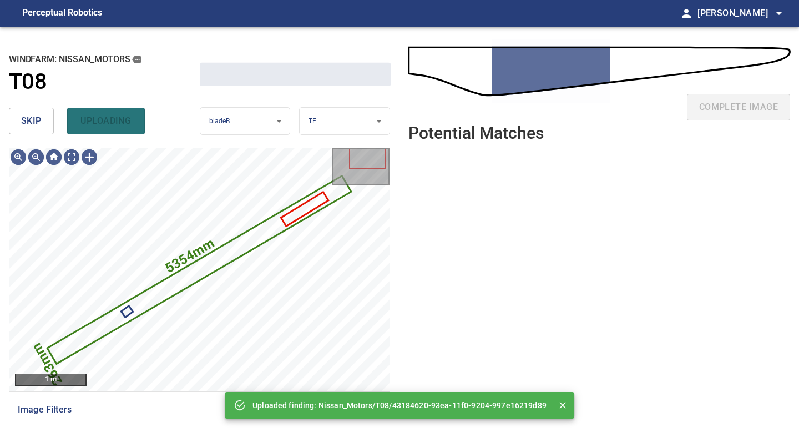
click at [39, 127] on span "skip" at bounding box center [31, 121] width 21 height 16
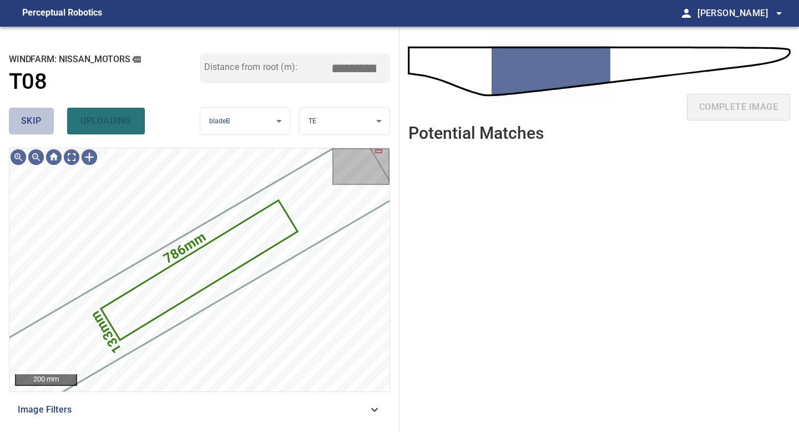
click at [39, 127] on span "skip" at bounding box center [31, 121] width 21 height 16
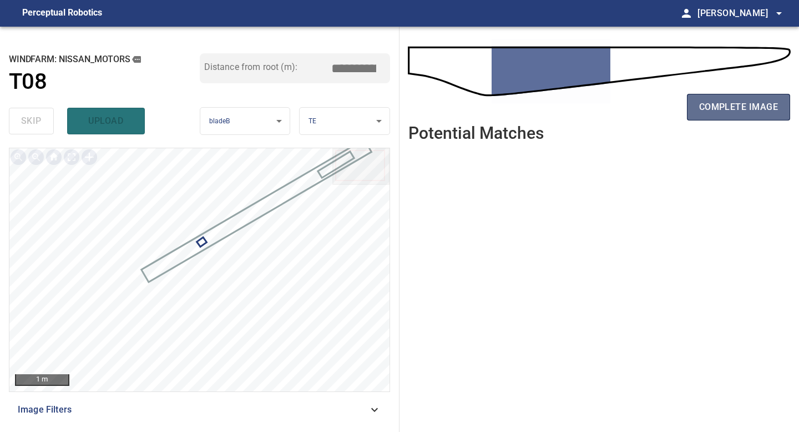
click at [720, 108] on span "complete image" at bounding box center [738, 107] width 79 height 16
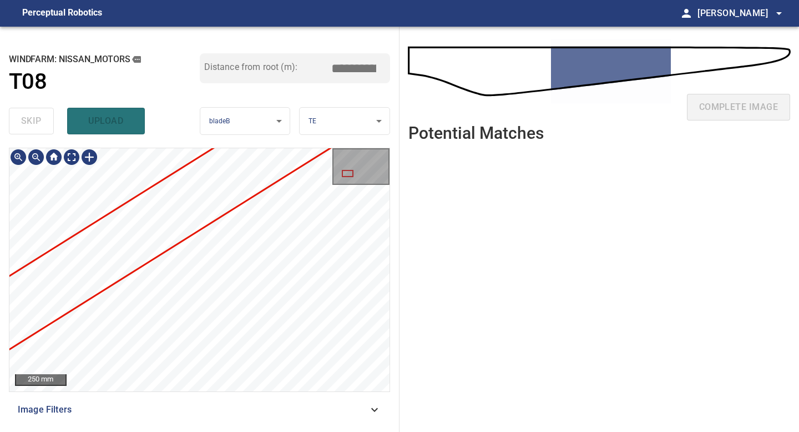
click at [408, 214] on div "**********" at bounding box center [399, 229] width 799 height 405
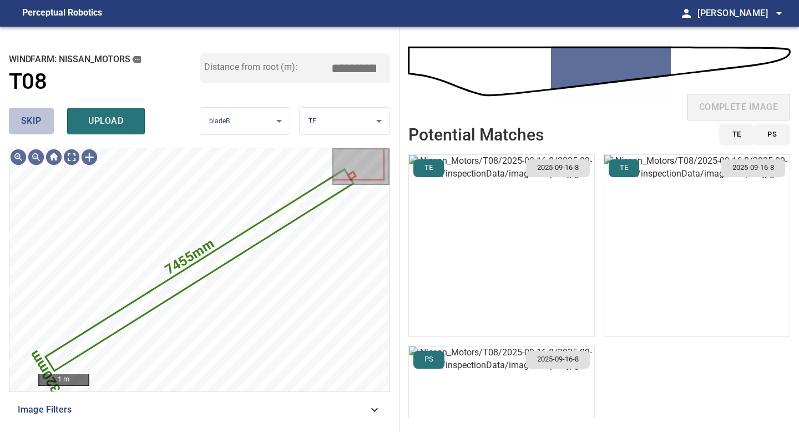
click at [34, 125] on span "skip" at bounding box center [31, 121] width 21 height 16
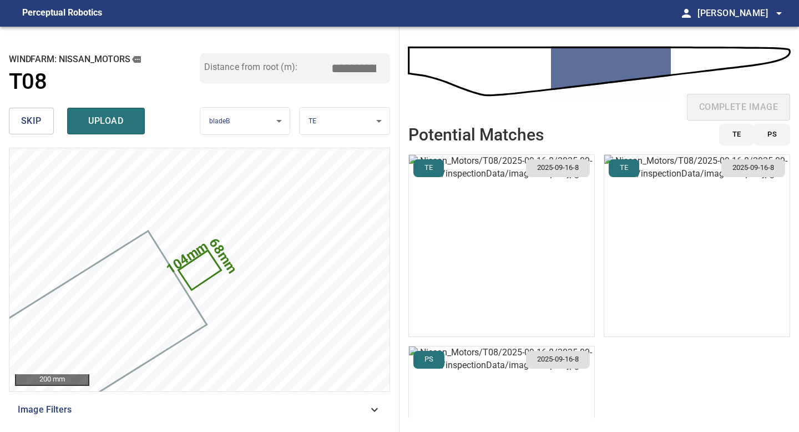
click at [34, 118] on span "skip" at bounding box center [31, 121] width 21 height 16
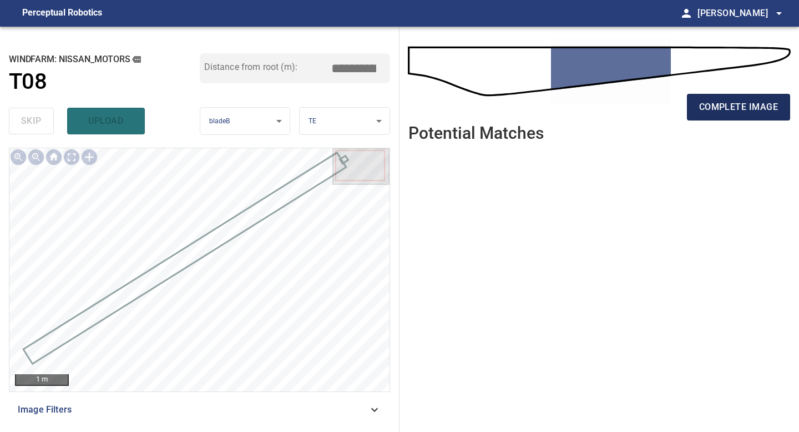
click at [734, 104] on span "complete image" at bounding box center [738, 107] width 79 height 16
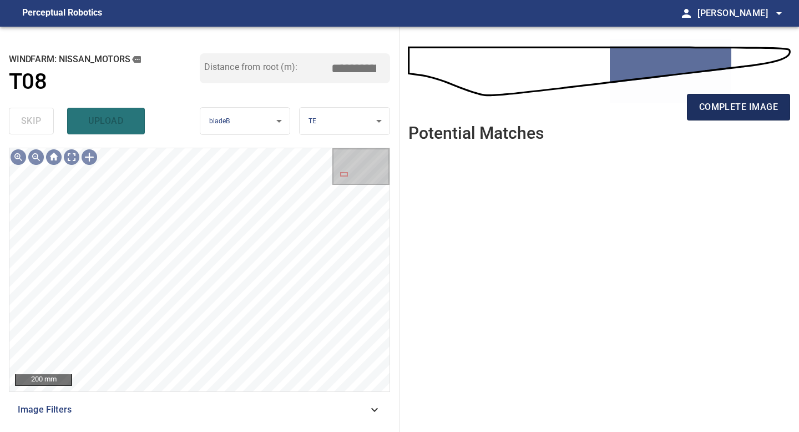
click at [729, 115] on button "complete image" at bounding box center [738, 107] width 103 height 27
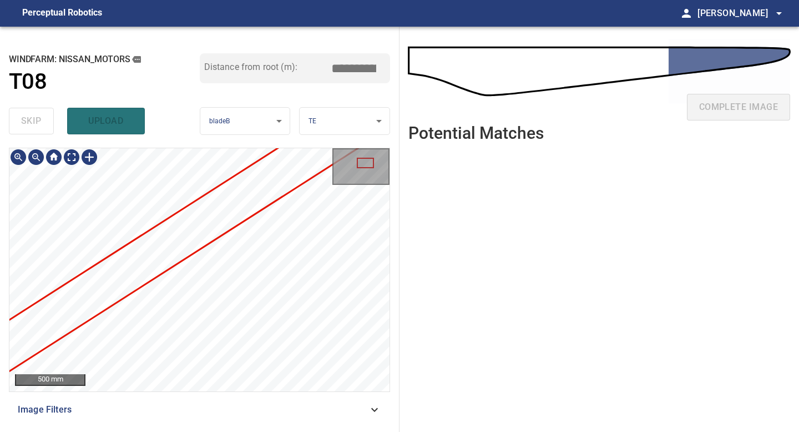
click at [464, 182] on div "**********" at bounding box center [399, 229] width 799 height 405
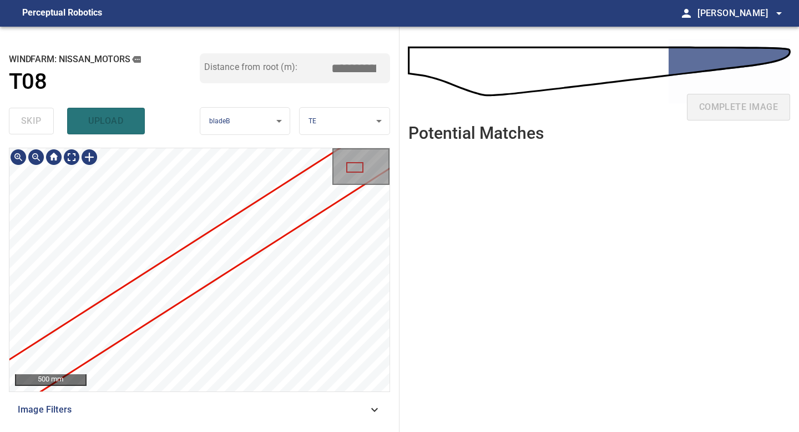
click at [397, 204] on div "**********" at bounding box center [199, 229] width 399 height 405
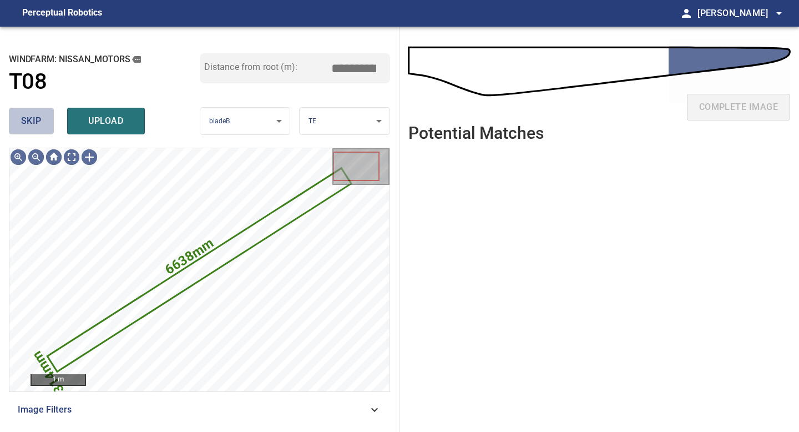
click at [44, 126] on button "skip" at bounding box center [31, 121] width 45 height 27
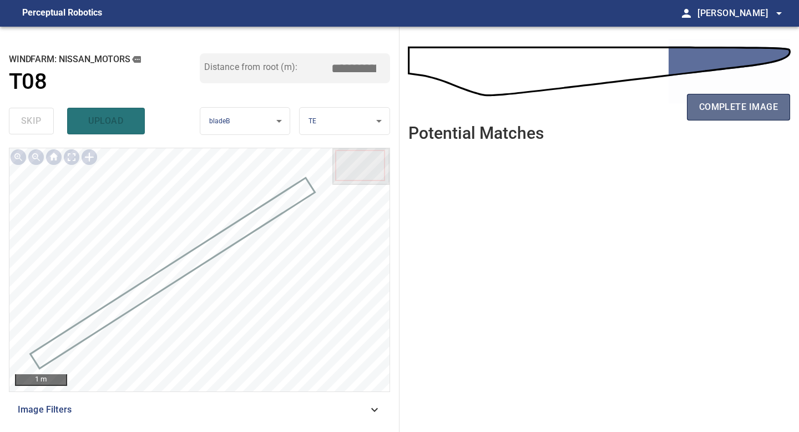
click at [744, 107] on span "complete image" at bounding box center [738, 107] width 79 height 16
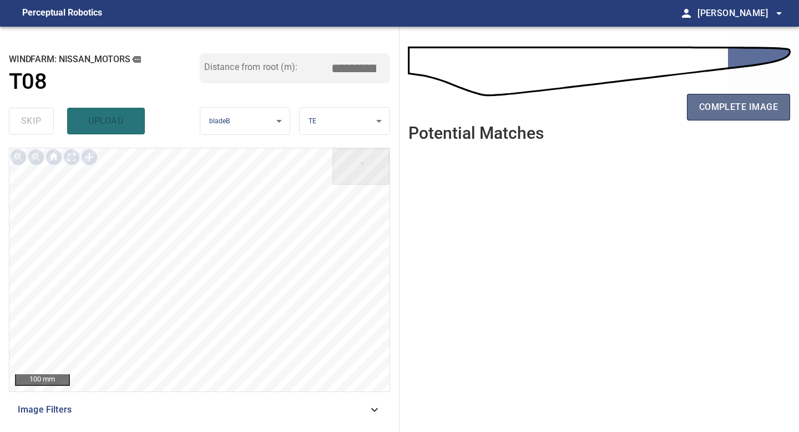
click at [753, 107] on span "complete image" at bounding box center [738, 107] width 79 height 16
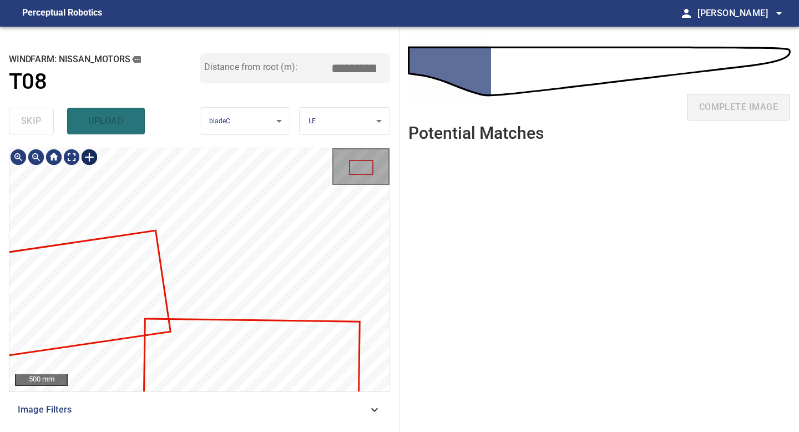
click at [90, 160] on div at bounding box center [89, 157] width 18 height 18
click at [231, 301] on div at bounding box center [199, 269] width 380 height 243
click at [204, 290] on div at bounding box center [186, 244] width 73 height 128
click at [203, 300] on div at bounding box center [185, 248] width 73 height 128
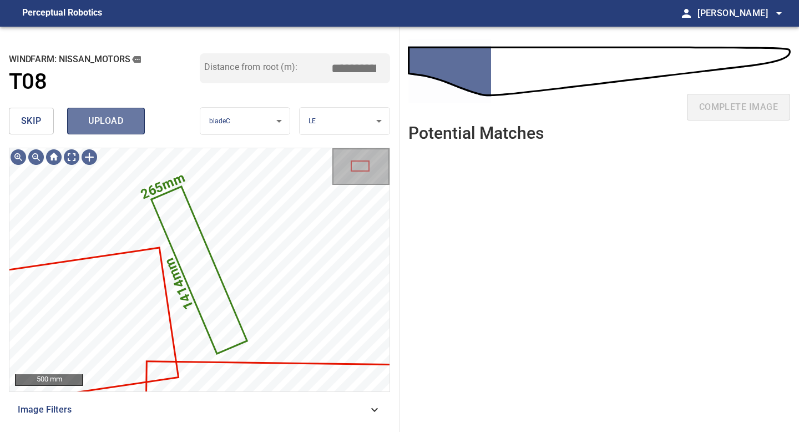
click at [105, 115] on span "upload" at bounding box center [105, 121] width 53 height 16
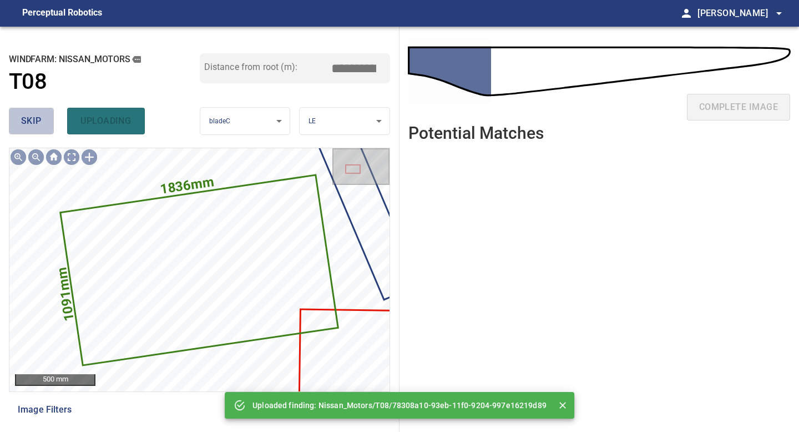
click at [30, 119] on span "skip" at bounding box center [31, 121] width 21 height 16
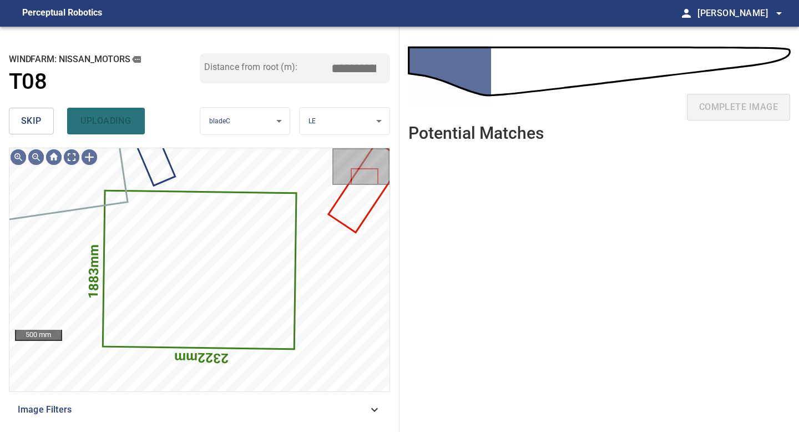
click at [30, 119] on span "skip" at bounding box center [31, 121] width 21 height 16
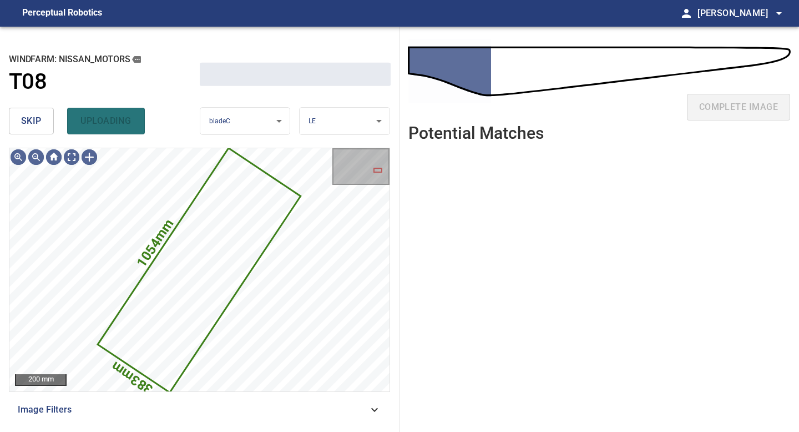
click at [30, 119] on span "skip" at bounding box center [31, 121] width 21 height 16
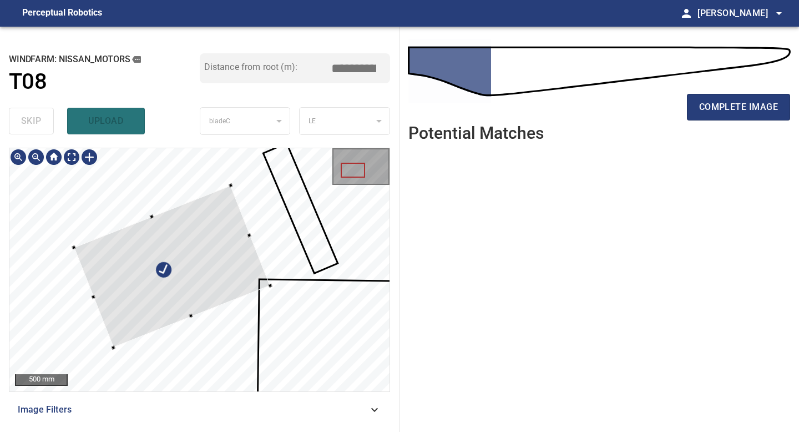
click at [108, 328] on div at bounding box center [172, 266] width 196 height 162
click at [136, 318] on div at bounding box center [199, 269] width 380 height 243
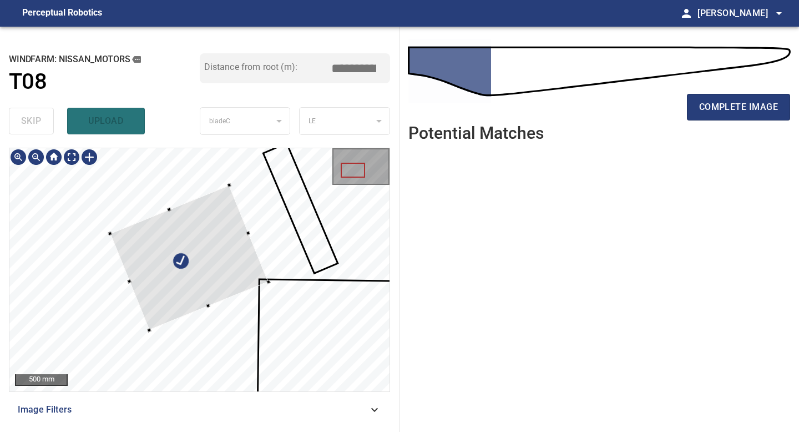
click at [152, 328] on div at bounding box center [189, 257] width 159 height 145
click at [163, 314] on div at bounding box center [190, 263] width 159 height 145
click at [144, 334] on div at bounding box center [199, 269] width 380 height 243
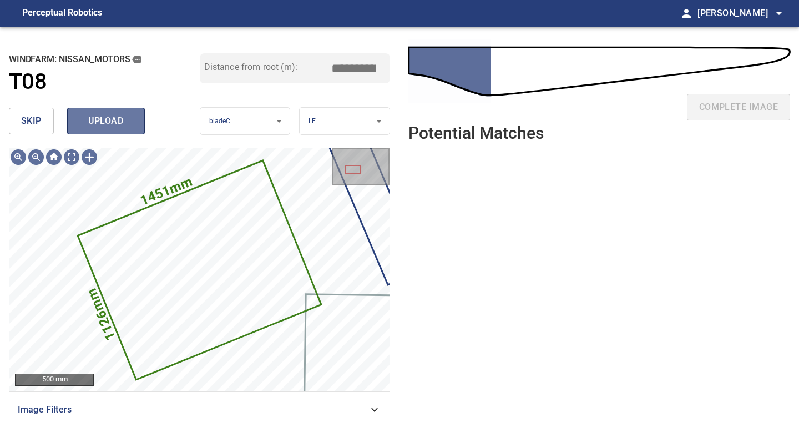
click at [111, 128] on span "upload" at bounding box center [105, 121] width 53 height 16
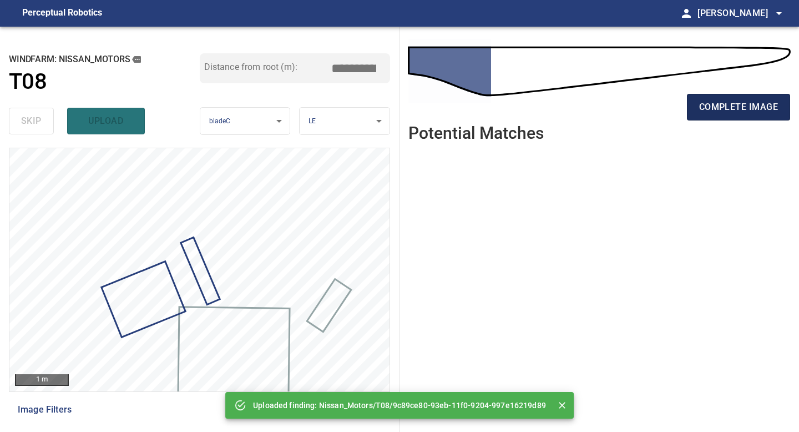
click at [738, 103] on span "complete image" at bounding box center [738, 107] width 79 height 16
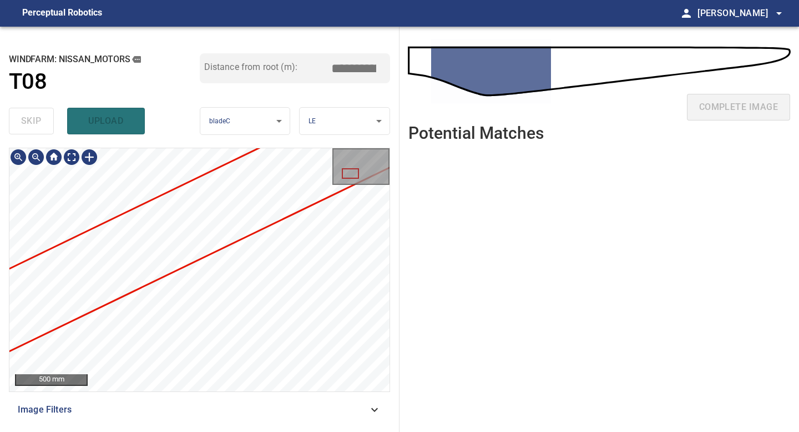
click at [419, 289] on div "**********" at bounding box center [399, 229] width 799 height 405
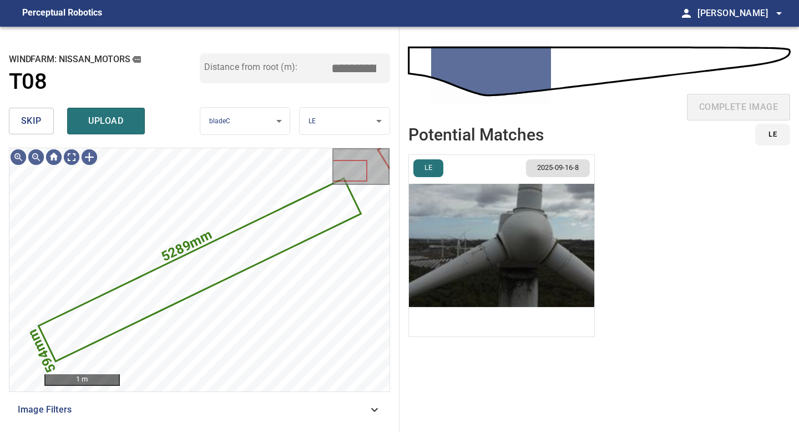
click at [42, 120] on button "skip" at bounding box center [31, 121] width 45 height 27
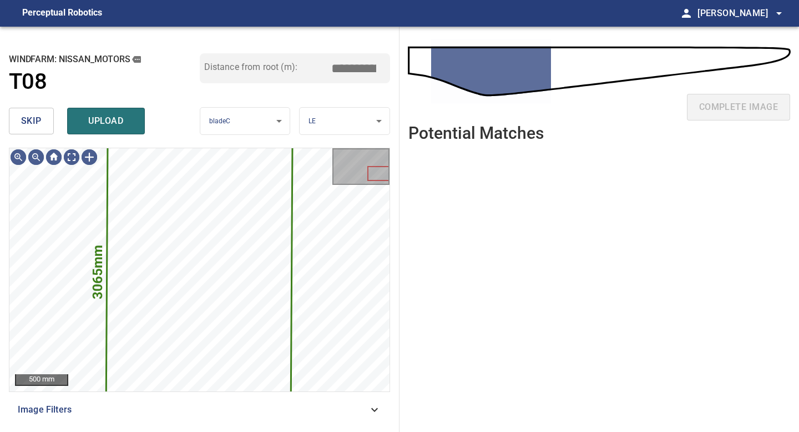
click at [42, 120] on button "skip" at bounding box center [31, 121] width 45 height 27
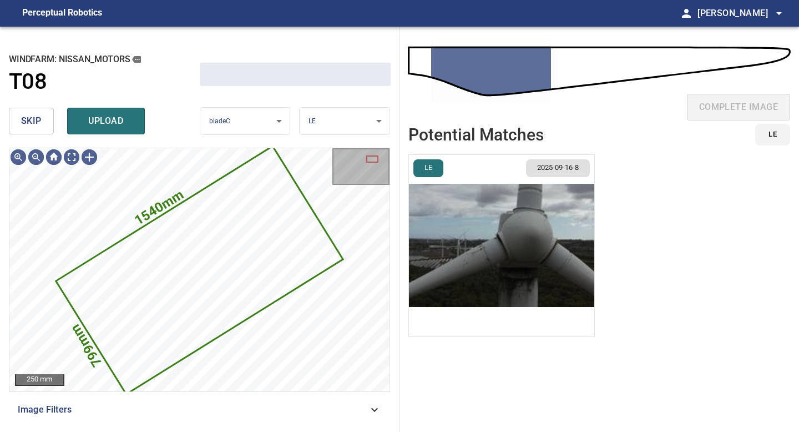
click at [42, 120] on button "skip" at bounding box center [31, 121] width 45 height 27
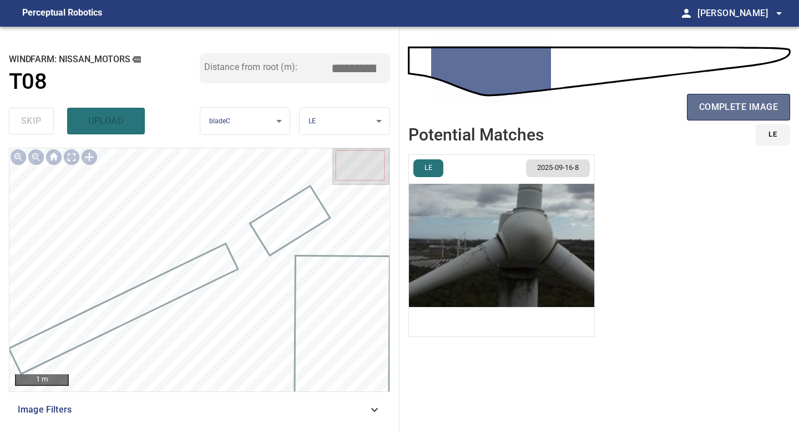
click at [738, 105] on span "complete image" at bounding box center [738, 107] width 79 height 16
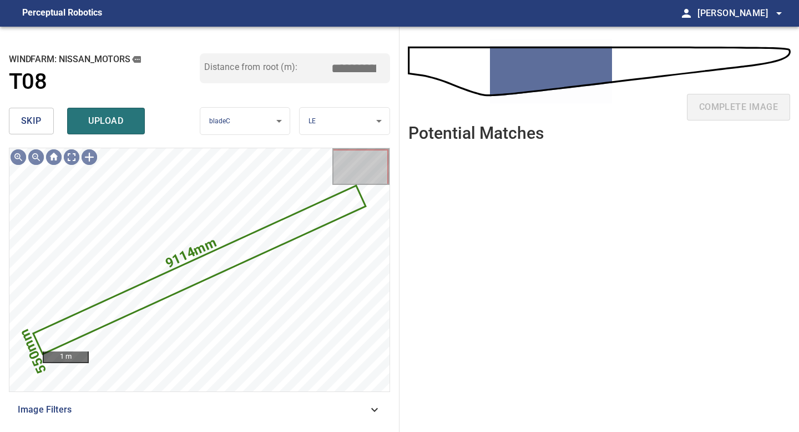
click at [22, 114] on span "skip" at bounding box center [31, 121] width 21 height 16
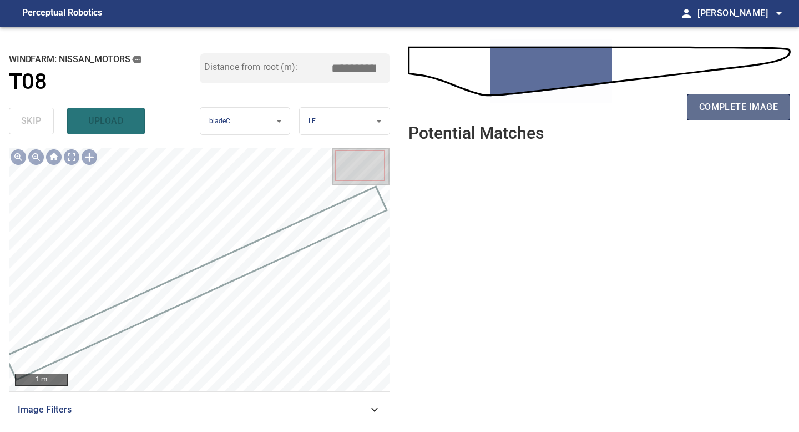
click at [749, 111] on span "complete image" at bounding box center [738, 107] width 79 height 16
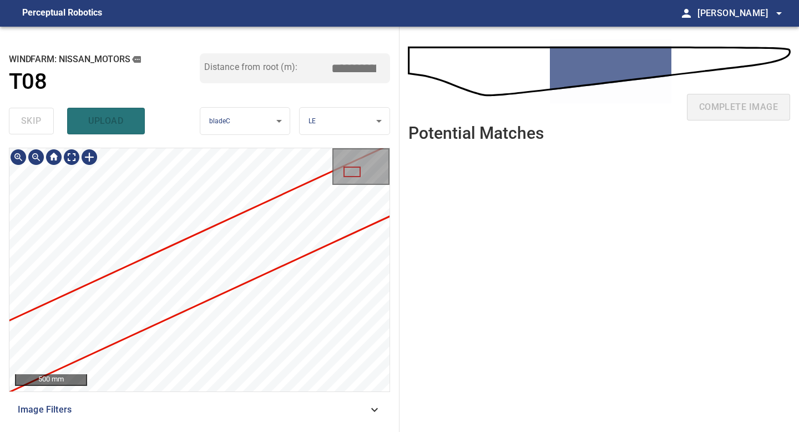
click at [429, 278] on div "**********" at bounding box center [399, 229] width 799 height 405
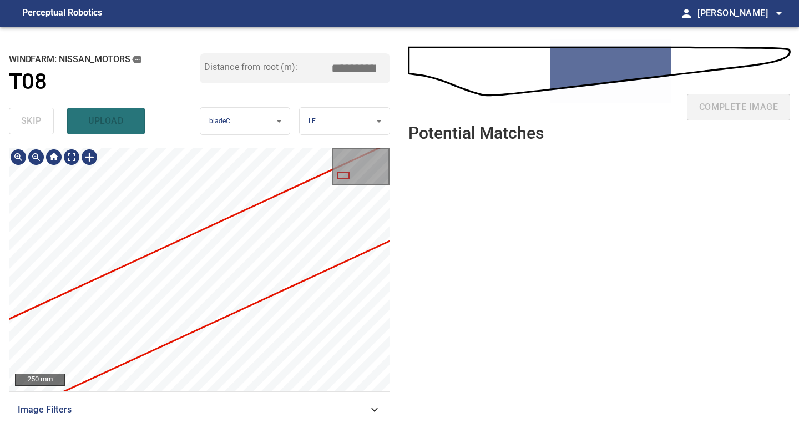
click at [414, 261] on div "**********" at bounding box center [399, 229] width 799 height 405
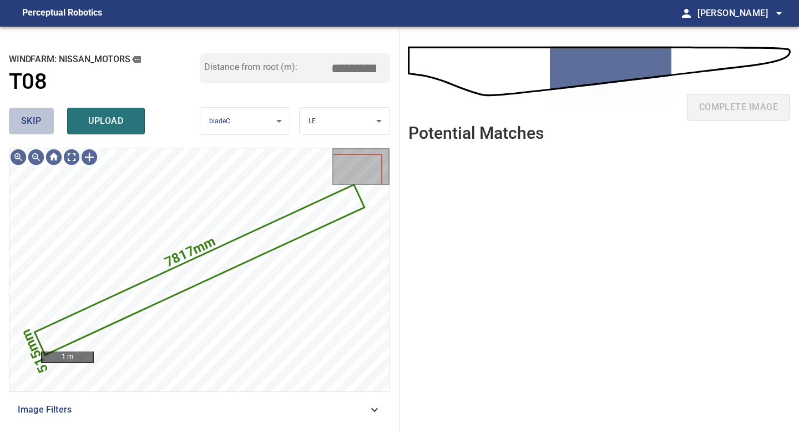
click at [18, 126] on button "skip" at bounding box center [31, 121] width 45 height 27
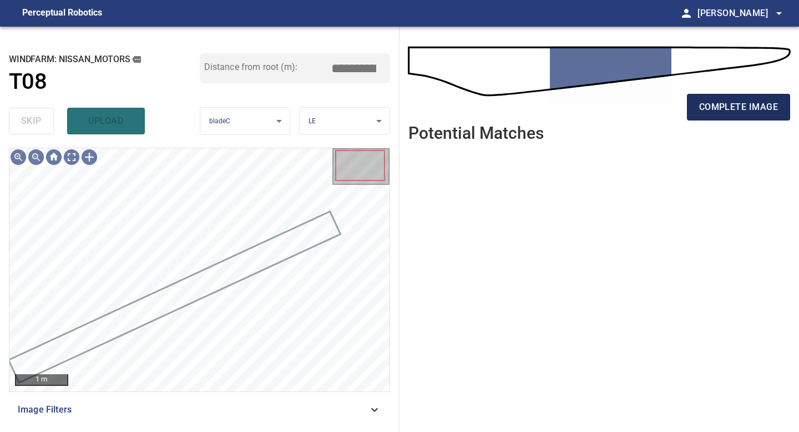
click at [745, 119] on button "complete image" at bounding box center [738, 107] width 103 height 27
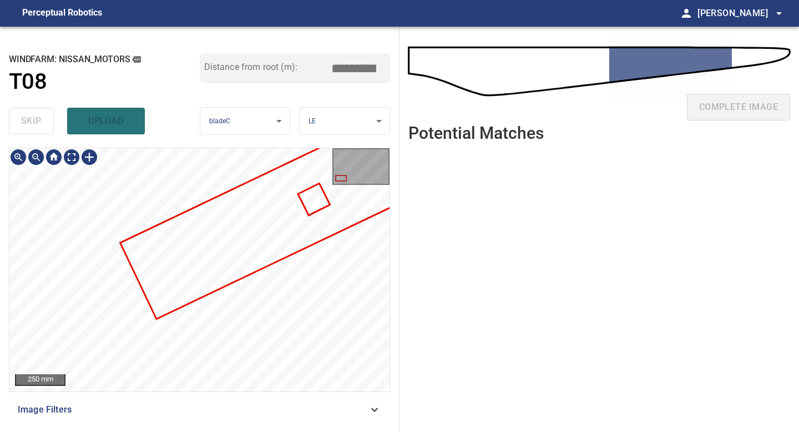
click at [196, 288] on div at bounding box center [199, 269] width 380 height 243
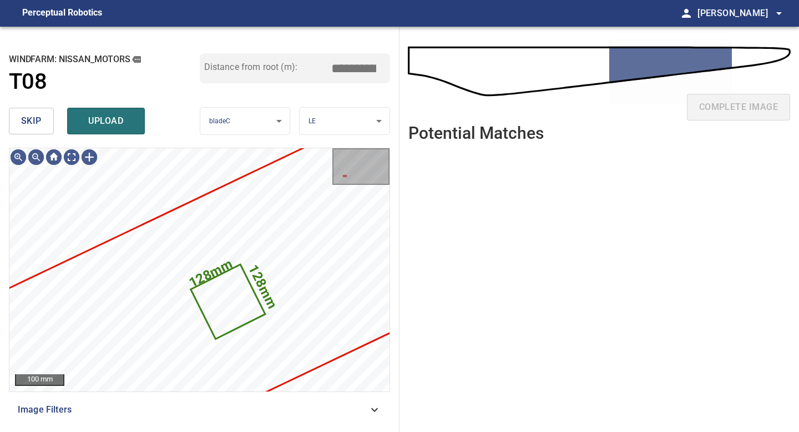
click at [41, 124] on button "skip" at bounding box center [31, 121] width 45 height 27
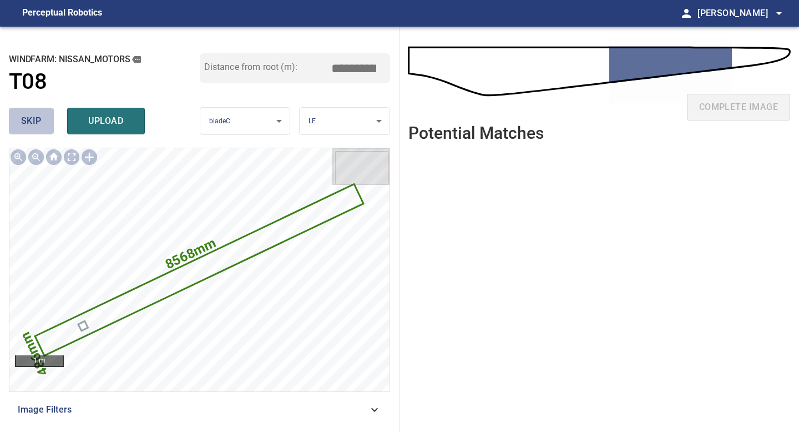
click at [41, 124] on button "skip" at bounding box center [31, 121] width 45 height 27
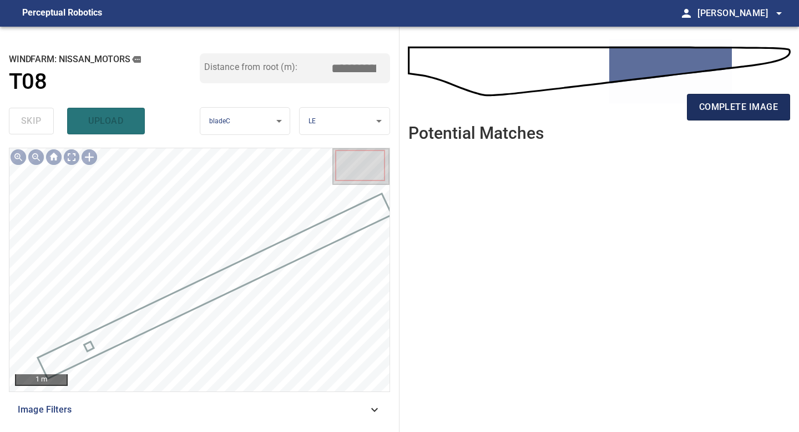
click at [721, 114] on span "complete image" at bounding box center [738, 107] width 79 height 16
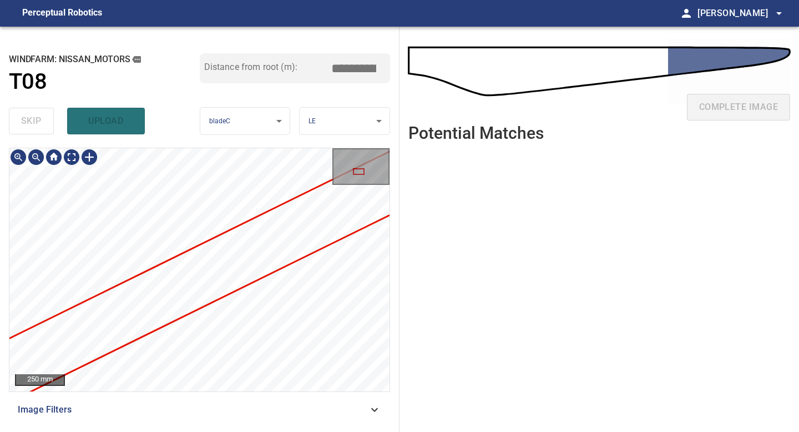
click at [491, 202] on div "**********" at bounding box center [399, 229] width 799 height 405
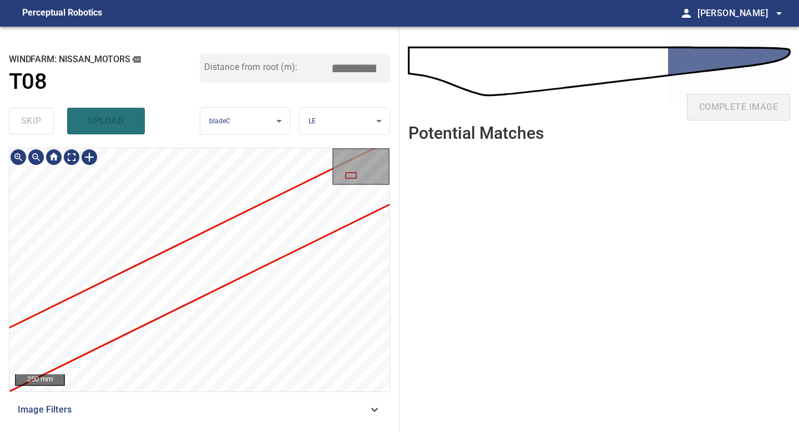
click at [419, 142] on div "**********" at bounding box center [399, 229] width 799 height 405
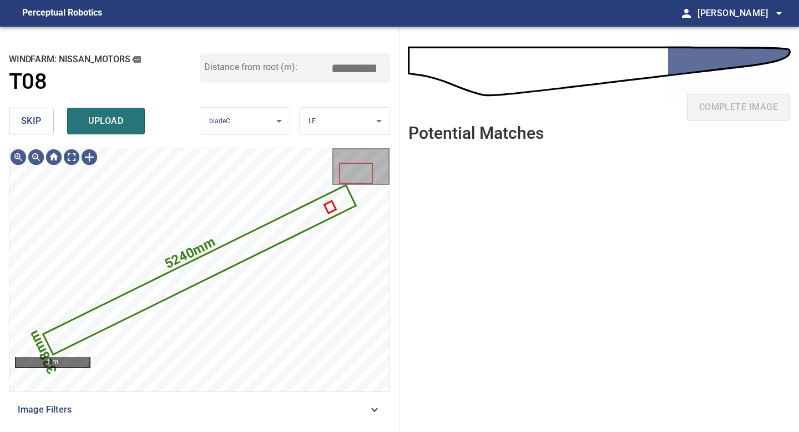
click at [24, 112] on button "skip" at bounding box center [31, 121] width 45 height 27
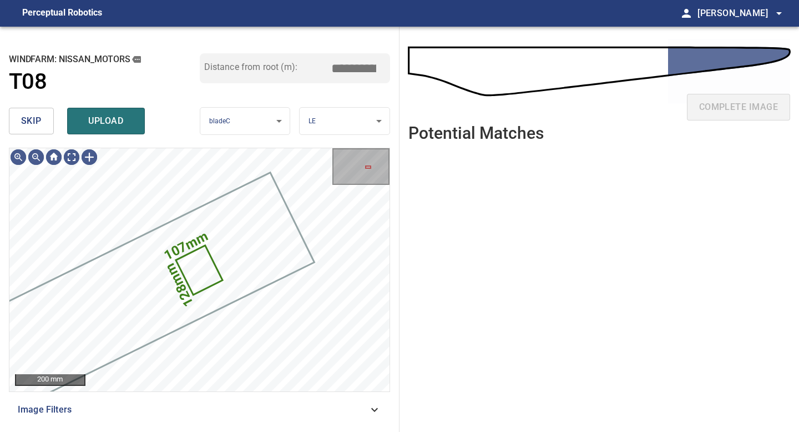
click at [24, 112] on button "skip" at bounding box center [31, 121] width 45 height 27
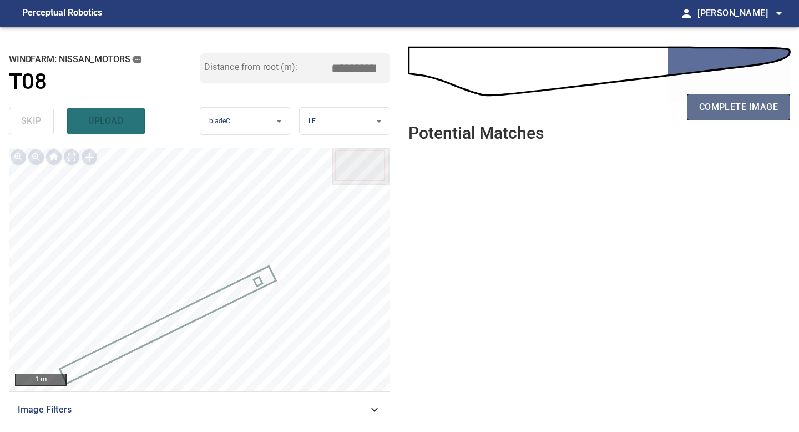
click at [742, 94] on button "complete image" at bounding box center [738, 107] width 103 height 27
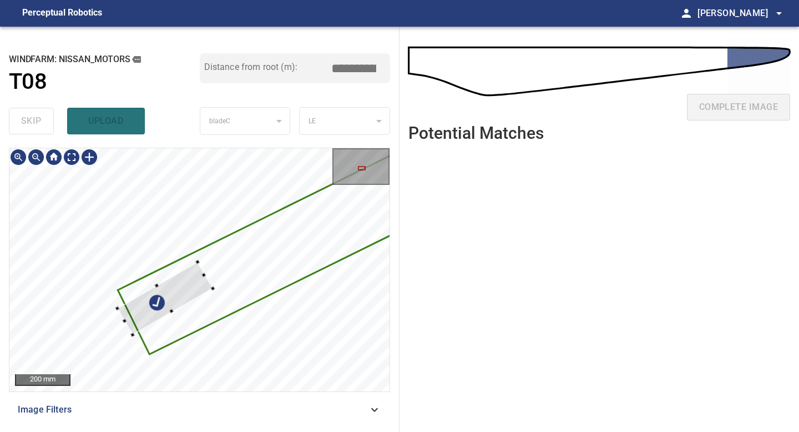
click at [257, 282] on div at bounding box center [199, 269] width 380 height 243
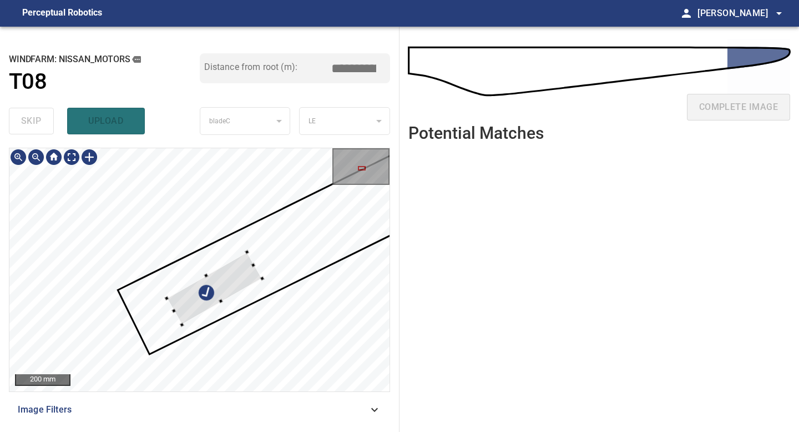
click at [228, 282] on div at bounding box center [213, 288] width 95 height 73
click at [224, 286] on div at bounding box center [223, 285] width 4 height 4
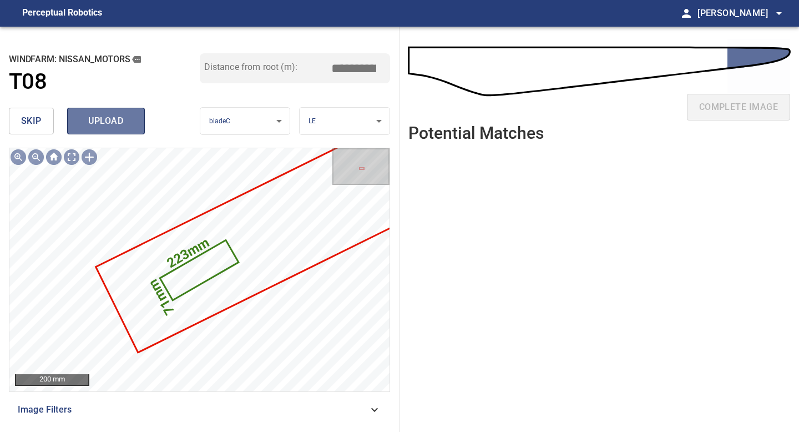
click at [108, 117] on span "upload" at bounding box center [105, 121] width 53 height 16
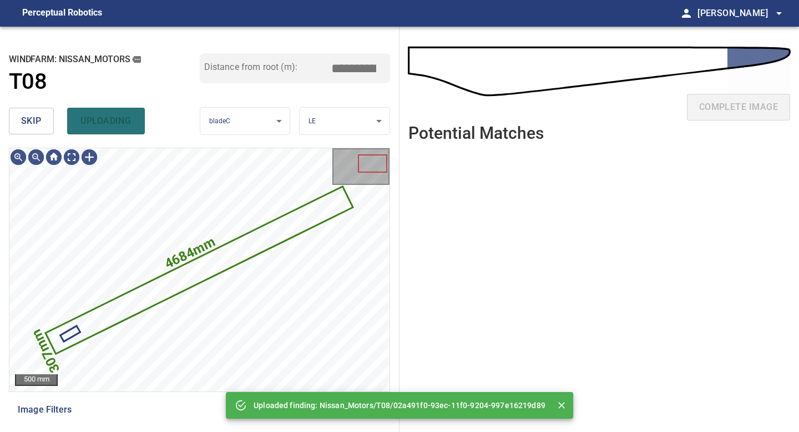
click at [43, 124] on button "skip" at bounding box center [31, 121] width 45 height 27
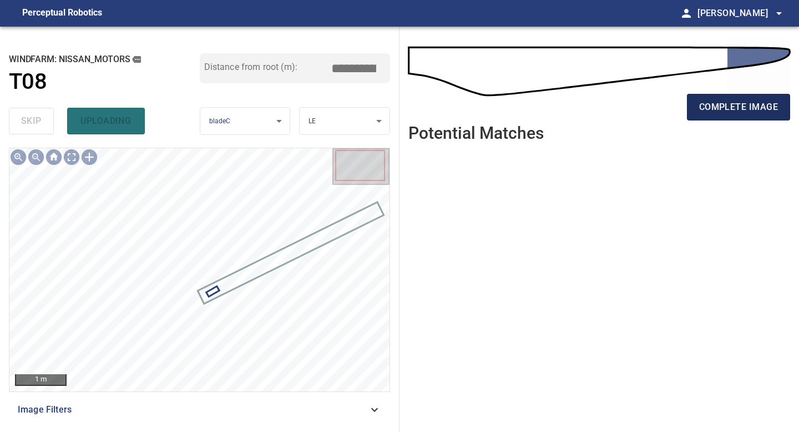
click at [733, 111] on span "complete image" at bounding box center [738, 107] width 79 height 16
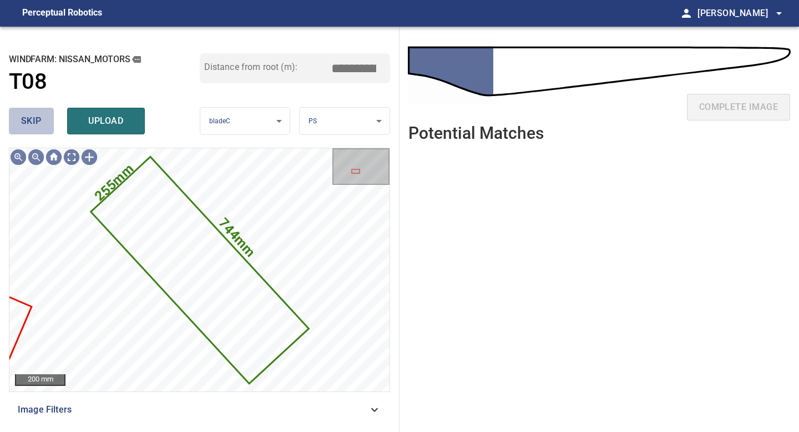
click at [42, 125] on button "skip" at bounding box center [31, 121] width 45 height 27
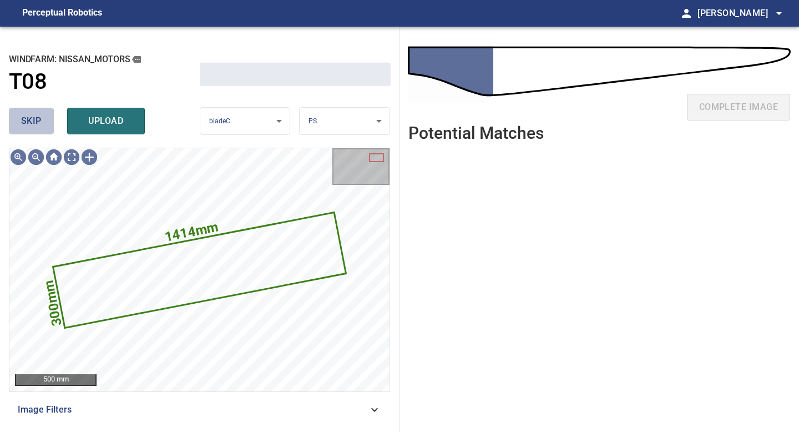
click at [42, 125] on button "skip" at bounding box center [31, 121] width 45 height 27
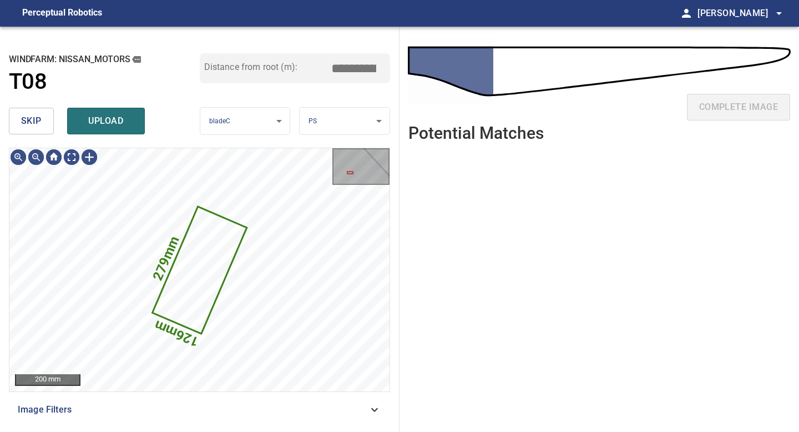
type input "****"
click at [42, 125] on button "skip" at bounding box center [31, 121] width 45 height 27
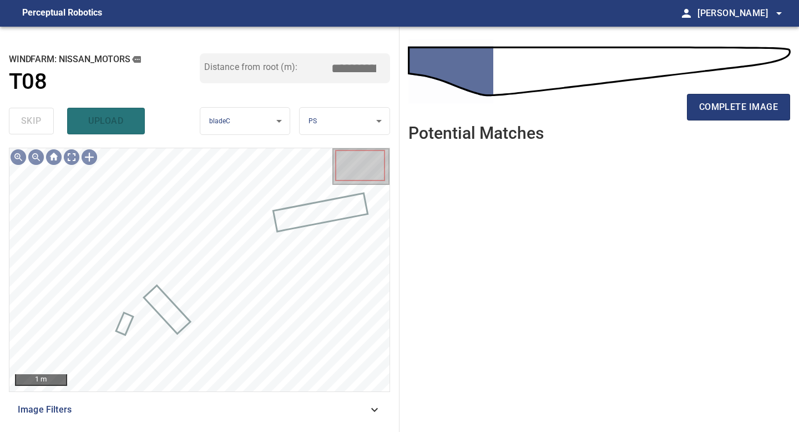
click at [732, 90] on div "complete image" at bounding box center [599, 111] width 382 height 44
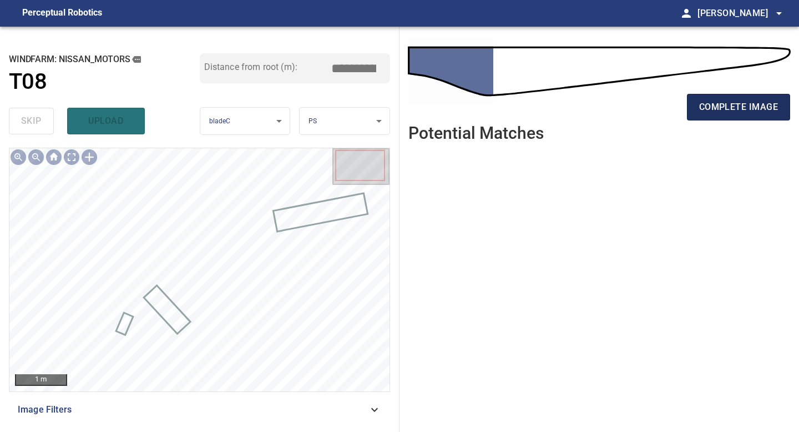
click at [732, 104] on span "complete image" at bounding box center [738, 107] width 79 height 16
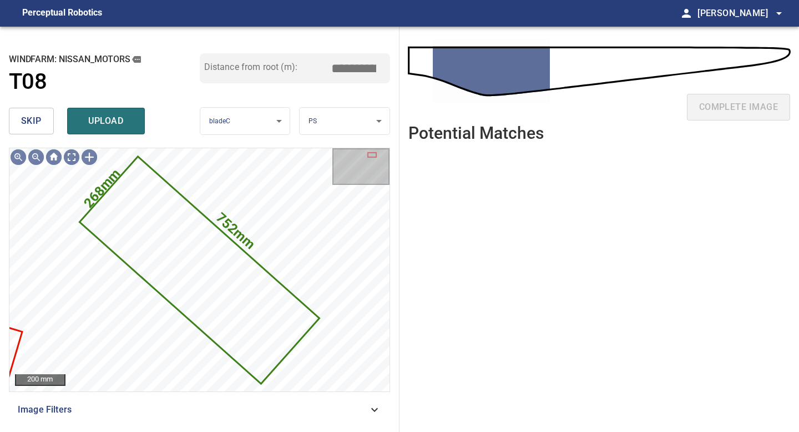
click at [31, 126] on span "skip" at bounding box center [31, 121] width 21 height 16
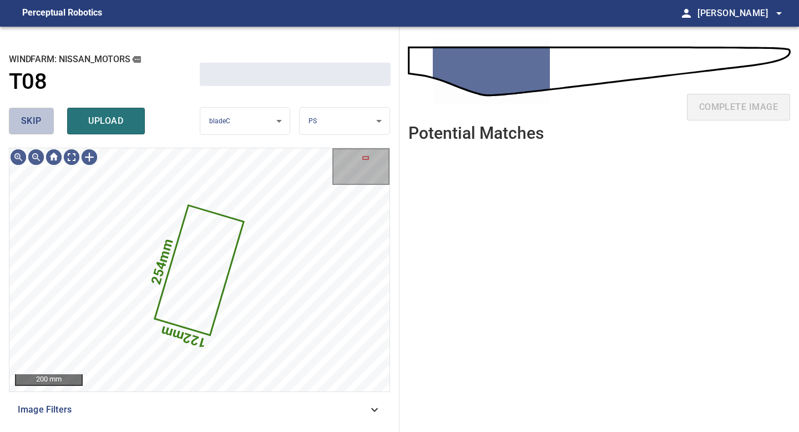
click at [31, 126] on span "skip" at bounding box center [31, 121] width 21 height 16
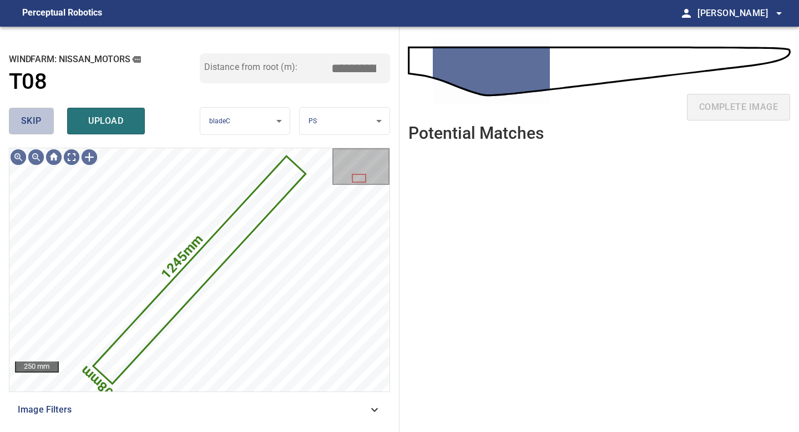
click at [31, 126] on span "skip" at bounding box center [31, 121] width 21 height 16
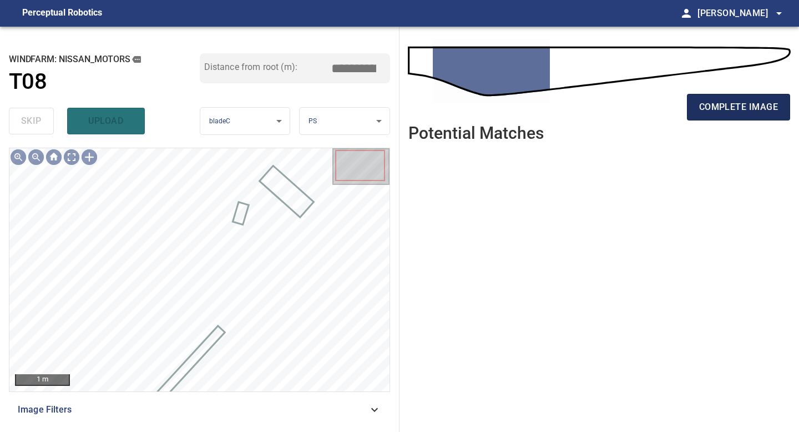
click at [745, 95] on button "complete image" at bounding box center [738, 107] width 103 height 27
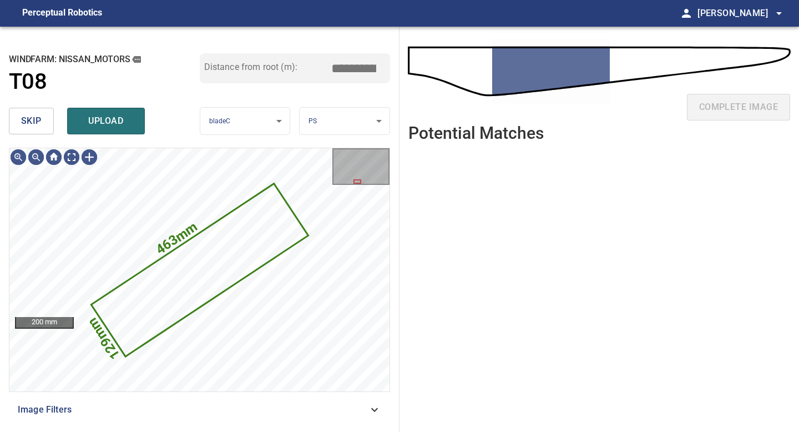
click at [38, 130] on button "skip" at bounding box center [31, 121] width 45 height 27
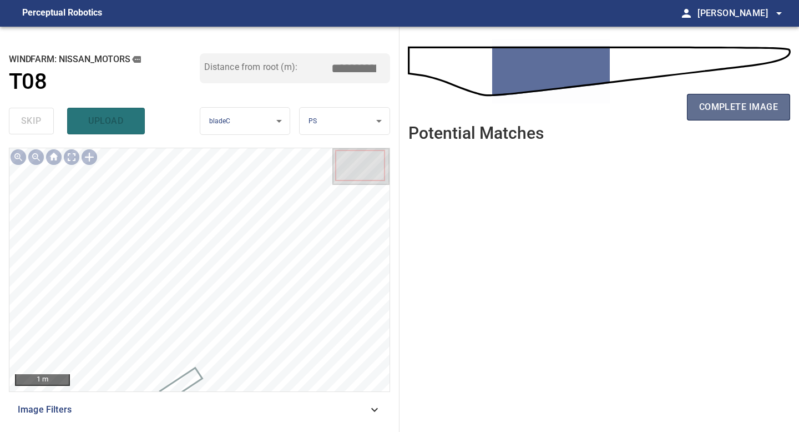
click at [759, 108] on span "complete image" at bounding box center [738, 107] width 79 height 16
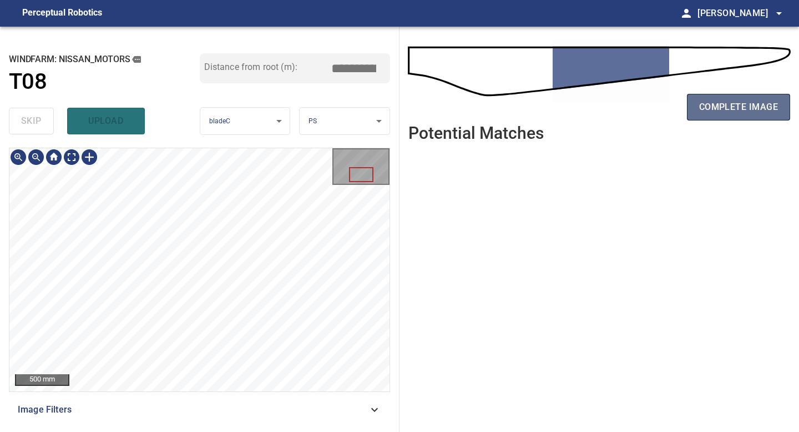
click at [740, 101] on span "complete image" at bounding box center [738, 107] width 79 height 16
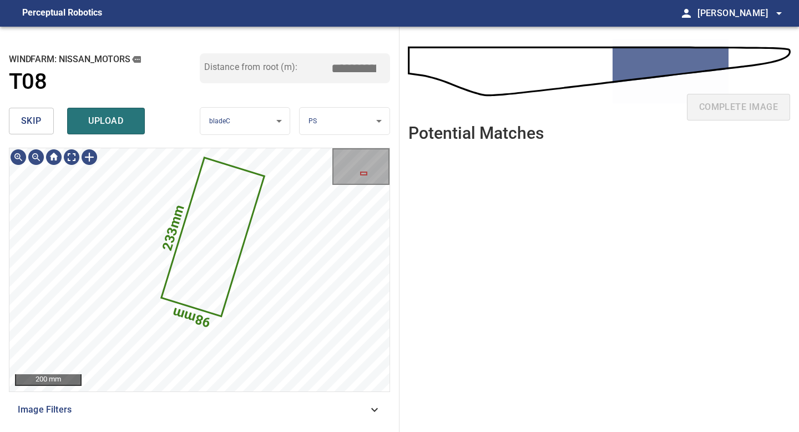
click at [337, 125] on body "**********" at bounding box center [399, 216] width 799 height 432
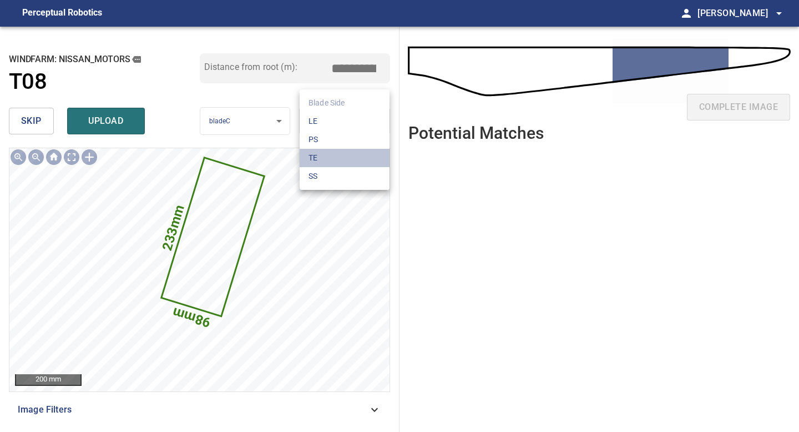
click at [333, 156] on li "TE" at bounding box center [345, 158] width 90 height 18
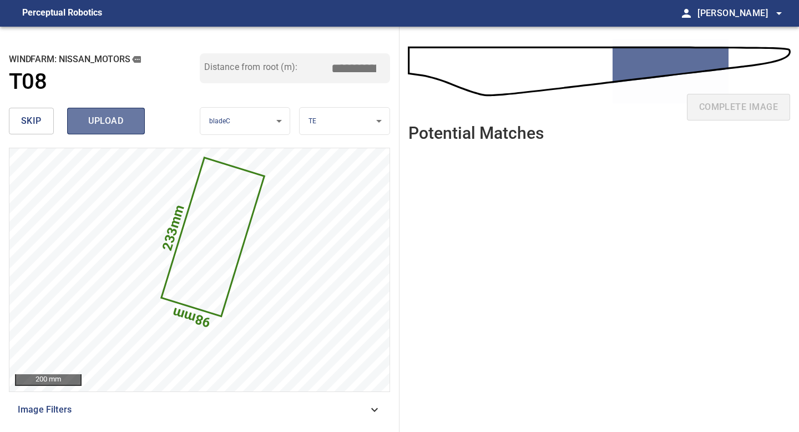
click at [122, 121] on span "upload" at bounding box center [105, 121] width 53 height 16
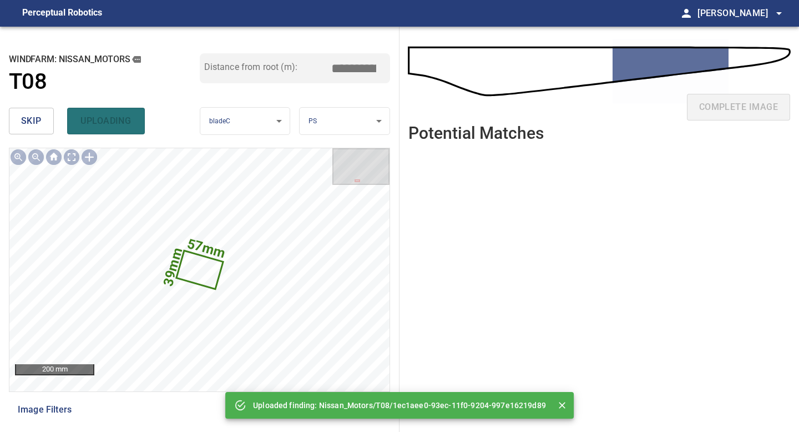
click at [40, 123] on span "skip" at bounding box center [31, 121] width 21 height 16
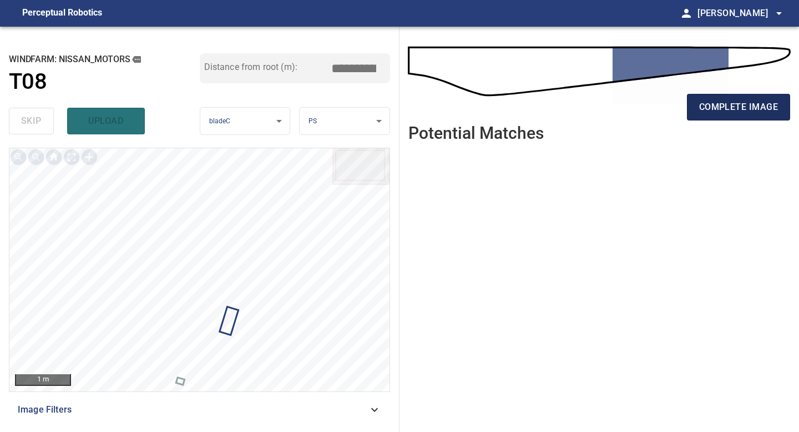
click at [743, 106] on span "complete image" at bounding box center [738, 107] width 79 height 16
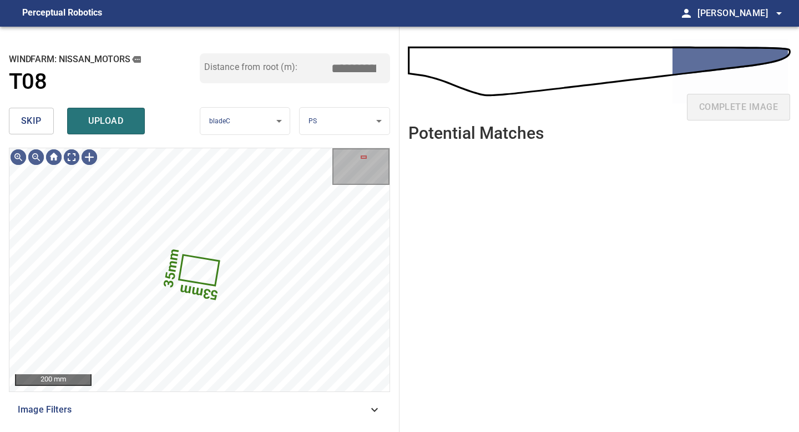
click at [35, 109] on button "skip" at bounding box center [31, 121] width 45 height 27
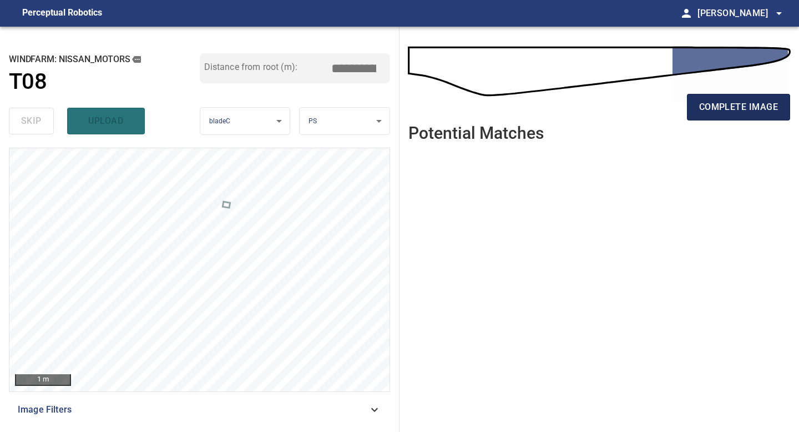
click at [735, 113] on span "complete image" at bounding box center [738, 107] width 79 height 16
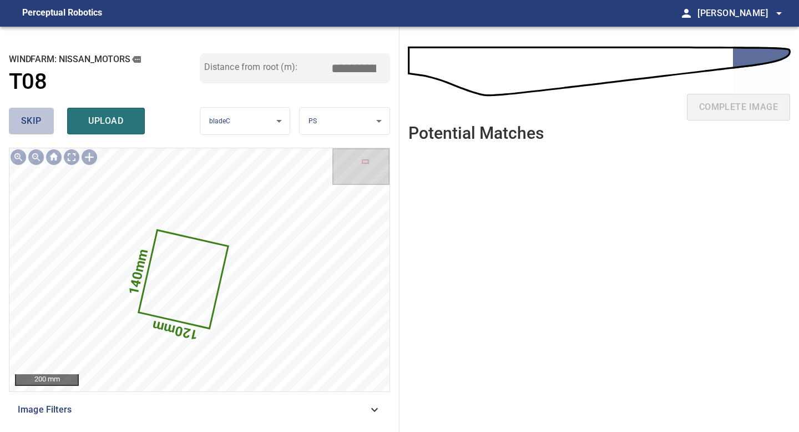
click at [34, 119] on span "skip" at bounding box center [31, 121] width 21 height 16
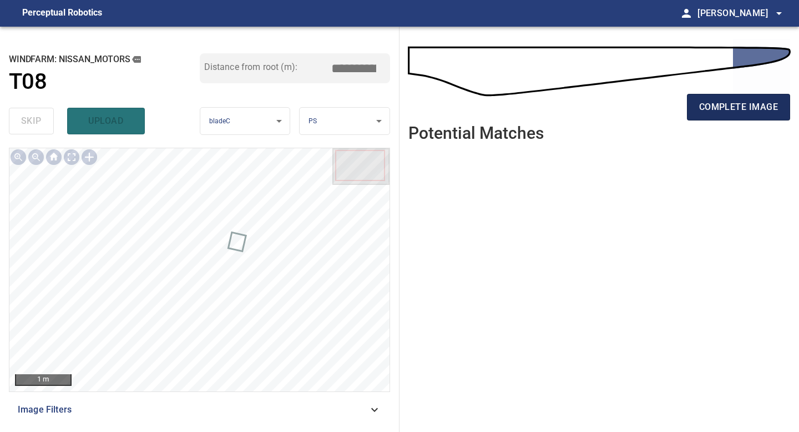
click at [740, 100] on span "complete image" at bounding box center [738, 107] width 79 height 16
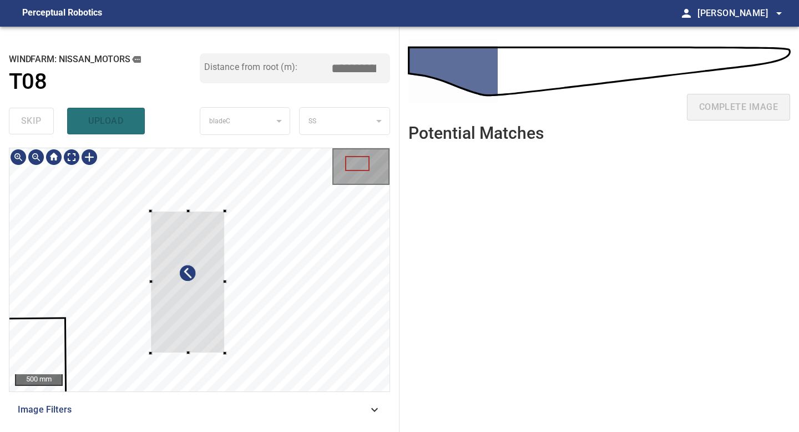
click at [148, 208] on div at bounding box center [199, 269] width 380 height 243
click at [218, 281] on div at bounding box center [218, 281] width 3 height 3
click at [219, 372] on div at bounding box center [218, 370] width 3 height 3
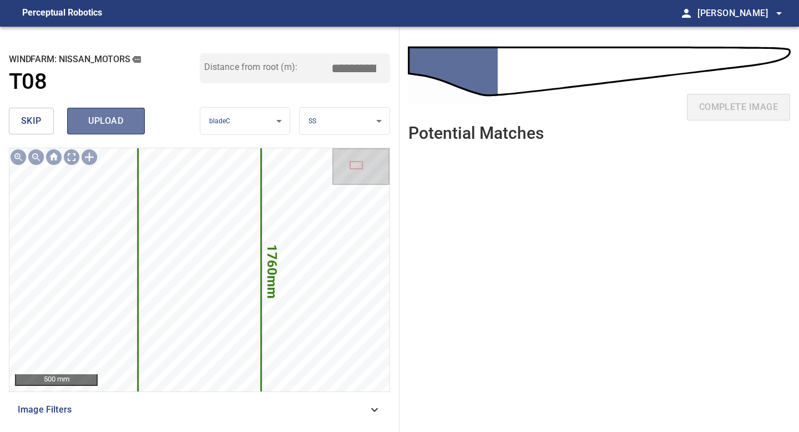
click at [98, 117] on span "upload" at bounding box center [105, 121] width 53 height 16
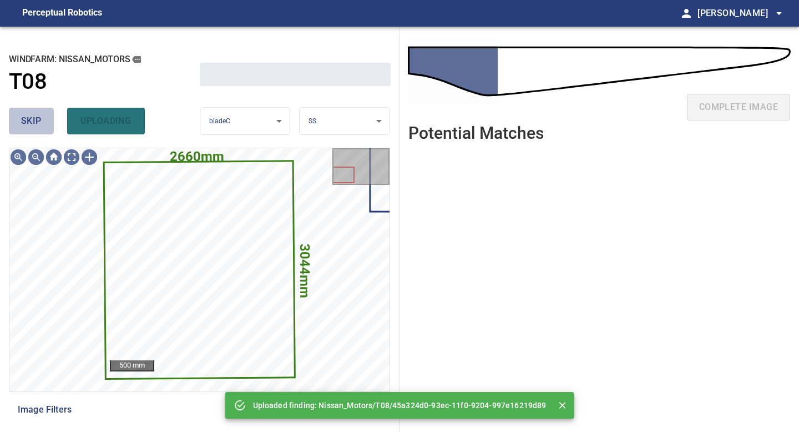
click at [39, 121] on span "skip" at bounding box center [31, 121] width 21 height 16
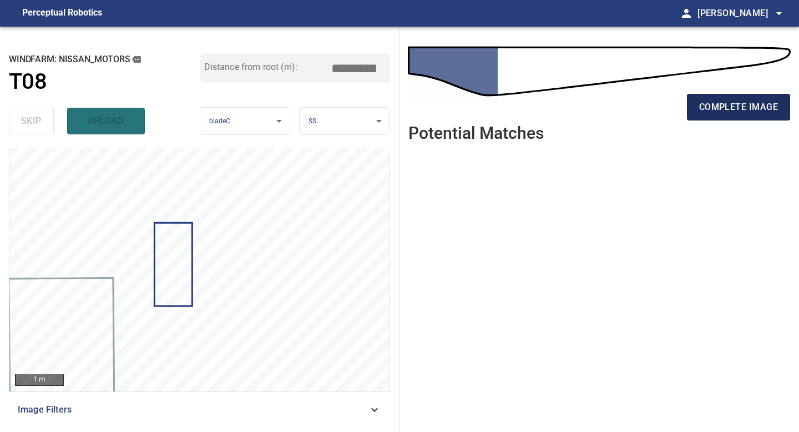
click at [744, 113] on span "complete image" at bounding box center [738, 107] width 79 height 16
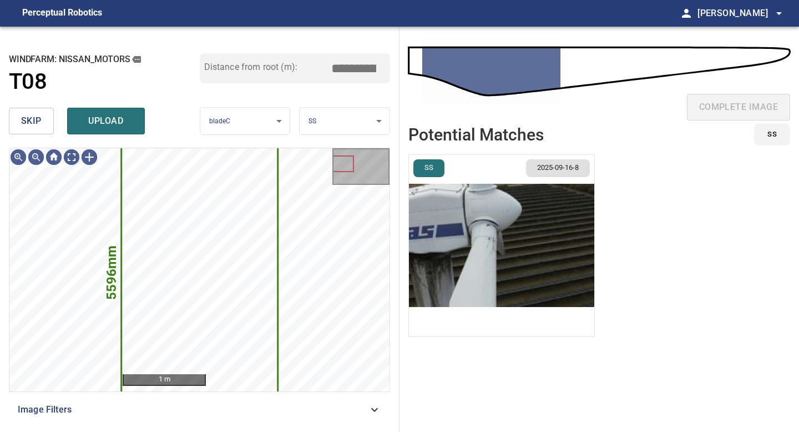
click at [29, 124] on span "skip" at bounding box center [31, 121] width 21 height 16
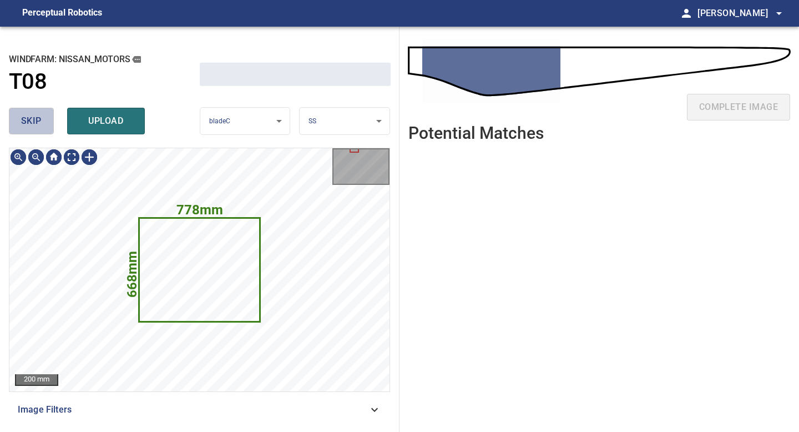
click at [29, 124] on span "skip" at bounding box center [31, 121] width 21 height 16
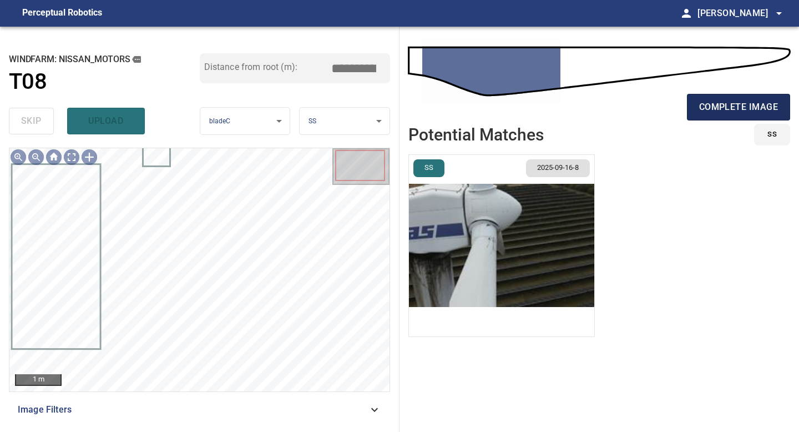
click at [723, 105] on span "complete image" at bounding box center [738, 107] width 79 height 16
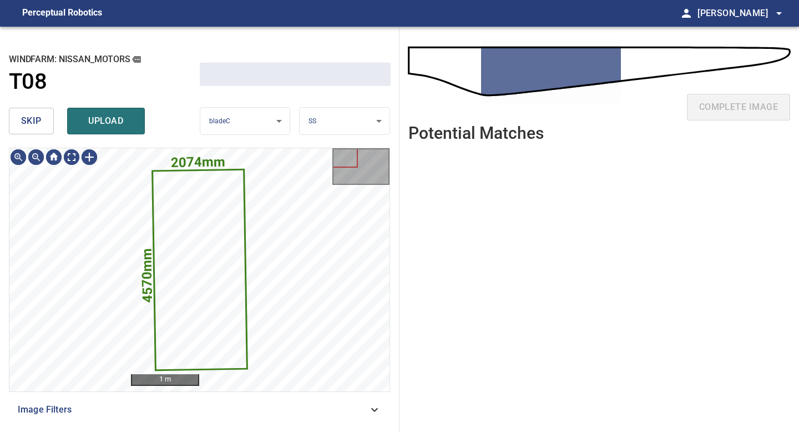
click at [39, 114] on span "skip" at bounding box center [31, 121] width 21 height 16
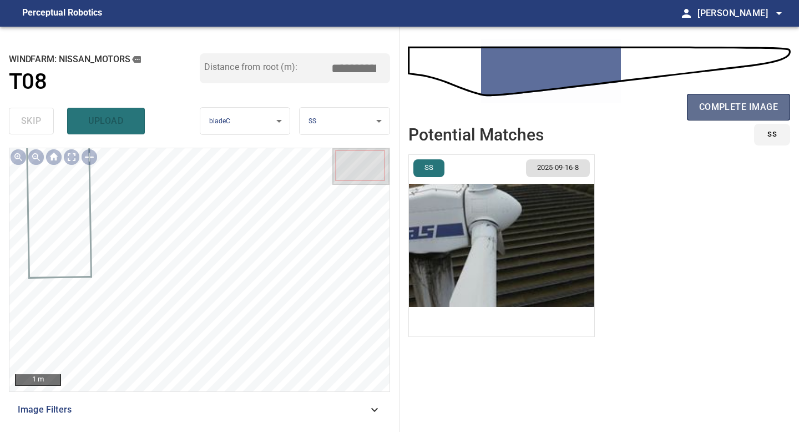
click at [720, 108] on span "complete image" at bounding box center [738, 107] width 79 height 16
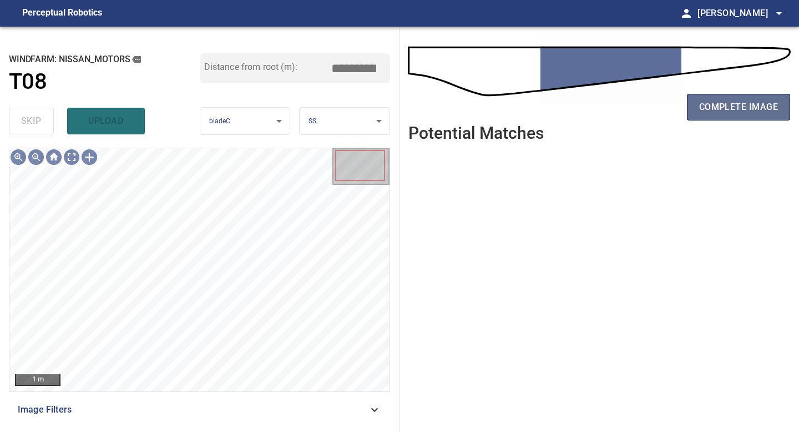
click at [718, 106] on span "complete image" at bounding box center [738, 107] width 79 height 16
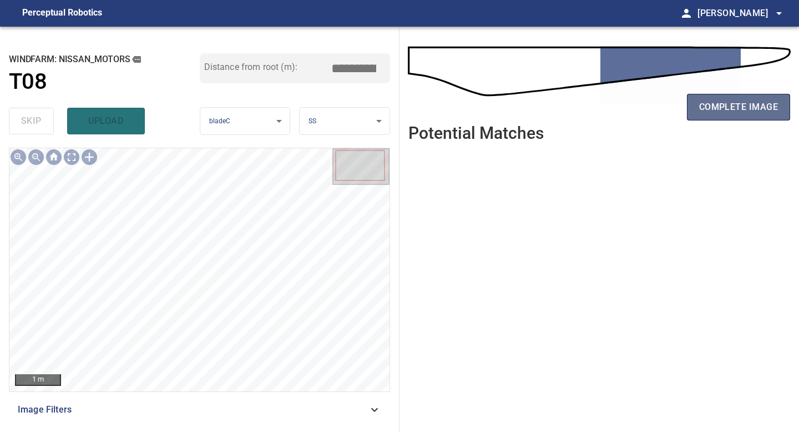
click at [739, 103] on span "complete image" at bounding box center [738, 107] width 79 height 16
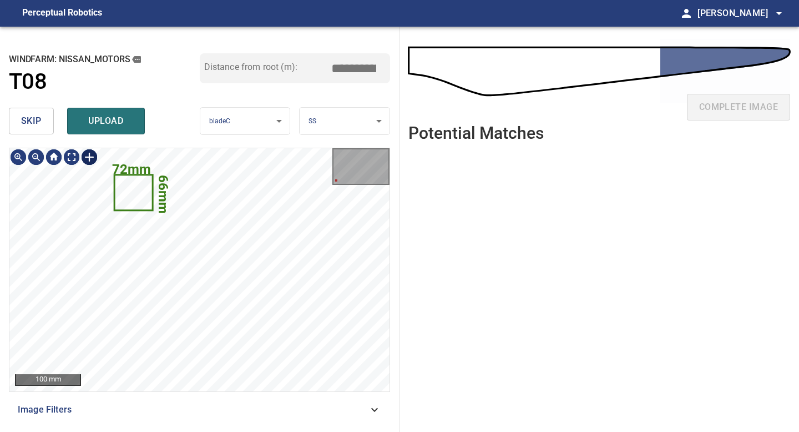
click at [84, 158] on div at bounding box center [89, 157] width 18 height 18
click at [179, 336] on div "66mm 72mm" at bounding box center [199, 269] width 380 height 243
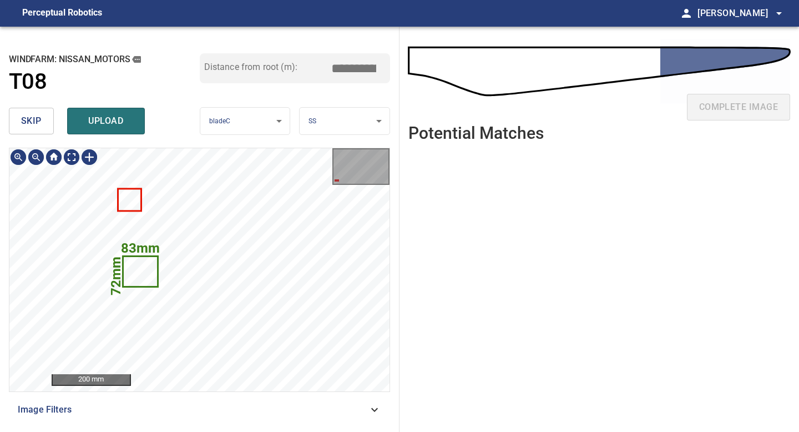
click at [161, 261] on div "83mm 72mm" at bounding box center [199, 269] width 380 height 243
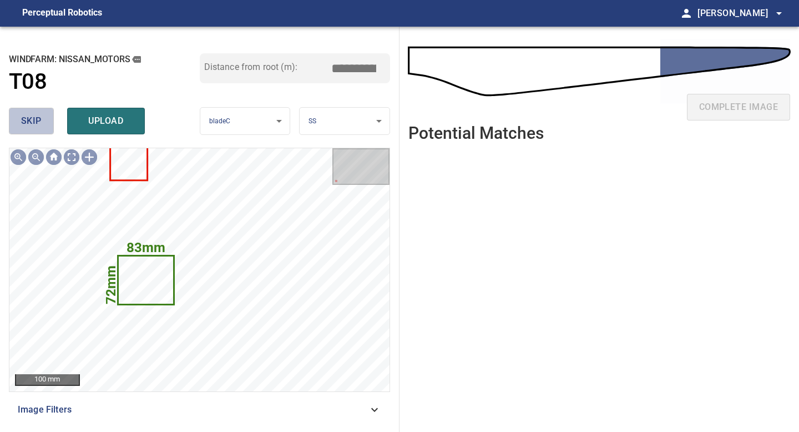
click at [33, 123] on span "skip" at bounding box center [31, 121] width 21 height 16
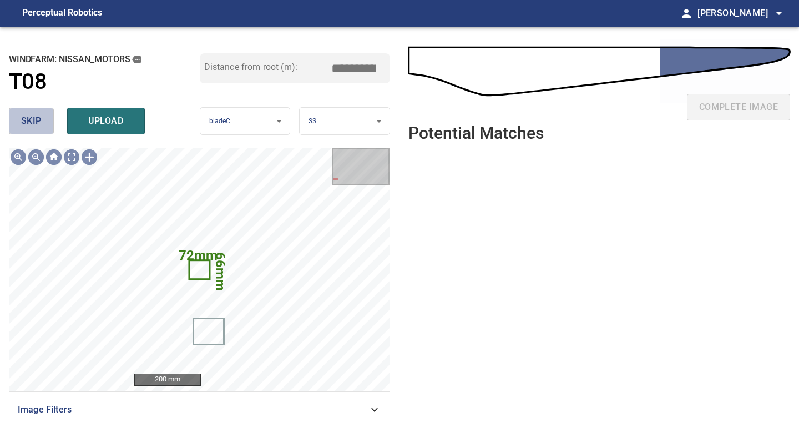
click at [33, 123] on span "skip" at bounding box center [31, 121] width 21 height 16
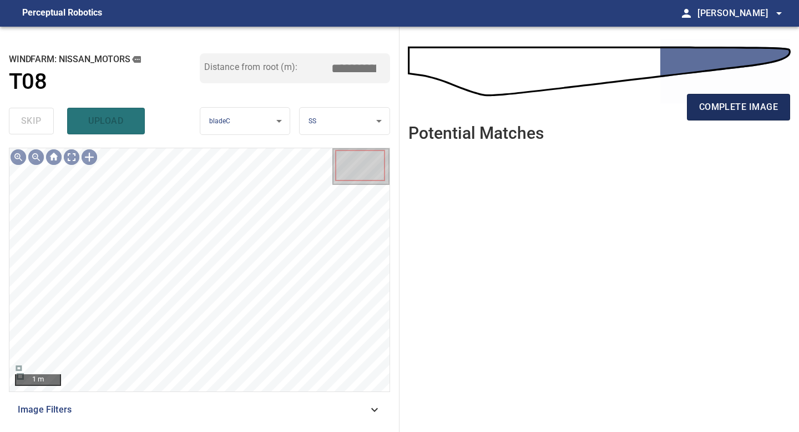
click at [739, 106] on span "complete image" at bounding box center [738, 107] width 79 height 16
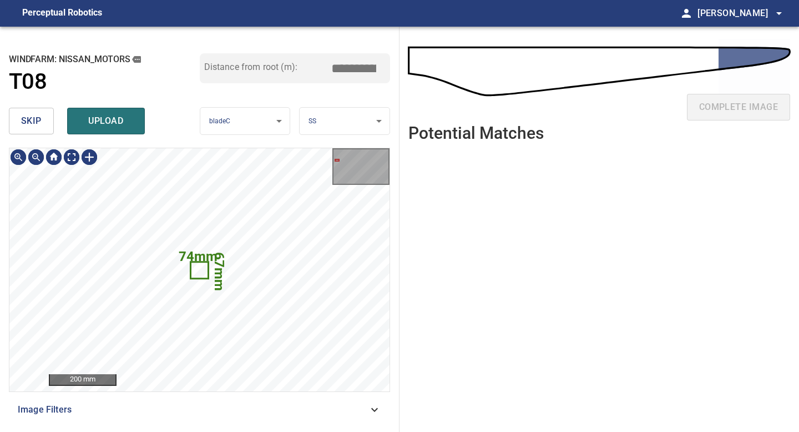
click at [41, 121] on button "skip" at bounding box center [31, 121] width 45 height 27
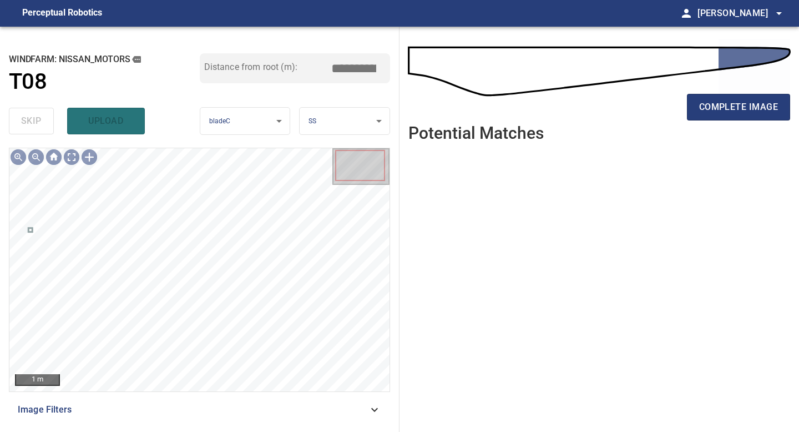
click at [749, 84] on div "complete image" at bounding box center [599, 74] width 382 height 79
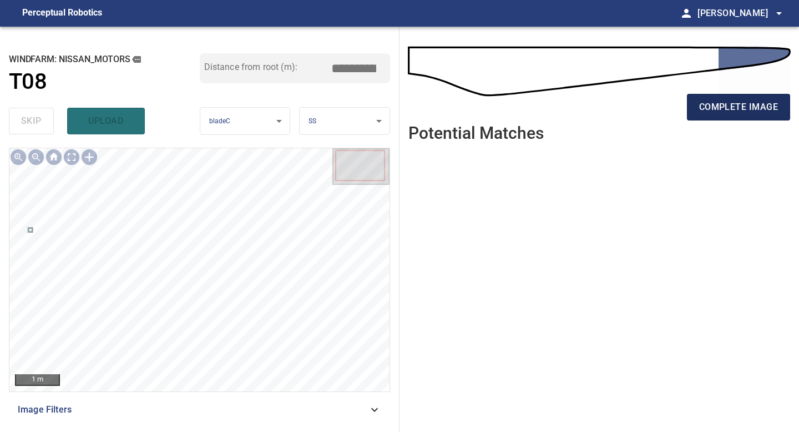
click at [748, 105] on span "complete image" at bounding box center [738, 107] width 79 height 16
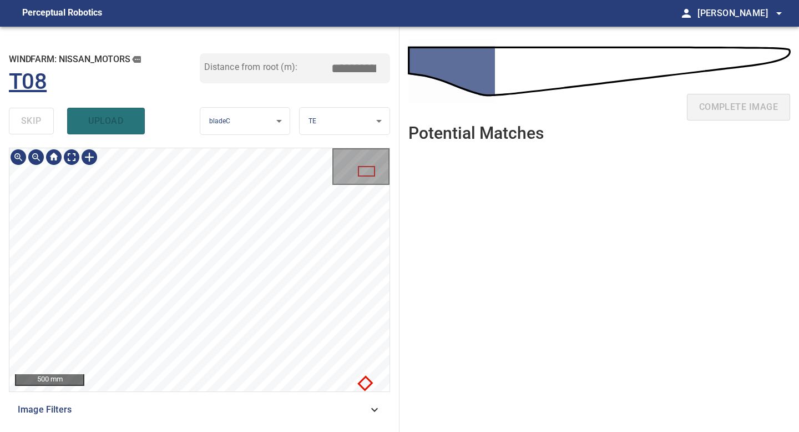
click at [78, 93] on div "**********" at bounding box center [199, 229] width 399 height 405
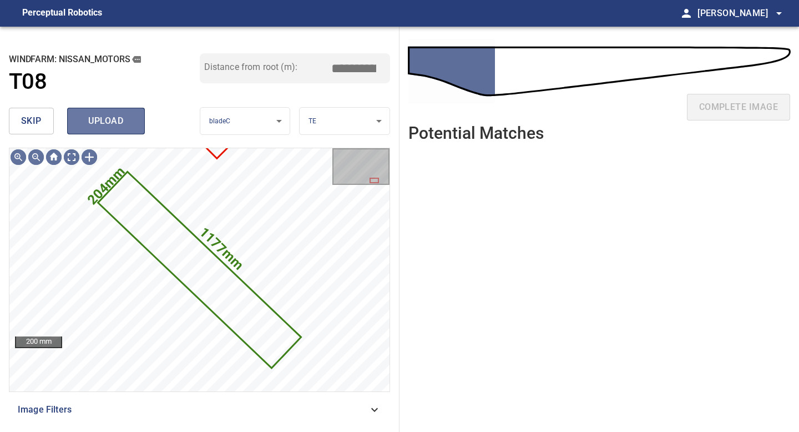
click at [109, 119] on span "upload" at bounding box center [105, 121] width 53 height 16
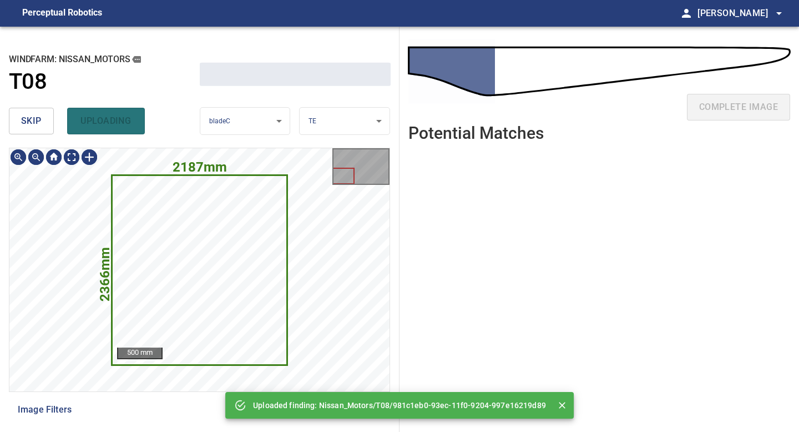
click at [37, 121] on span "skip" at bounding box center [31, 121] width 21 height 16
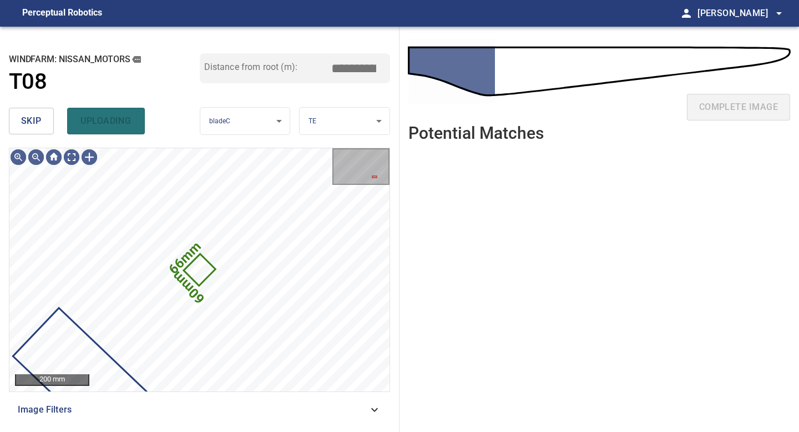
type input "****"
click at [36, 121] on span "skip" at bounding box center [31, 121] width 21 height 16
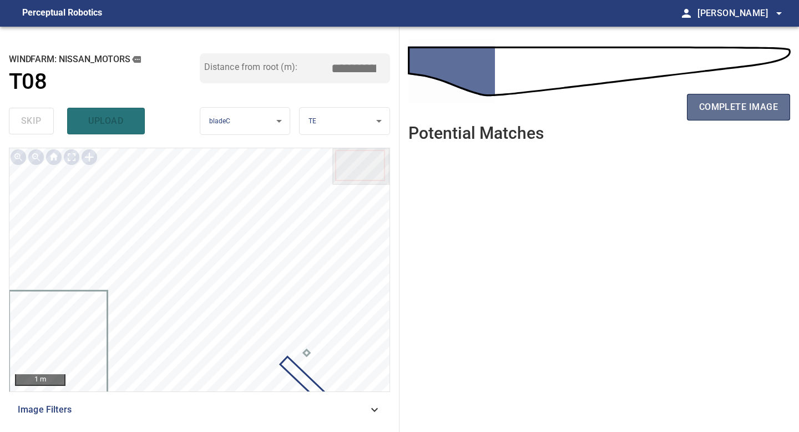
click at [734, 102] on span "complete image" at bounding box center [738, 107] width 79 height 16
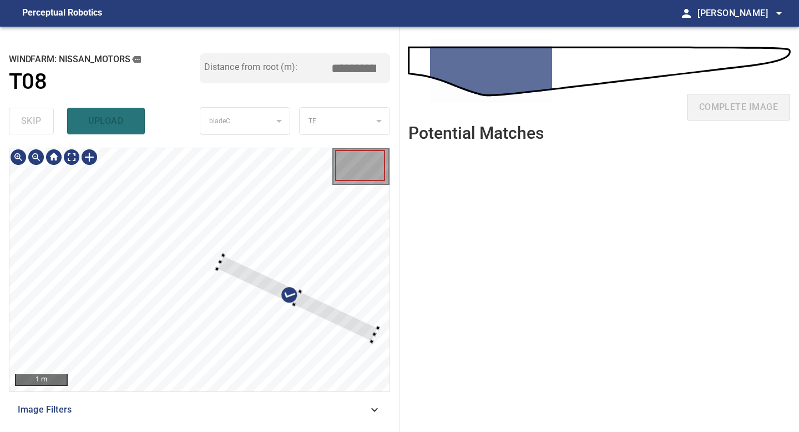
click at [214, 285] on div at bounding box center [199, 269] width 380 height 243
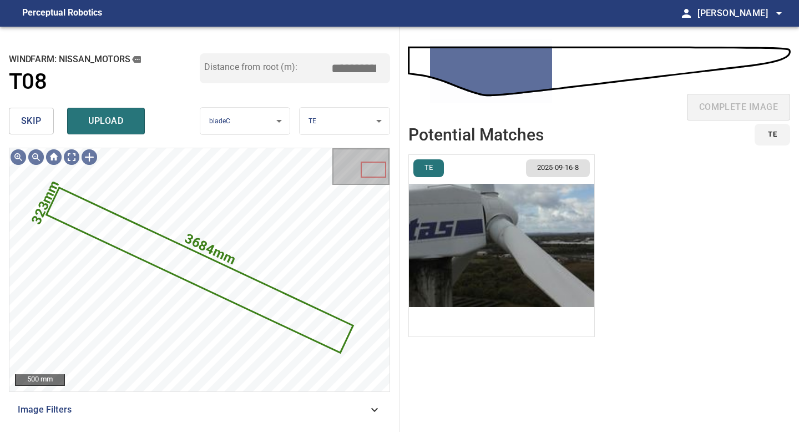
click at [504, 245] on img "button" at bounding box center [501, 245] width 185 height 181
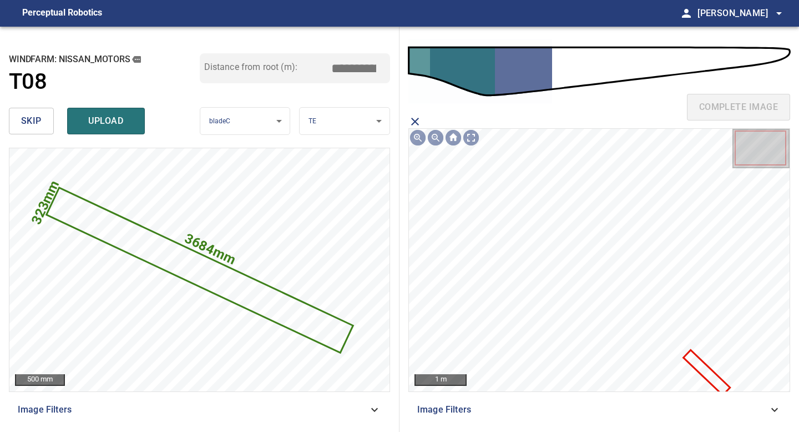
click at [694, 363] on icon at bounding box center [706, 372] width 44 height 43
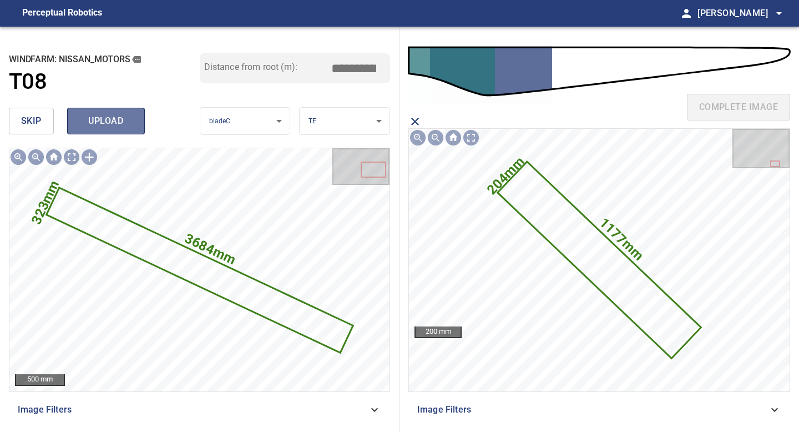
click at [125, 120] on span "upload" at bounding box center [105, 121] width 53 height 16
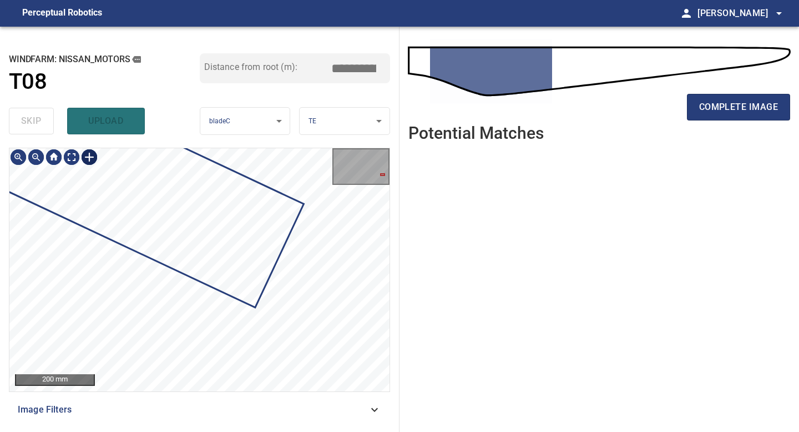
click at [88, 156] on div at bounding box center [89, 157] width 18 height 18
click at [308, 292] on div at bounding box center [199, 269] width 380 height 243
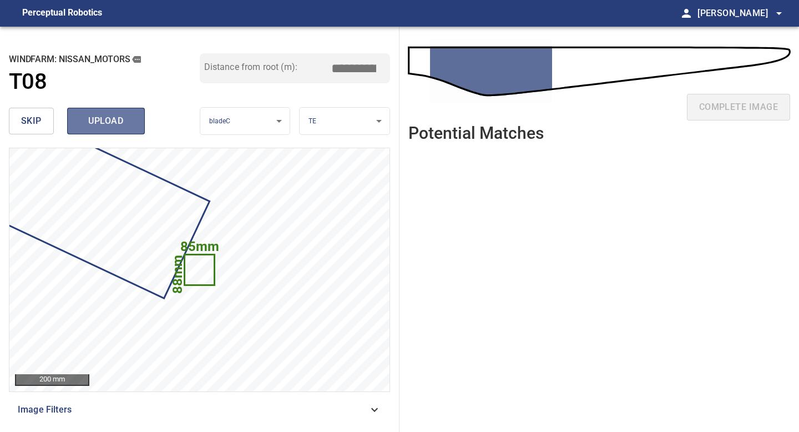
click at [120, 121] on span "upload" at bounding box center [105, 121] width 53 height 16
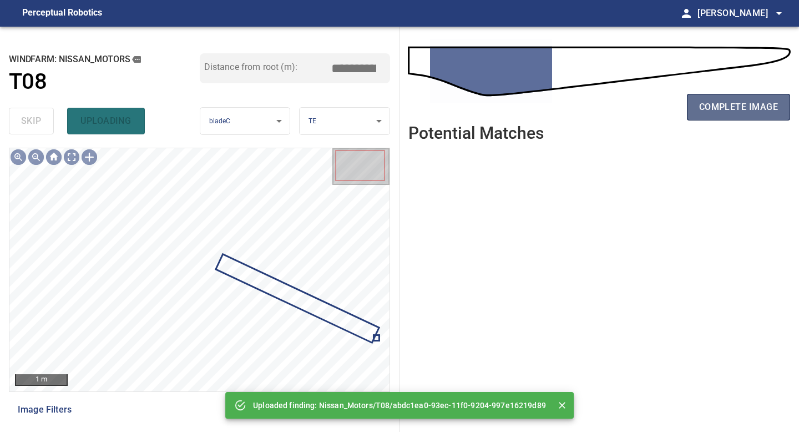
click at [755, 103] on span "complete image" at bounding box center [738, 107] width 79 height 16
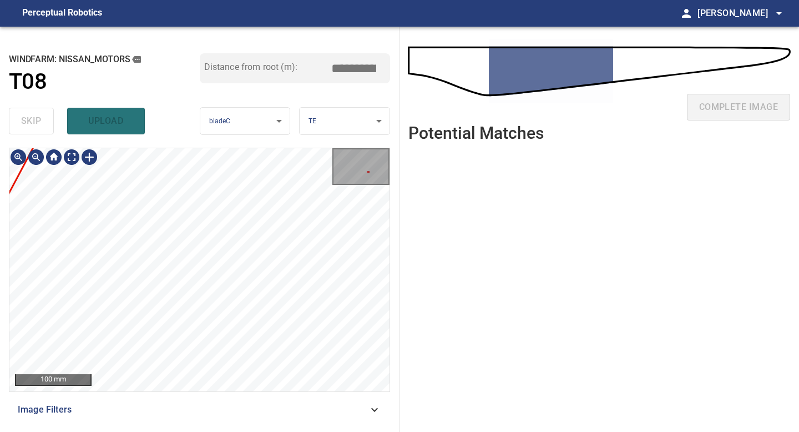
click at [474, 337] on div "**********" at bounding box center [399, 229] width 799 height 405
click at [196, 290] on div "Nissan_Motors/T08/1 Category unclassified unclassified" at bounding box center [199, 269] width 380 height 243
click at [198, 395] on div "Nissan_Motors/T08/1 Category unclassified unclassified 100 mm Image Filters" at bounding box center [199, 285] width 381 height 275
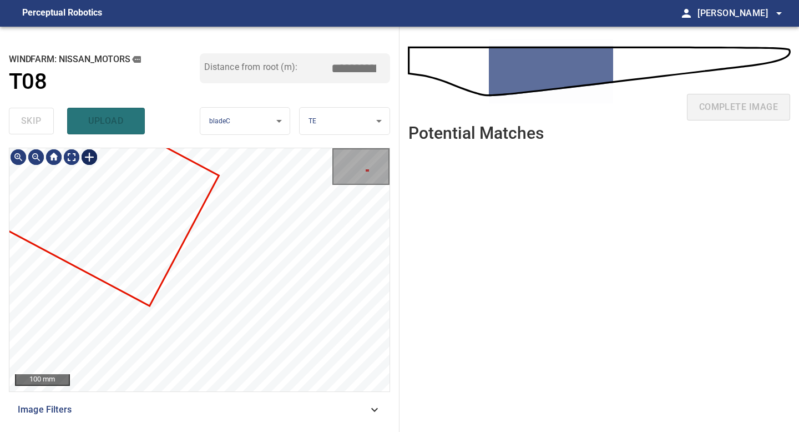
click at [87, 157] on div at bounding box center [89, 157] width 18 height 18
click at [287, 302] on div at bounding box center [199, 269] width 380 height 243
click at [229, 269] on div at bounding box center [196, 250] width 94 height 63
click at [205, 272] on div at bounding box center [199, 269] width 380 height 243
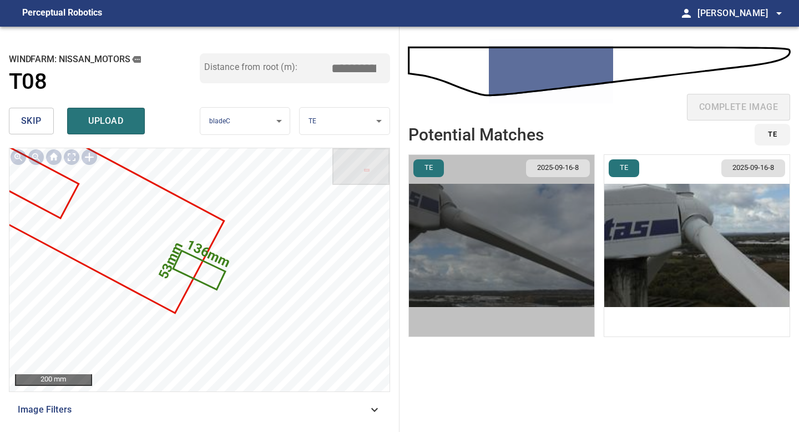
click at [543, 270] on img "button" at bounding box center [501, 245] width 185 height 181
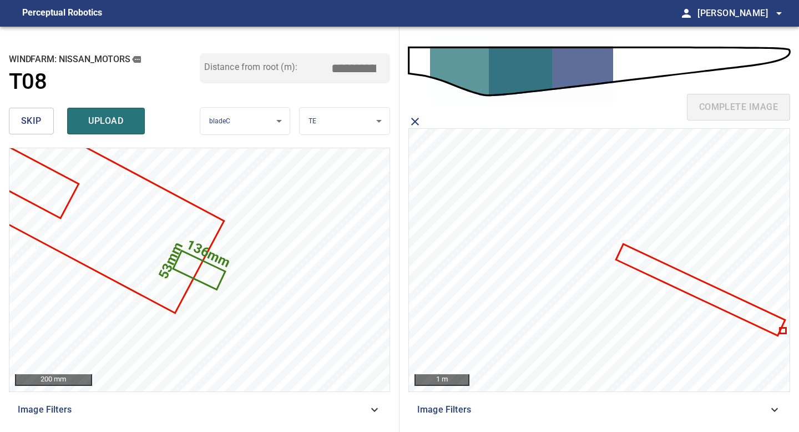
click at [782, 332] on icon at bounding box center [782, 330] width 4 height 4
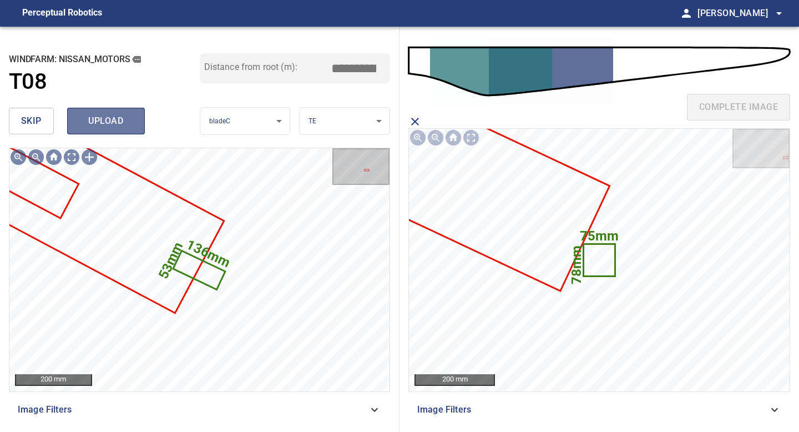
click at [102, 123] on span "upload" at bounding box center [105, 121] width 53 height 16
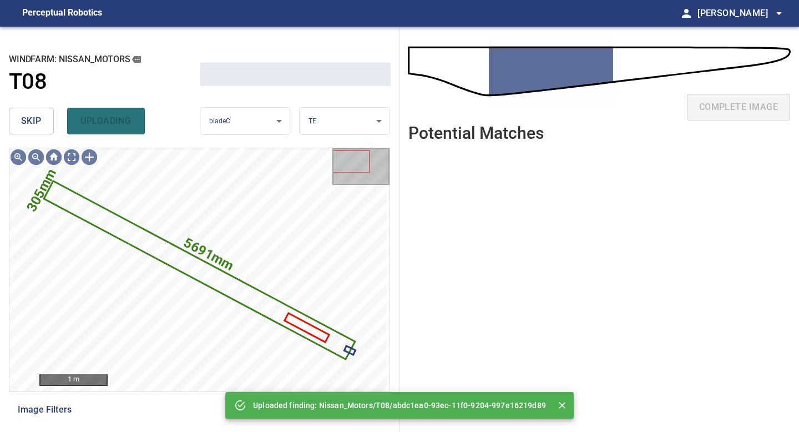
click at [29, 123] on span "skip" at bounding box center [31, 121] width 21 height 16
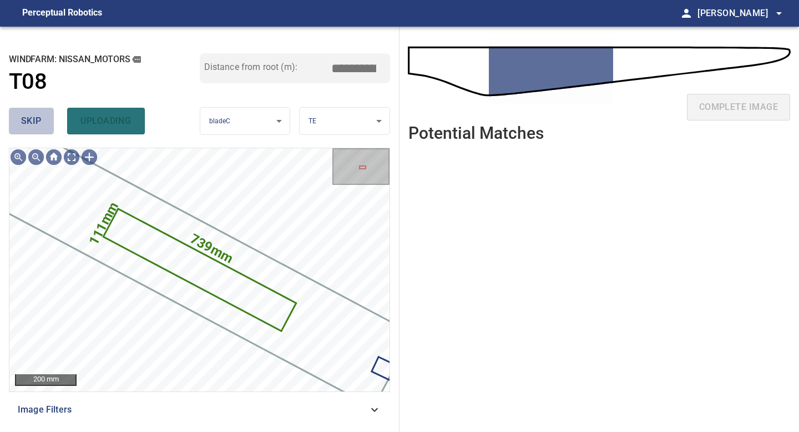
click at [29, 123] on span "skip" at bounding box center [31, 121] width 21 height 16
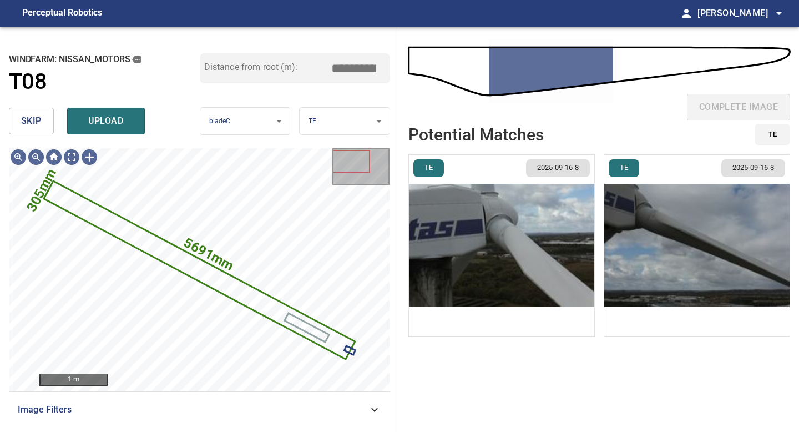
click at [681, 286] on img "button" at bounding box center [696, 245] width 185 height 181
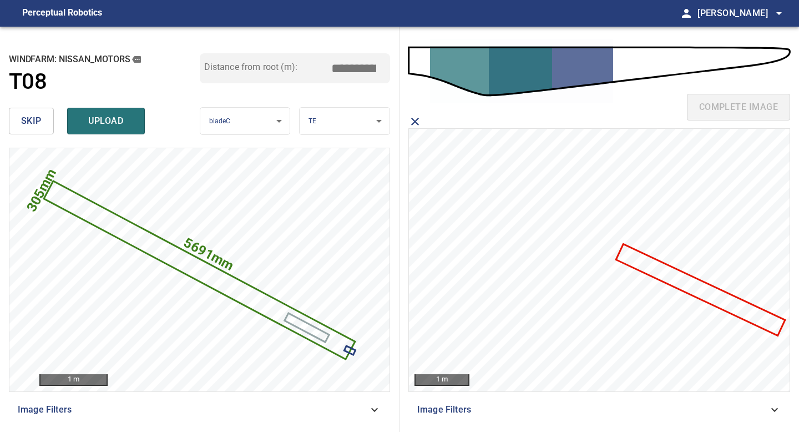
click at [664, 279] on icon at bounding box center [700, 289] width 167 height 89
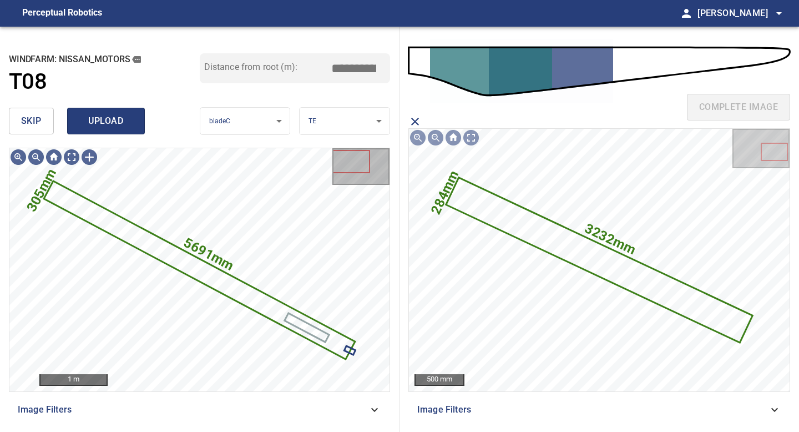
click at [110, 118] on span "upload" at bounding box center [105, 121] width 53 height 16
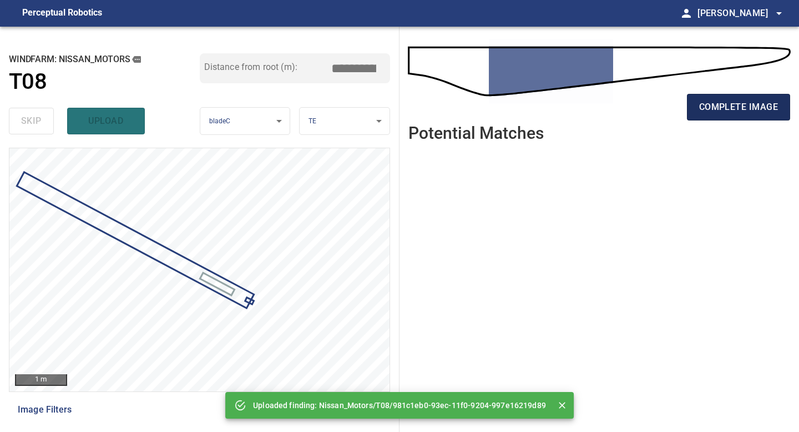
click at [747, 103] on span "complete image" at bounding box center [738, 107] width 79 height 16
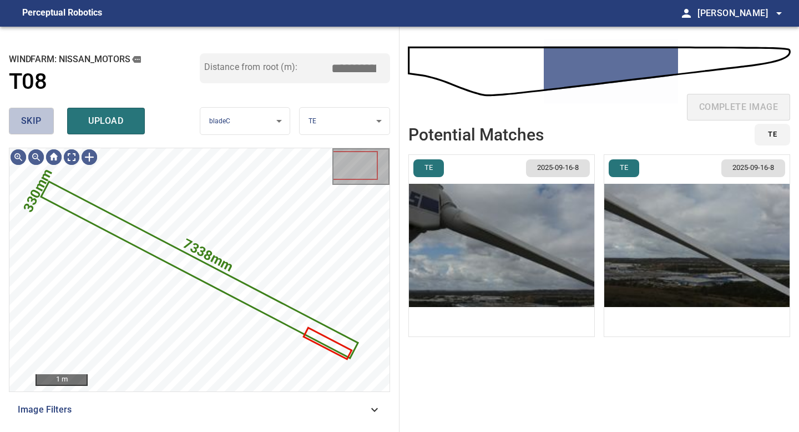
click at [40, 126] on span "skip" at bounding box center [31, 121] width 21 height 16
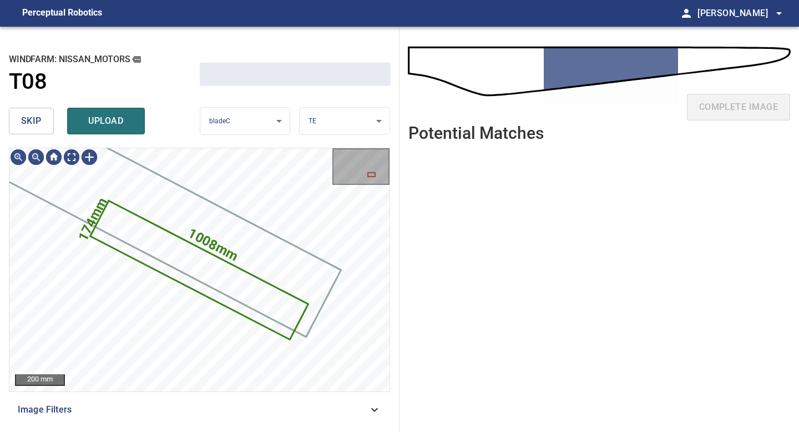
click at [40, 126] on span "skip" at bounding box center [31, 121] width 21 height 16
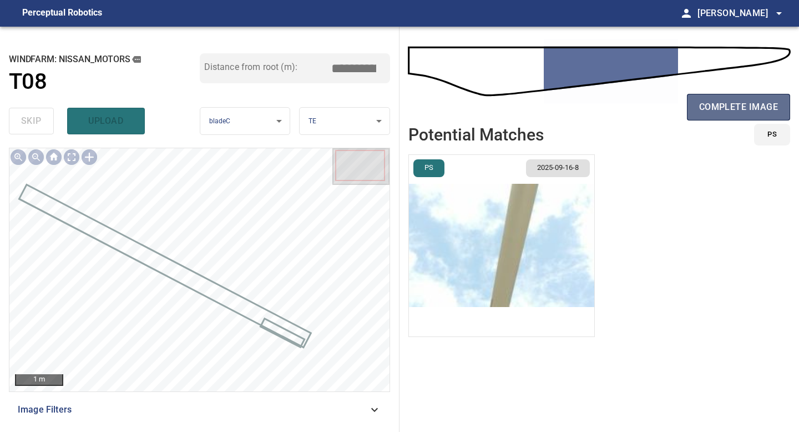
click at [723, 114] on span "complete image" at bounding box center [738, 107] width 79 height 16
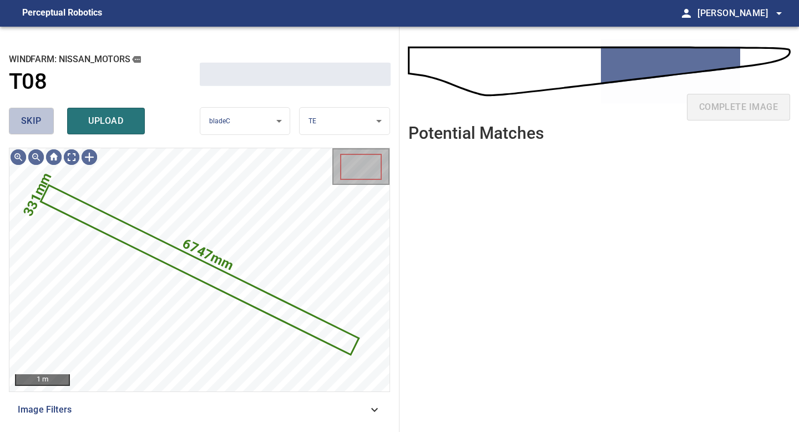
click at [42, 125] on button "skip" at bounding box center [31, 121] width 45 height 27
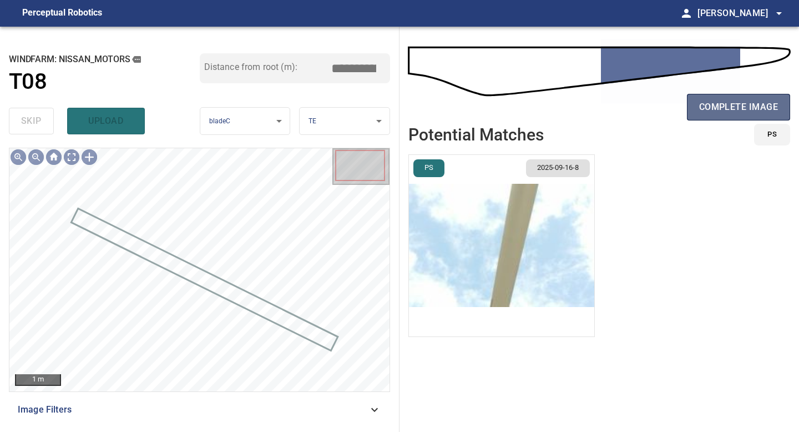
click at [720, 108] on span "complete image" at bounding box center [738, 107] width 79 height 16
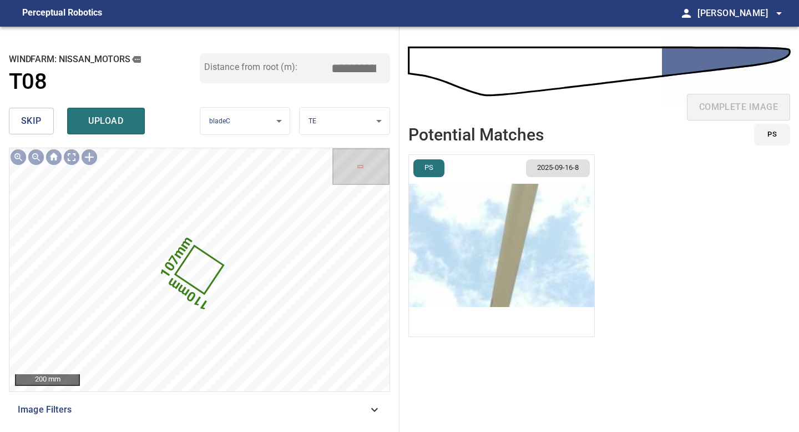
click at [31, 115] on span "skip" at bounding box center [31, 121] width 21 height 16
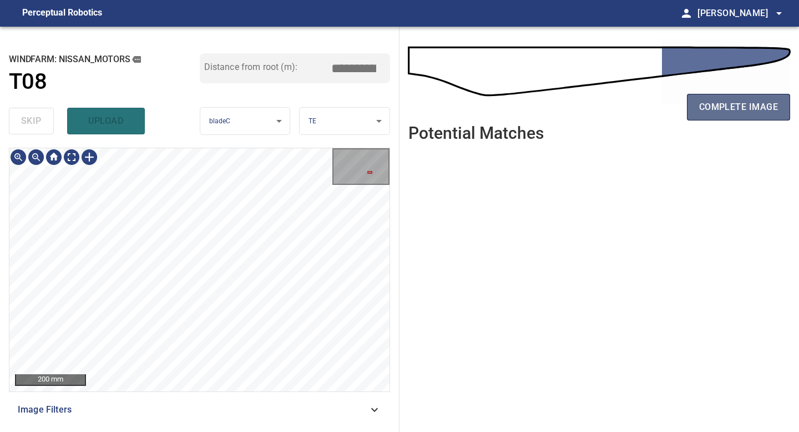
click at [728, 111] on span "complete image" at bounding box center [738, 107] width 79 height 16
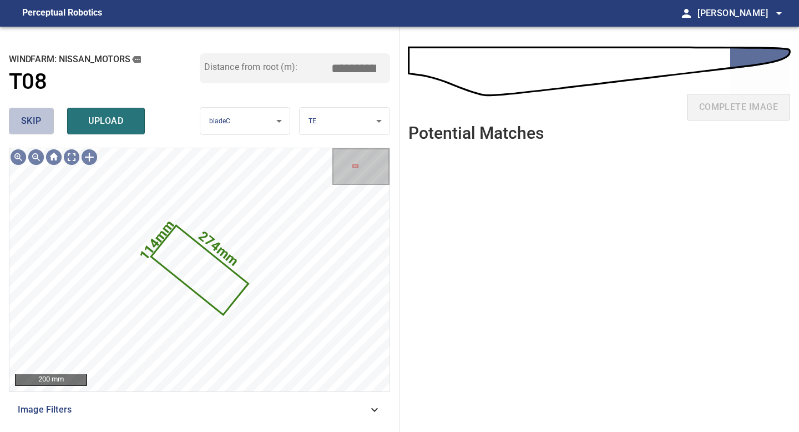
click at [32, 125] on span "skip" at bounding box center [31, 121] width 21 height 16
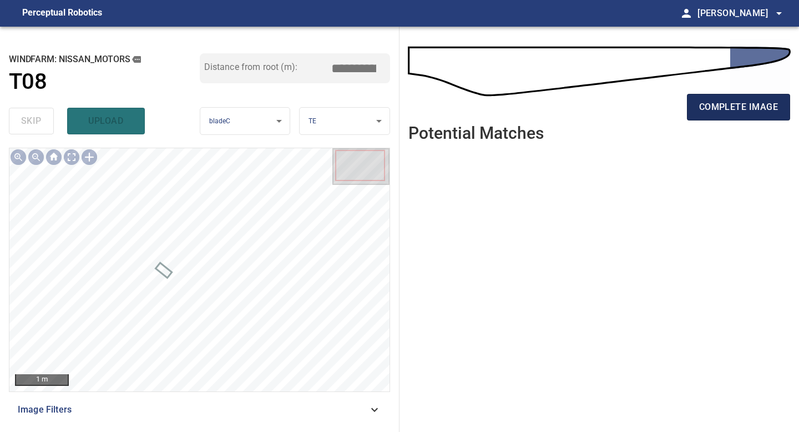
click at [738, 106] on span "complete image" at bounding box center [738, 107] width 79 height 16
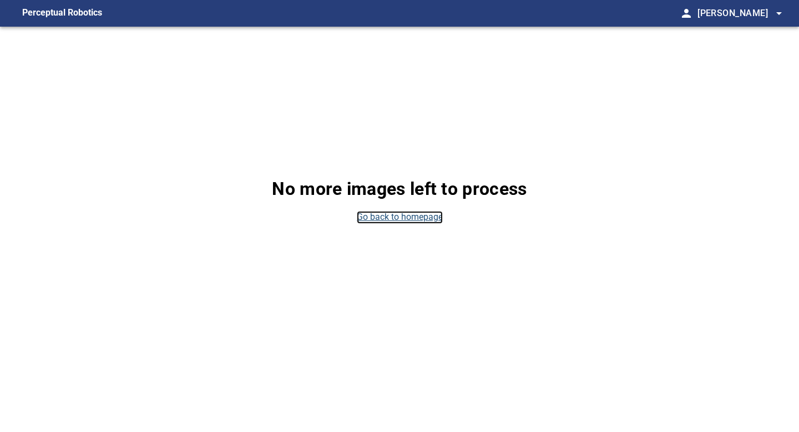
click at [415, 221] on link "Go back to homepage" at bounding box center [400, 217] width 86 height 13
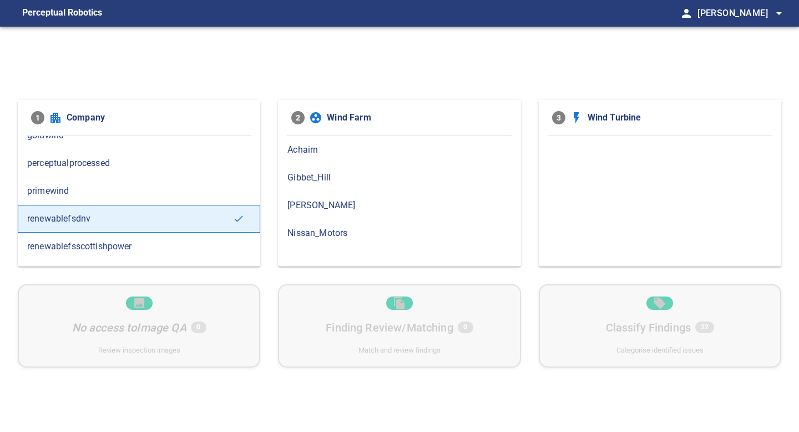
scroll to position [71, 0]
click at [326, 229] on span "Nissan_Motors" at bounding box center [399, 232] width 224 height 13
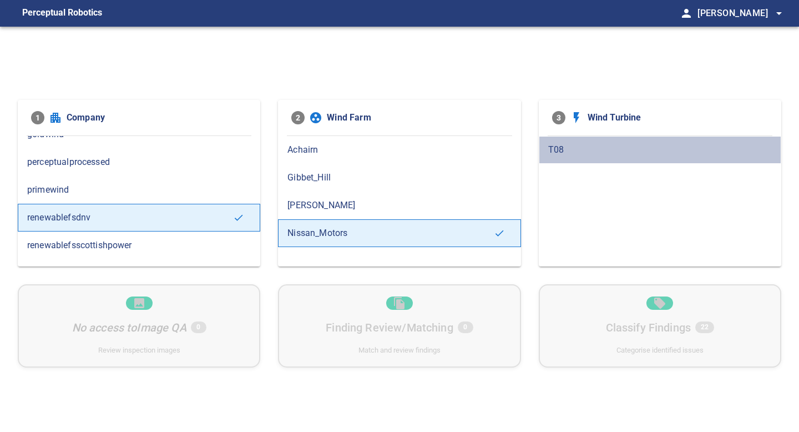
click at [567, 144] on span "T08" at bounding box center [660, 149] width 224 height 13
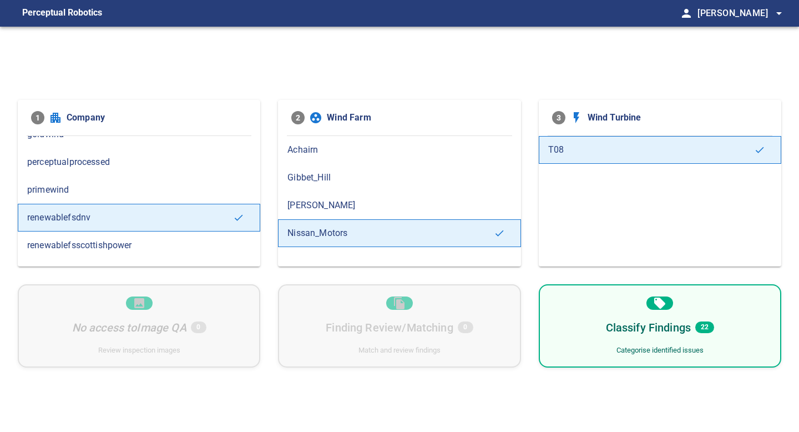
click at [588, 318] on div "Classify Findings 22 Categorise identified issues" at bounding box center [660, 325] width 242 height 83
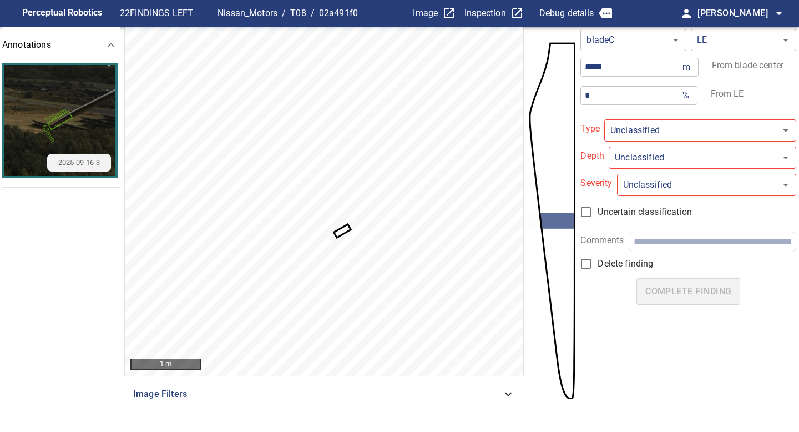
type input "*******"
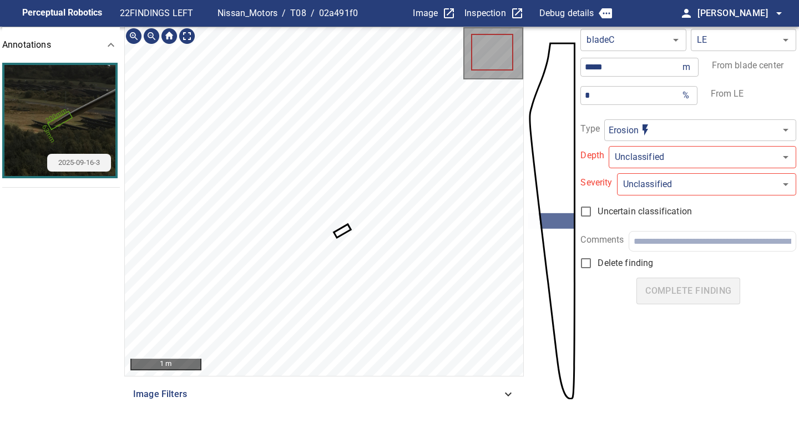
click at [342, 231] on icon at bounding box center [342, 230] width 14 height 11
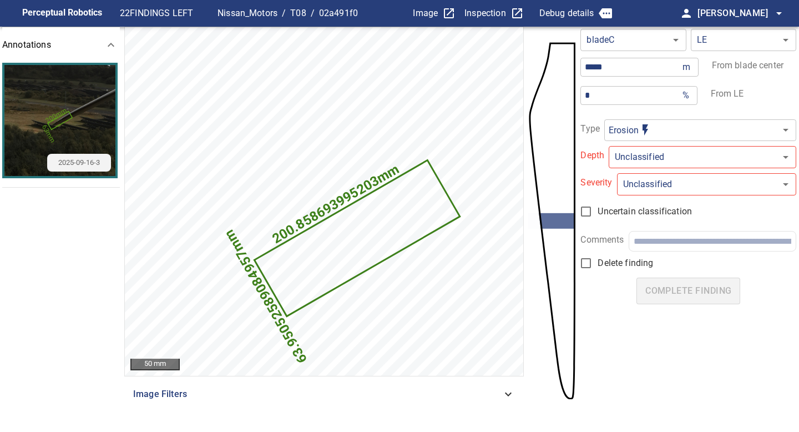
click at [638, 148] on body "**********" at bounding box center [399, 216] width 799 height 432
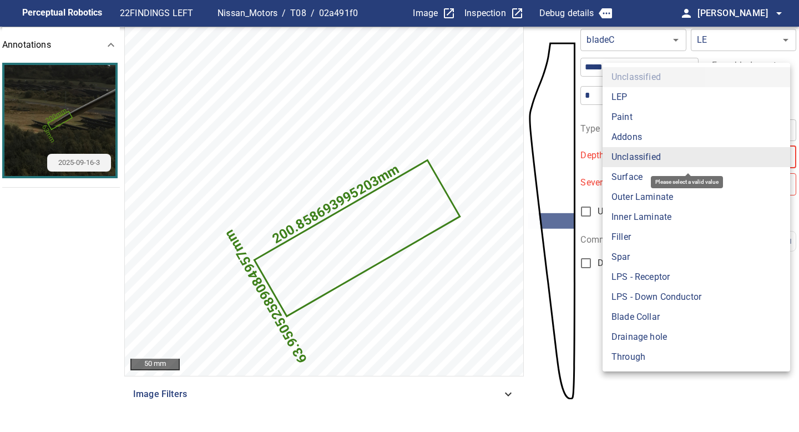
click at [634, 185] on li "Surface" at bounding box center [695, 177] width 187 height 20
type input "*******"
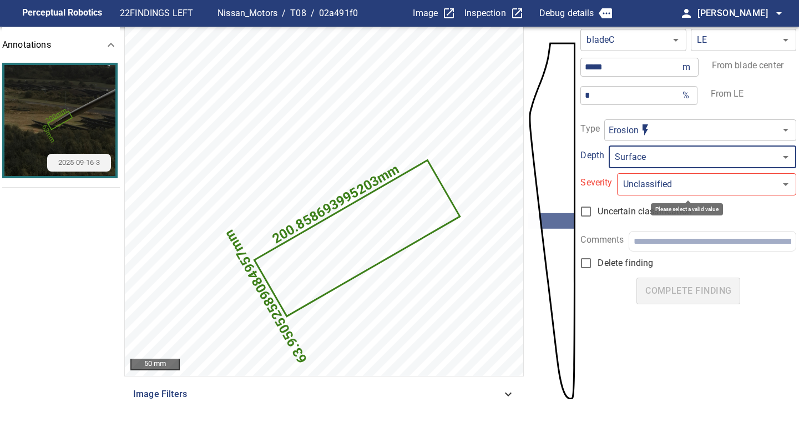
click at [634, 184] on body "**********" at bounding box center [399, 216] width 799 height 432
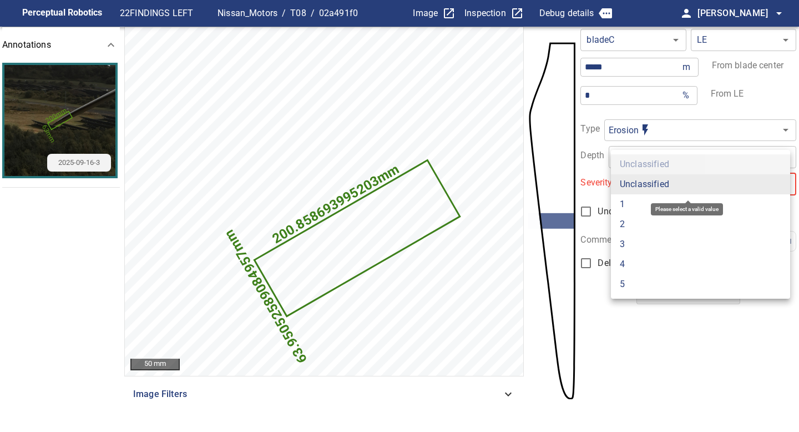
click at [630, 204] on li "1" at bounding box center [700, 204] width 179 height 20
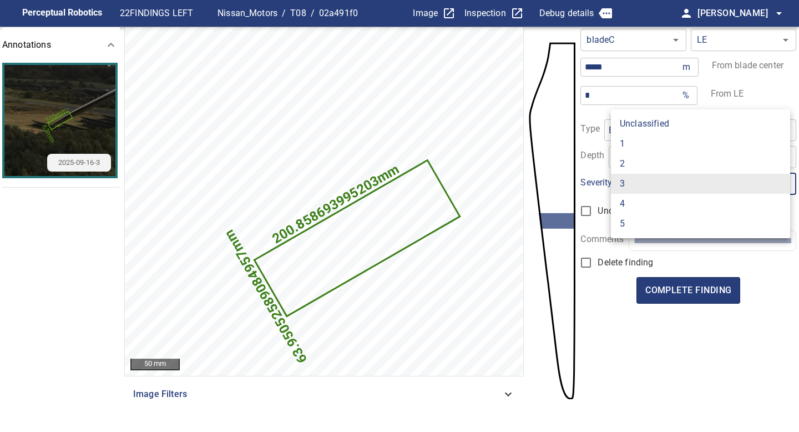
click at [663, 186] on body "Perceptual Robotics 22 FINDINGS LEFT Nissan_Motors / T08 / 02a491f0 Image Inspe…" at bounding box center [399, 216] width 799 height 432
click at [643, 146] on li "1" at bounding box center [700, 144] width 179 height 20
type input "*"
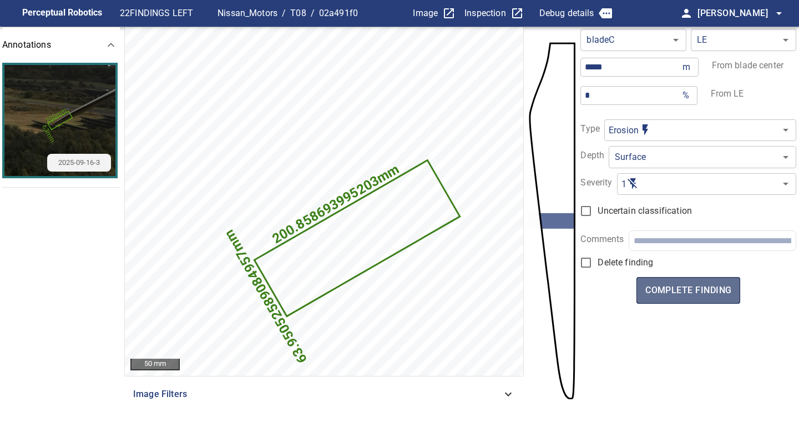
click at [689, 286] on span "complete finding" at bounding box center [688, 290] width 86 height 16
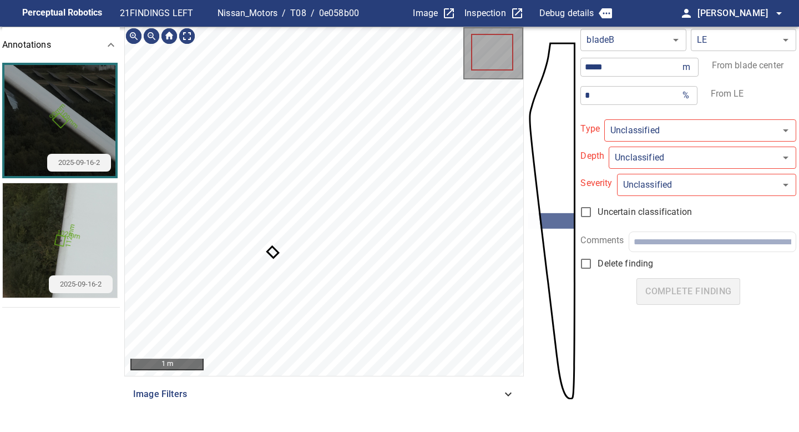
type input "*****"
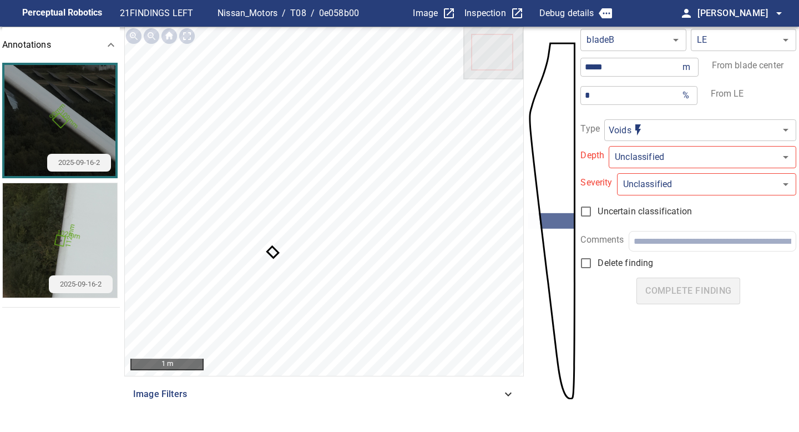
click at [271, 252] on icon at bounding box center [272, 251] width 9 height 9
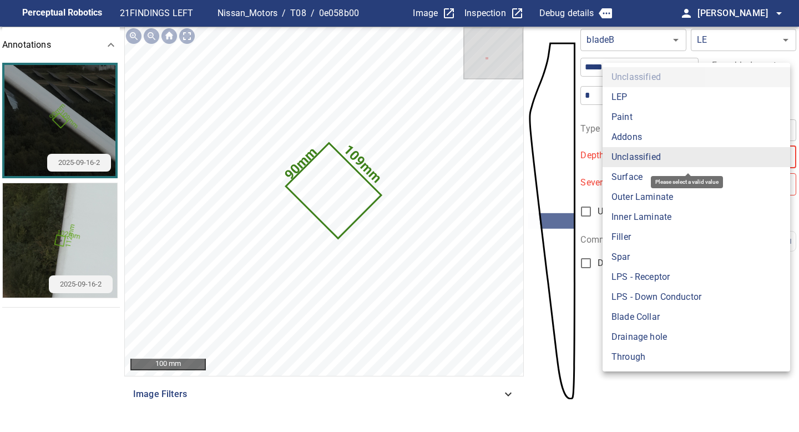
click at [625, 158] on body "**********" at bounding box center [399, 216] width 799 height 432
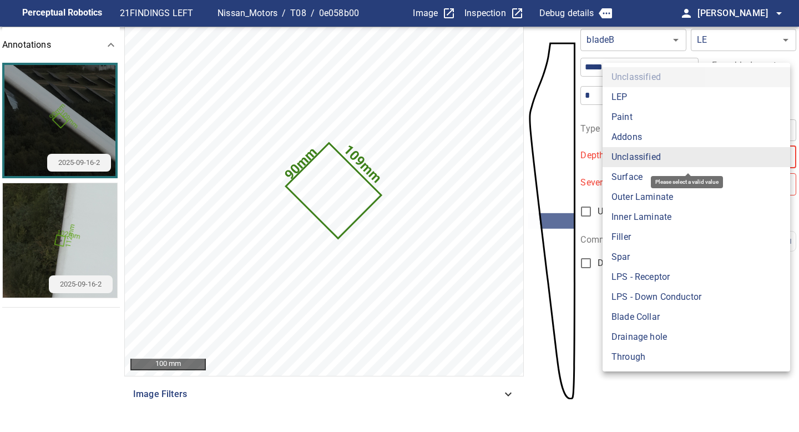
click at [625, 94] on li "LEP" at bounding box center [695, 97] width 187 height 20
type input "***"
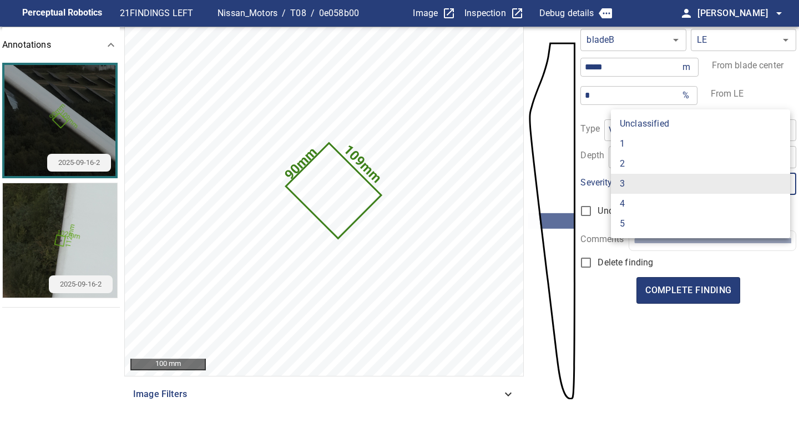
click at [643, 179] on body "Perceptual Robotics 21 FINDINGS LEFT Nissan_Motors / T08 / 0e058b00 Image Inspe…" at bounding box center [399, 216] width 799 height 432
click at [636, 141] on li "1" at bounding box center [700, 144] width 179 height 20
type input "*"
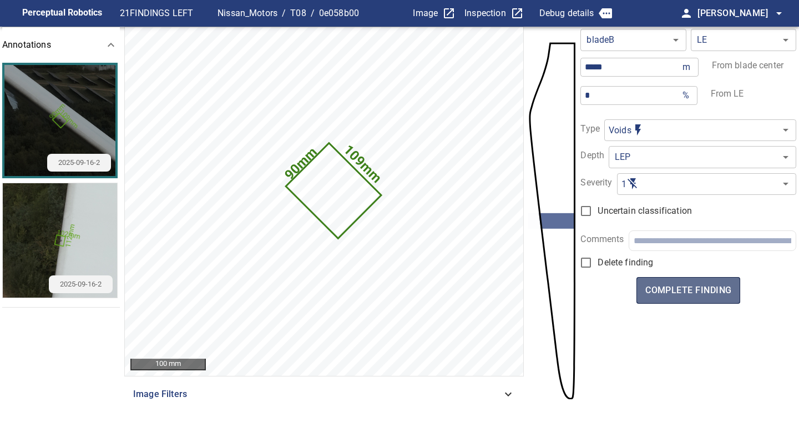
click at [697, 286] on span "complete finding" at bounding box center [688, 290] width 86 height 16
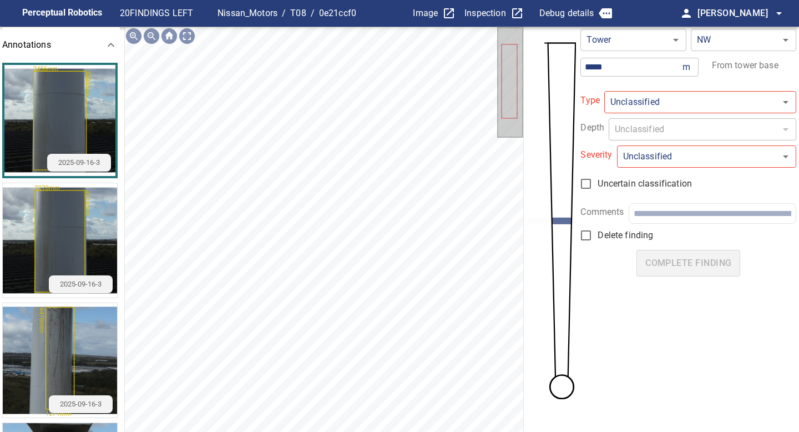
click at [630, 110] on body "**********" at bounding box center [399, 216] width 799 height 432
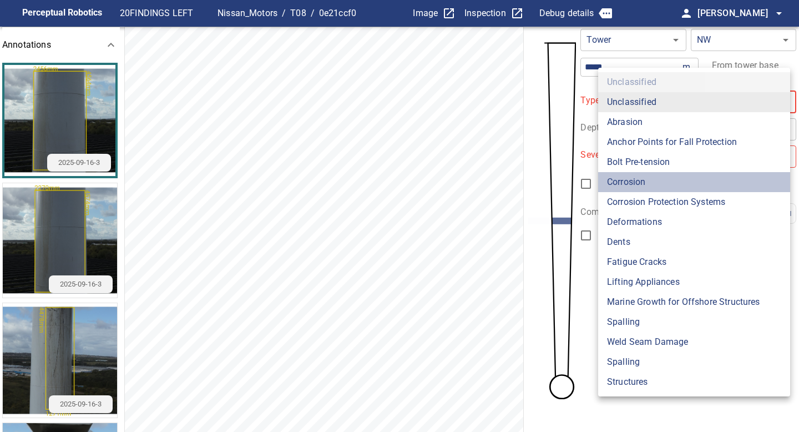
click at [643, 185] on li "Corrosion" at bounding box center [694, 182] width 192 height 20
type input "*********"
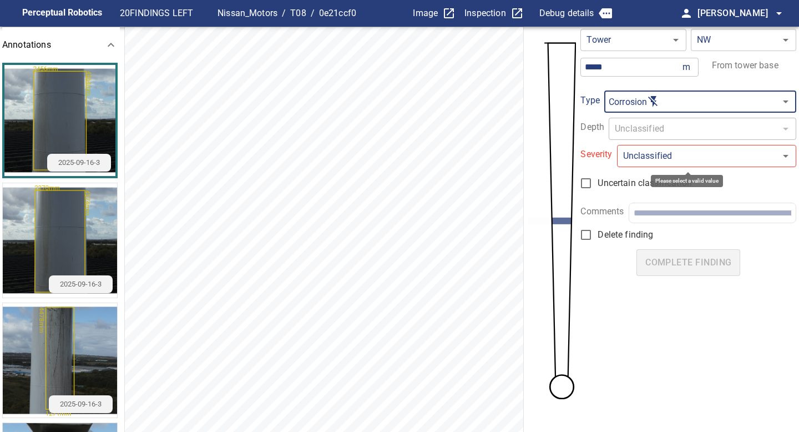
click at [643, 159] on body "**********" at bounding box center [399, 216] width 799 height 432
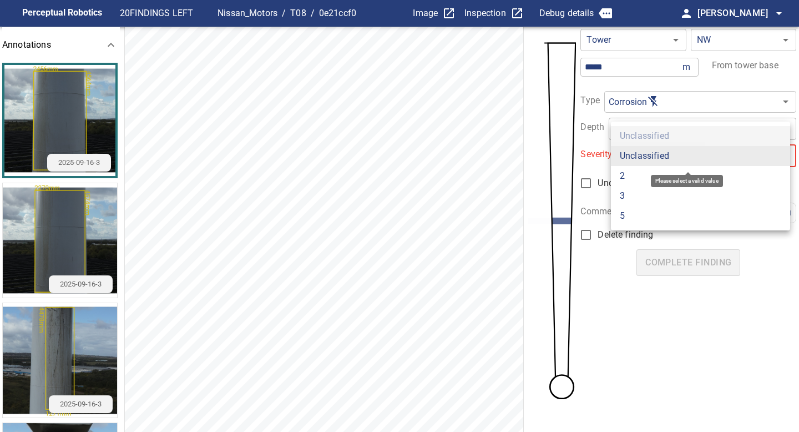
click at [641, 174] on li "2" at bounding box center [700, 176] width 179 height 20
type input "*"
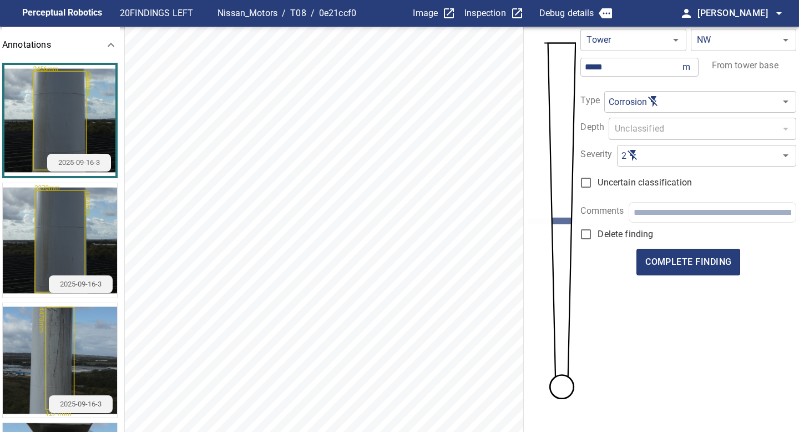
click at [646, 203] on div at bounding box center [712, 211] width 167 height 19
type input "**********"
click at [696, 260] on span "complete finding" at bounding box center [688, 262] width 86 height 16
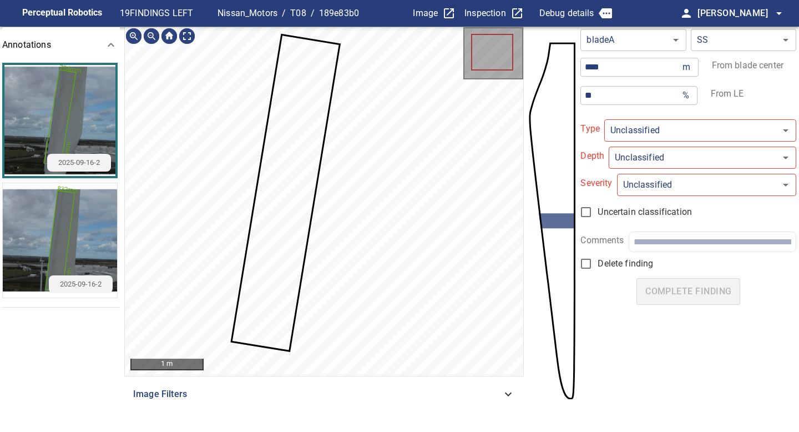
type input "**********"
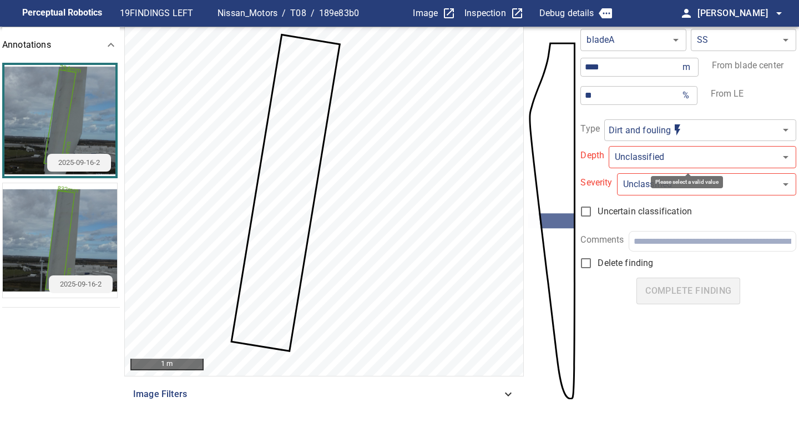
click at [670, 163] on body "**********" at bounding box center [399, 216] width 799 height 432
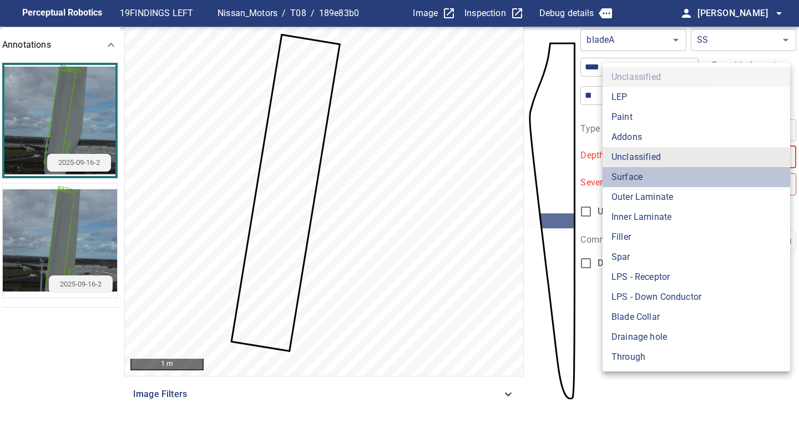
click at [666, 181] on li "Surface" at bounding box center [695, 177] width 187 height 20
type input "*******"
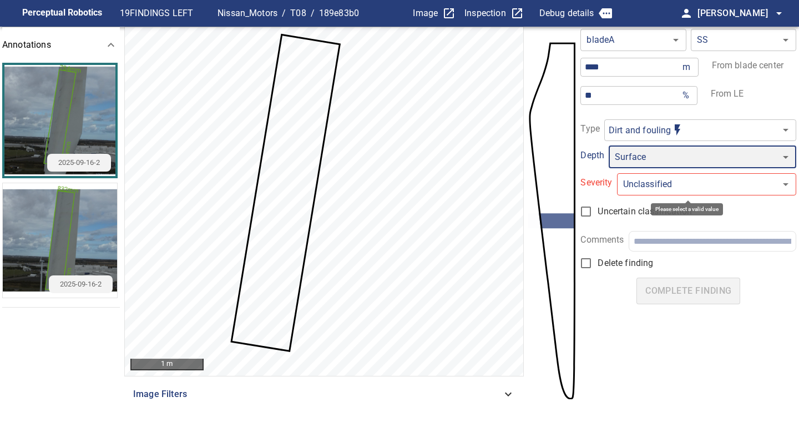
type input "*"
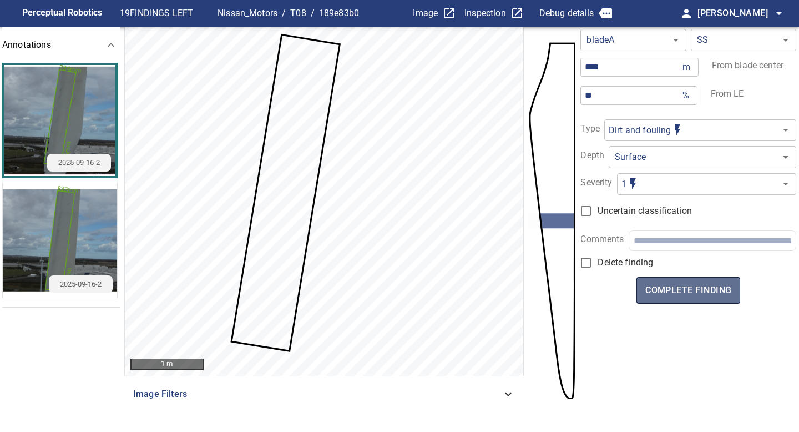
click at [693, 292] on span "complete finding" at bounding box center [688, 290] width 86 height 16
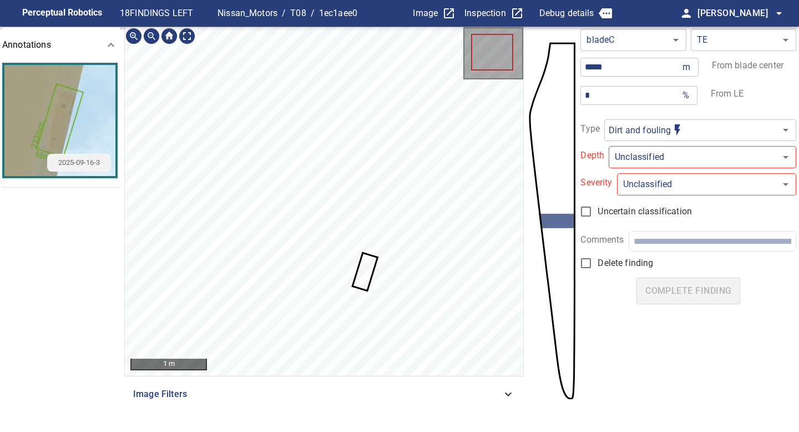
click at [366, 267] on icon at bounding box center [364, 271] width 23 height 36
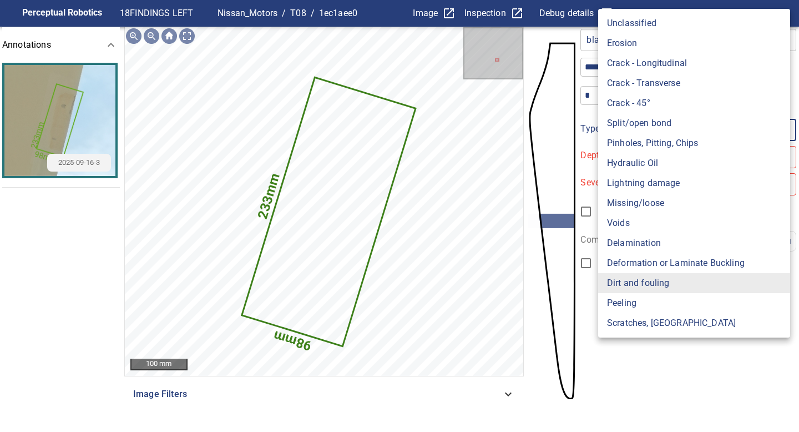
click at [617, 138] on body "**********" at bounding box center [399, 216] width 799 height 432
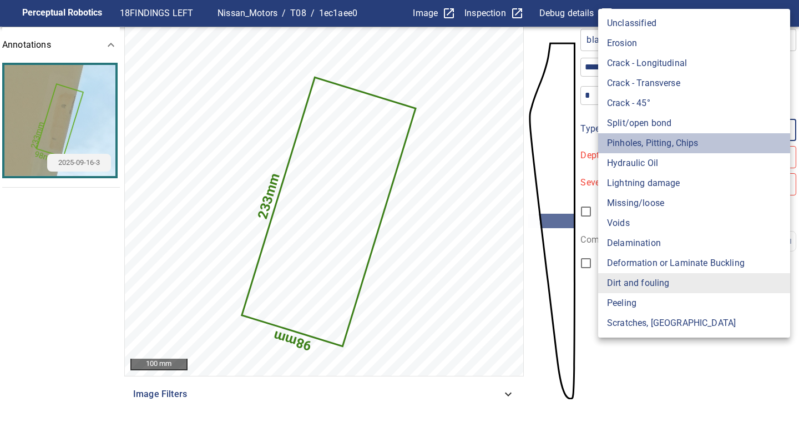
click at [636, 143] on li "Pinholes, Pitting, Chips" at bounding box center [694, 143] width 192 height 20
type input "*******"
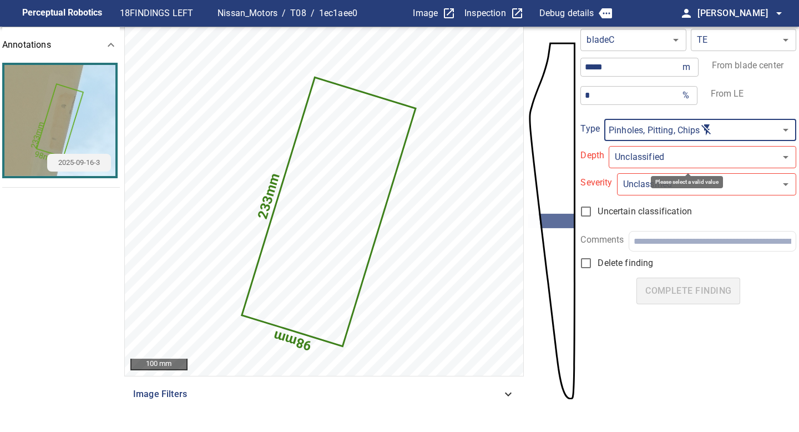
click at [636, 158] on body "**********" at bounding box center [399, 216] width 799 height 432
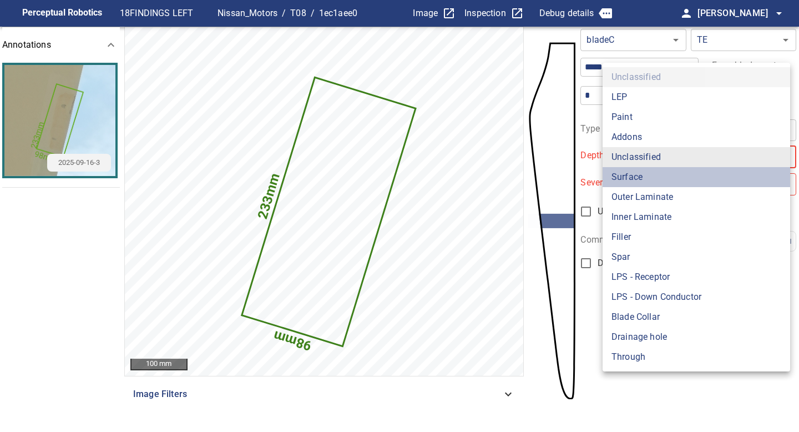
click at [636, 177] on li "Surface" at bounding box center [695, 177] width 187 height 20
type input "*******"
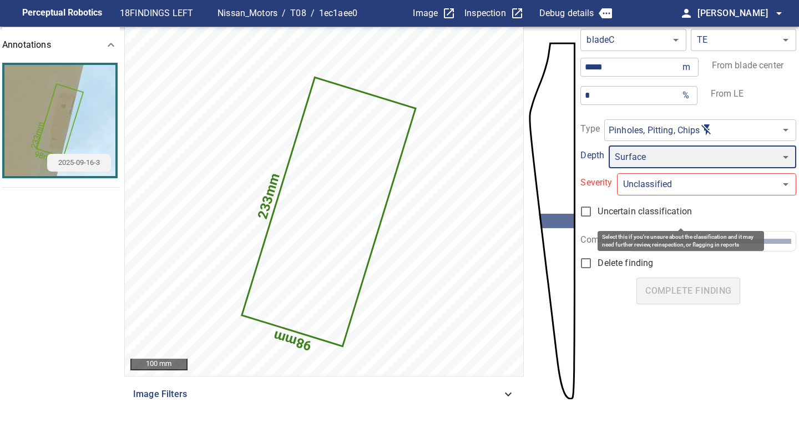
type input "*"
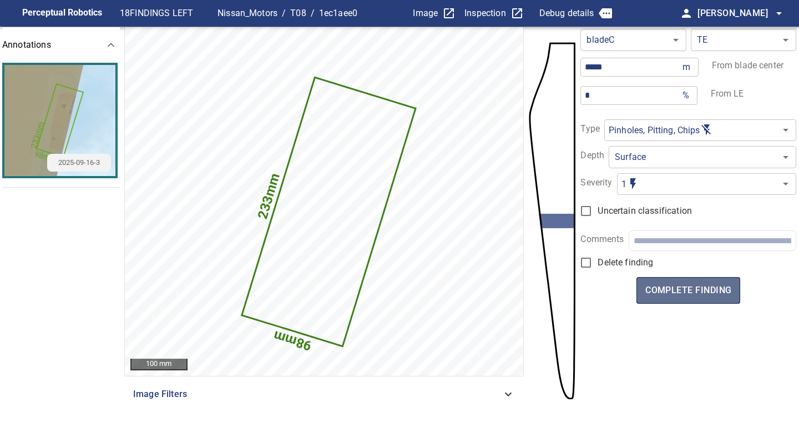
click at [681, 279] on button "complete finding" at bounding box center [688, 290] width 104 height 27
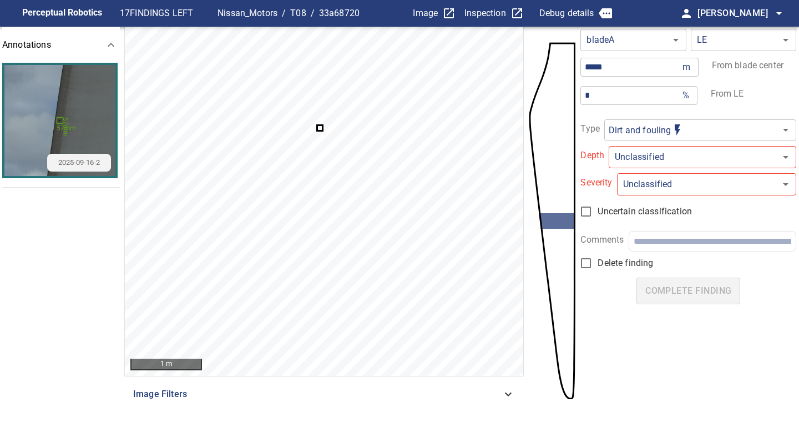
click at [321, 127] on icon at bounding box center [320, 128] width 4 height 4
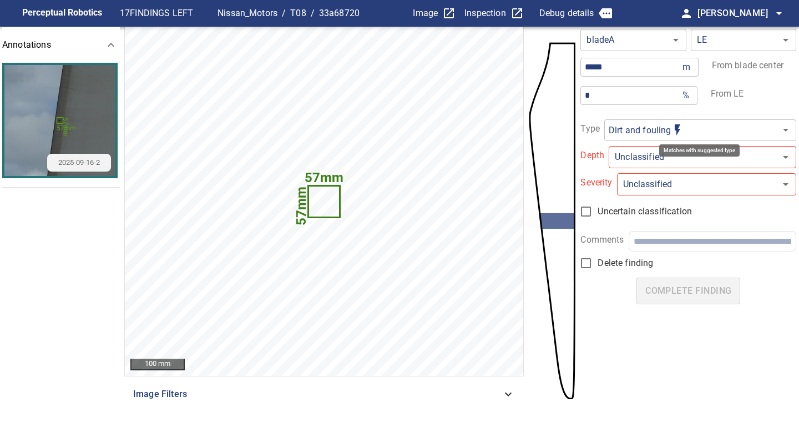
click at [635, 134] on body "**********" at bounding box center [399, 216] width 799 height 432
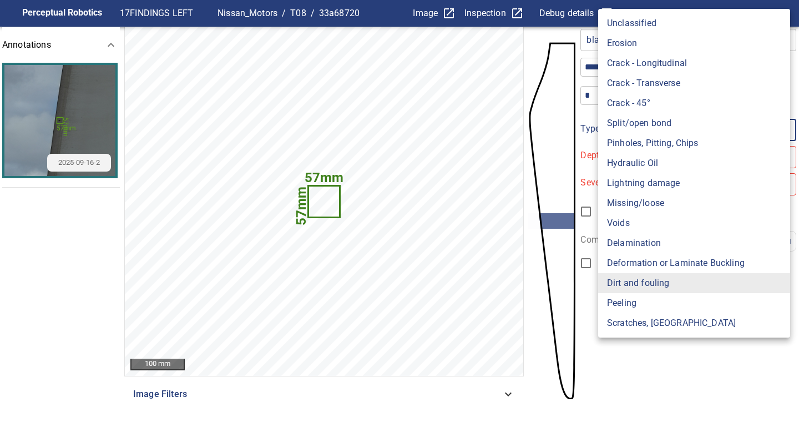
click at [622, 227] on li "Voids" at bounding box center [694, 223] width 192 height 20
type input "*****"
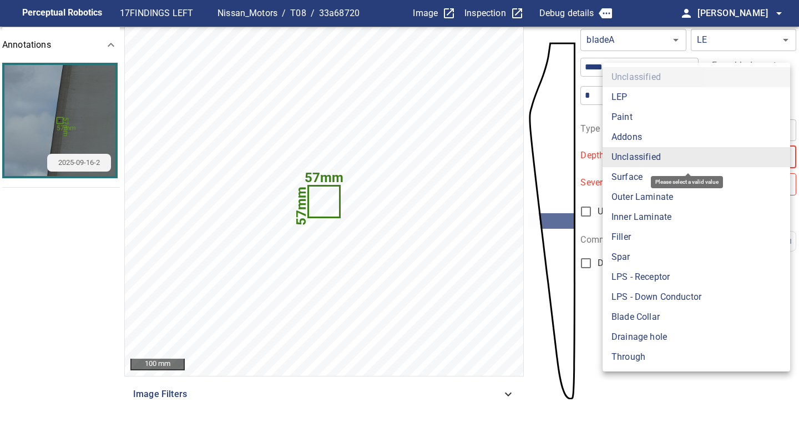
click at [628, 153] on body "**********" at bounding box center [399, 216] width 799 height 432
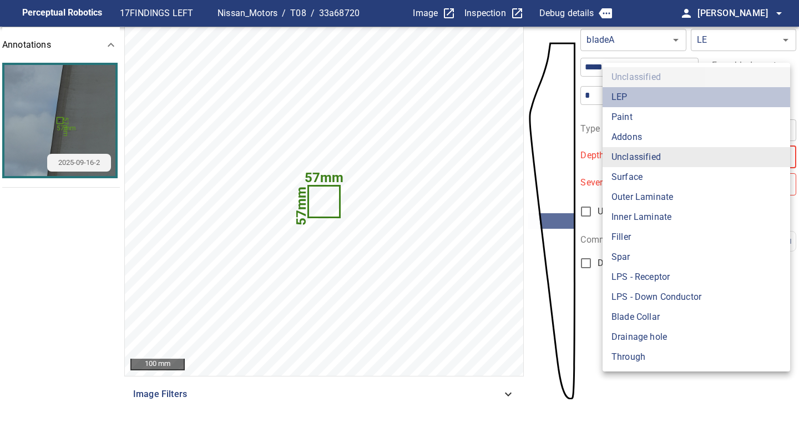
click at [634, 99] on li "LEP" at bounding box center [695, 97] width 187 height 20
type input "***"
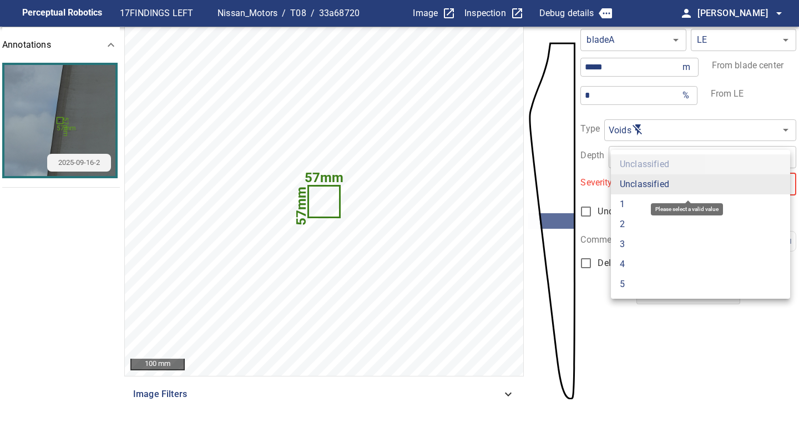
click at [642, 184] on body "**********" at bounding box center [399, 216] width 799 height 432
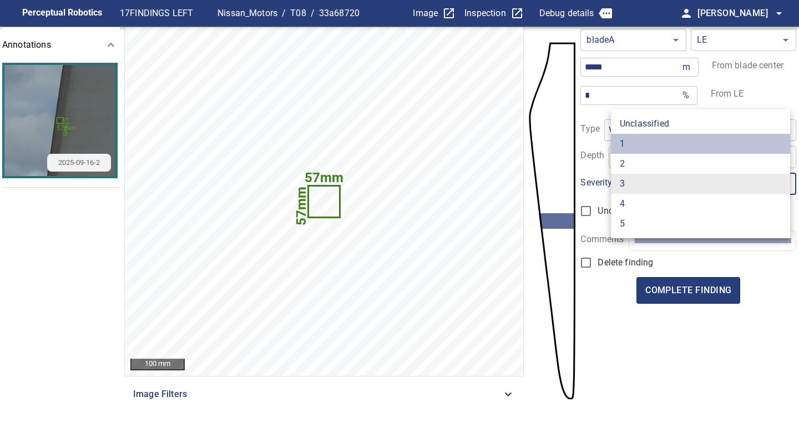
click at [642, 146] on li "1" at bounding box center [700, 144] width 179 height 20
type input "*"
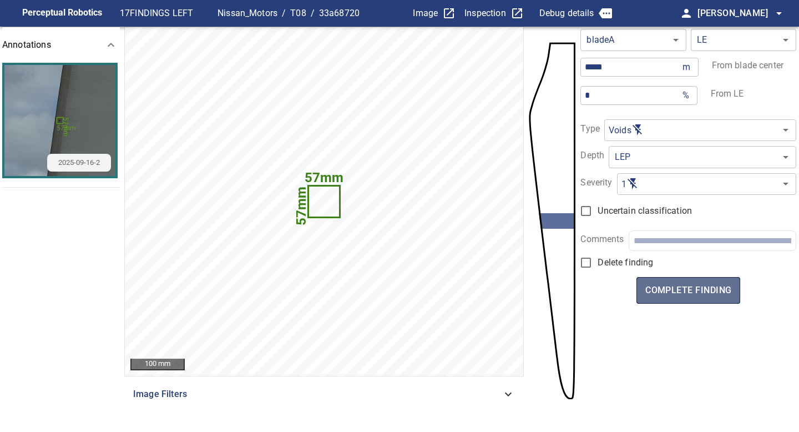
click at [694, 290] on span "complete finding" at bounding box center [688, 290] width 86 height 16
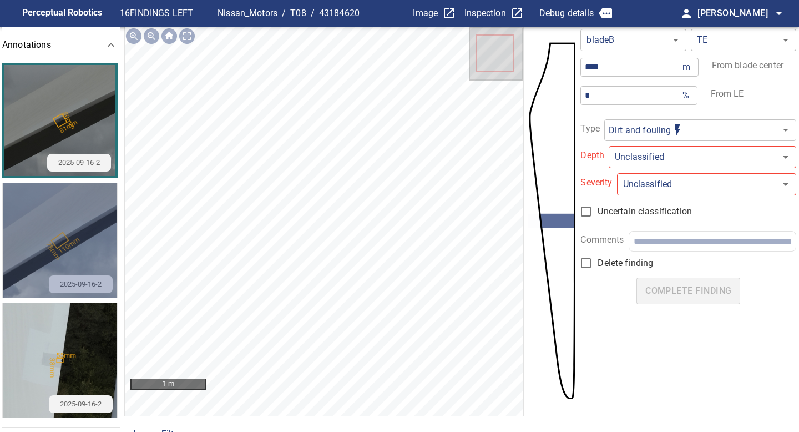
click at [62, 242] on img "button" at bounding box center [60, 240] width 114 height 114
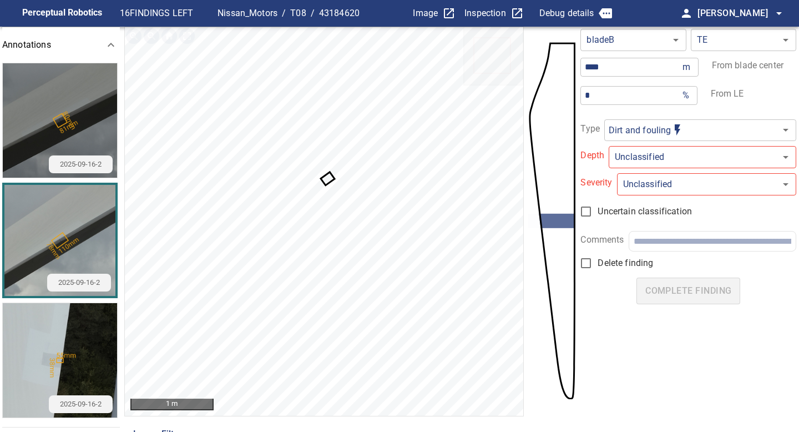
click at [325, 180] on icon at bounding box center [327, 178] width 11 height 11
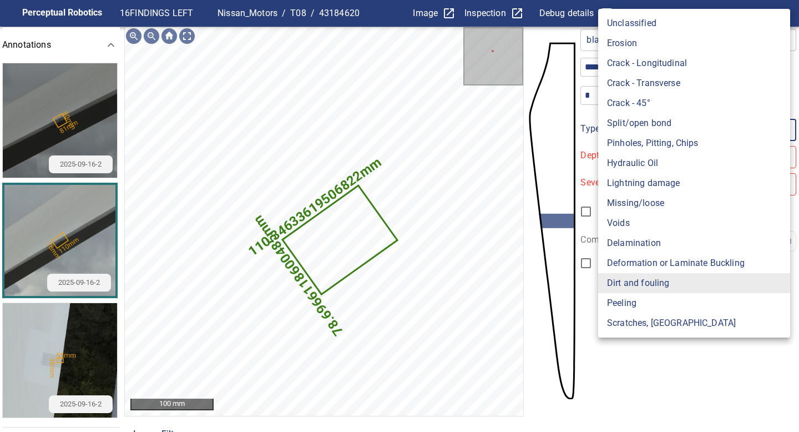
click at [634, 138] on body "**********" at bounding box center [399, 216] width 799 height 432
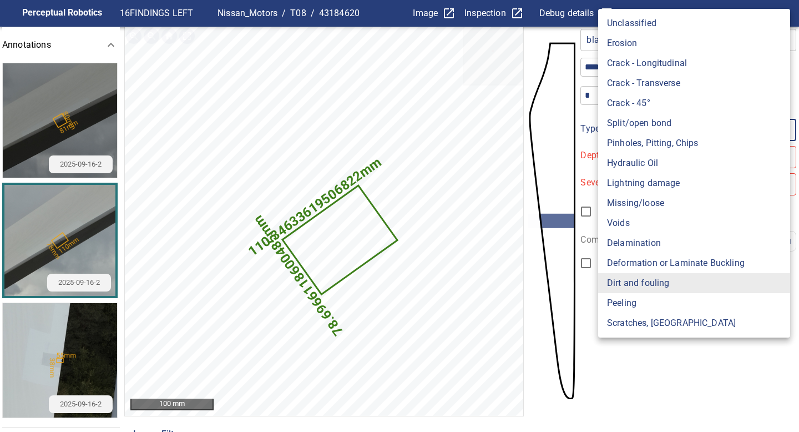
click at [640, 79] on li "Crack - Transverse" at bounding box center [694, 83] width 192 height 20
type input "**********"
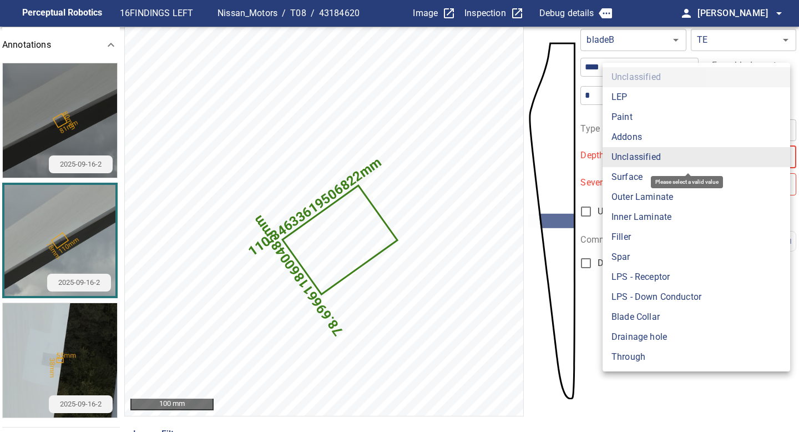
click at [637, 159] on body "**********" at bounding box center [399, 216] width 799 height 432
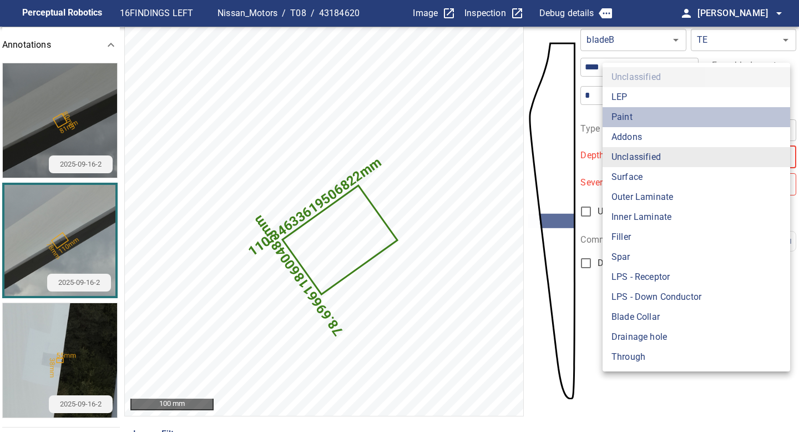
click at [637, 119] on li "Paint" at bounding box center [695, 117] width 187 height 20
type input "*****"
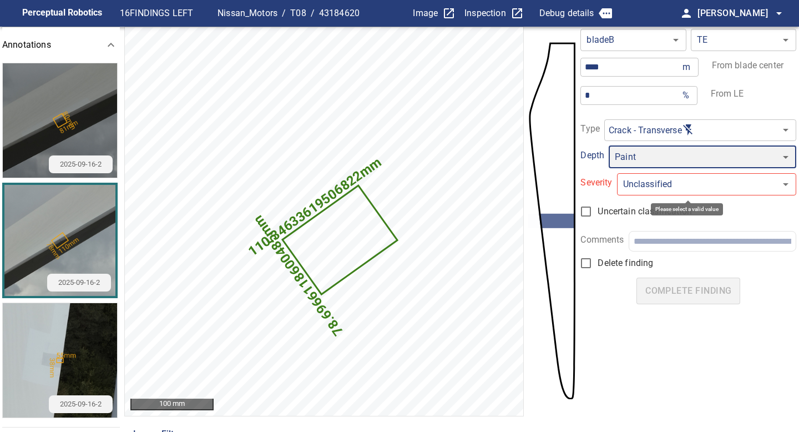
type input "*"
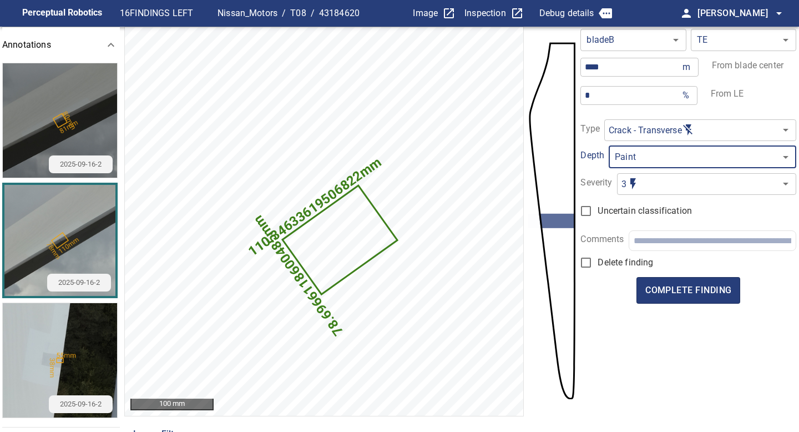
click at [657, 241] on input "text" at bounding box center [712, 240] width 158 height 11
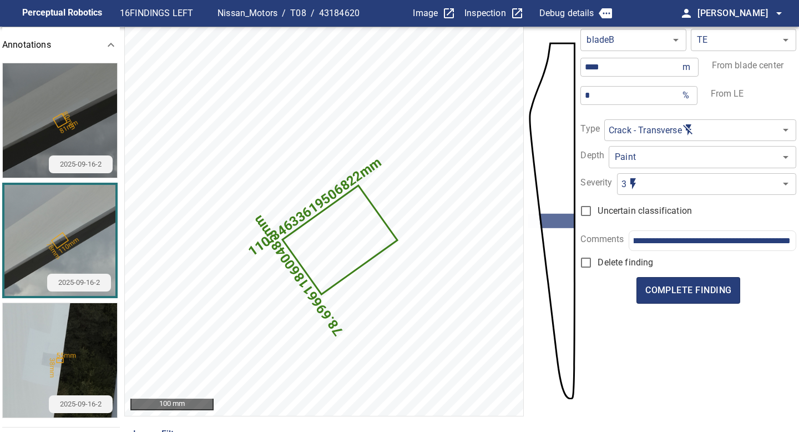
scroll to position [0, 91]
click at [682, 239] on input "**********" at bounding box center [711, 240] width 157 height 11
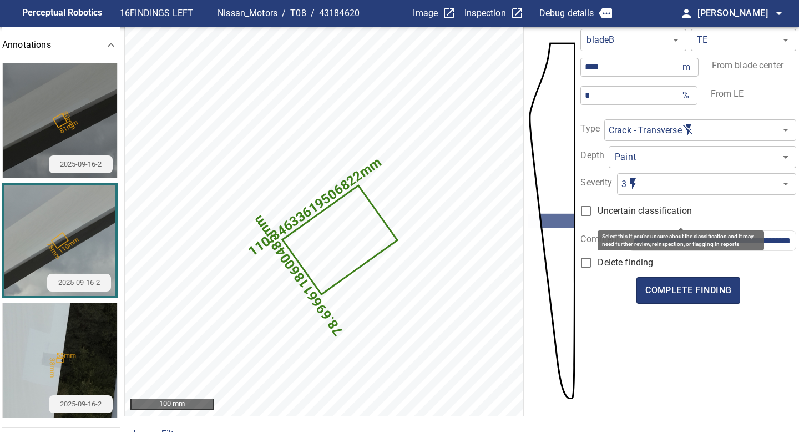
type input "**********"
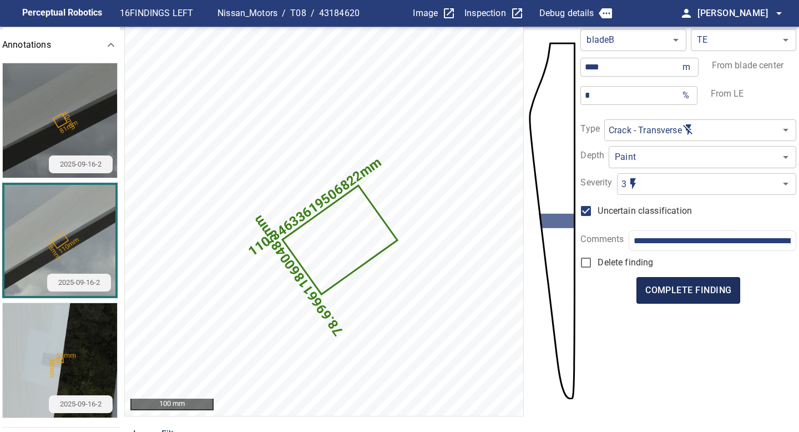
click at [696, 290] on span "complete finding" at bounding box center [688, 290] width 86 height 16
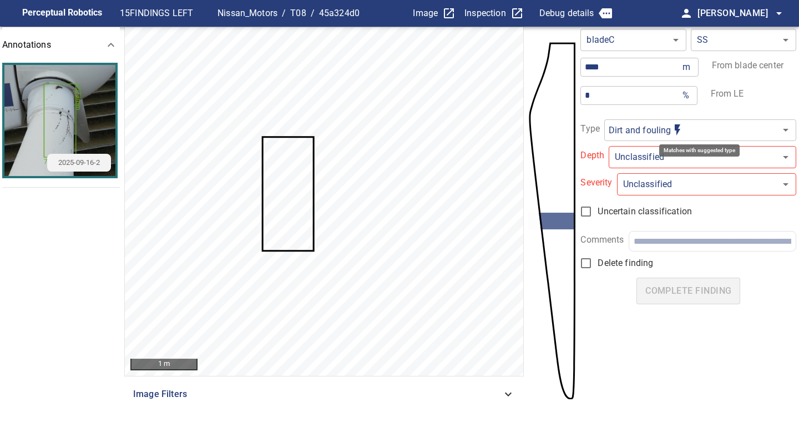
click at [633, 130] on body "**********" at bounding box center [399, 216] width 799 height 432
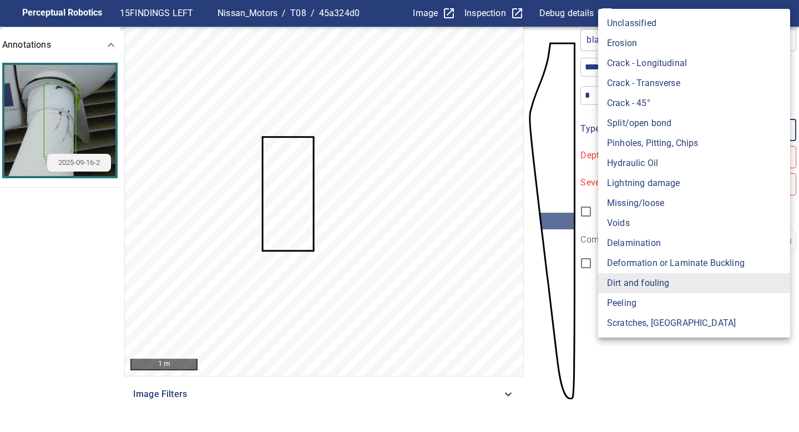
click at [628, 166] on li "Hydraulic Oil" at bounding box center [694, 163] width 192 height 20
type input "**********"
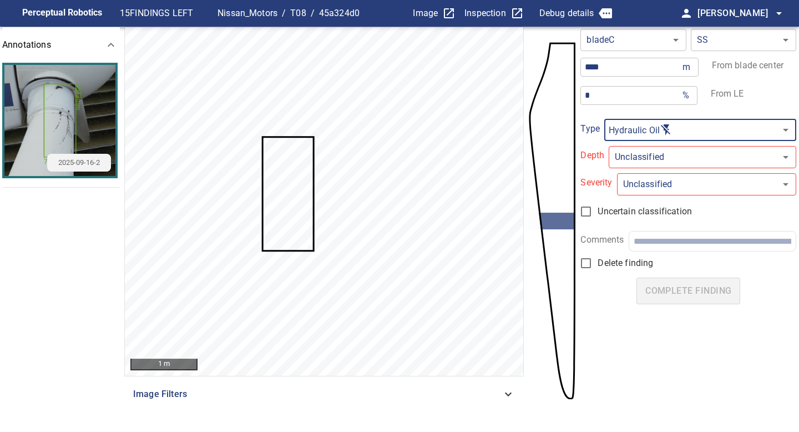
click at [637, 159] on body "**********" at bounding box center [399, 216] width 799 height 432
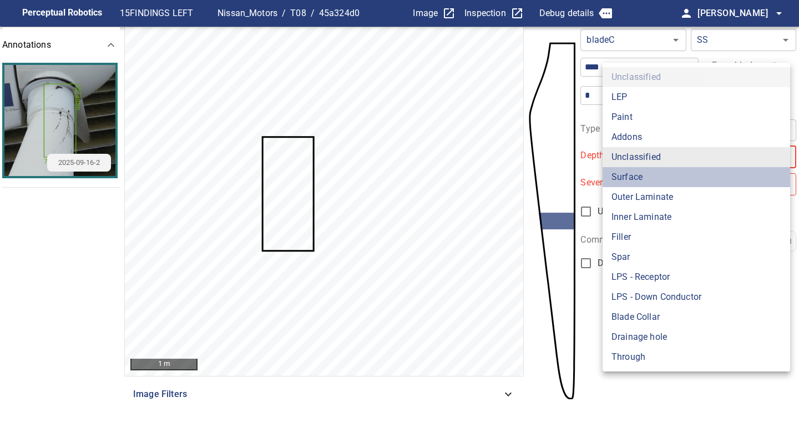
click at [637, 171] on li "Surface" at bounding box center [695, 177] width 187 height 20
type input "*******"
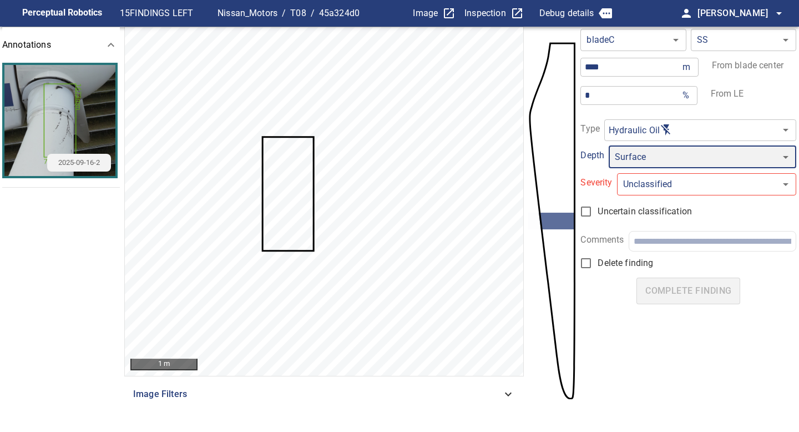
type input "*"
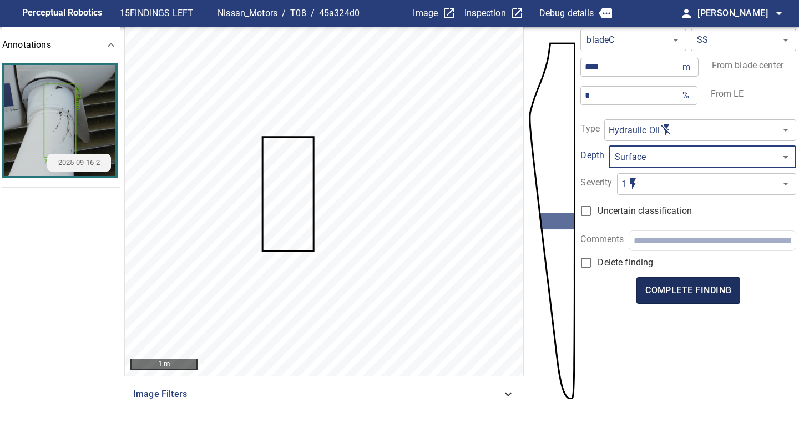
click at [694, 293] on span "complete finding" at bounding box center [688, 290] width 86 height 16
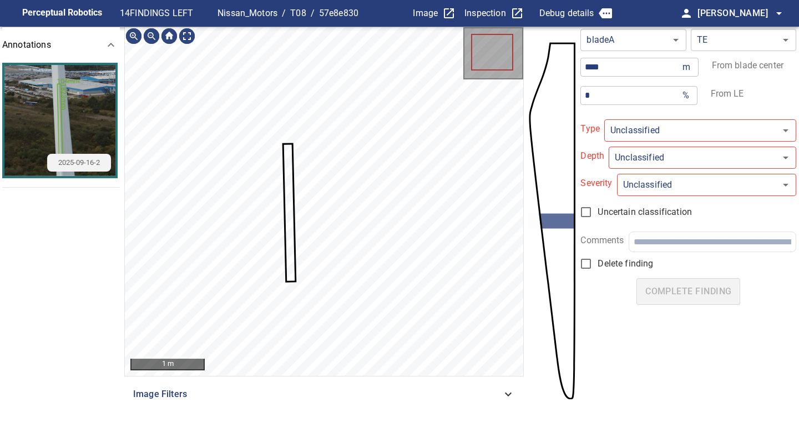
type input "**********"
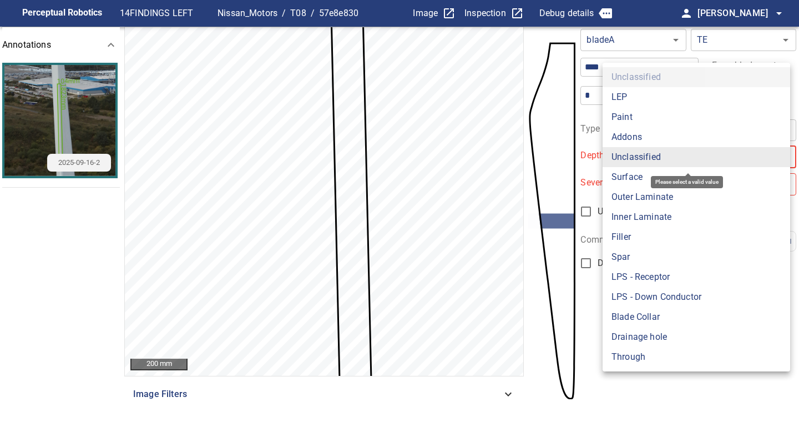
click at [633, 163] on body "**********" at bounding box center [399, 216] width 799 height 432
click at [634, 177] on li "Surface" at bounding box center [695, 177] width 187 height 20
type input "*******"
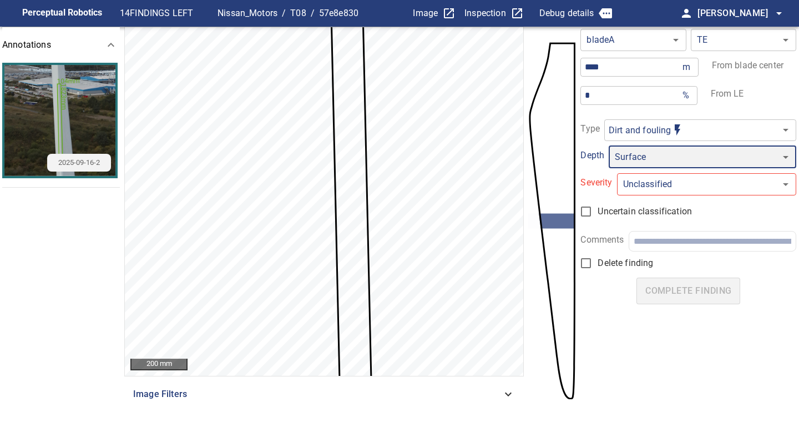
type input "*"
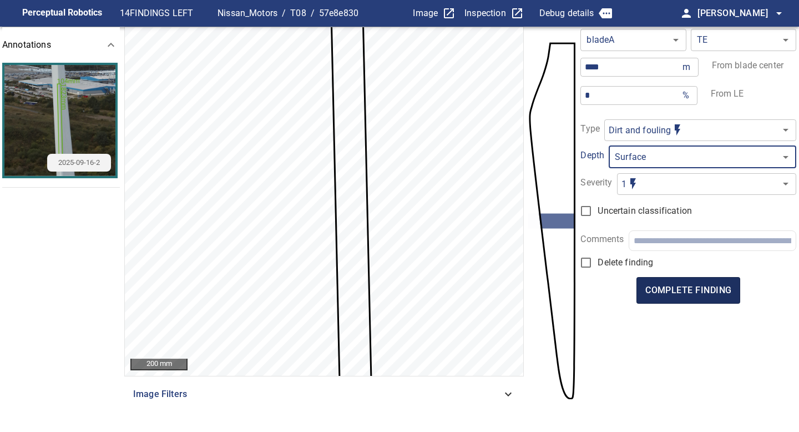
click at [698, 293] on span "complete finding" at bounding box center [688, 290] width 86 height 16
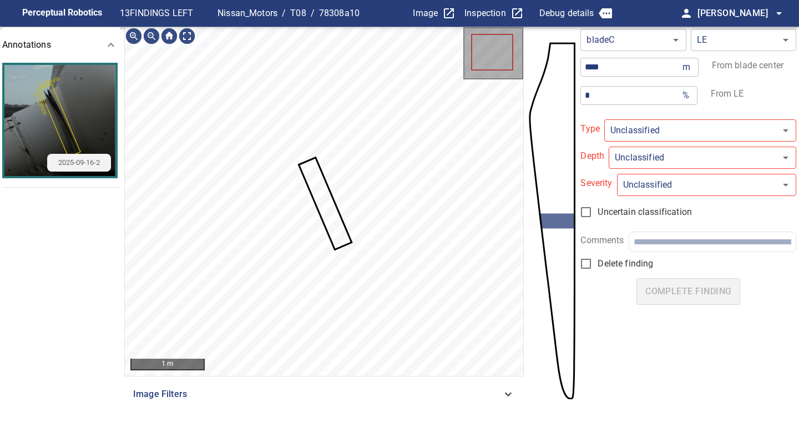
type input "**********"
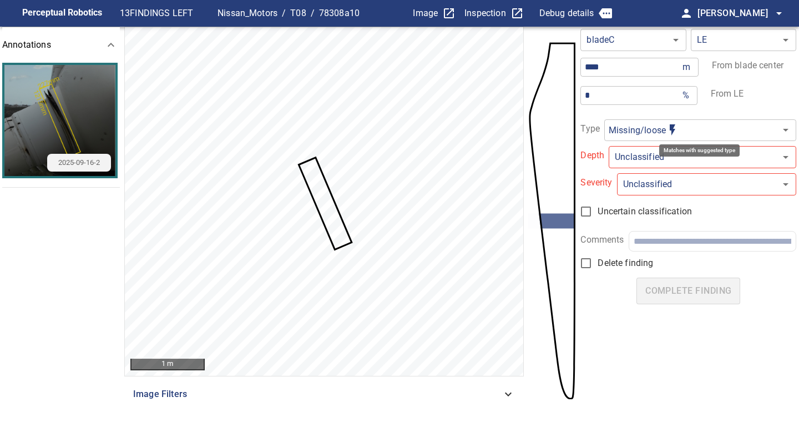
click at [647, 130] on body "**********" at bounding box center [399, 216] width 799 height 432
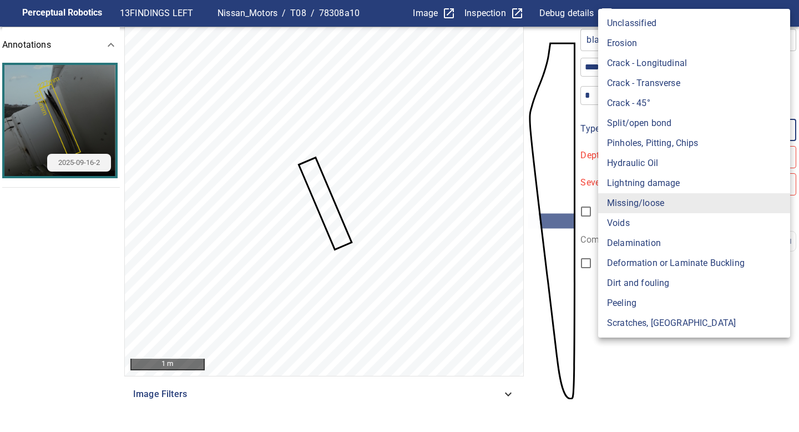
click at [638, 202] on li "Missing/loose" at bounding box center [694, 203] width 192 height 20
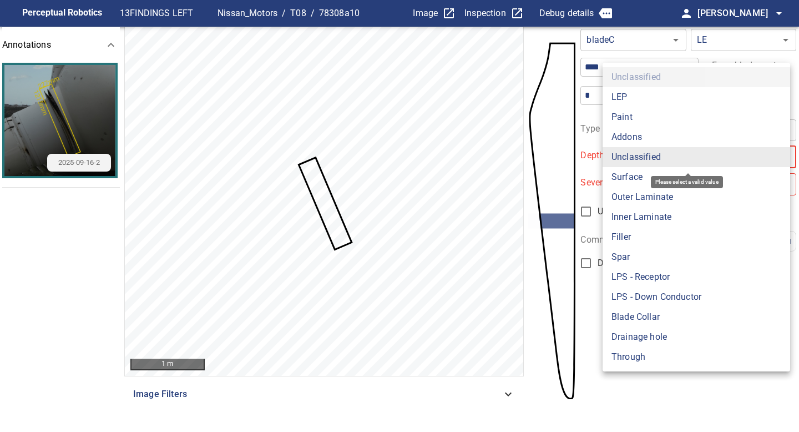
click at [635, 158] on body "**********" at bounding box center [399, 216] width 799 height 432
click at [631, 320] on li "Blade Collar" at bounding box center [695, 317] width 187 height 20
type input "**********"
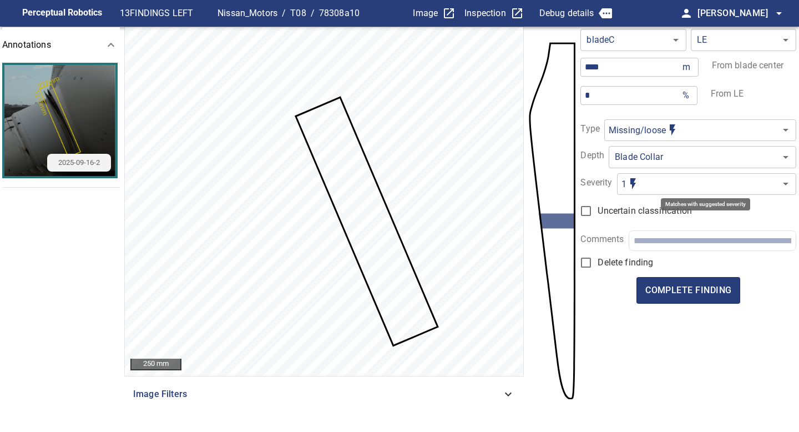
click at [647, 187] on body "**********" at bounding box center [399, 216] width 799 height 432
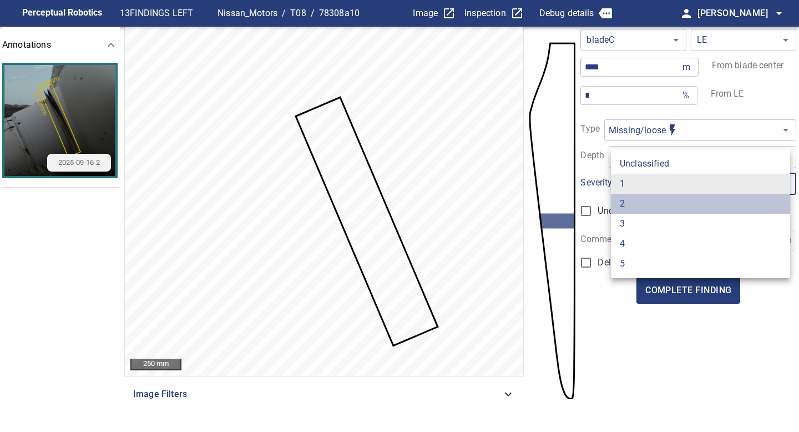
click at [638, 210] on li "2" at bounding box center [700, 204] width 179 height 20
type input "*"
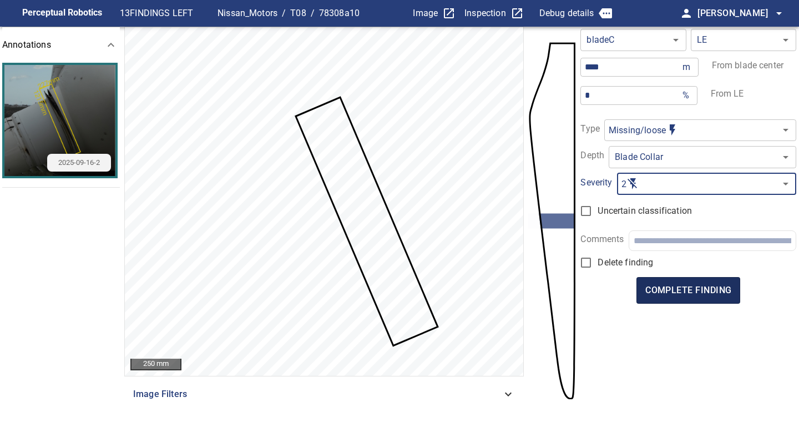
click at [696, 289] on span "complete finding" at bounding box center [688, 290] width 86 height 16
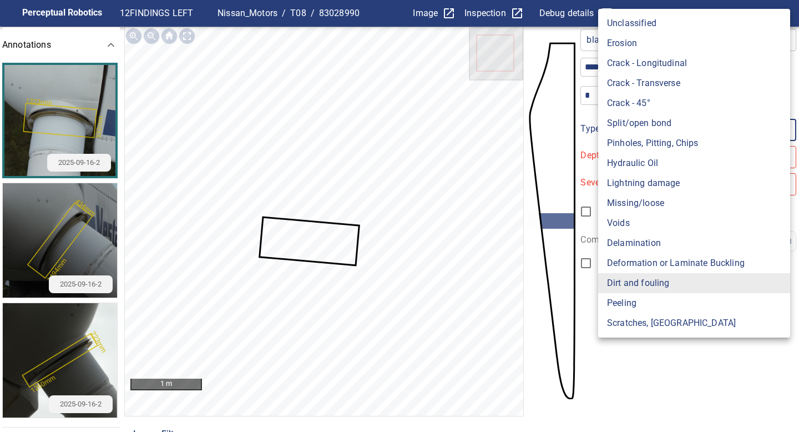
click at [652, 123] on body "**********" at bounding box center [399, 216] width 799 height 432
click at [635, 196] on li "Missing/loose" at bounding box center [694, 203] width 192 height 20
type input "**********"
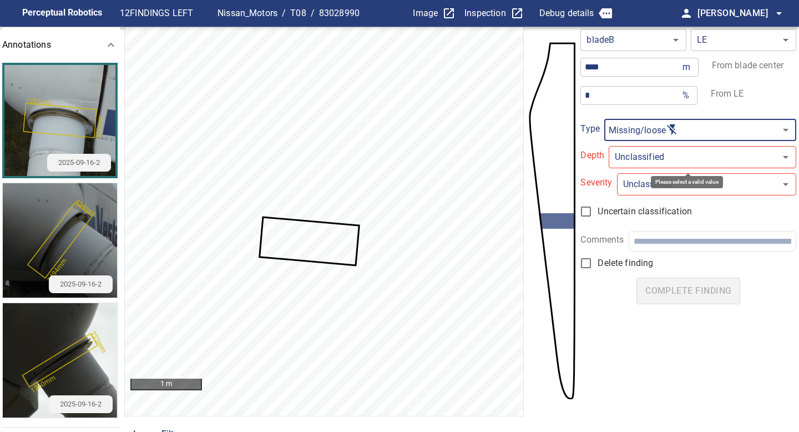
click at [640, 148] on body "**********" at bounding box center [399, 216] width 799 height 432
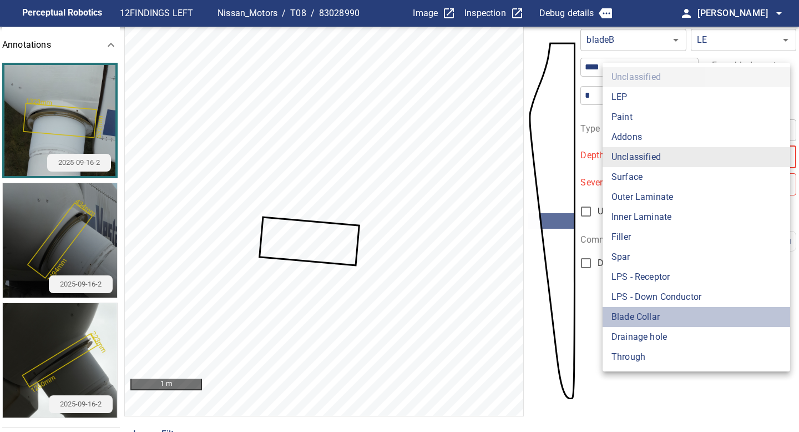
click at [638, 317] on li "Blade Collar" at bounding box center [695, 317] width 187 height 20
type input "**********"
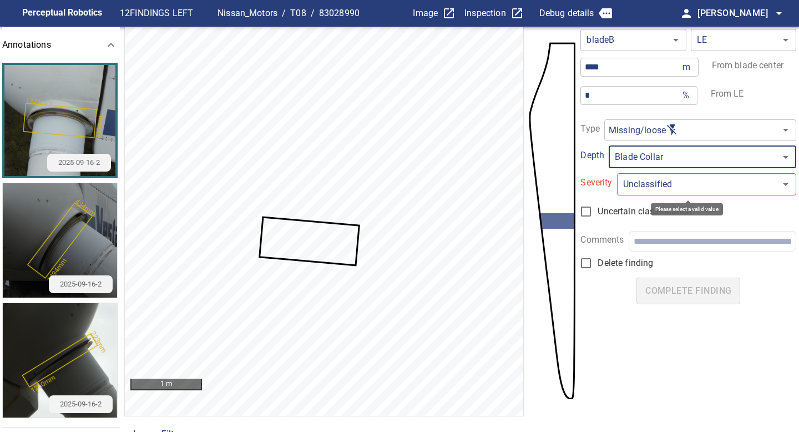
click at [635, 191] on body "**********" at bounding box center [399, 216] width 799 height 432
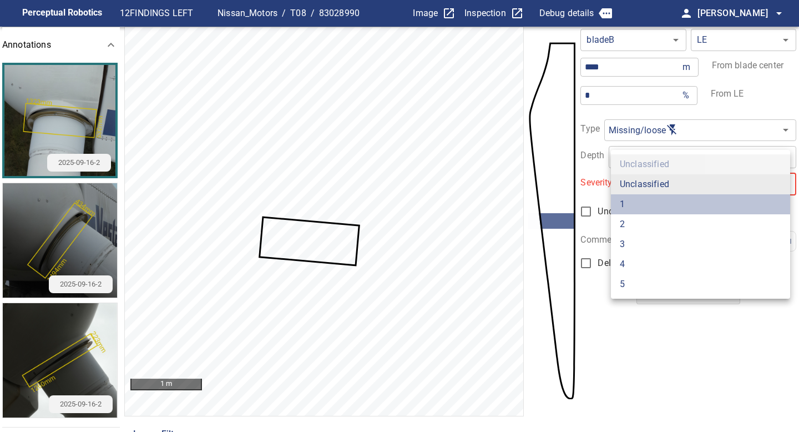
click at [634, 202] on ul "Unclassified Unclassified 1 2 3 4 5" at bounding box center [700, 224] width 179 height 149
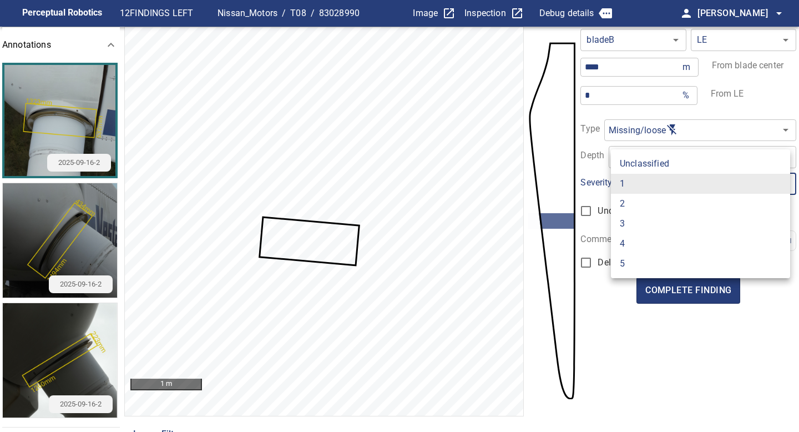
click at [254, 235] on div at bounding box center [399, 216] width 799 height 432
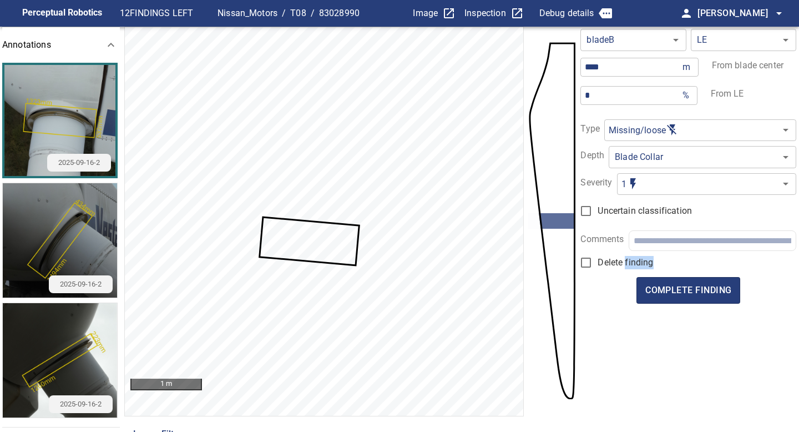
click at [254, 235] on div "Unclassified 1 2 3 4 5" at bounding box center [399, 216] width 799 height 432
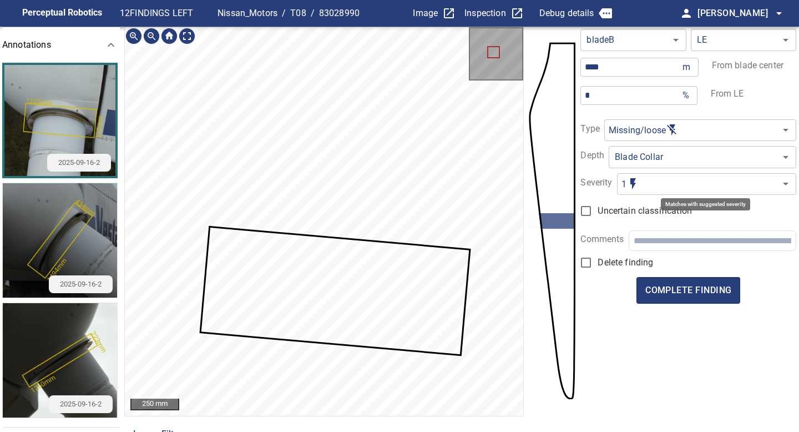
click at [636, 184] on body "**********" at bounding box center [399, 216] width 799 height 432
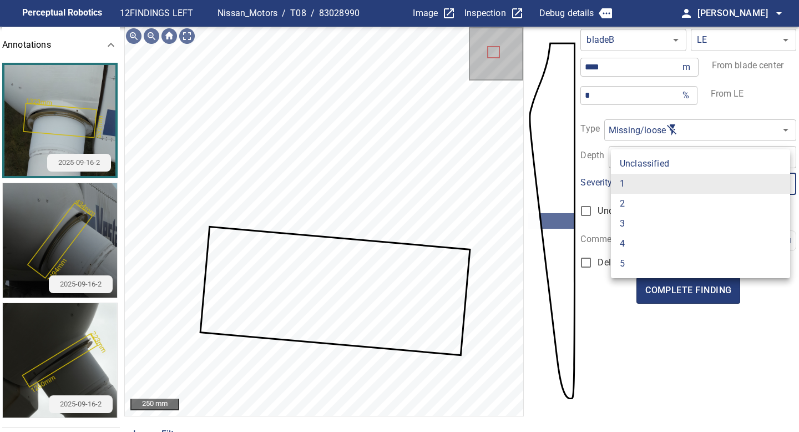
click at [636, 207] on li "2" at bounding box center [700, 204] width 179 height 20
type input "*"
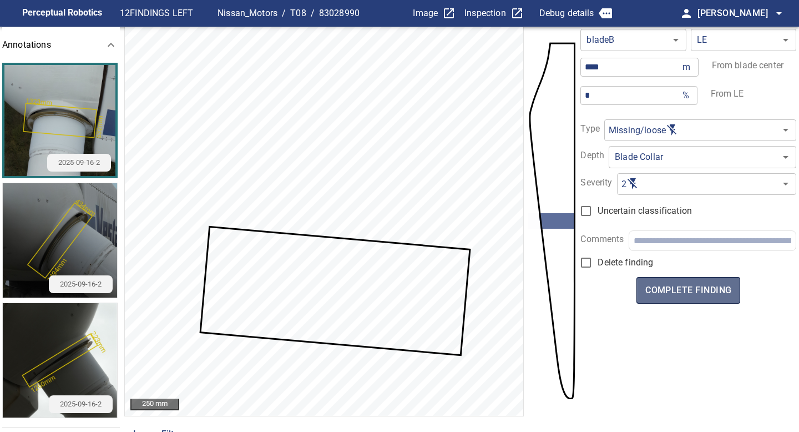
click at [695, 292] on span "complete finding" at bounding box center [688, 290] width 86 height 16
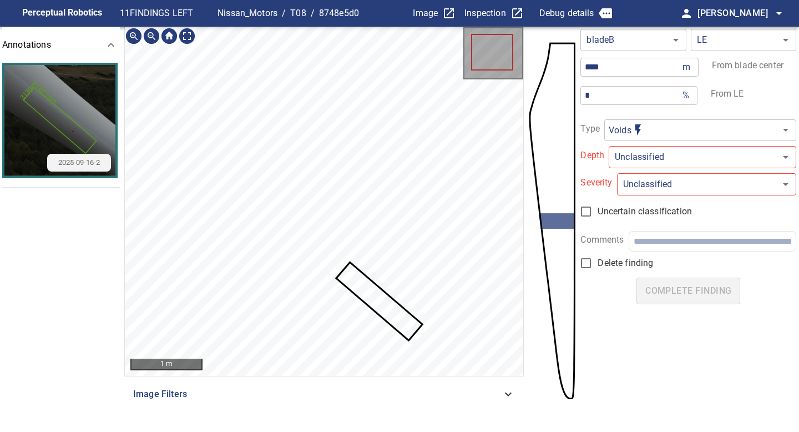
click at [397, 315] on icon at bounding box center [379, 301] width 84 height 76
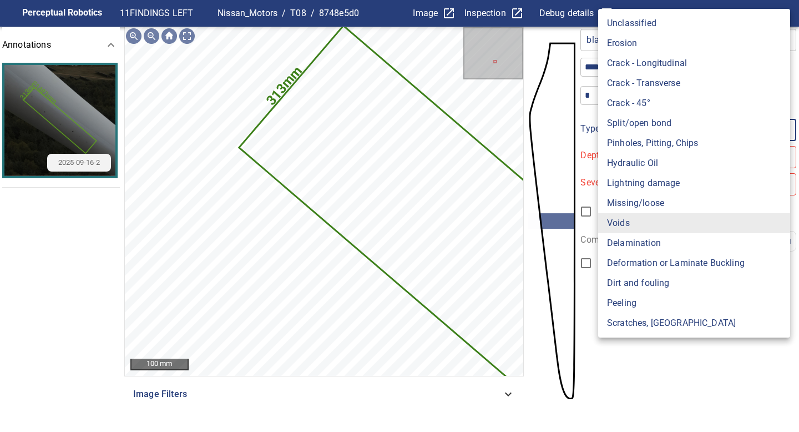
click at [648, 136] on body "**********" at bounding box center [399, 216] width 799 height 432
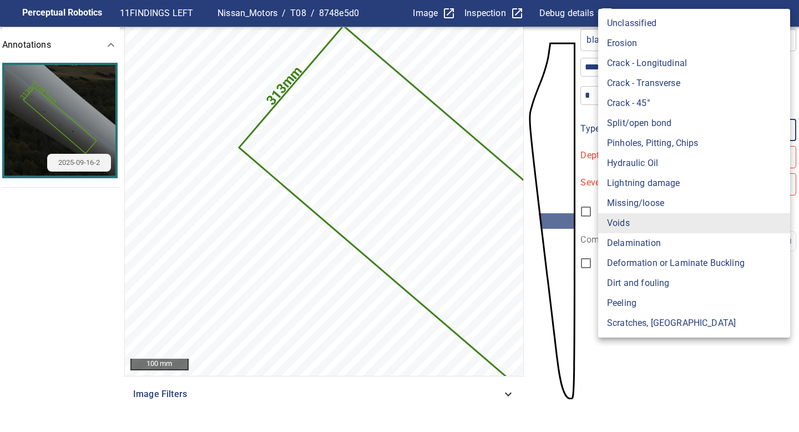
click at [640, 158] on li "Hydraulic Oil" at bounding box center [694, 163] width 192 height 20
type input "**********"
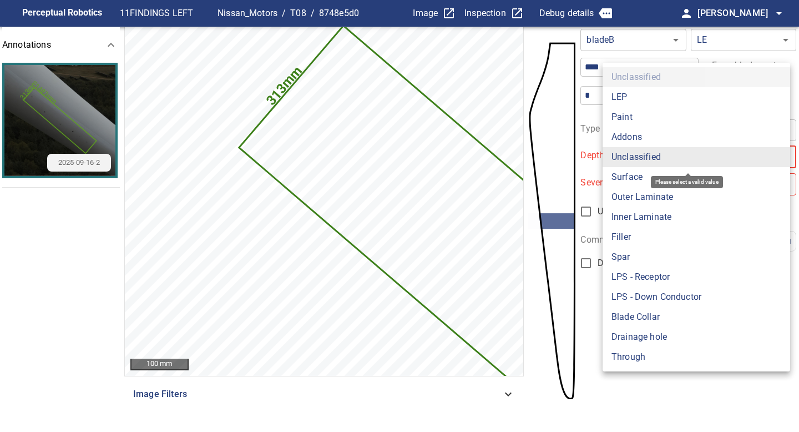
click at [642, 156] on body "**********" at bounding box center [399, 216] width 799 height 432
click at [641, 170] on li "Surface" at bounding box center [695, 177] width 187 height 20
type input "*******"
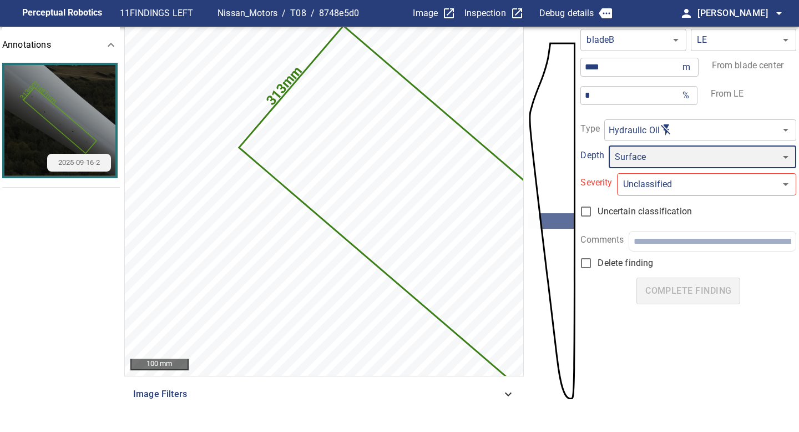
type input "*"
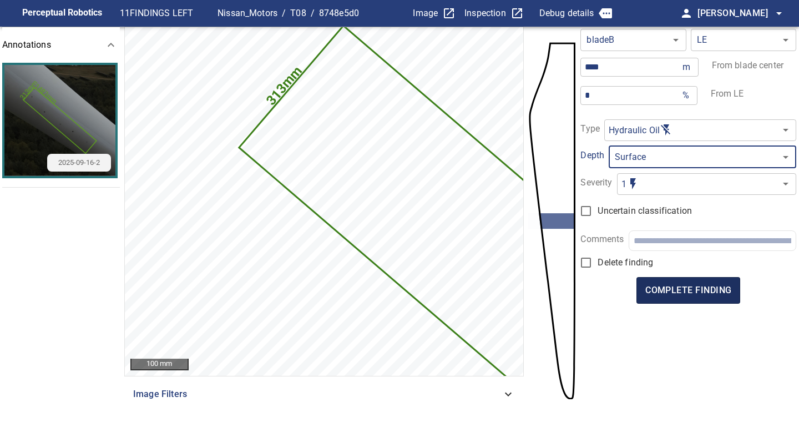
click at [703, 289] on span "complete finding" at bounding box center [688, 290] width 86 height 16
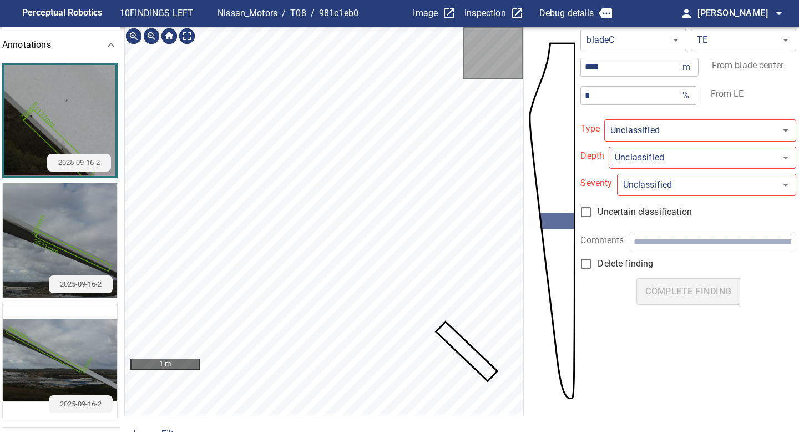
type input "**********"
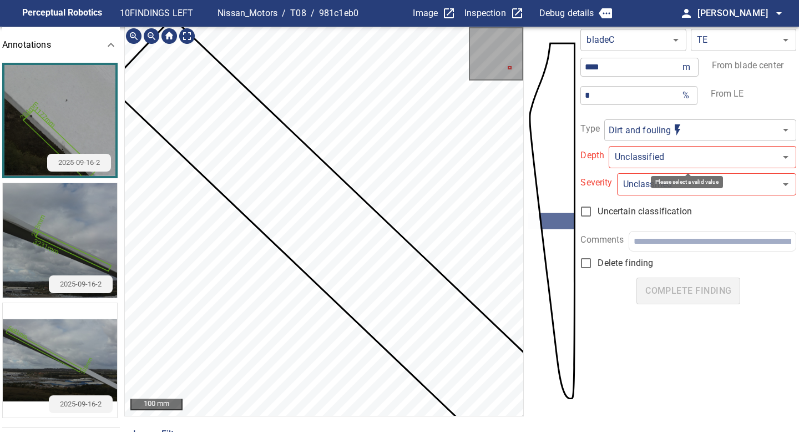
click at [638, 165] on body "**********" at bounding box center [399, 216] width 799 height 432
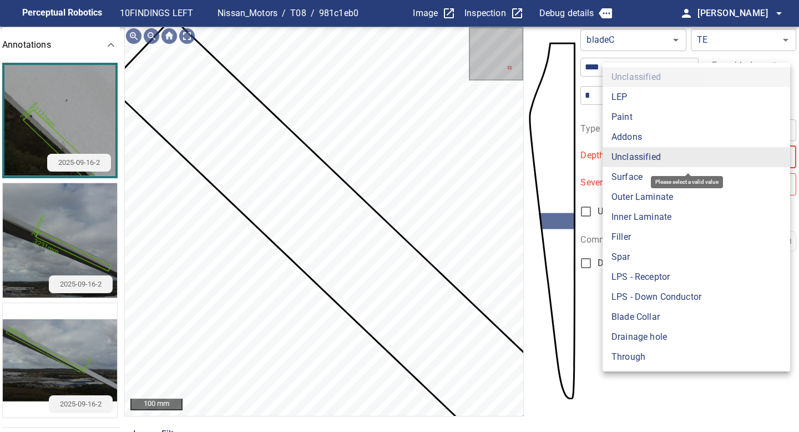
click at [638, 179] on li "Surface" at bounding box center [695, 177] width 187 height 20
type input "*******"
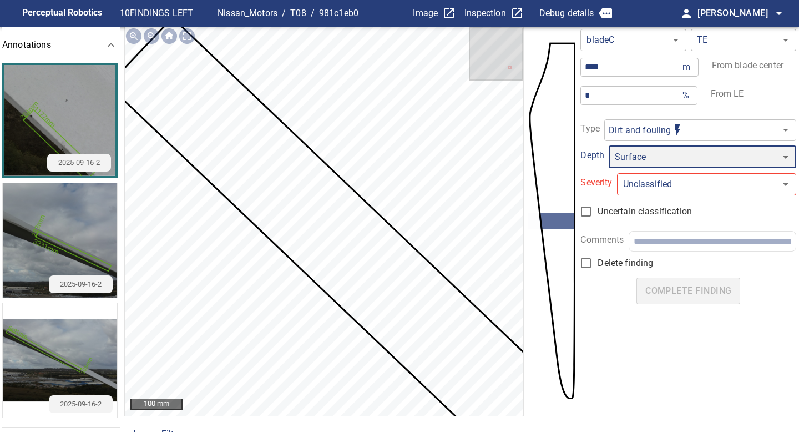
type input "*"
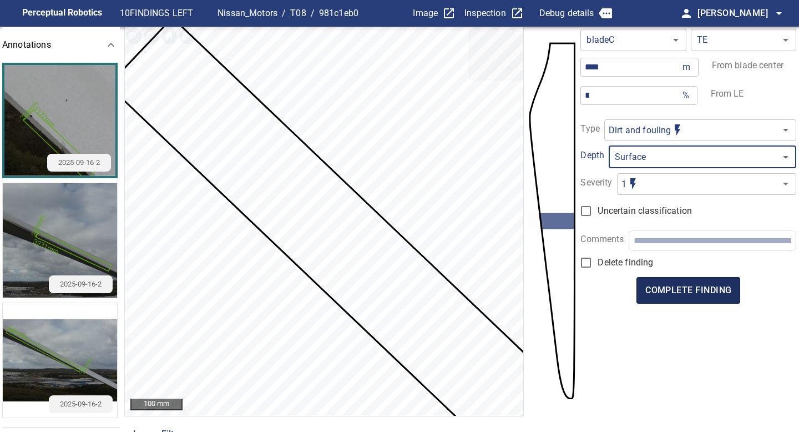
click at [700, 288] on span "complete finding" at bounding box center [688, 290] width 86 height 16
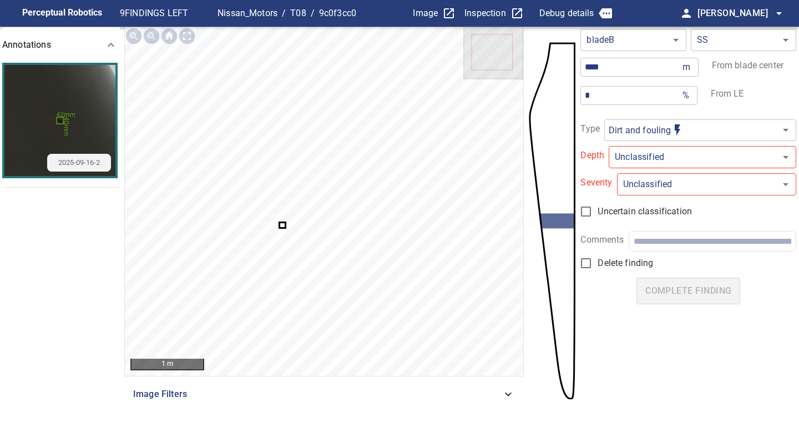
click at [282, 223] on icon at bounding box center [282, 225] width 4 height 4
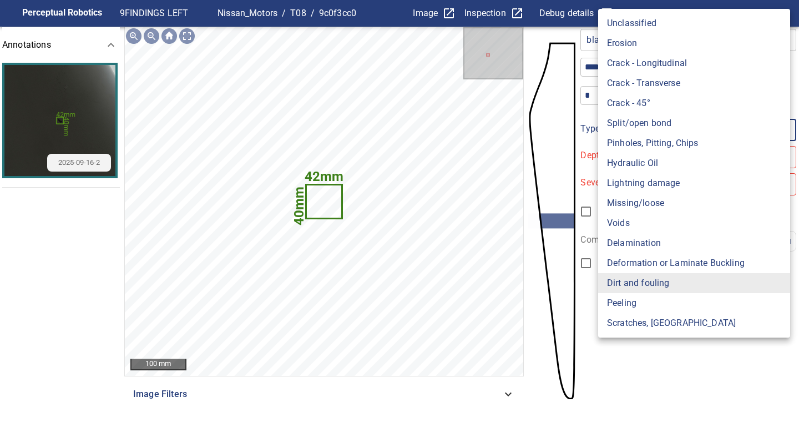
click at [653, 140] on body "**********" at bounding box center [399, 216] width 799 height 432
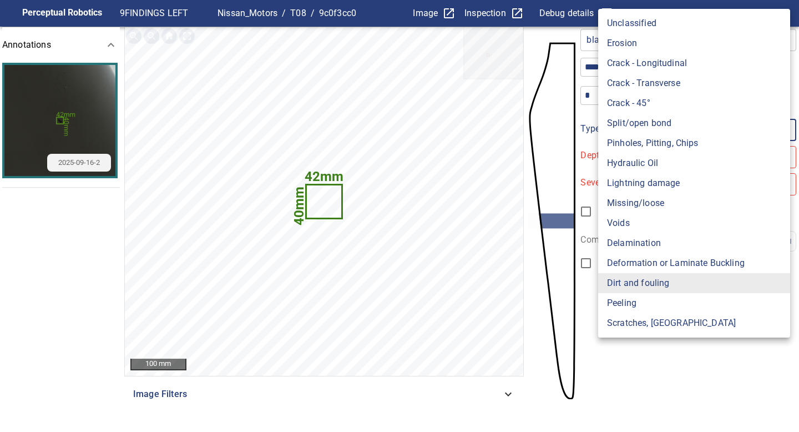
click at [653, 151] on li "Pinholes, Pitting, Chips" at bounding box center [694, 143] width 192 height 20
type input "*******"
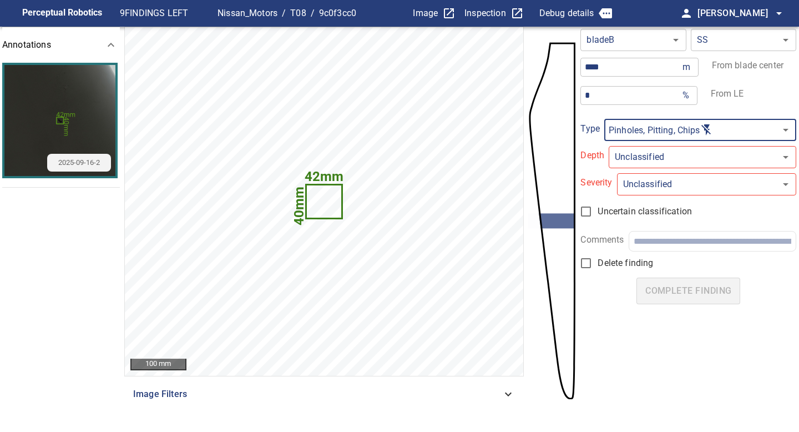
click at [636, 166] on body "**********" at bounding box center [399, 216] width 799 height 432
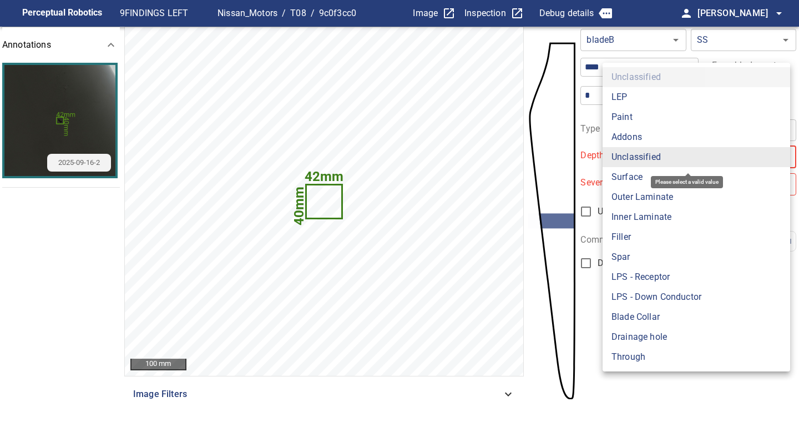
click at [636, 176] on li "Surface" at bounding box center [695, 177] width 187 height 20
type input "*******"
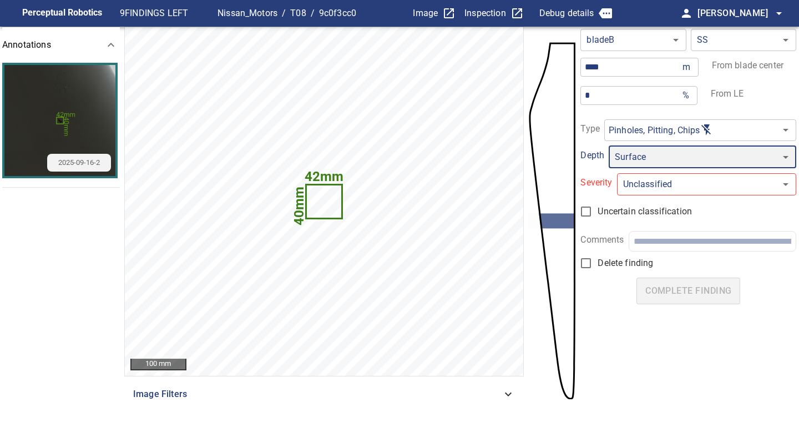
type input "*"
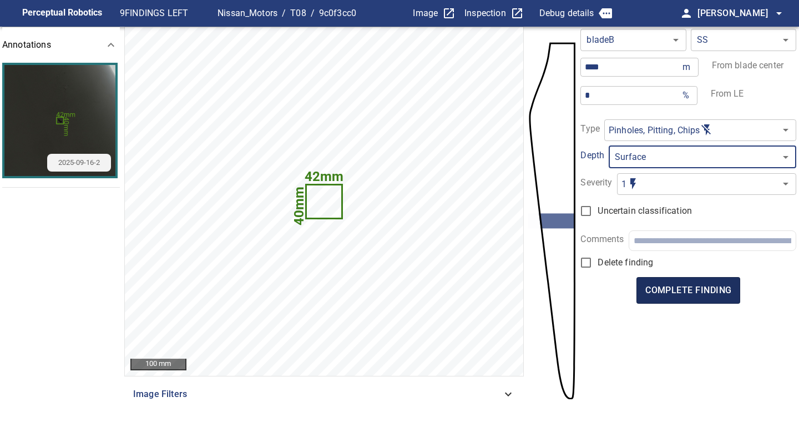
click at [697, 287] on span "complete finding" at bounding box center [688, 290] width 86 height 16
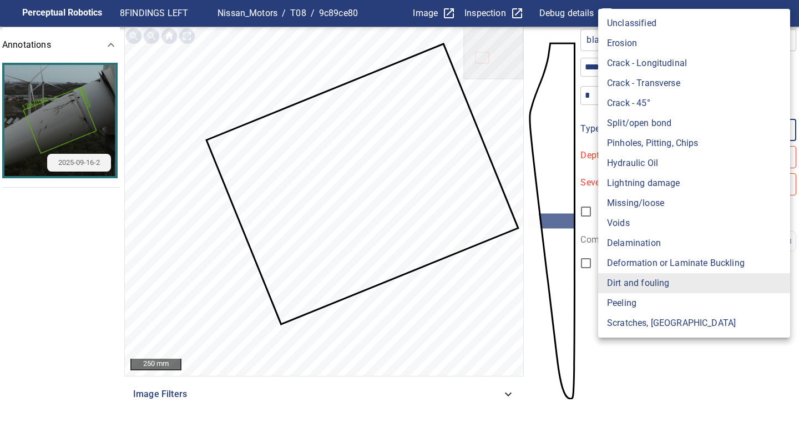
click at [640, 136] on body "**********" at bounding box center [399, 216] width 799 height 432
click at [646, 164] on li "Hydraulic Oil" at bounding box center [694, 163] width 192 height 20
type input "**********"
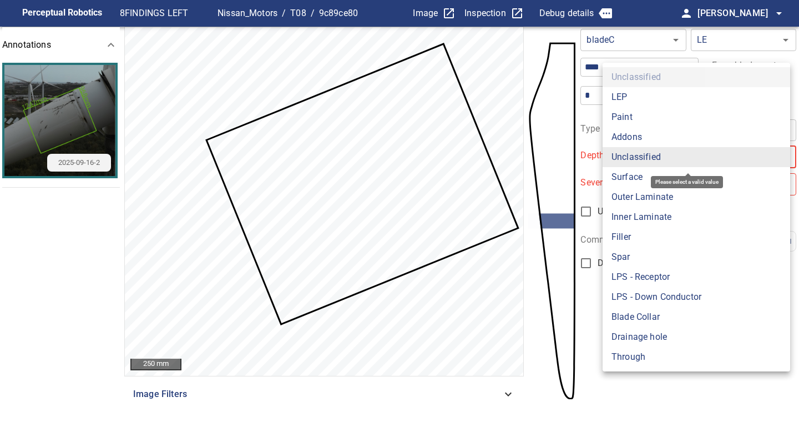
click at [646, 154] on body "**********" at bounding box center [399, 216] width 799 height 432
click at [642, 175] on li "Surface" at bounding box center [695, 177] width 187 height 20
type input "*******"
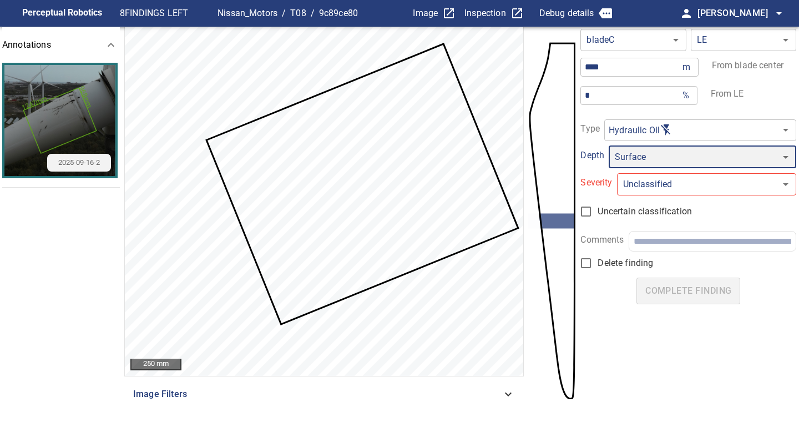
type input "*"
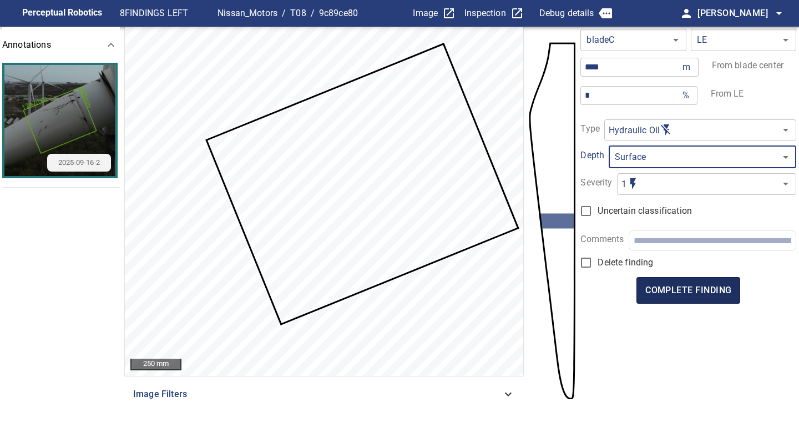
click at [697, 297] on span "complete finding" at bounding box center [688, 290] width 86 height 16
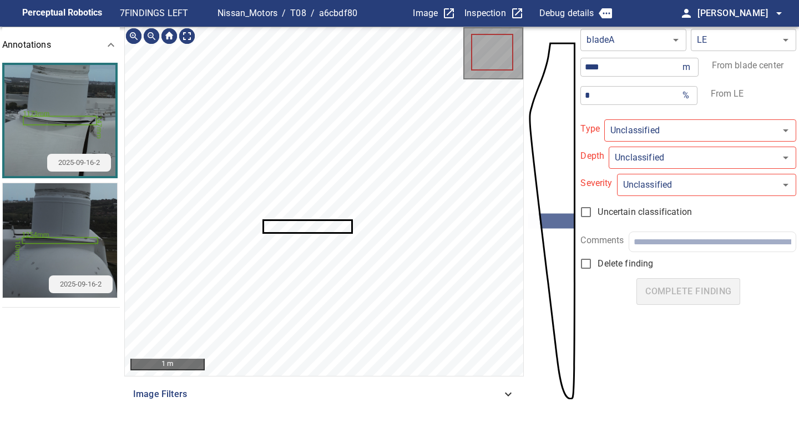
type input "**********"
click at [311, 226] on icon at bounding box center [307, 226] width 87 height 11
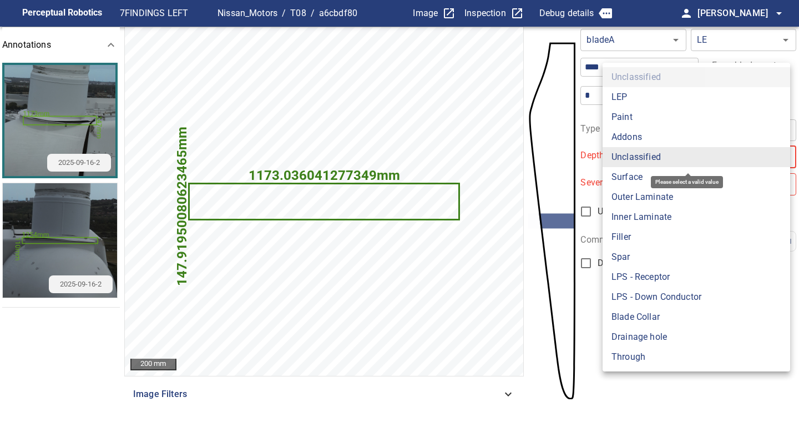
click at [646, 158] on body "**********" at bounding box center [399, 216] width 799 height 432
click at [636, 308] on li "Blade Collar" at bounding box center [695, 317] width 187 height 20
type input "**********"
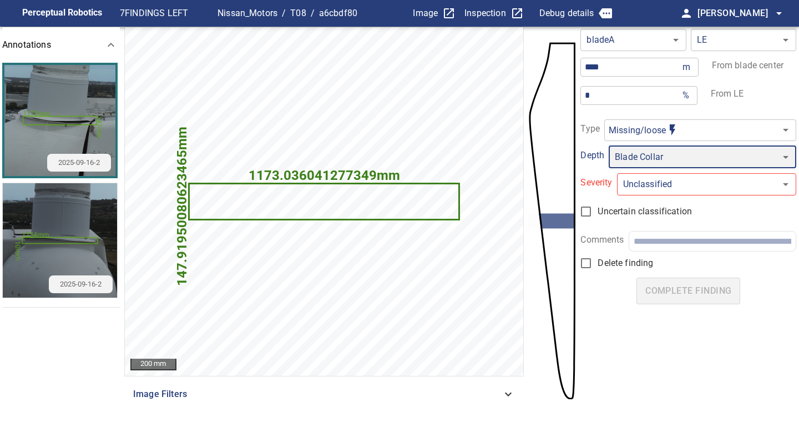
type input "*"
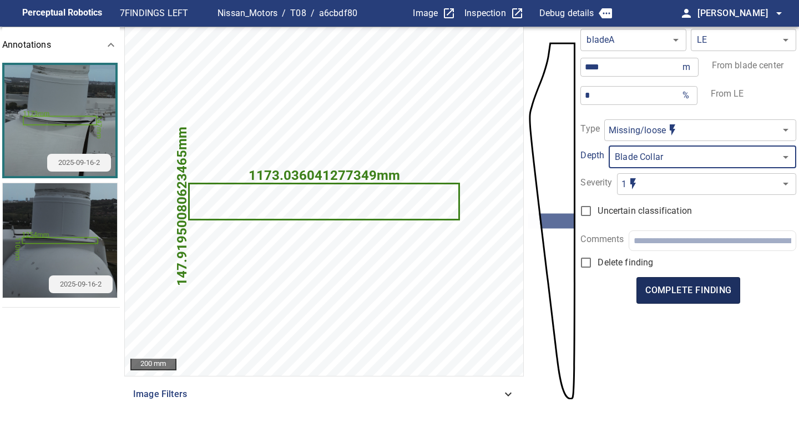
click at [687, 291] on span "complete finding" at bounding box center [688, 290] width 86 height 16
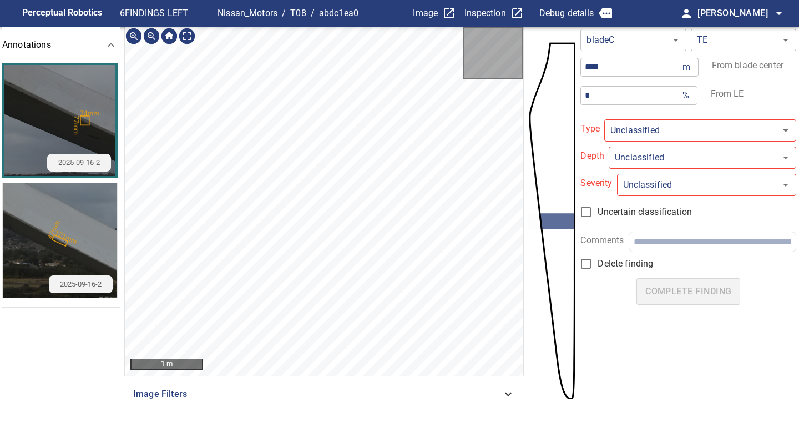
type input "**********"
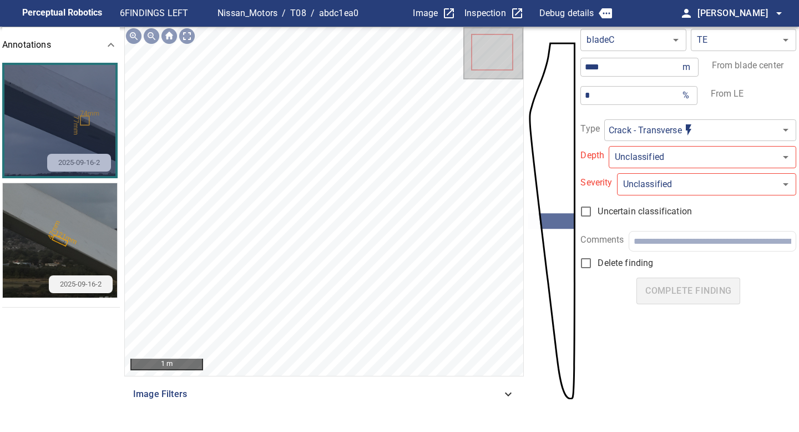
click at [91, 121] on img "button" at bounding box center [59, 120] width 111 height 111
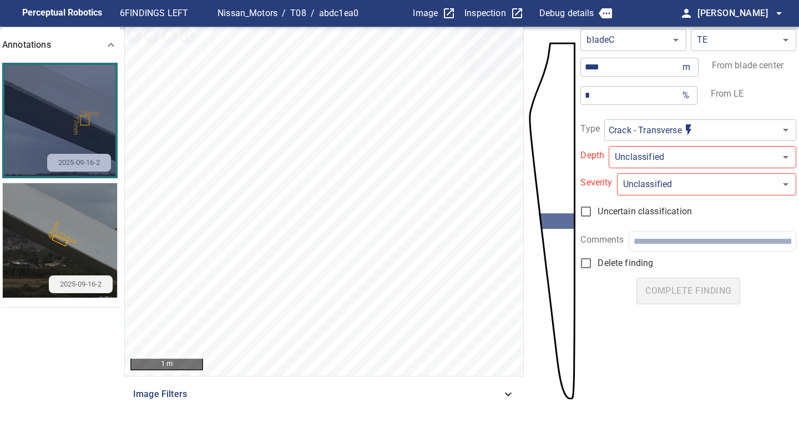
click at [85, 120] on img "button" at bounding box center [59, 120] width 111 height 111
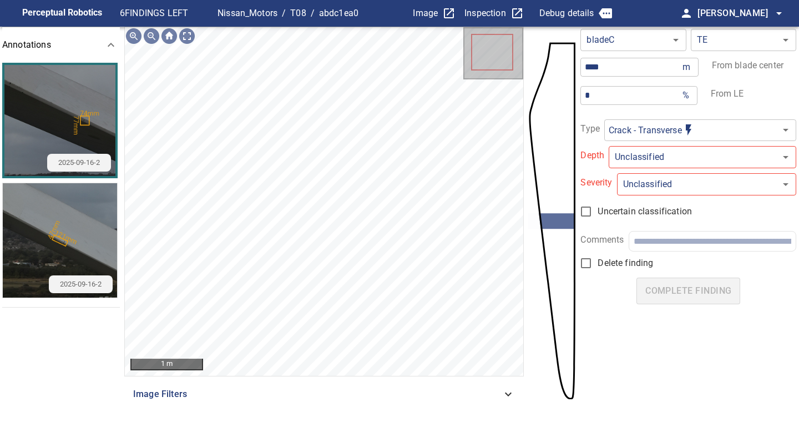
click at [82, 118] on img "button" at bounding box center [59, 120] width 111 height 111
click at [62, 241] on img "button" at bounding box center [60, 240] width 114 height 114
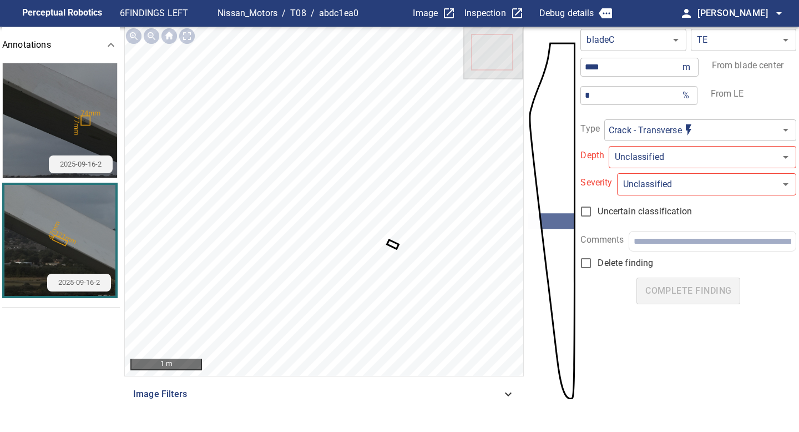
click at [390, 245] on icon at bounding box center [392, 244] width 9 height 7
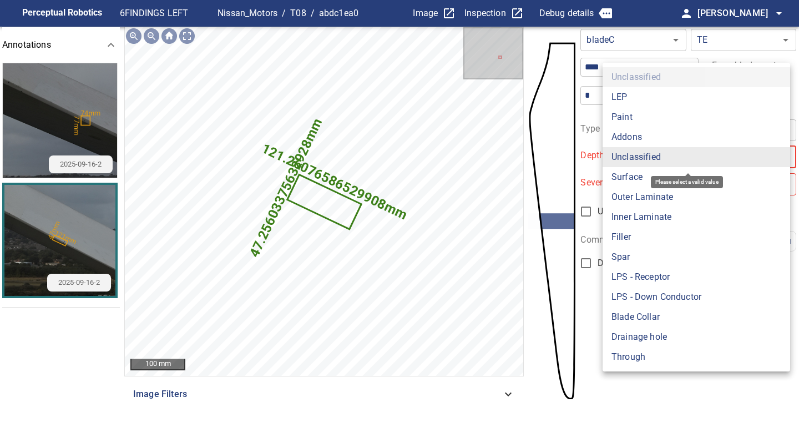
click at [646, 161] on body "**********" at bounding box center [399, 216] width 799 height 432
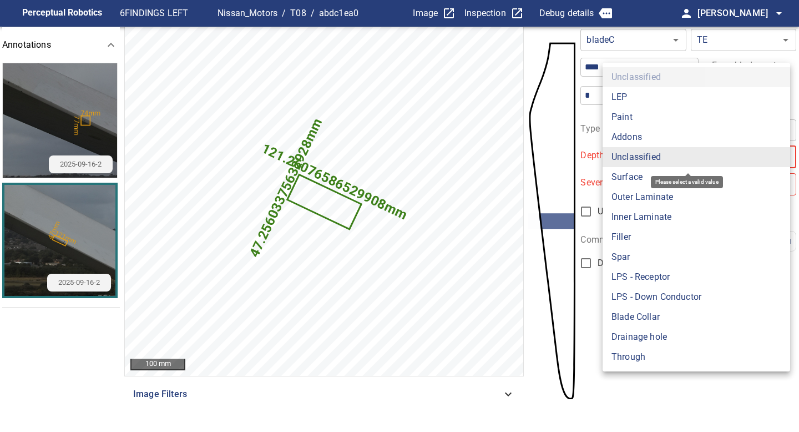
click at [643, 115] on li "Paint" at bounding box center [695, 117] width 187 height 20
type input "*****"
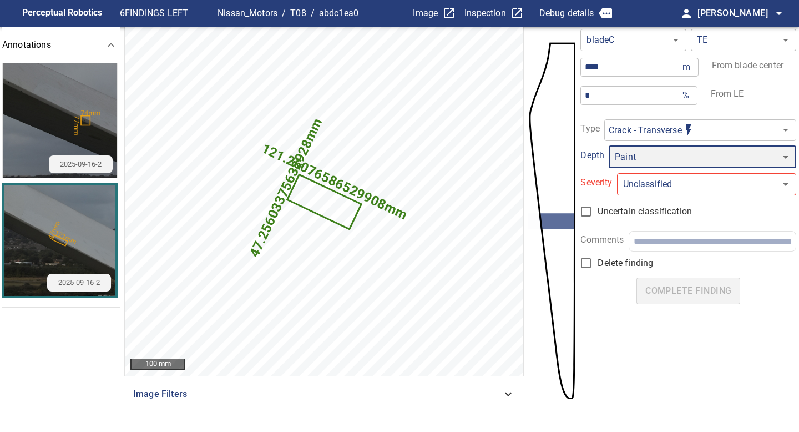
type input "*"
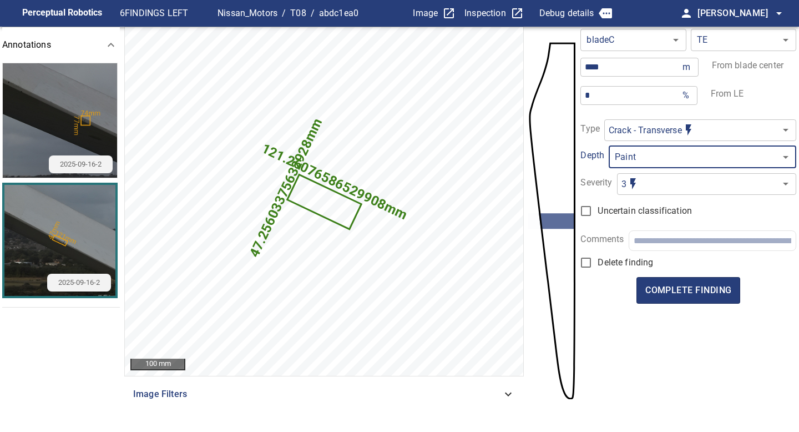
click at [663, 238] on input "text" at bounding box center [712, 240] width 158 height 11
paste input "**********"
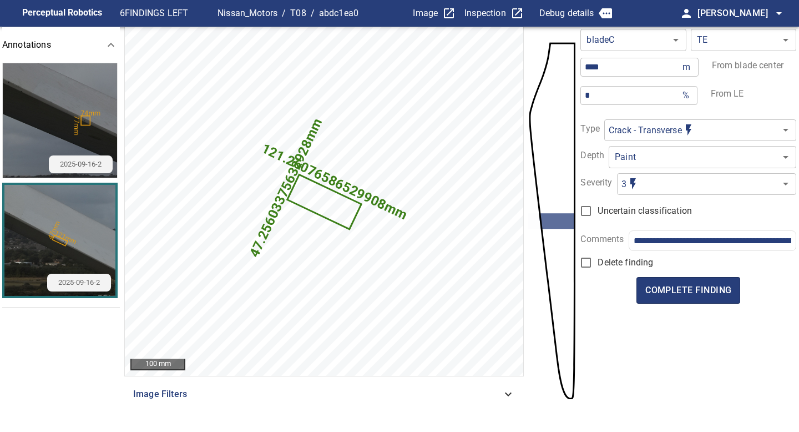
scroll to position [0, 91]
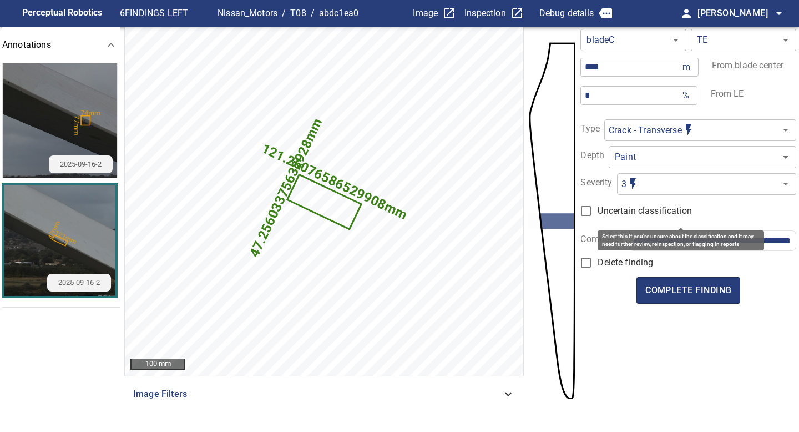
type input "**********"
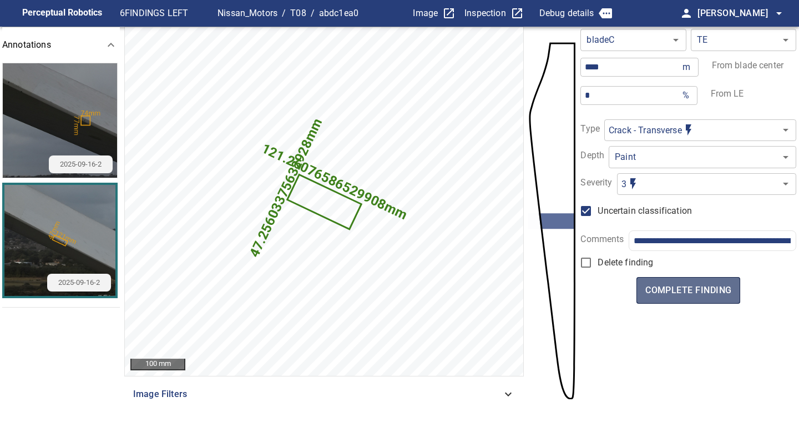
click at [693, 293] on span "complete finding" at bounding box center [688, 290] width 86 height 16
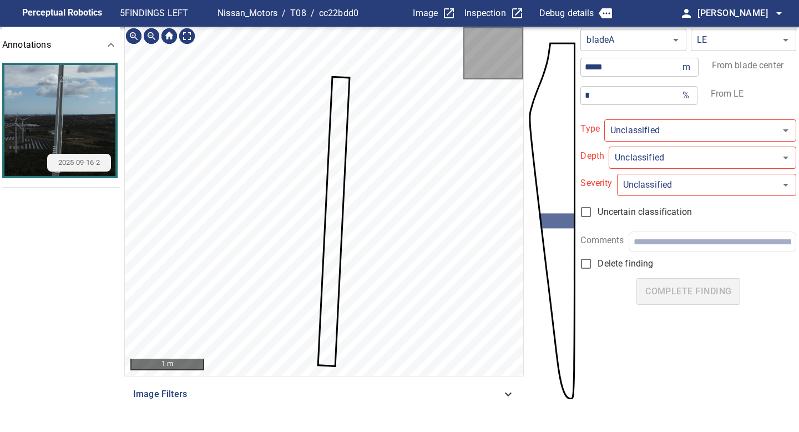
type input "*******"
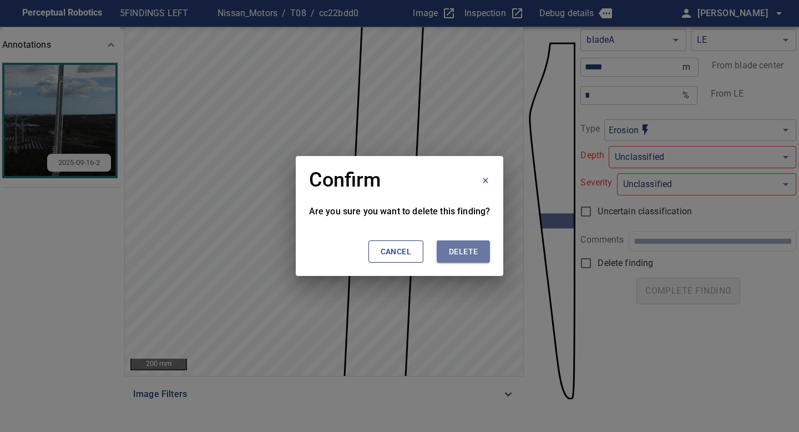
click at [479, 251] on button "Delete" at bounding box center [463, 251] width 53 height 23
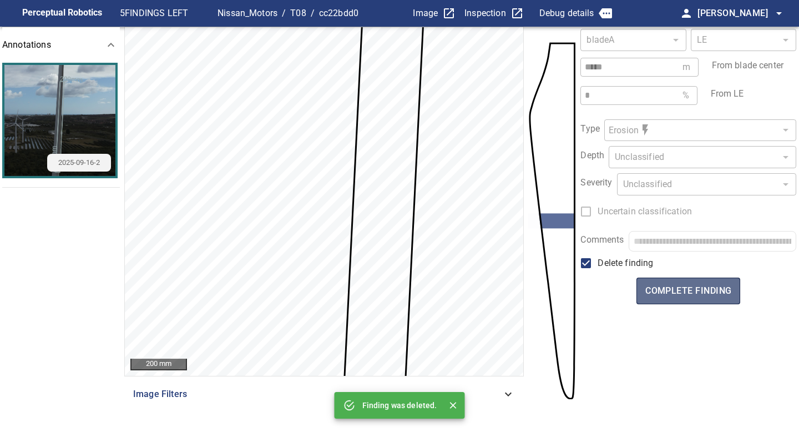
click at [691, 297] on span "complete finding" at bounding box center [688, 291] width 86 height 16
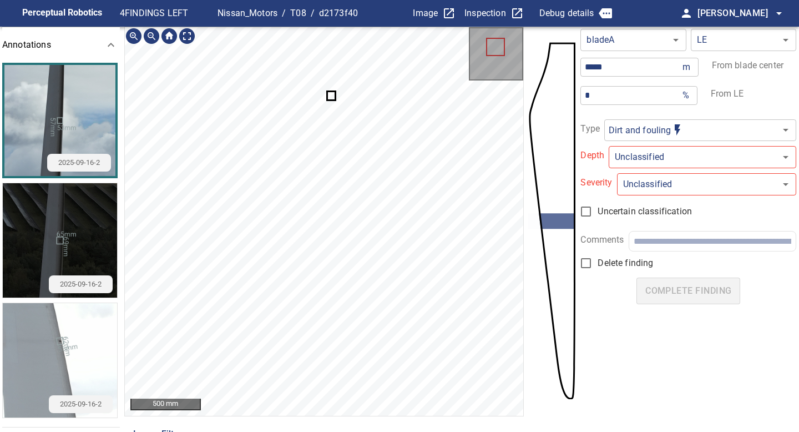
click at [330, 97] on icon at bounding box center [331, 95] width 7 height 7
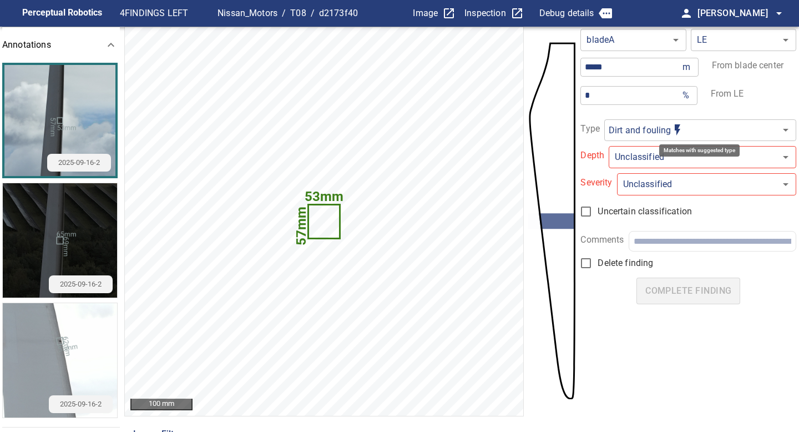
click at [662, 135] on body "**********" at bounding box center [399, 216] width 799 height 432
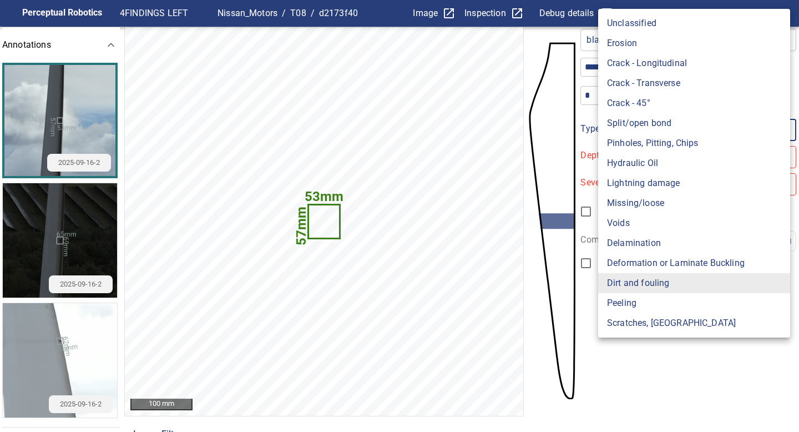
click at [635, 226] on li "Voids" at bounding box center [694, 223] width 192 height 20
type input "*****"
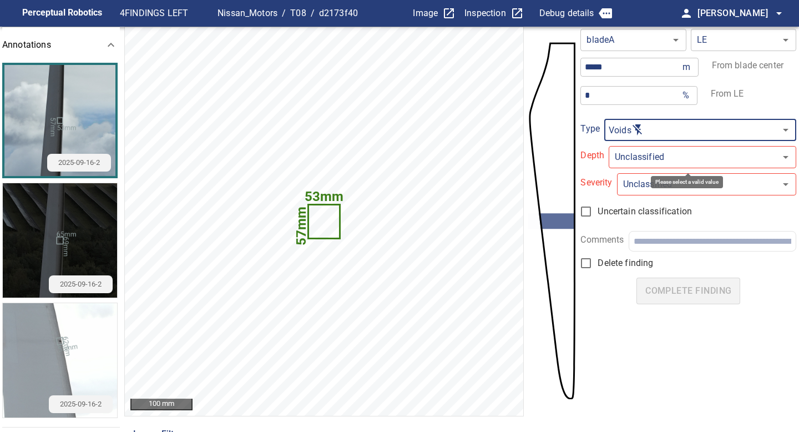
click at [642, 163] on body "**********" at bounding box center [399, 216] width 799 height 432
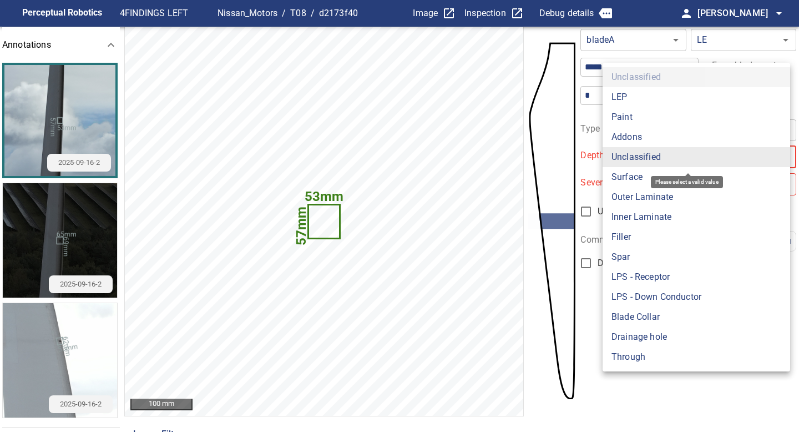
click at [635, 106] on li "LEP" at bounding box center [695, 97] width 187 height 20
type input "***"
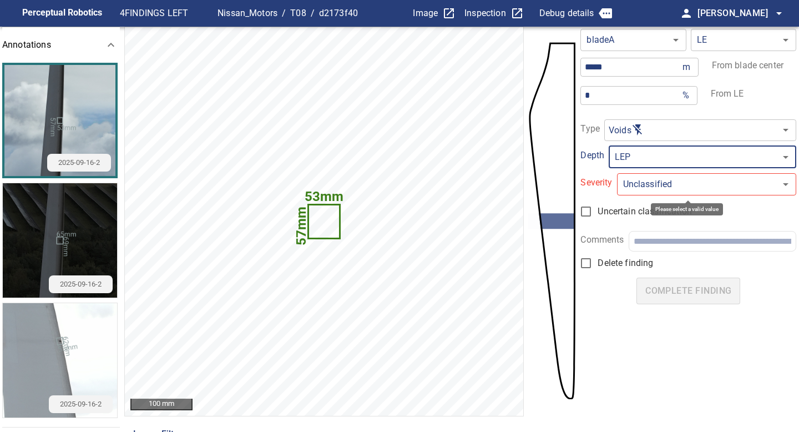
click at [645, 189] on body "**********" at bounding box center [399, 216] width 799 height 432
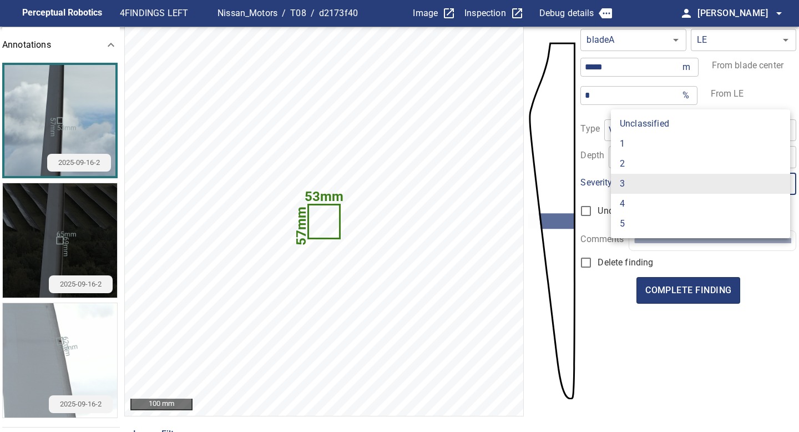
click at [640, 202] on li "4" at bounding box center [700, 204] width 179 height 20
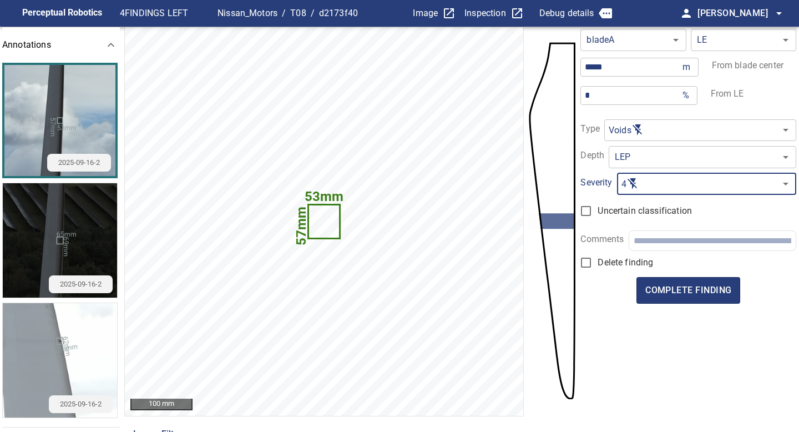
click at [640, 174] on body "Perceptual Robotics 4 FINDINGS LEFT Nissan_Motors / T08 / d2173f40 Image Inspec…" at bounding box center [399, 216] width 799 height 432
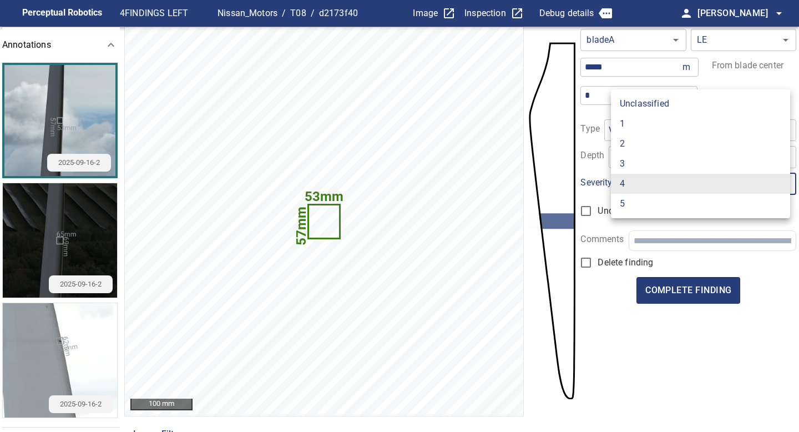
click at [636, 128] on li "1" at bounding box center [700, 124] width 179 height 20
type input "*"
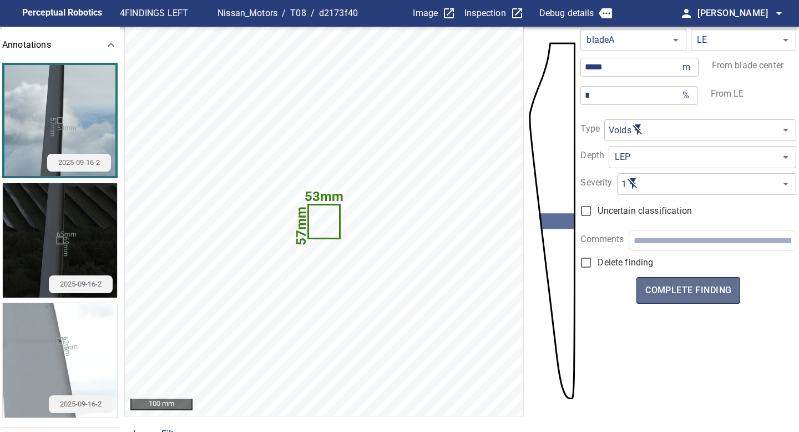
click at [692, 285] on span "complete finding" at bounding box center [688, 290] width 86 height 16
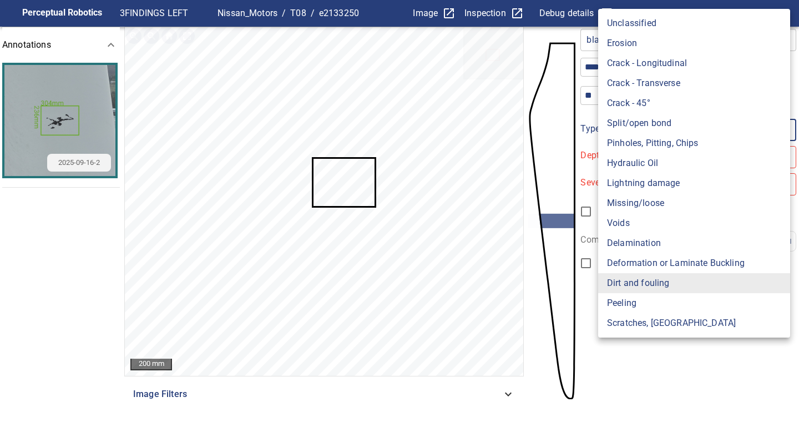
click at [646, 139] on body "**********" at bounding box center [399, 216] width 799 height 432
click at [650, 159] on li "Hydraulic Oil" at bounding box center [694, 163] width 192 height 20
type input "**********"
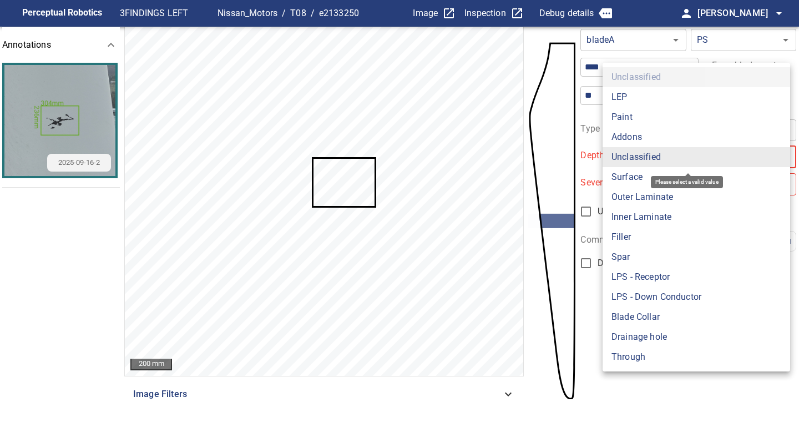
click at [640, 159] on body "**********" at bounding box center [399, 216] width 799 height 432
click at [637, 171] on li "Surface" at bounding box center [695, 177] width 187 height 20
type input "*******"
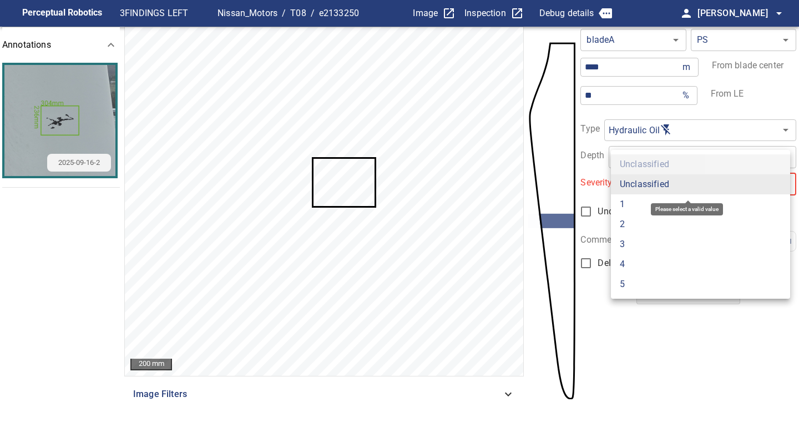
click at [655, 186] on body "**********" at bounding box center [399, 216] width 799 height 432
type input "*"
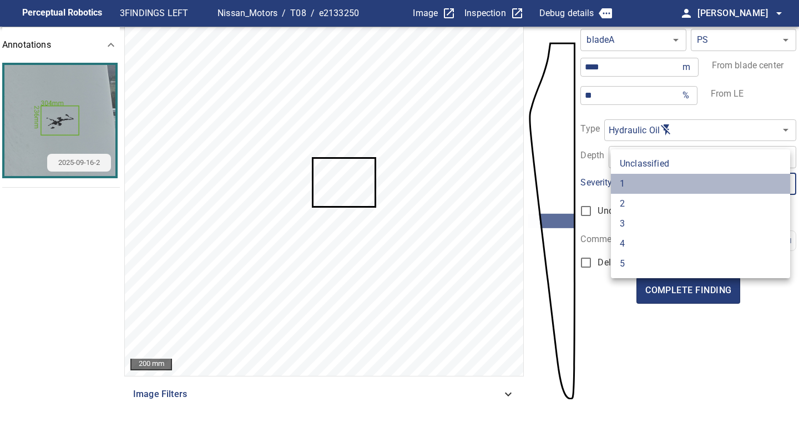
click at [651, 189] on li "1" at bounding box center [700, 184] width 179 height 20
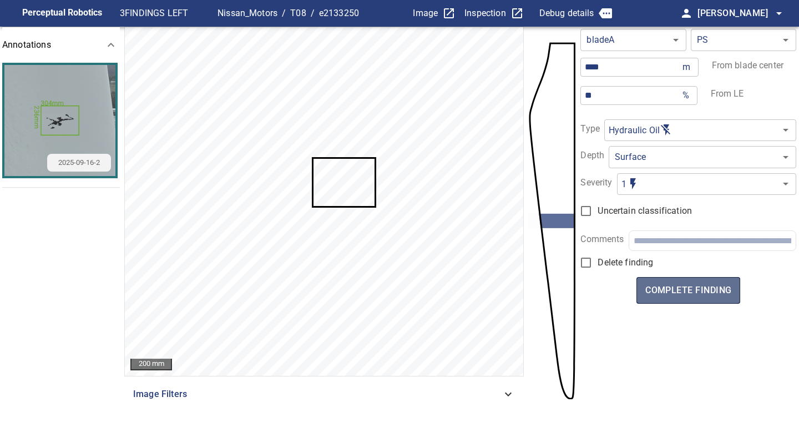
click at [689, 290] on span "complete finding" at bounding box center [688, 290] width 86 height 16
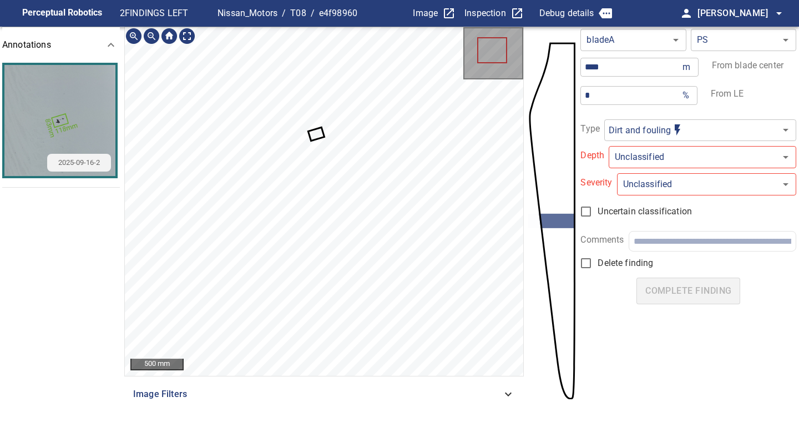
click at [319, 132] on icon at bounding box center [317, 134] width 14 height 12
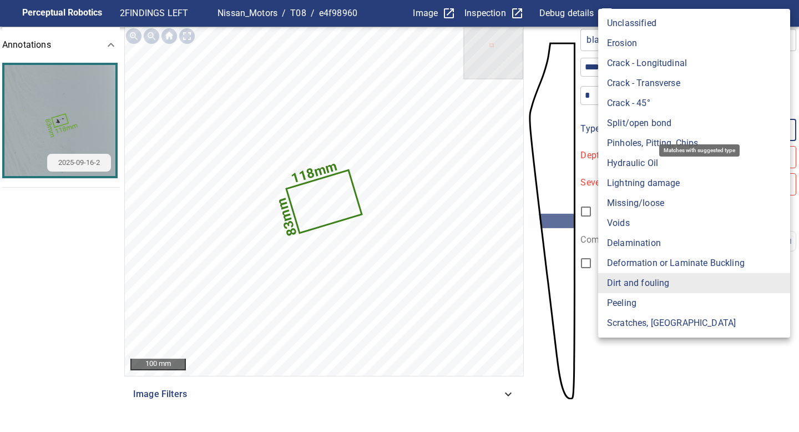
click at [645, 130] on body "**********" at bounding box center [399, 216] width 799 height 432
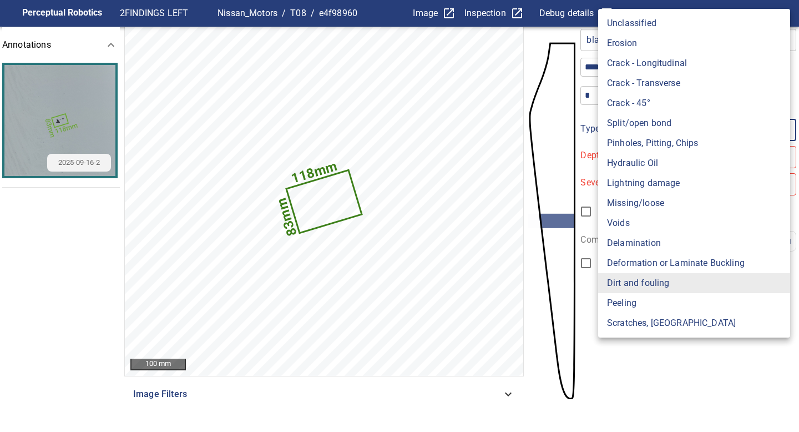
click at [639, 166] on li "Hydraulic Oil" at bounding box center [694, 163] width 192 height 20
type input "**********"
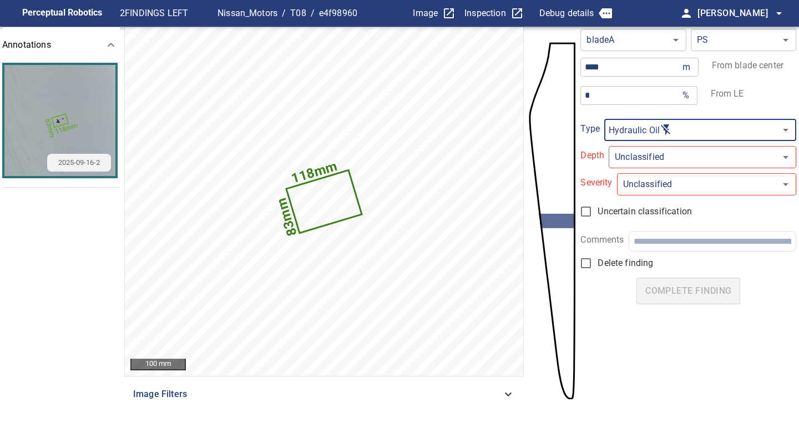
click at [637, 145] on body "**********" at bounding box center [399, 216] width 799 height 432
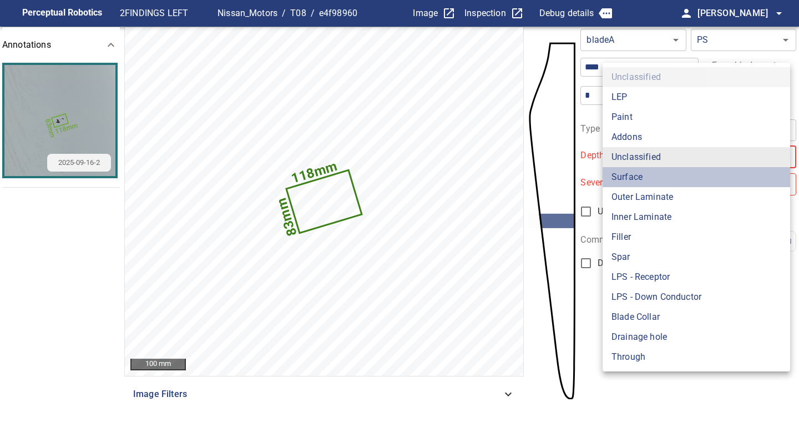
click at [635, 172] on li "Surface" at bounding box center [695, 177] width 187 height 20
type input "*******"
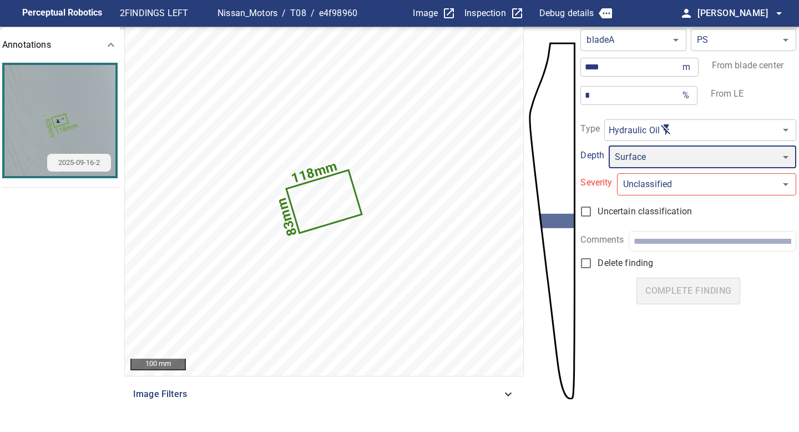
type input "*"
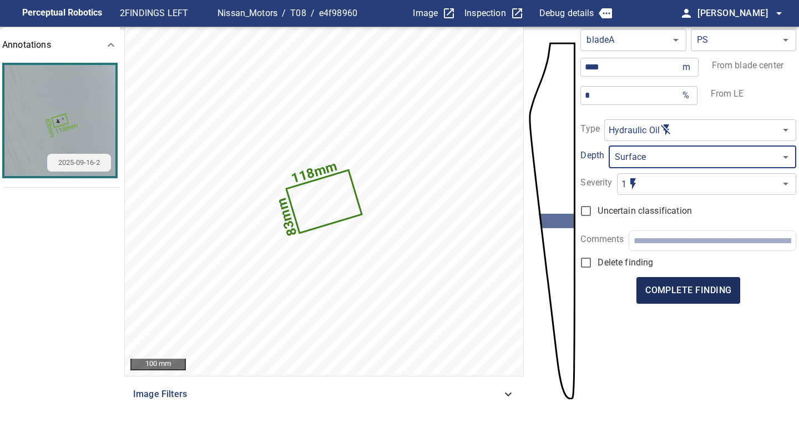
click at [694, 294] on span "complete finding" at bounding box center [688, 290] width 86 height 16
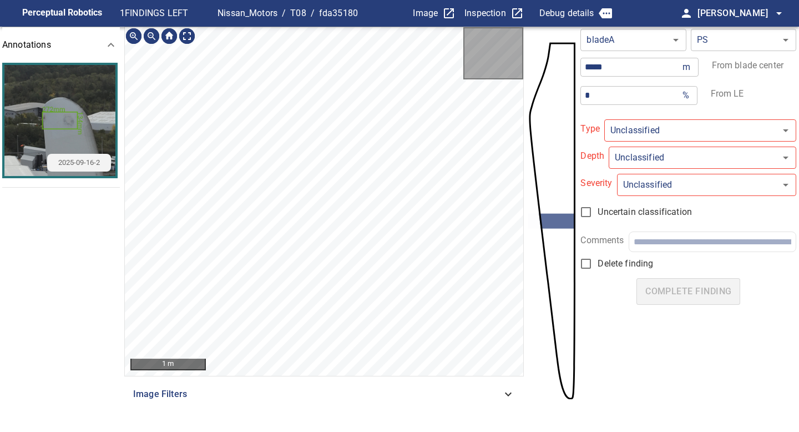
type input "**********"
click at [257, 247] on icon at bounding box center [262, 244] width 21 height 10
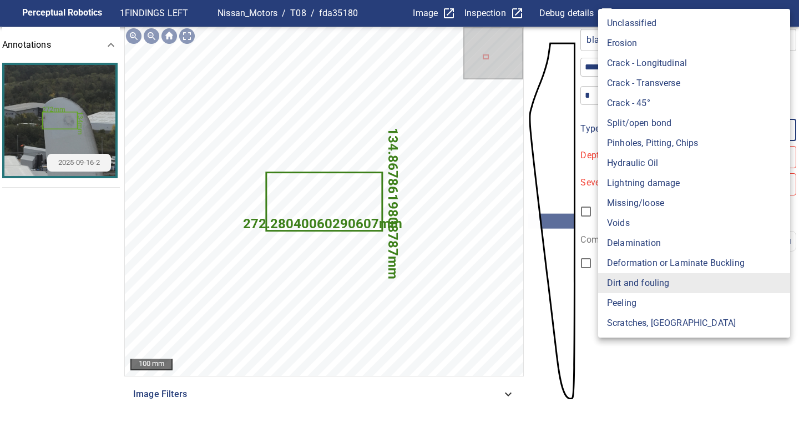
click at [638, 131] on body "**********" at bounding box center [399, 216] width 799 height 432
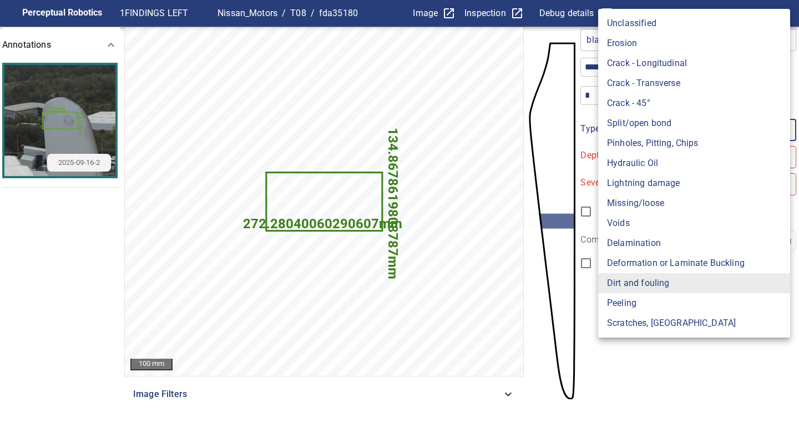
click at [655, 286] on li "Dirt and fouling" at bounding box center [694, 283] width 192 height 20
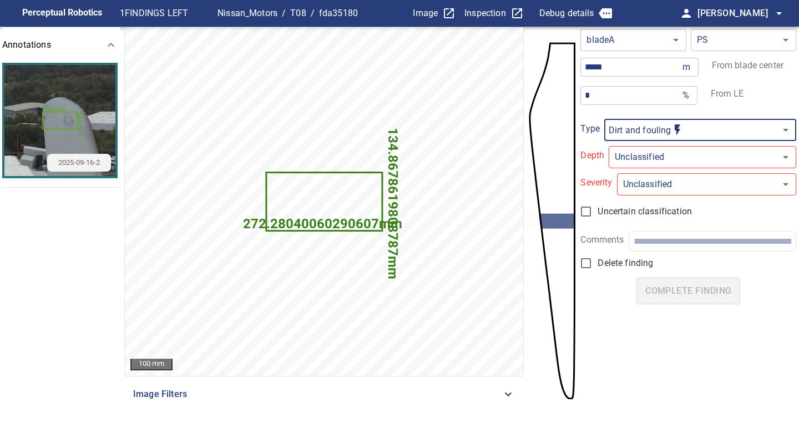
click at [658, 166] on body "**********" at bounding box center [399, 216] width 799 height 432
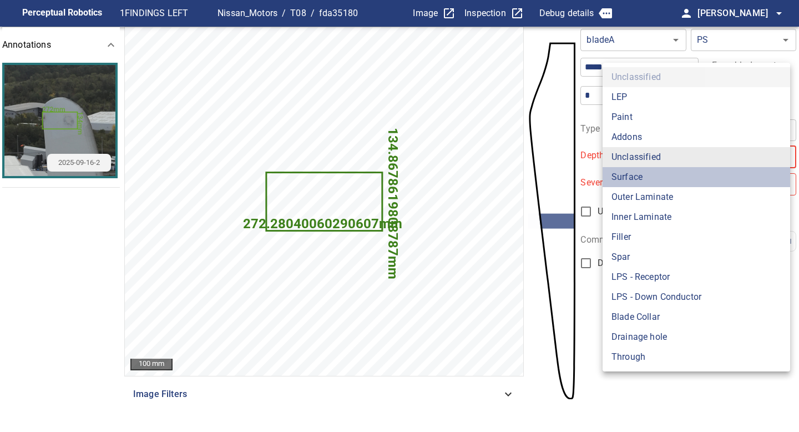
click at [640, 177] on li "Surface" at bounding box center [695, 177] width 187 height 20
type input "*******"
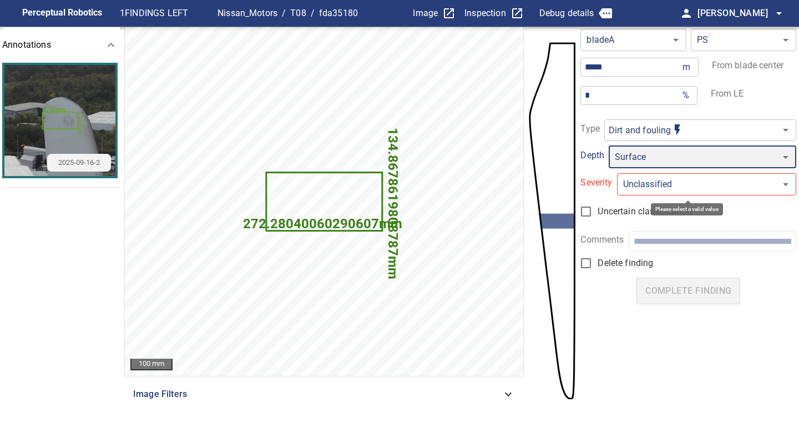
type input "*"
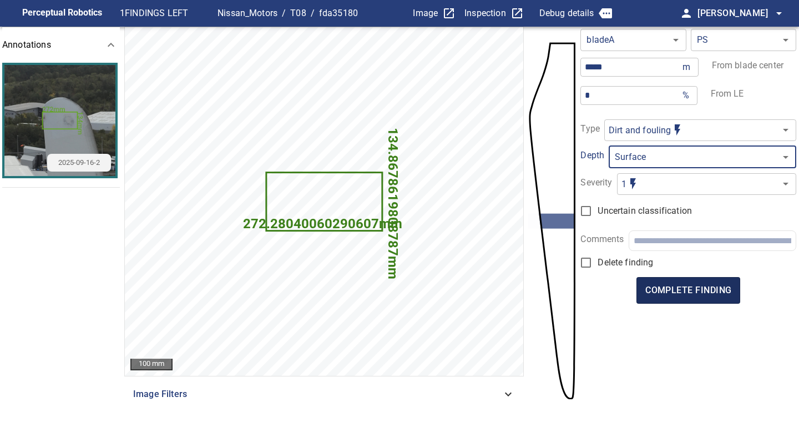
click at [686, 290] on span "complete finding" at bounding box center [688, 290] width 86 height 16
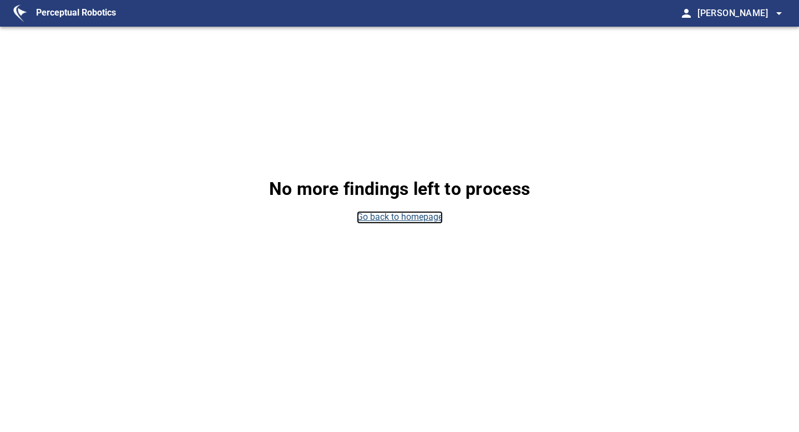
click at [434, 222] on link "Go back to homepage" at bounding box center [400, 217] width 86 height 13
